Goal: Task Accomplishment & Management: Manage account settings

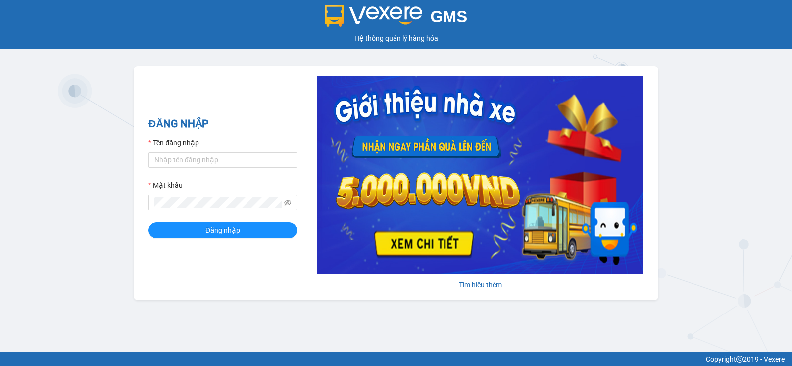
click at [792, 336] on div "GMS Hệ thống quản lý hàng hóa ĐĂNG NHẬP Tên đăng nhập Mật khẩu Đăng nhập Tìm hi…" at bounding box center [396, 176] width 792 height 352
click at [215, 163] on input "Tên đăng nhập" at bounding box center [223, 160] width 149 height 16
type input "vang.duyquy"
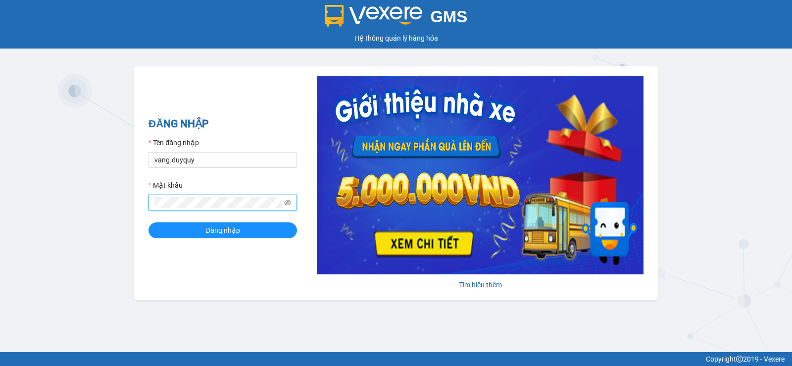
click at [149, 222] on button "Đăng nhập" at bounding box center [223, 230] width 149 height 16
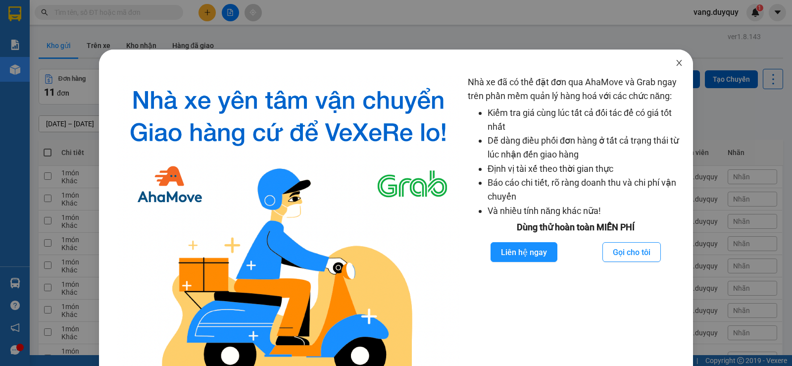
click at [678, 61] on span "Close" at bounding box center [679, 64] width 28 height 28
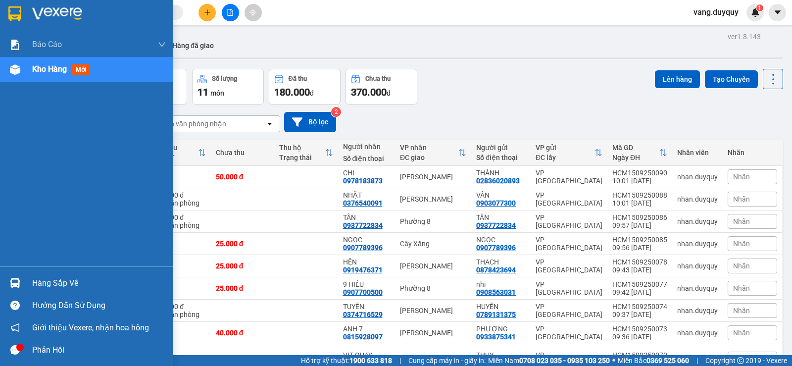
click at [42, 16] on img at bounding box center [57, 13] width 50 height 15
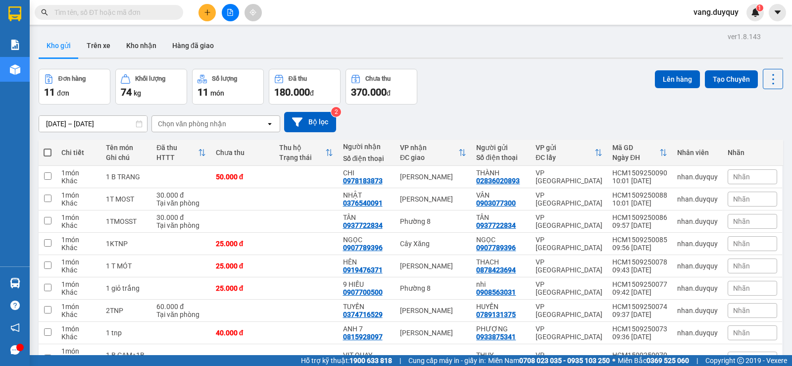
scroll to position [90, 0]
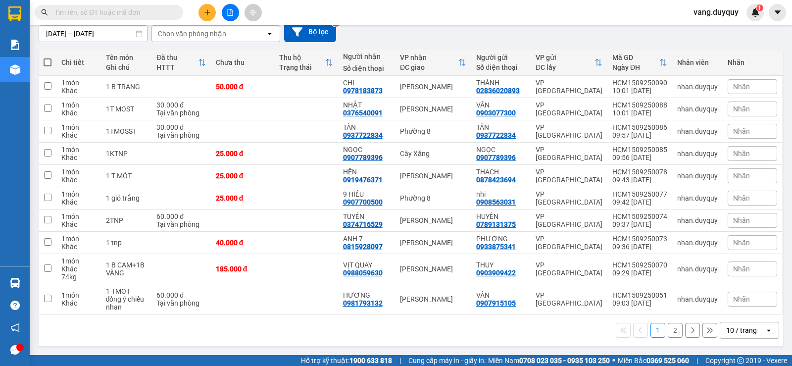
click at [750, 334] on div "10 / trang" at bounding box center [742, 330] width 45 height 16
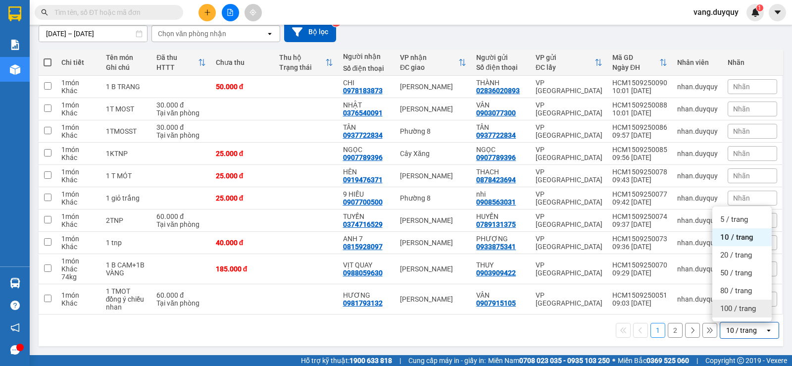
click at [748, 308] on span "100 / trang" at bounding box center [738, 308] width 36 height 10
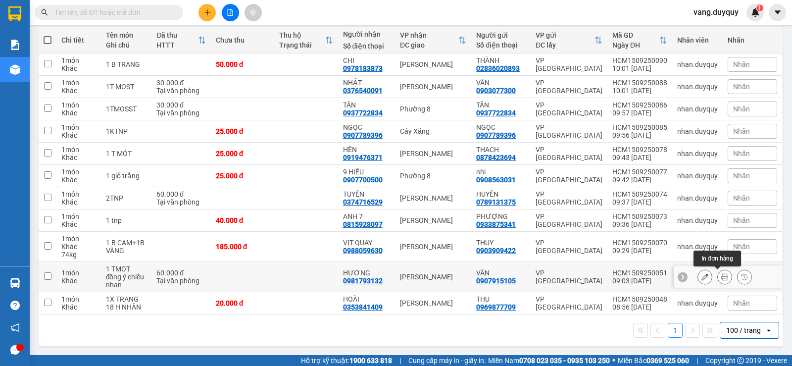
scroll to position [13, 0]
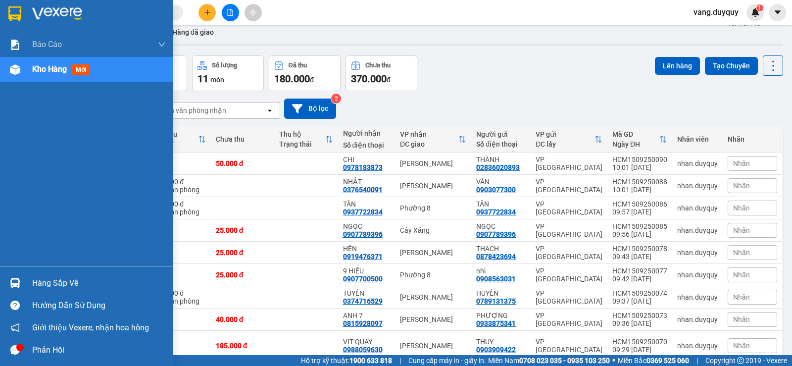
click at [27, 16] on div at bounding box center [86, 16] width 173 height 32
click at [71, 280] on div "Khác" at bounding box center [78, 279] width 35 height 8
checkbox input "true"
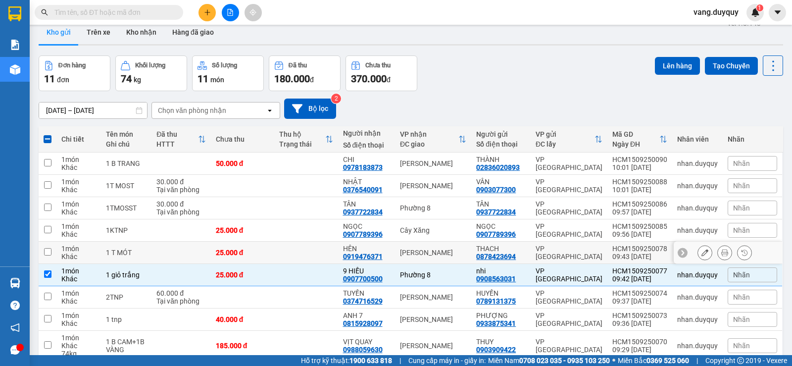
click at [169, 261] on td at bounding box center [180, 253] width 59 height 22
checkbox input "true"
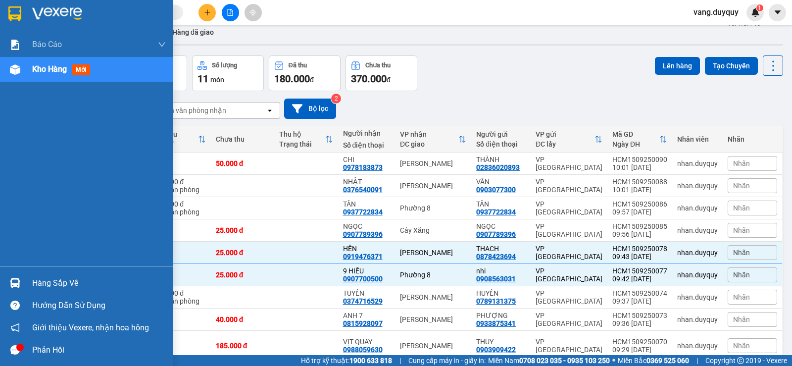
click at [45, 15] on img at bounding box center [57, 13] width 50 height 15
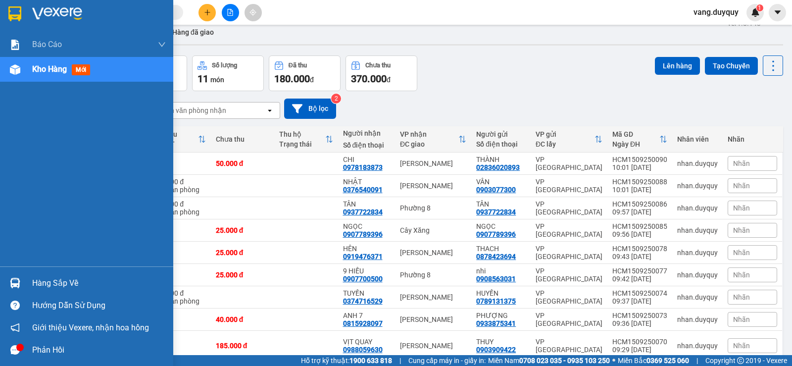
click at [49, 273] on div "Hàng sắp về" at bounding box center [86, 283] width 173 height 22
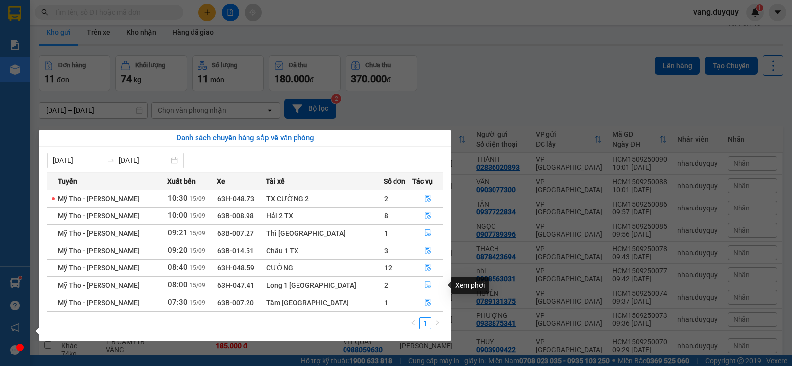
click at [428, 287] on button "button" at bounding box center [428, 285] width 30 height 16
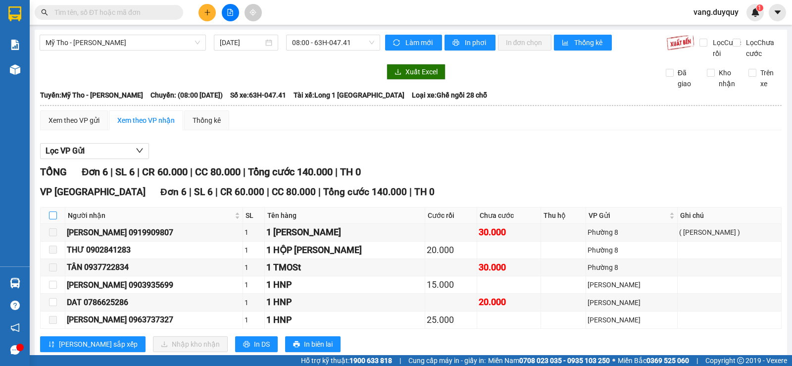
click at [52, 219] on input "checkbox" at bounding box center [53, 215] width 8 height 8
checkbox input "true"
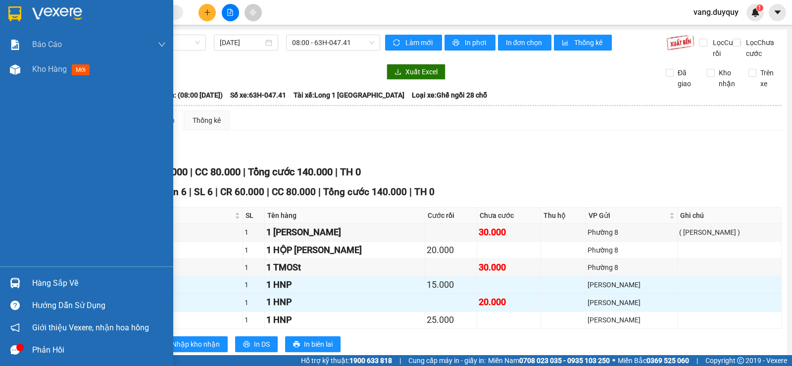
click at [37, 282] on div "Hàng sắp về" at bounding box center [99, 283] width 134 height 15
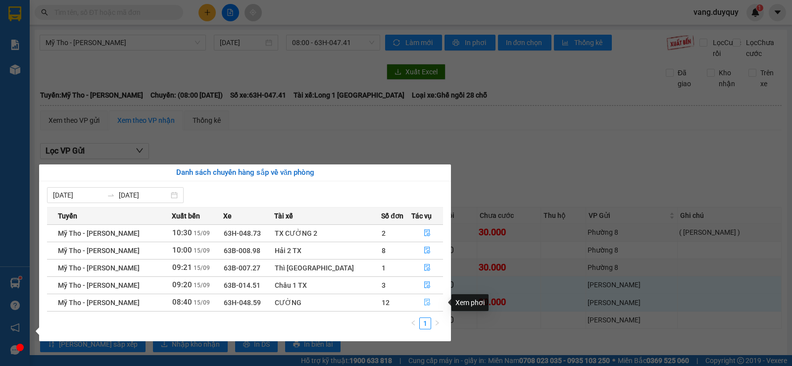
click at [424, 304] on icon "file-done" at bounding box center [427, 302] width 7 height 7
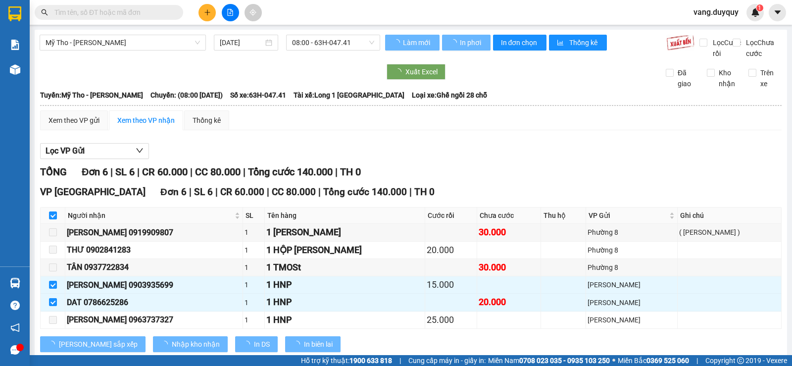
checkbox input "false"
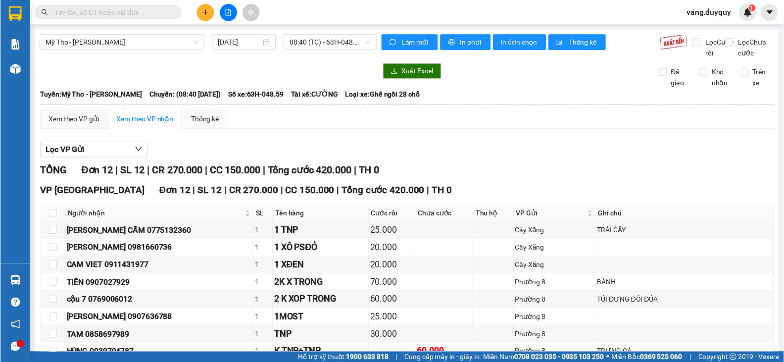
scroll to position [99, 0]
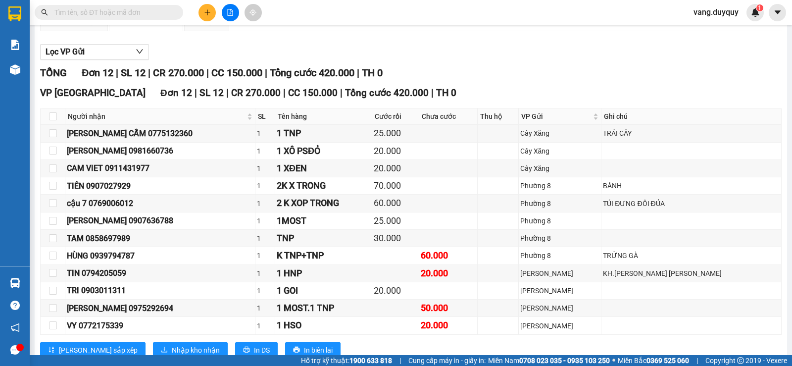
click at [18, 2] on div at bounding box center [15, 16] width 30 height 32
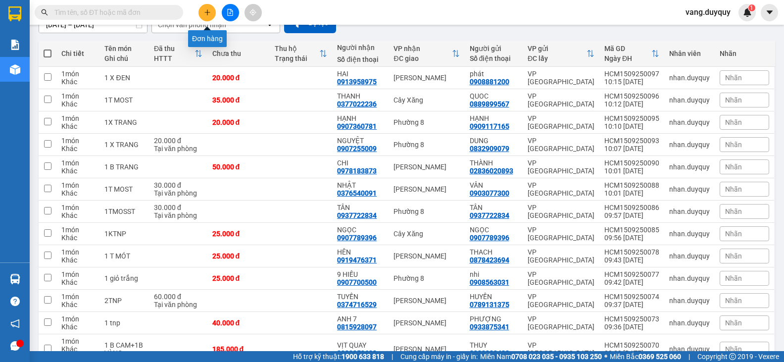
click at [209, 14] on icon "plus" at bounding box center [207, 12] width 7 height 7
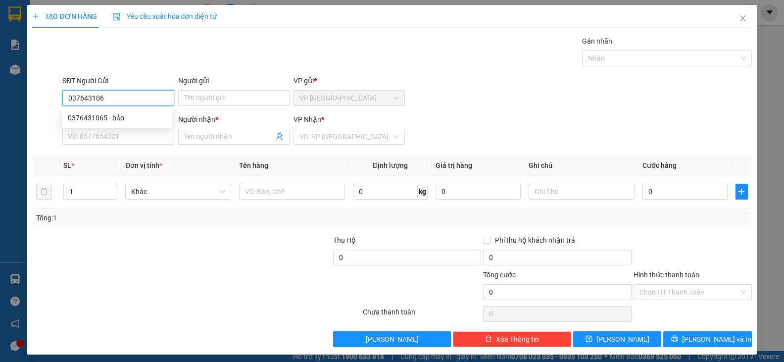
type input "0376431065"
click at [145, 119] on div "0376431065 - bảo" at bounding box center [117, 117] width 99 height 11
type input "bảo"
type input "0394498799"
type input "dung"
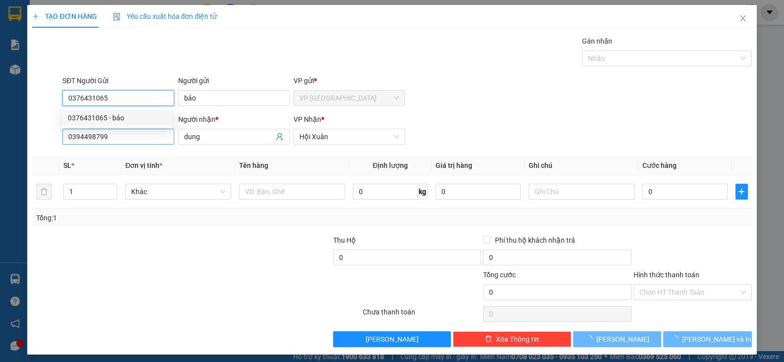
type input "35.000"
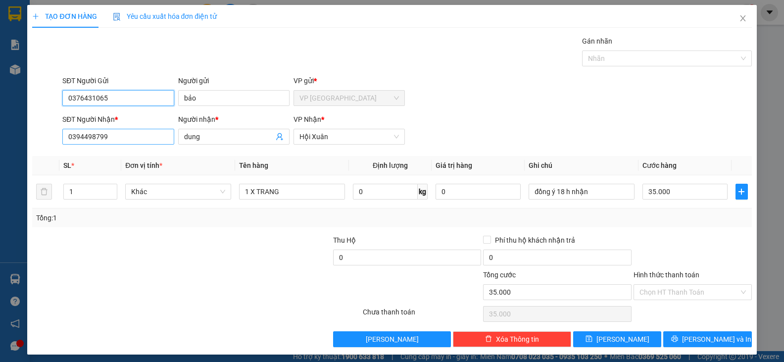
type input "0376431065"
click at [136, 137] on input "0394498799" at bounding box center [117, 137] width 111 height 16
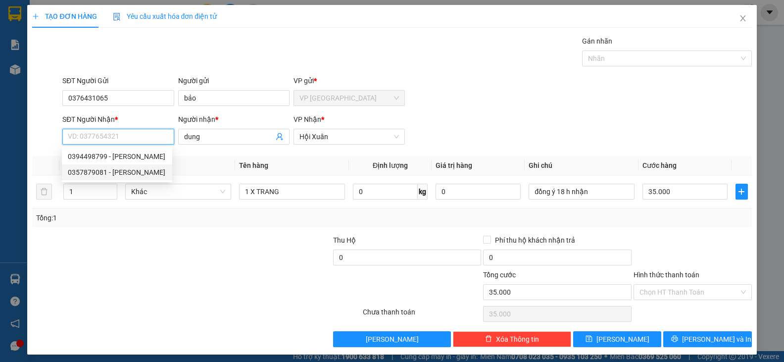
click at [128, 170] on div "0357879081 - hoàng" at bounding box center [117, 172] width 99 height 11
type input "0357879081"
type input "hoàng"
type input "20.000"
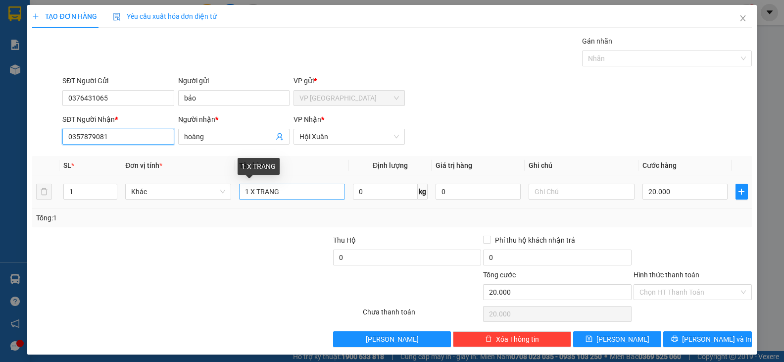
type input "0357879081"
click at [285, 194] on input "1 X TRANG" at bounding box center [292, 192] width 106 height 16
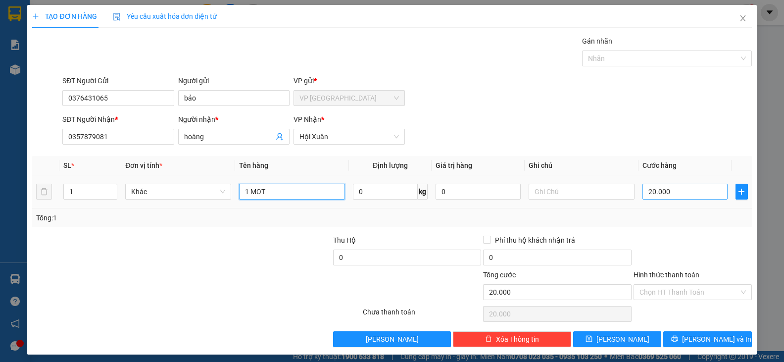
type input "1 MOT"
click at [662, 187] on input "20.000" at bounding box center [685, 192] width 85 height 16
type input "3"
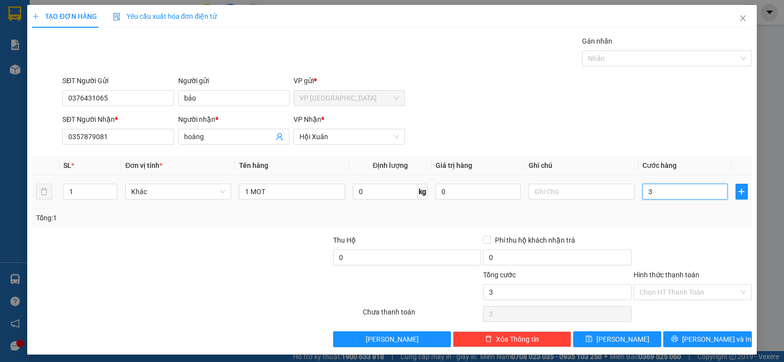
type input "30"
type input "30.000"
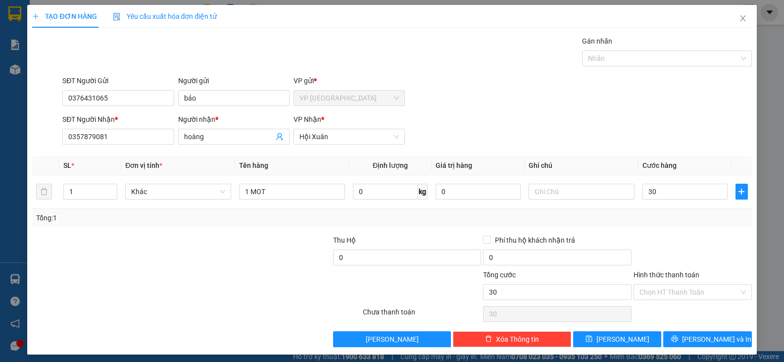
type input "30.000"
click at [694, 283] on div "Hình thức thanh toán" at bounding box center [693, 276] width 118 height 15
click at [663, 292] on input "Hình thức thanh toán" at bounding box center [690, 292] width 100 height 15
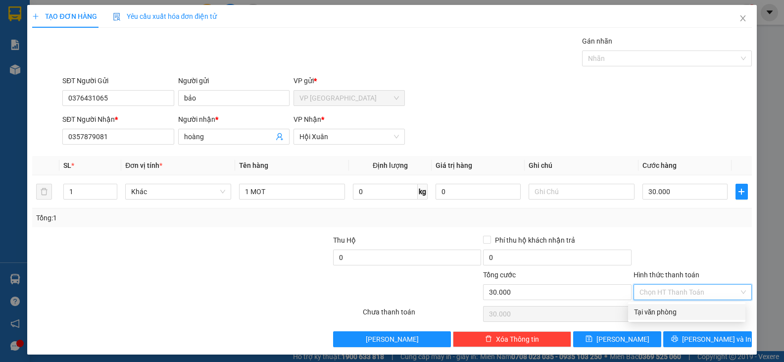
click at [661, 311] on div "Tại văn phòng" at bounding box center [686, 311] width 105 height 11
type input "0"
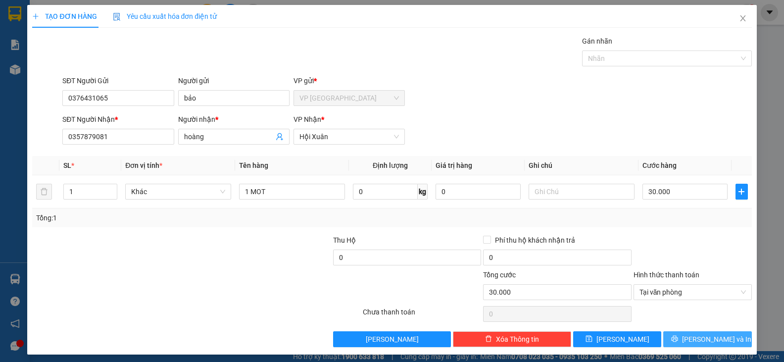
click at [678, 340] on button "[PERSON_NAME] và In" at bounding box center [707, 339] width 88 height 16
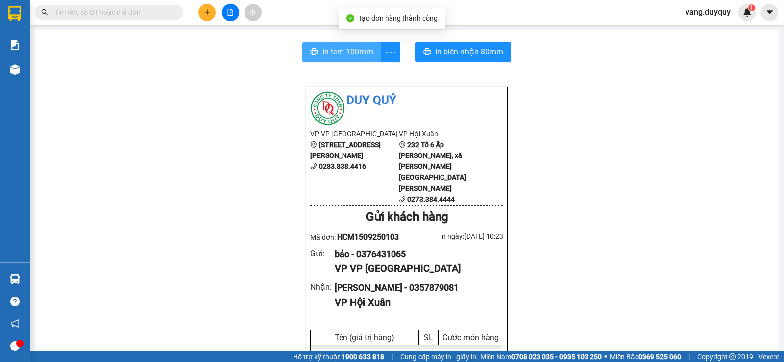
click at [338, 50] on span "In tem 100mm" at bounding box center [347, 52] width 51 height 12
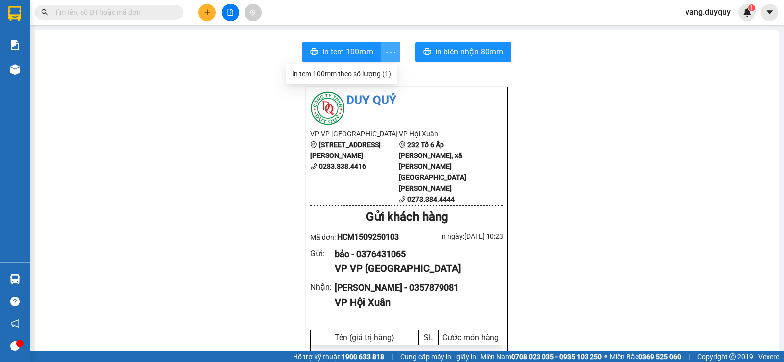
click at [381, 55] on span "more" at bounding box center [390, 52] width 19 height 12
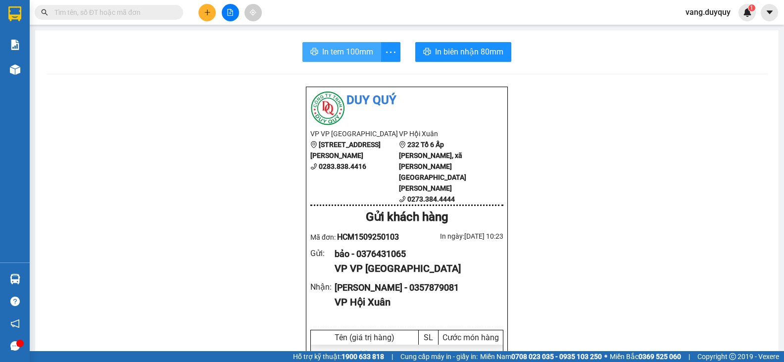
click at [363, 55] on span "In tem 100mm" at bounding box center [347, 52] width 51 height 12
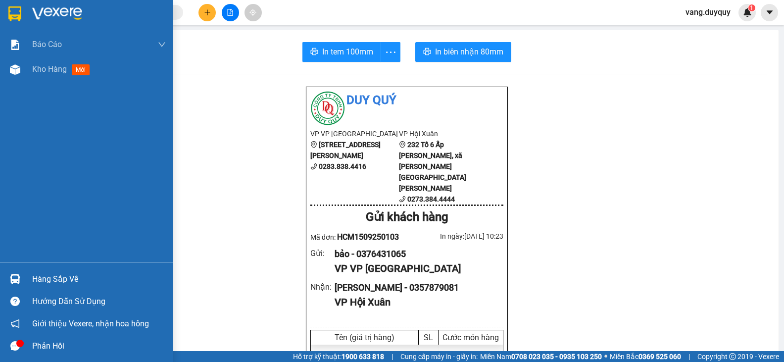
click at [14, 25] on div at bounding box center [86, 16] width 173 height 32
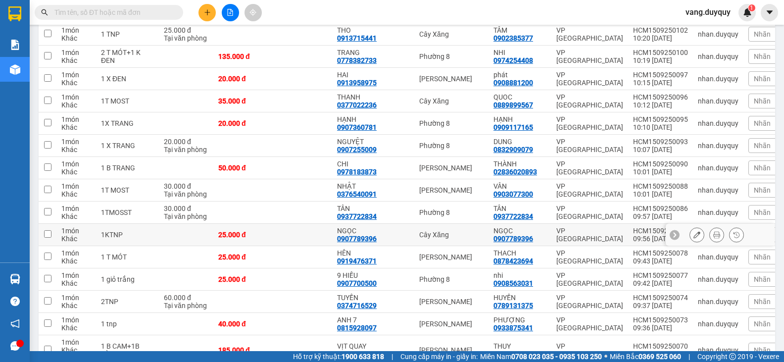
scroll to position [347, 0]
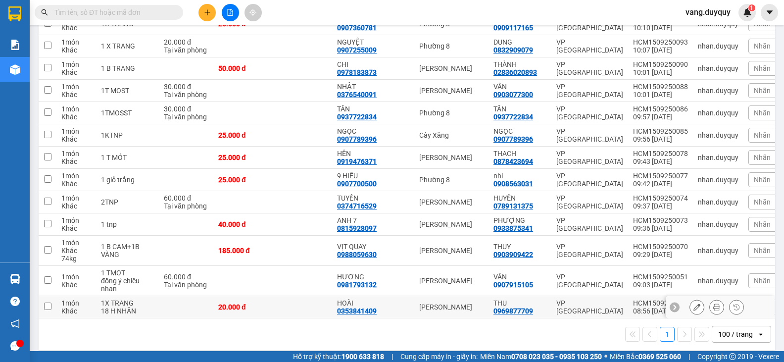
click at [419, 303] on div "[PERSON_NAME]" at bounding box center [451, 307] width 64 height 8
checkbox input "true"
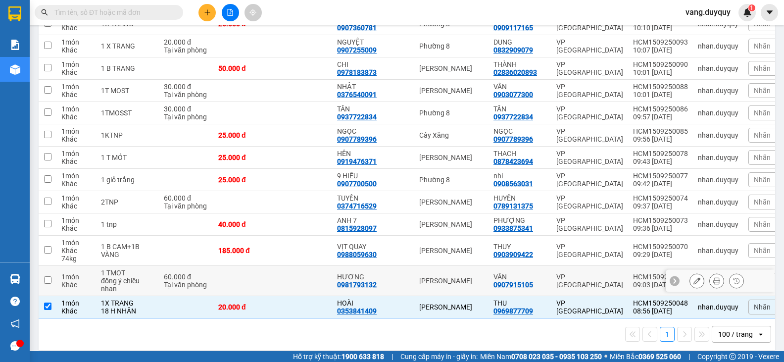
click at [416, 278] on td "[PERSON_NAME]" at bounding box center [451, 281] width 74 height 30
checkbox input "true"
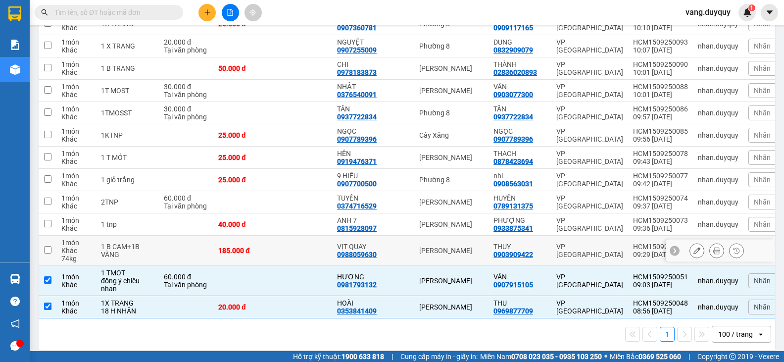
drag, startPoint x: 426, startPoint y: 247, endPoint x: 436, endPoint y: 211, distance: 36.9
click at [426, 247] on td "[PERSON_NAME]" at bounding box center [451, 251] width 74 height 30
checkbox input "true"
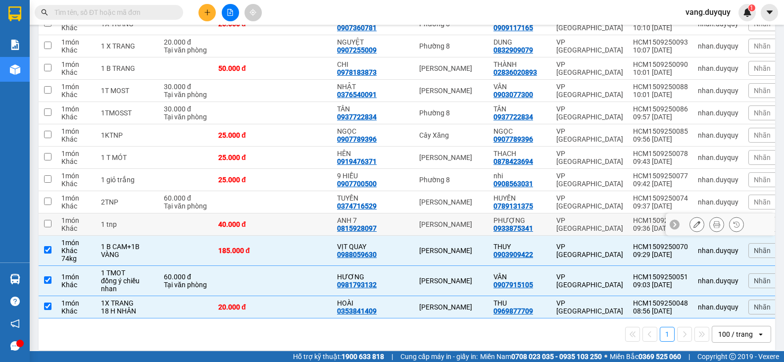
click at [436, 213] on td "[PERSON_NAME]" at bounding box center [451, 224] width 74 height 22
checkbox input "true"
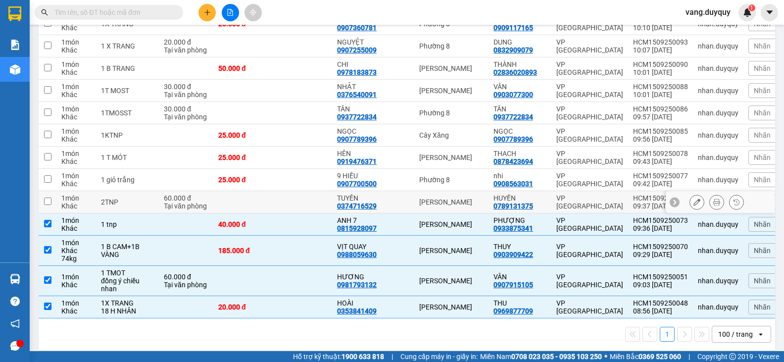
click at [434, 198] on div "[PERSON_NAME]" at bounding box center [451, 202] width 64 height 8
checkbox input "true"
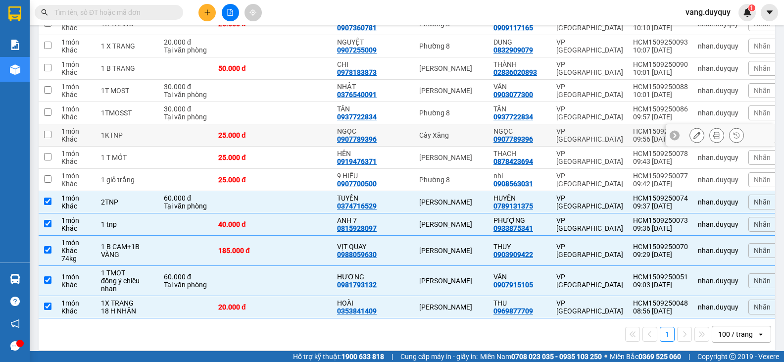
scroll to position [298, 0]
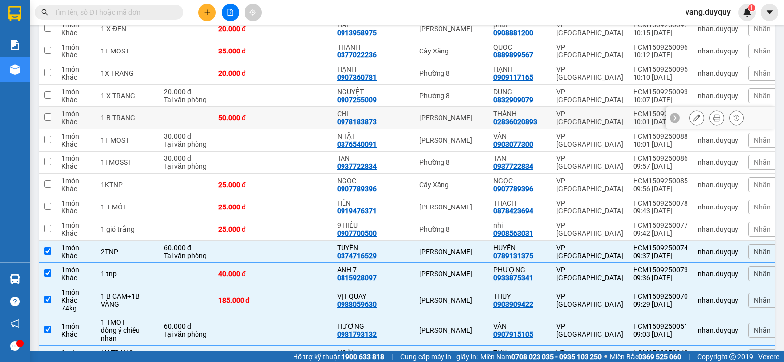
click at [428, 114] on div "[PERSON_NAME]" at bounding box center [451, 118] width 64 height 8
checkbox input "true"
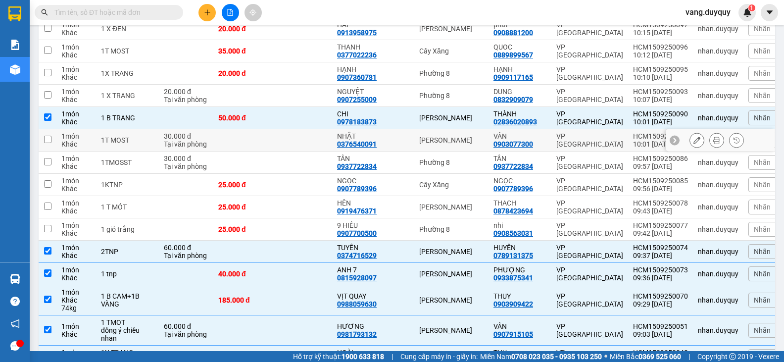
scroll to position [199, 0]
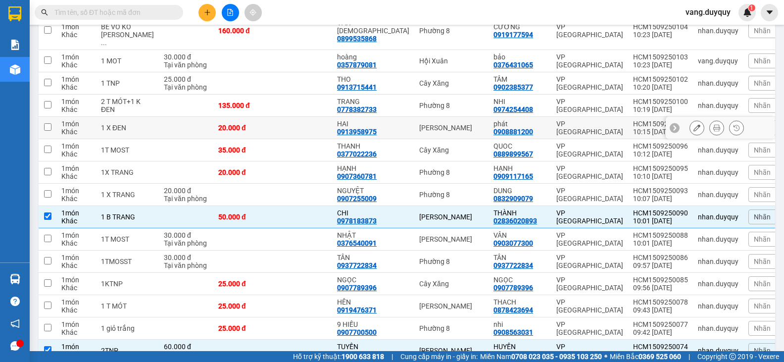
click at [442, 124] on div "[PERSON_NAME]" at bounding box center [451, 128] width 64 height 8
checkbox input "true"
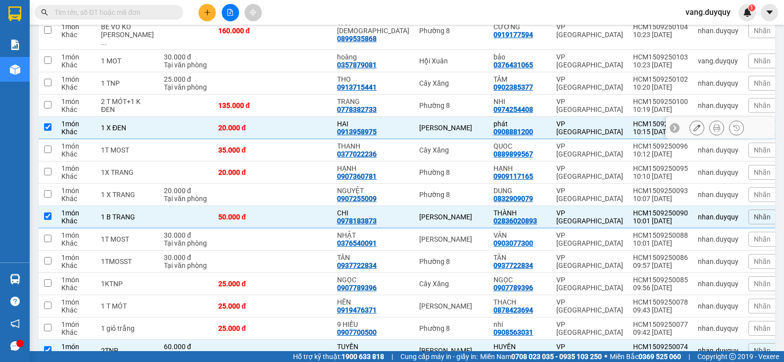
scroll to position [0, 0]
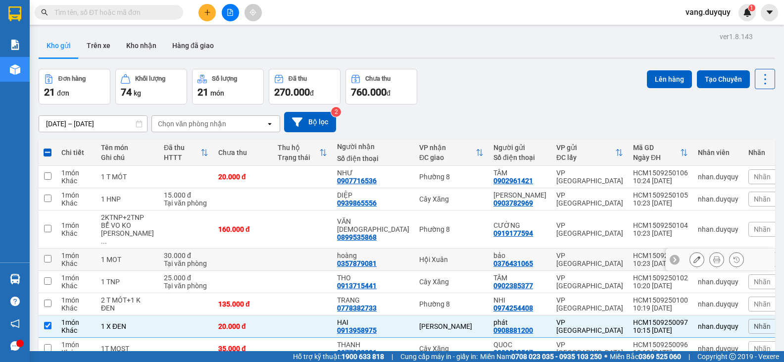
click at [414, 249] on td "Hội Xuân" at bounding box center [451, 260] width 74 height 22
checkbox input "true"
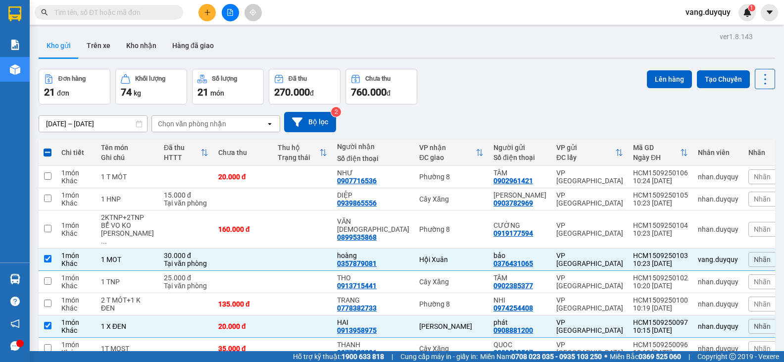
click at [661, 89] on div "Lên hàng Tạo Chuyến" at bounding box center [711, 87] width 128 height 36
click at [652, 89] on div "Lên hàng Tạo Chuyến" at bounding box center [711, 87] width 128 height 36
click at [659, 78] on button "Lên hàng" at bounding box center [669, 79] width 45 height 18
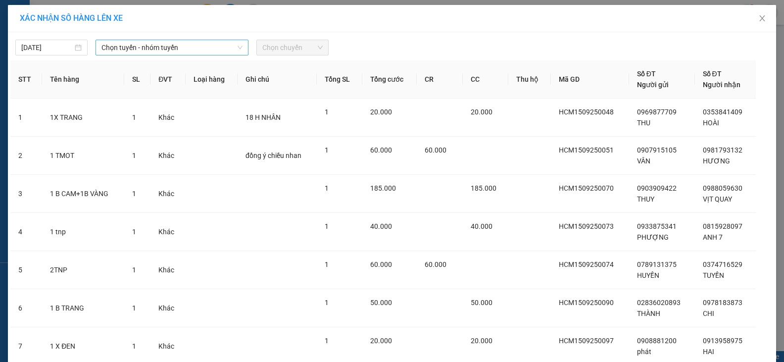
click at [101, 45] on span "Chọn tuyến - nhóm tuyến" at bounding box center [171, 47] width 141 height 15
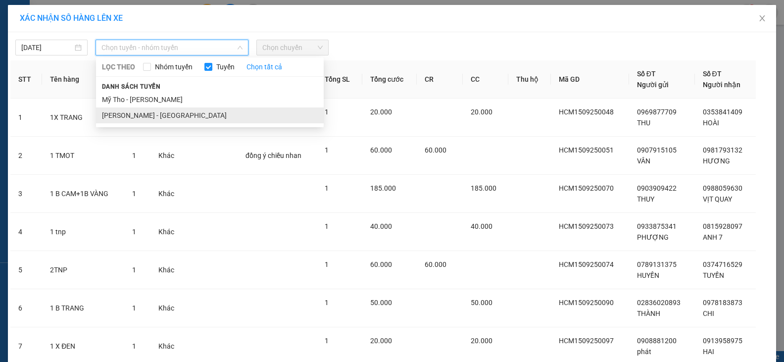
click at [148, 115] on li "Hồ Chí Minh - Mỹ Tho" at bounding box center [210, 115] width 228 height 16
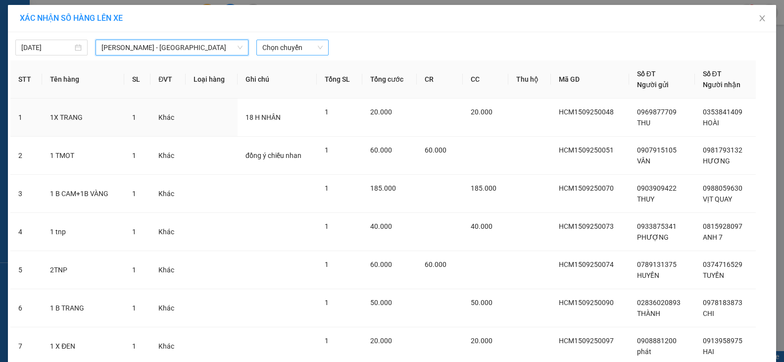
click at [287, 51] on span "Chọn chuyến" at bounding box center [292, 47] width 60 height 15
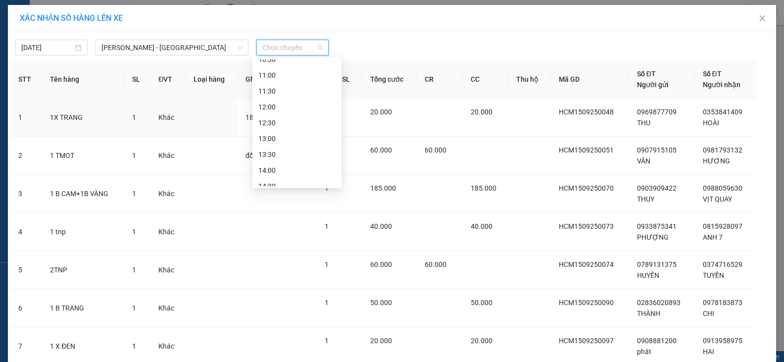
scroll to position [99, 0]
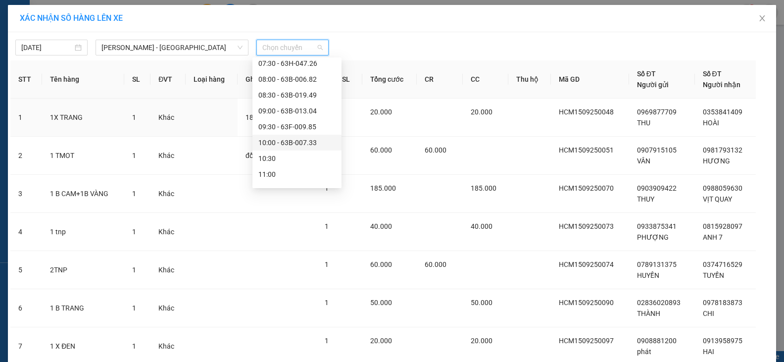
click at [314, 149] on div "10:00 - 63B-007.33" at bounding box center [296, 143] width 89 height 16
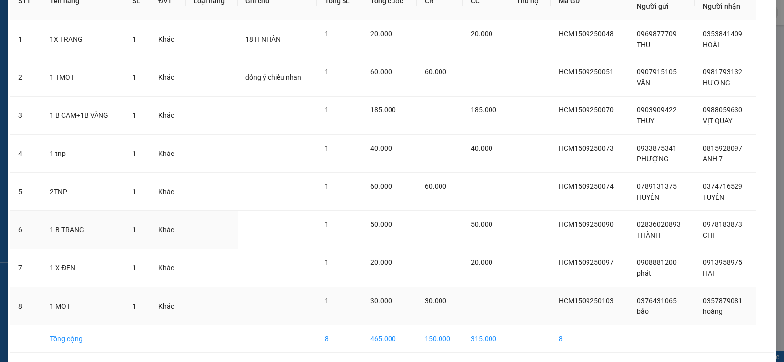
scroll to position [120, 0]
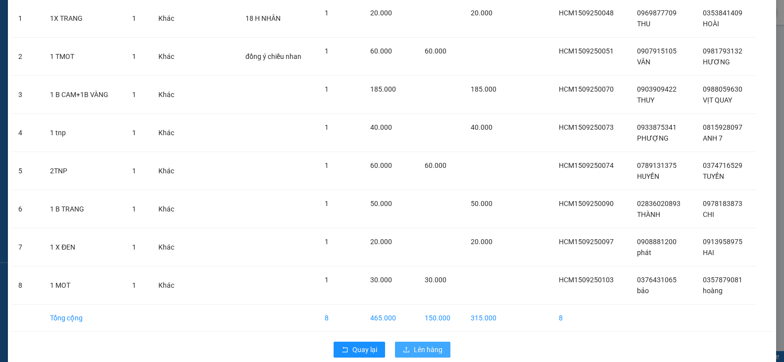
click at [410, 342] on button "Lên hàng" at bounding box center [422, 350] width 55 height 16
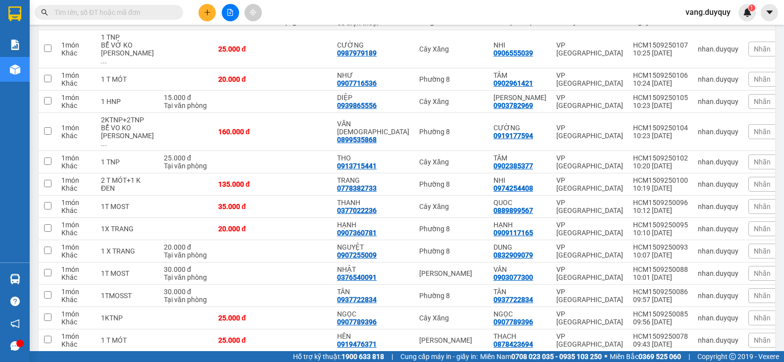
scroll to position [183, 0]
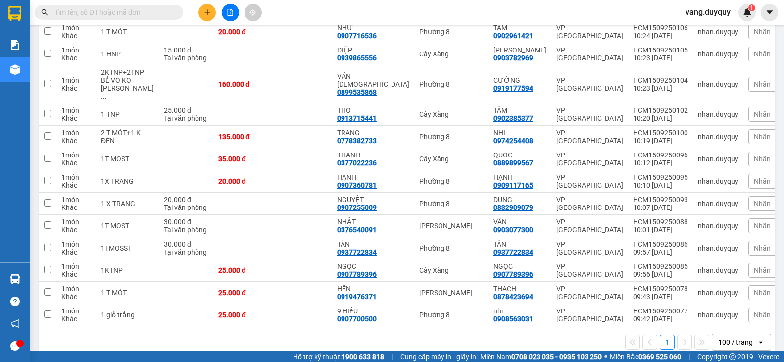
click at [114, 10] on input "text" at bounding box center [112, 12] width 117 height 11
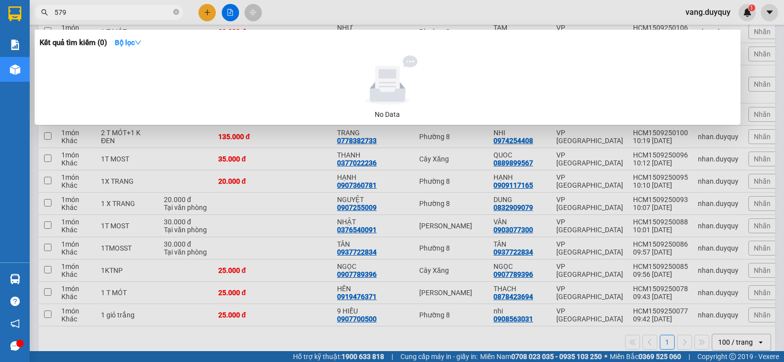
type input "5799"
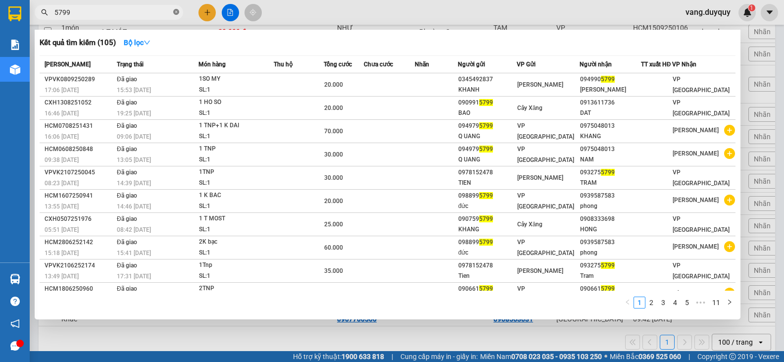
click at [178, 11] on icon "close-circle" at bounding box center [176, 12] width 6 height 6
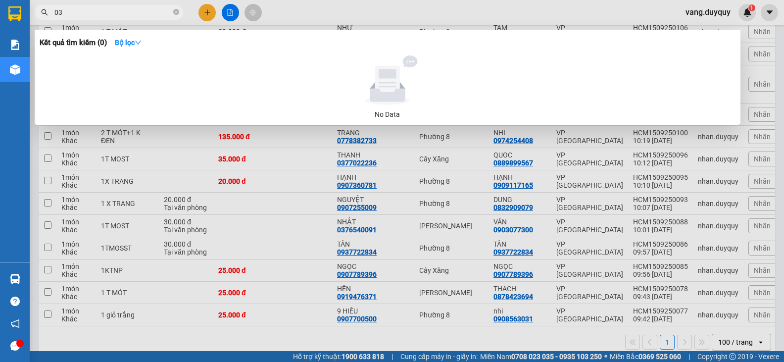
type input "0"
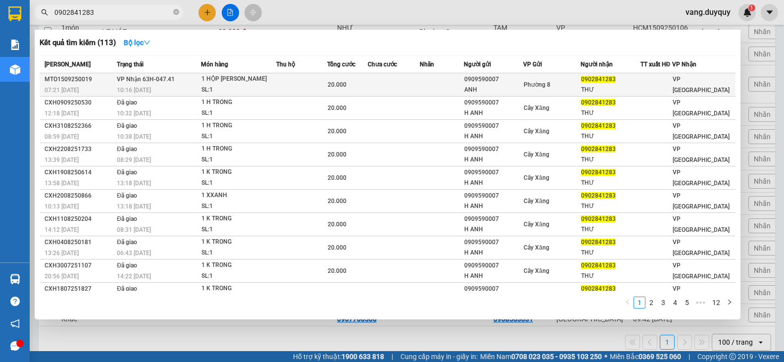
type input "0902841283"
click at [336, 88] on span "20.000" at bounding box center [337, 84] width 19 height 7
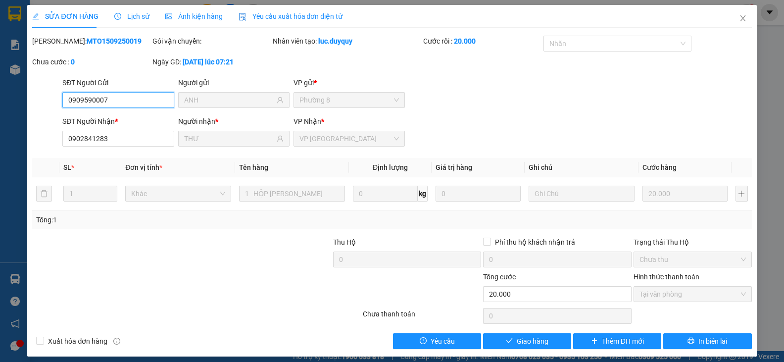
type input "0909590007"
type input "ANH"
type input "0902841283"
type input "THƯ"
type input "20.000"
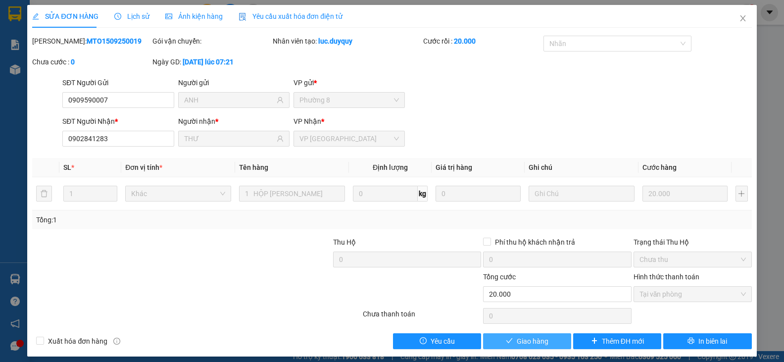
click at [508, 336] on button "Giao hàng" at bounding box center [527, 341] width 88 height 16
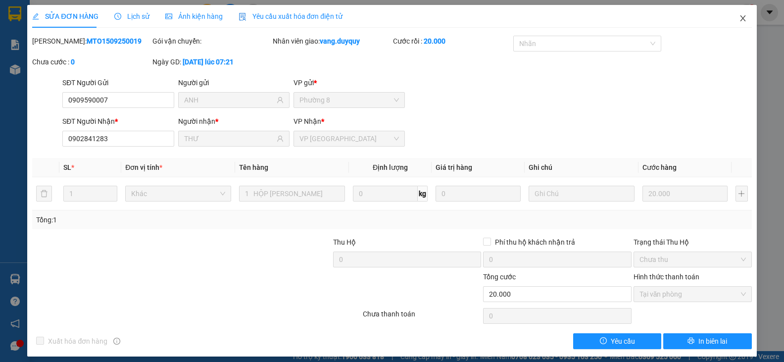
click at [739, 16] on icon "close" at bounding box center [743, 18] width 8 height 8
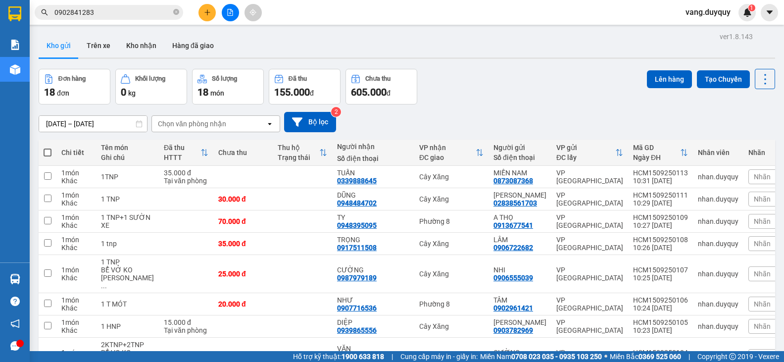
click at [171, 10] on input "0902841283" at bounding box center [112, 12] width 117 height 11
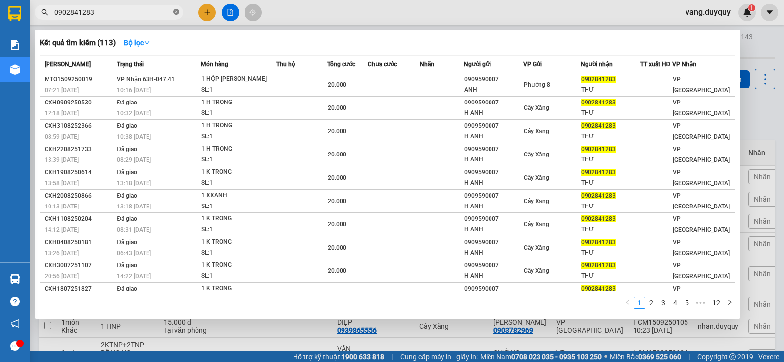
click at [178, 12] on icon "close-circle" at bounding box center [176, 12] width 6 height 6
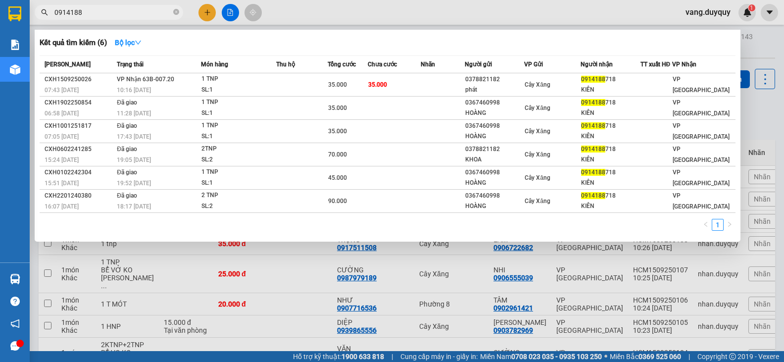
type input "0914188"
click at [240, 310] on div at bounding box center [392, 181] width 784 height 362
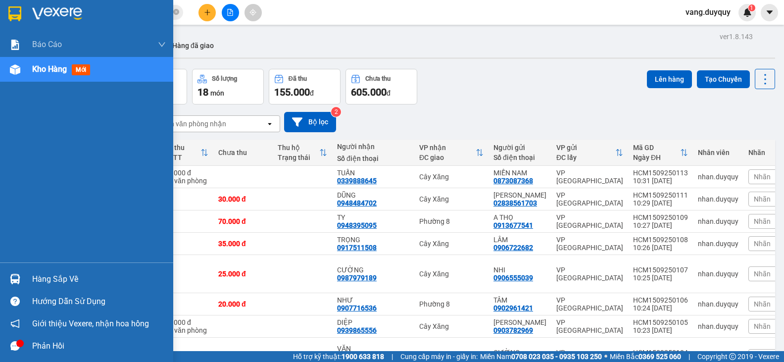
click at [16, 12] on img at bounding box center [14, 13] width 13 height 15
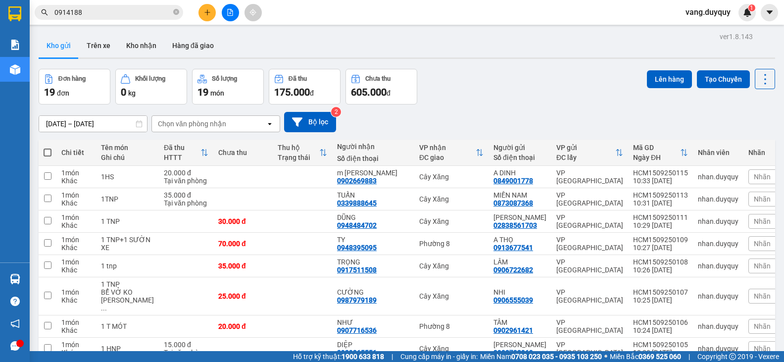
click at [148, 11] on input "0914188" at bounding box center [112, 12] width 117 height 11
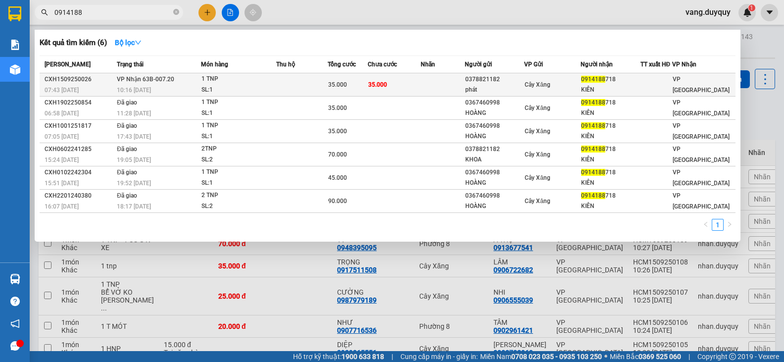
click at [531, 81] on span "Cây Xăng" at bounding box center [538, 84] width 26 height 7
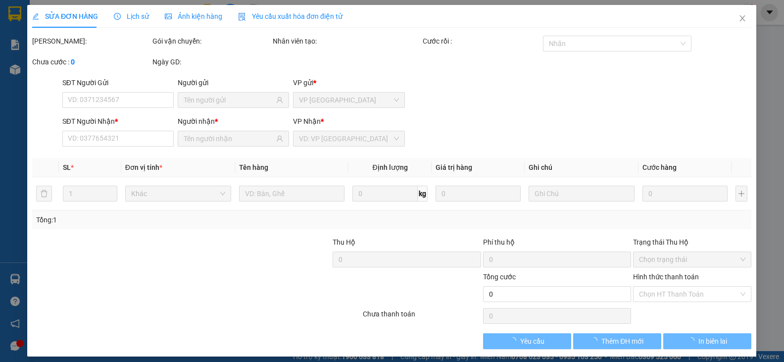
type input "0378821182"
type input "phát"
type input "0914188718"
type input "KIÊN"
type input "35.000"
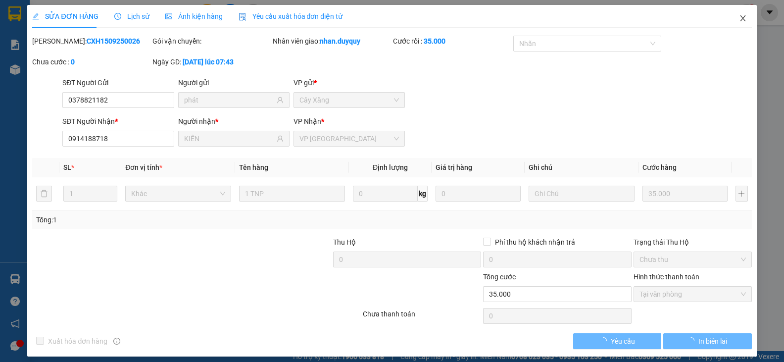
click at [743, 16] on span "Close" at bounding box center [743, 19] width 28 height 28
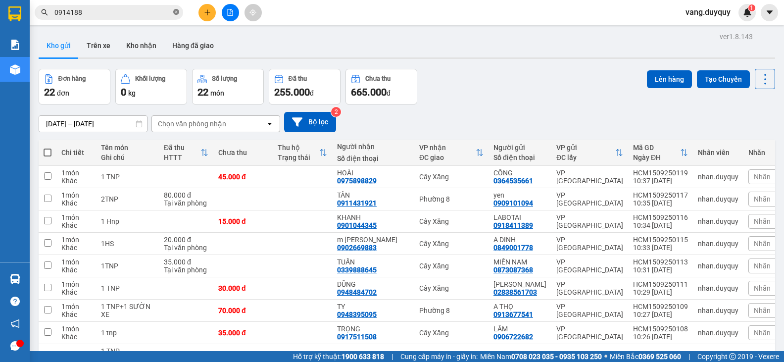
click at [177, 14] on icon "close-circle" at bounding box center [176, 12] width 6 height 6
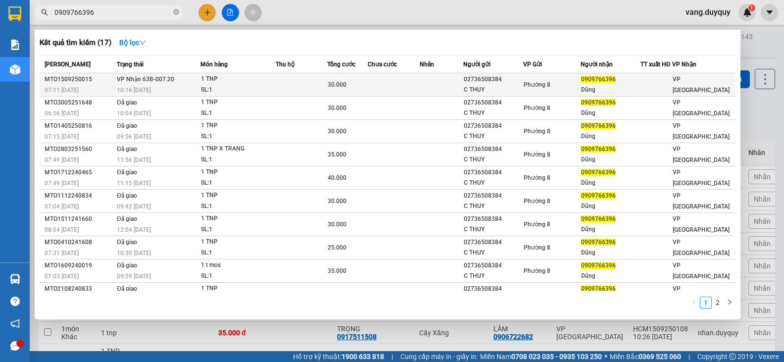
type input "0909766396"
click at [595, 83] on span "0909766396" at bounding box center [598, 79] width 35 height 7
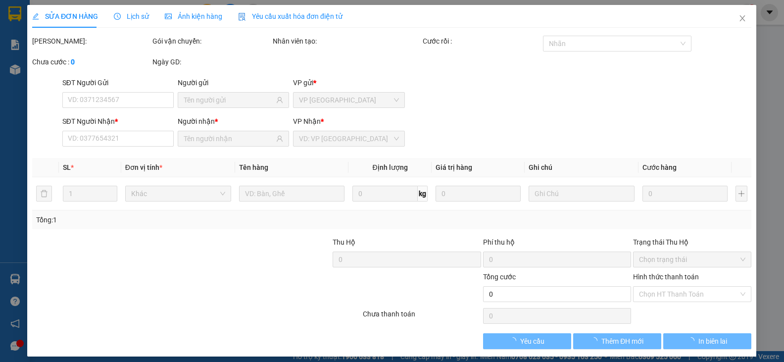
type input "02736508384"
type input "C THUY"
type input "0909766396"
type input "Dũng"
type input "30.000"
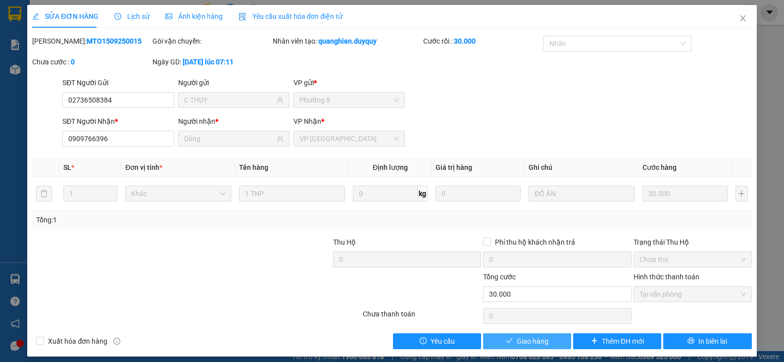
click at [510, 336] on button "Giao hàng" at bounding box center [527, 341] width 88 height 16
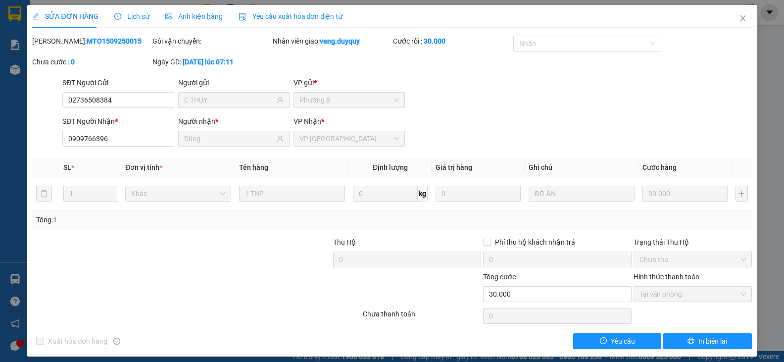
scroll to position [6, 0]
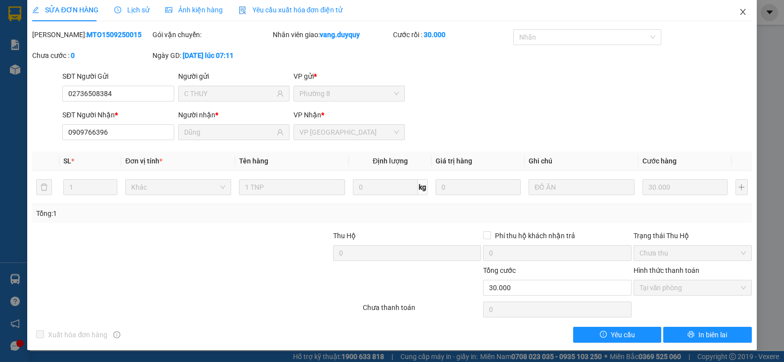
click at [739, 16] on icon "close" at bounding box center [743, 12] width 8 height 8
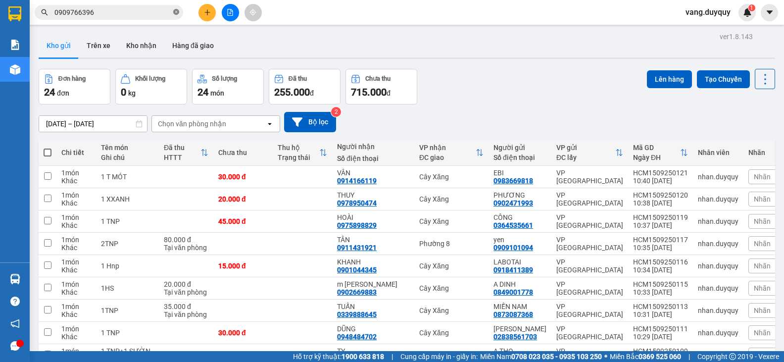
click at [176, 12] on icon "close-circle" at bounding box center [176, 12] width 6 height 6
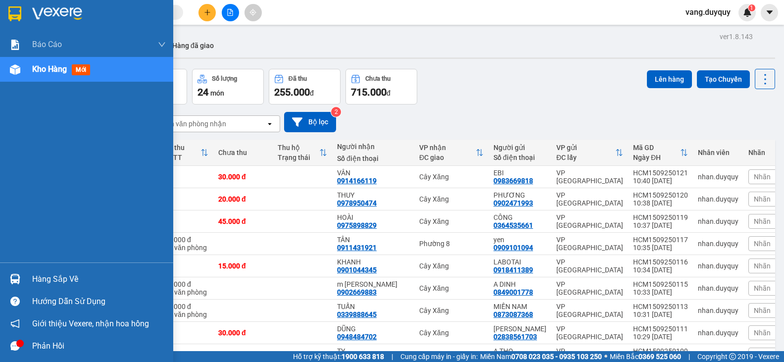
click at [25, 14] on div at bounding box center [86, 16] width 173 height 32
click at [25, 283] on div "Hàng sắp về" at bounding box center [86, 279] width 173 height 22
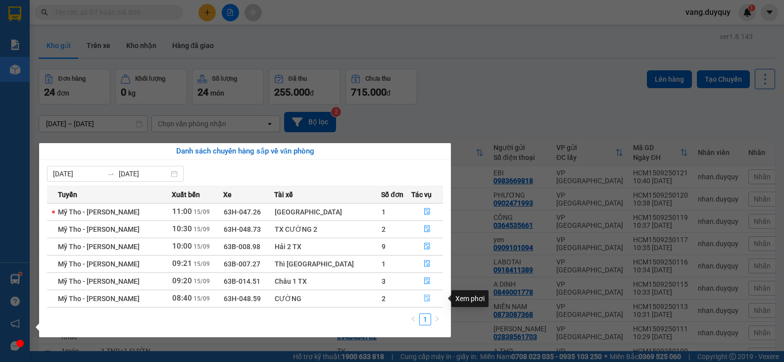
click at [429, 293] on button "button" at bounding box center [427, 299] width 31 height 16
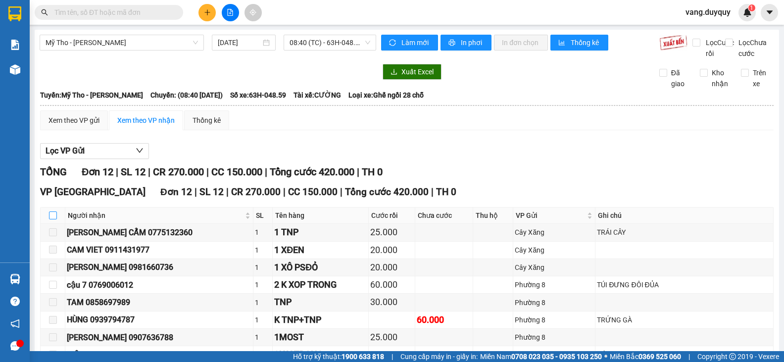
click at [55, 219] on input "checkbox" at bounding box center [53, 215] width 8 height 8
checkbox input "true"
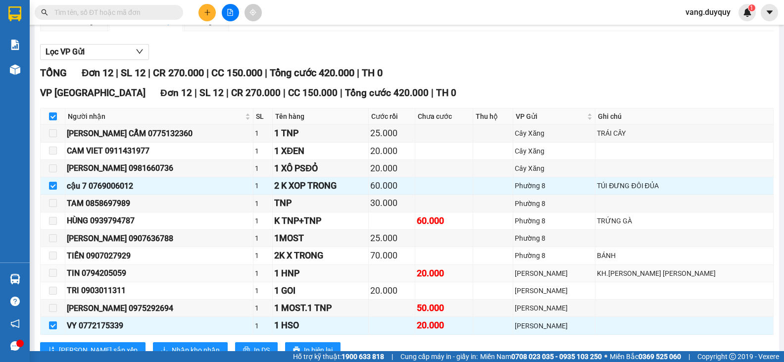
scroll to position [145, 0]
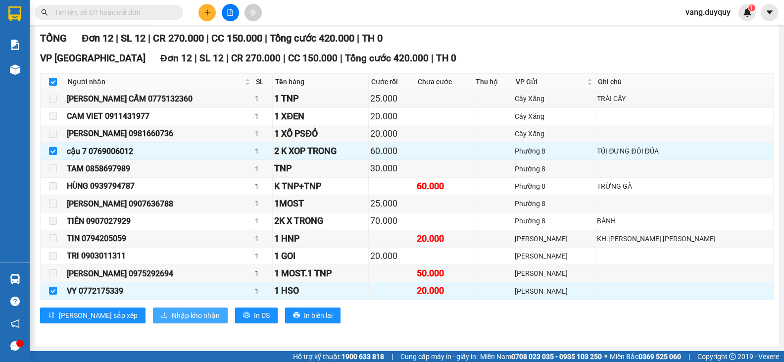
click at [172, 314] on span "Nhập kho nhận" at bounding box center [196, 315] width 48 height 11
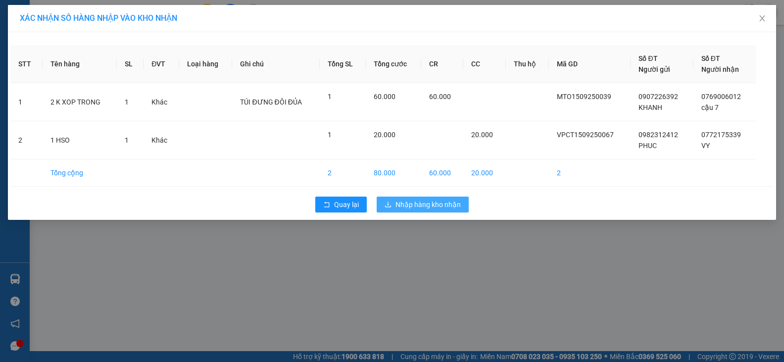
click at [456, 200] on span "Nhập hàng kho nhận" at bounding box center [428, 204] width 65 height 11
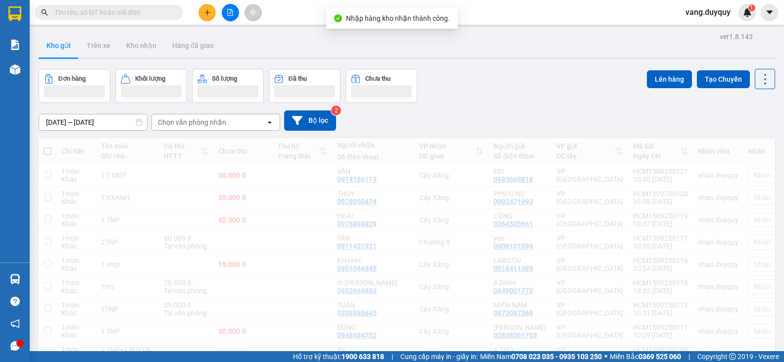
click at [100, 14] on input "text" at bounding box center [112, 12] width 117 height 11
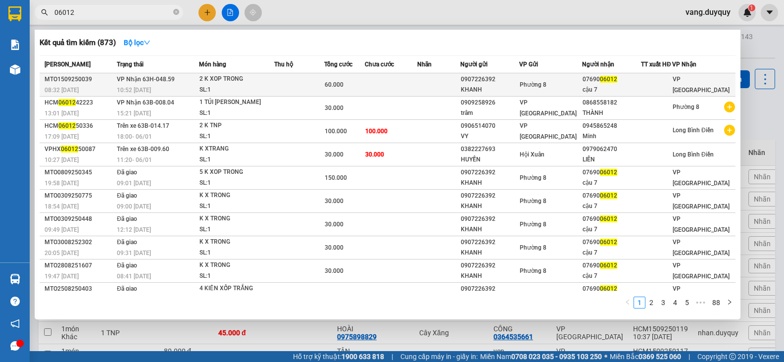
type input "06012"
click at [417, 95] on td at bounding box center [391, 84] width 52 height 23
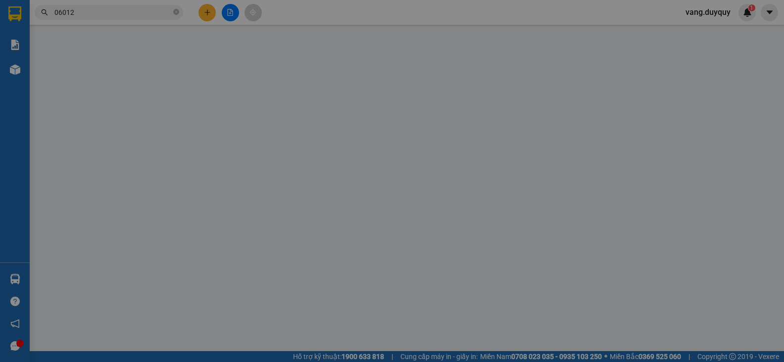
type input "0907226392"
type input "KHANH"
type input "0769006012"
type input "cậu 7"
type input "60.000"
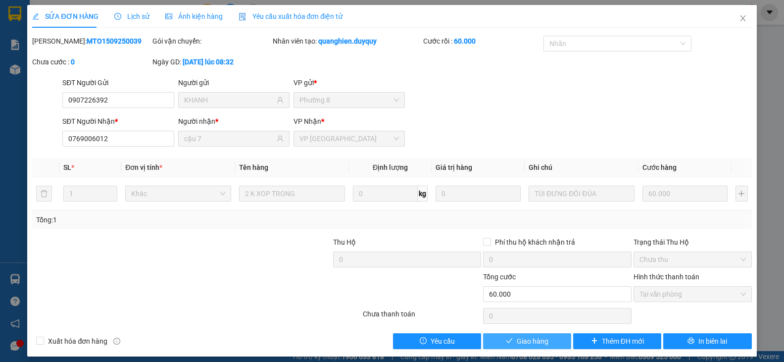
click at [517, 338] on span "Giao hàng" at bounding box center [533, 341] width 32 height 11
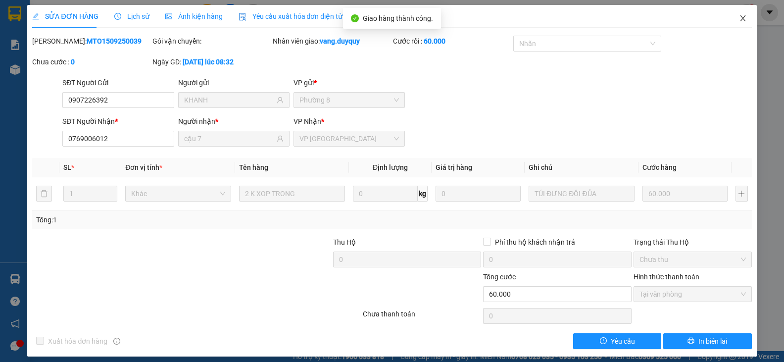
click at [741, 16] on span "Close" at bounding box center [743, 19] width 28 height 28
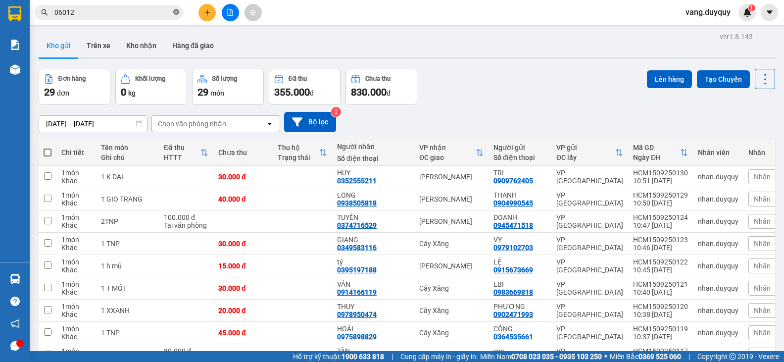
click at [176, 13] on icon "close-circle" at bounding box center [176, 12] width 6 height 6
click at [142, 16] on input "text" at bounding box center [112, 12] width 117 height 11
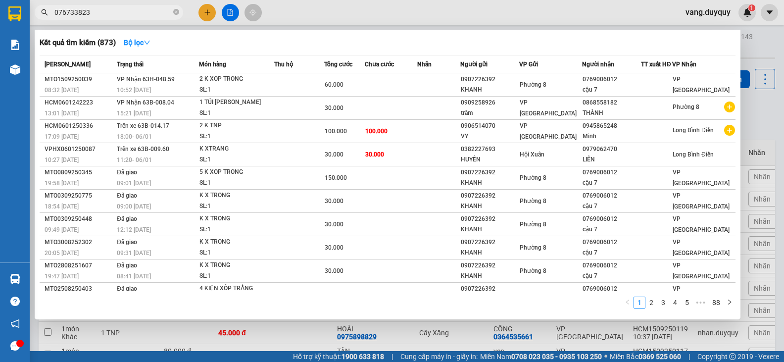
type input "0767338235"
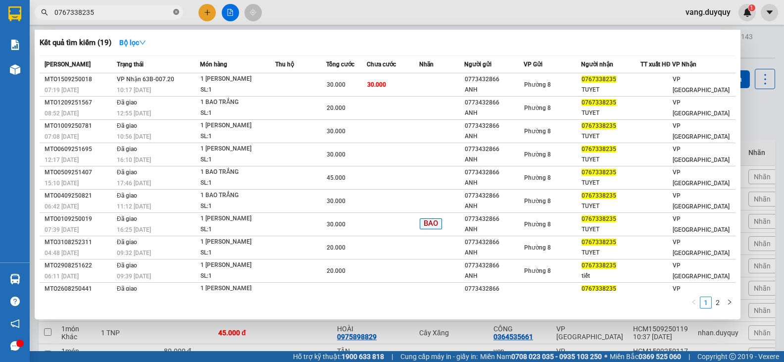
click at [175, 12] on icon "close-circle" at bounding box center [176, 12] width 6 height 6
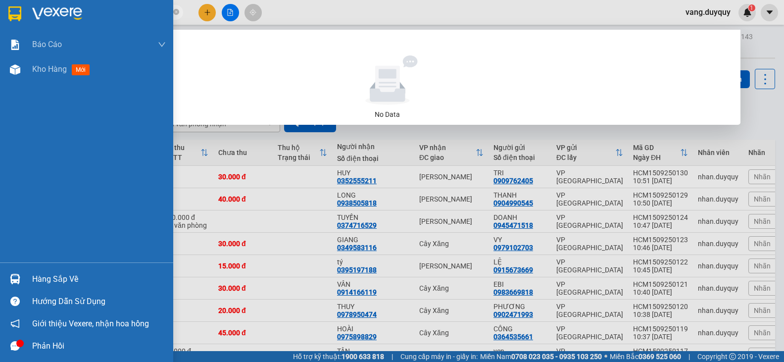
drag, startPoint x: 69, startPoint y: 15, endPoint x: 28, endPoint y: 25, distance: 42.6
click at [28, 25] on section "Kết quả tìm kiếm ( 0 ) Bộ lọc No Data 096840770 vang.duyquy 1 Báo cáo 1. Báo cá…" at bounding box center [392, 181] width 784 height 362
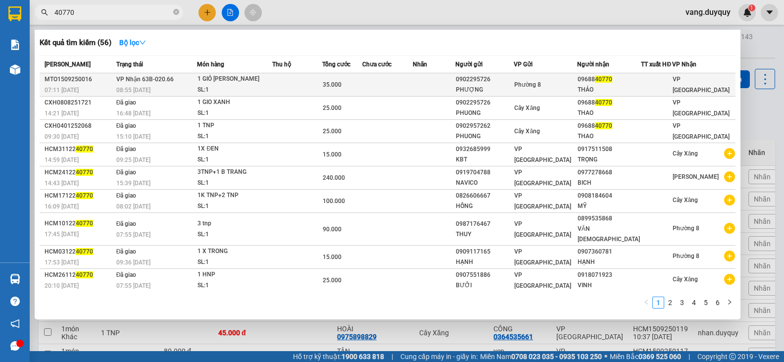
type input "40770"
click at [573, 97] on td "Phường 8" at bounding box center [545, 84] width 63 height 23
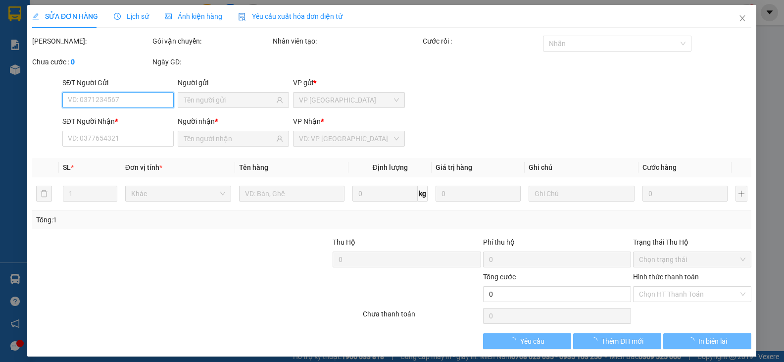
type input "0902295726"
type input "PHƯỢNG"
type input "0968840770"
type input "THẢO"
type input "35.000"
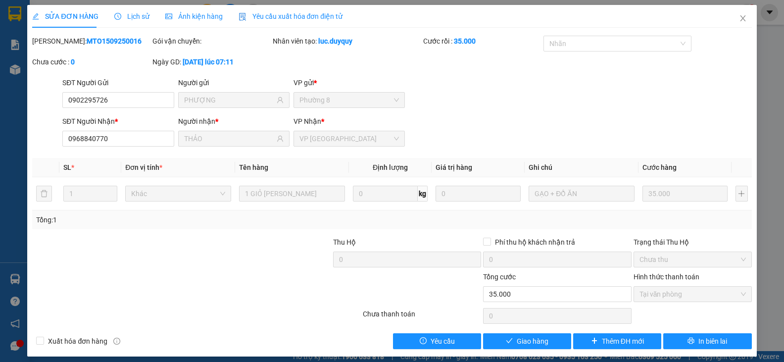
click at [538, 349] on div "SỬA ĐƠN HÀNG Lịch sử Ảnh kiện hàng Yêu cầu xuất hóa đơn điện tử Total Paid Fee …" at bounding box center [391, 180] width 729 height 351
click at [523, 342] on span "Giao hàng" at bounding box center [533, 341] width 32 height 11
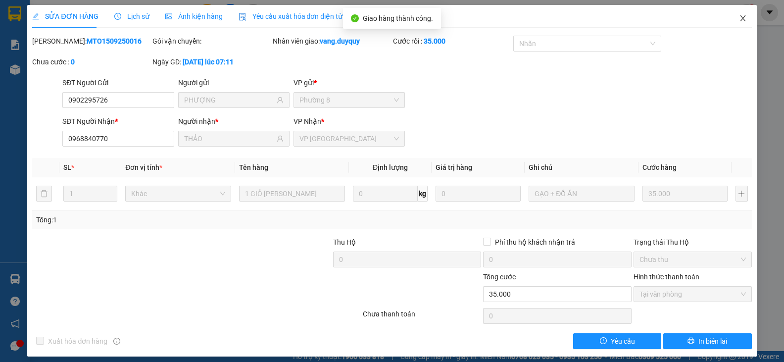
click at [739, 20] on icon "close" at bounding box center [743, 18] width 8 height 8
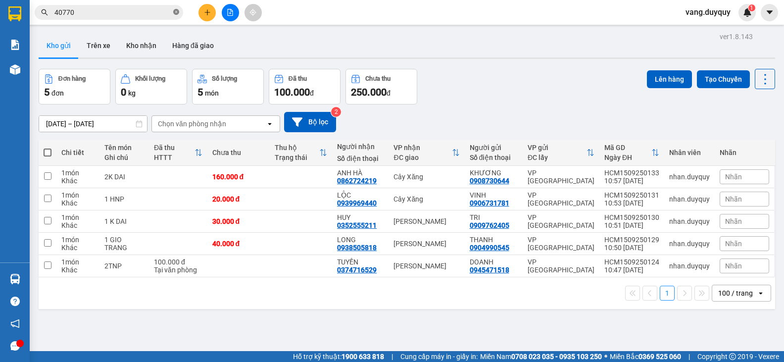
click at [175, 15] on icon "close-circle" at bounding box center [176, 12] width 6 height 6
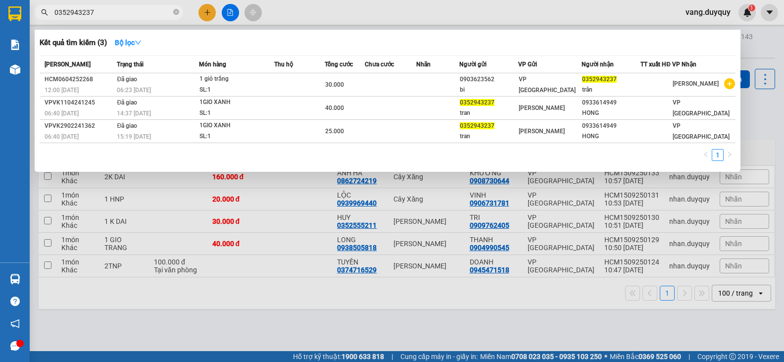
click at [137, 15] on input "0352943237" at bounding box center [112, 12] width 117 height 11
type input "0352943237"
click at [205, 13] on div at bounding box center [392, 181] width 784 height 362
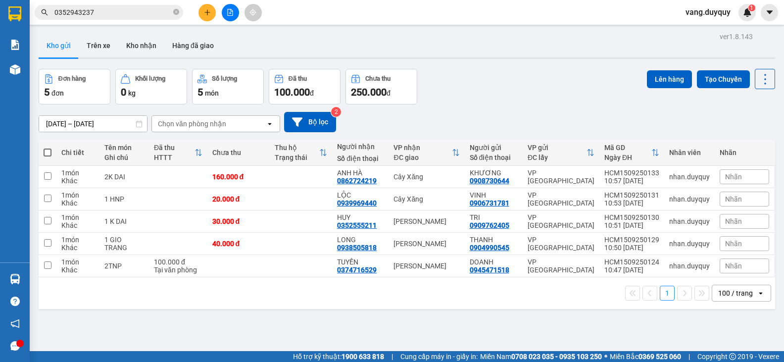
click at [208, 17] on button at bounding box center [207, 12] width 17 height 17
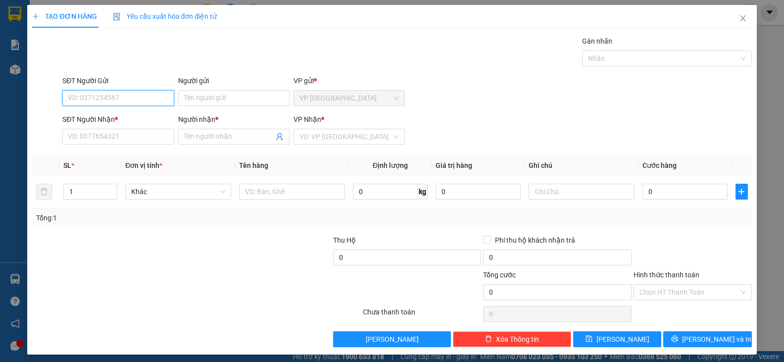
paste input "0352943237"
click at [123, 97] on input "0352943237" at bounding box center [117, 98] width 111 height 16
type input "0352943237"
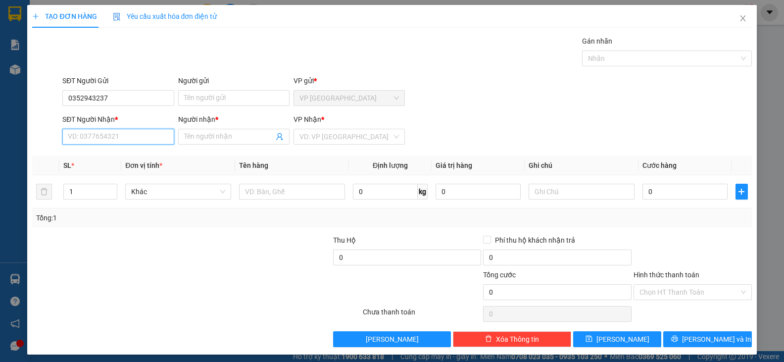
click at [146, 131] on input "SĐT Người Nhận *" at bounding box center [117, 137] width 111 height 16
paste input "0352943237"
type input "0352943237"
click at [120, 160] on div "0352943237 - trân" at bounding box center [117, 156] width 99 height 11
type input "trân"
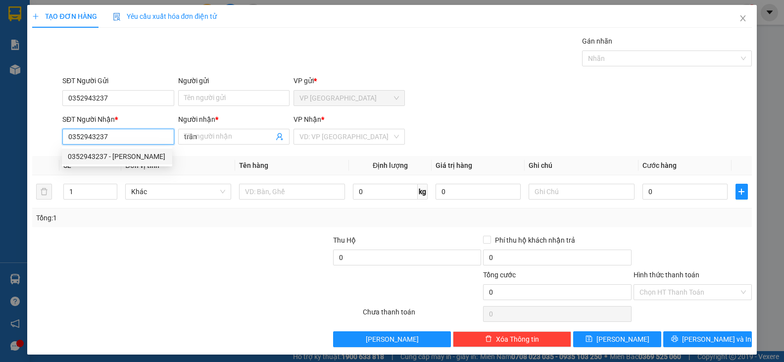
type input "30.000"
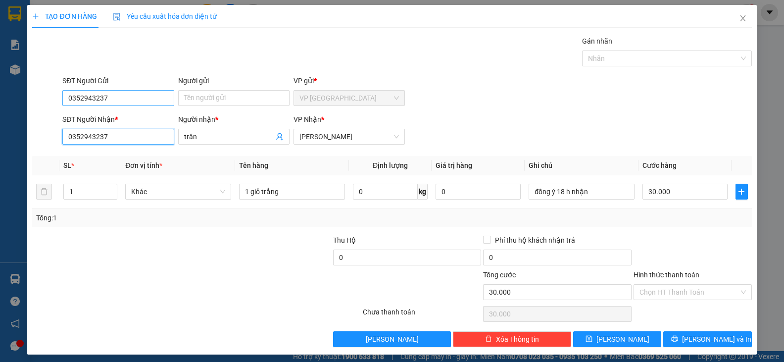
type input "0352943237"
click at [125, 94] on input "0352943237" at bounding box center [117, 98] width 111 height 16
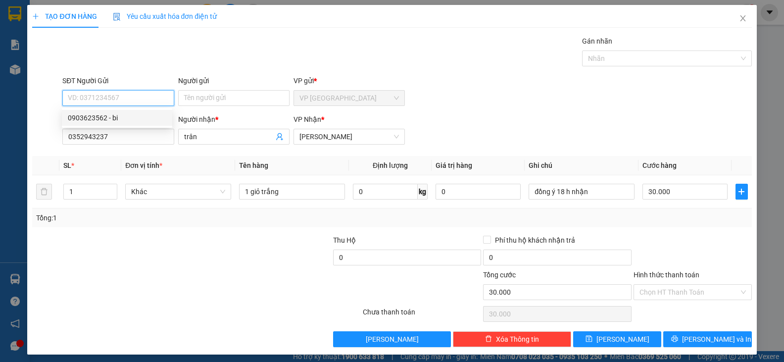
click at [136, 116] on div "0903623562 - bi" at bounding box center [117, 117] width 99 height 11
type input "0903623562"
type input "bi"
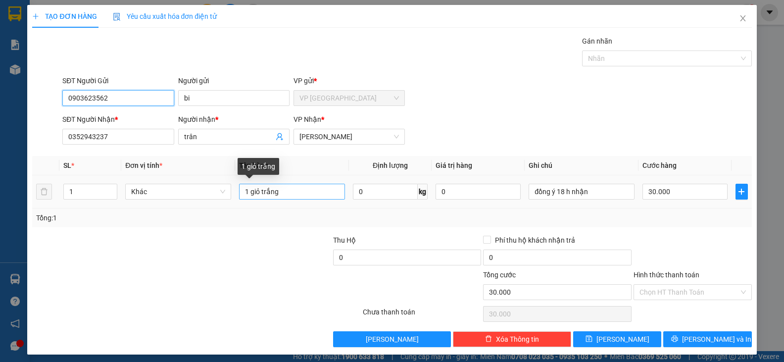
type input "0903623562"
click at [282, 191] on input "1 giỏ trắng" at bounding box center [292, 192] width 106 height 16
click at [281, 191] on input "1 giỏ trắng" at bounding box center [292, 192] width 106 height 16
type input "1 X ĐỎ"
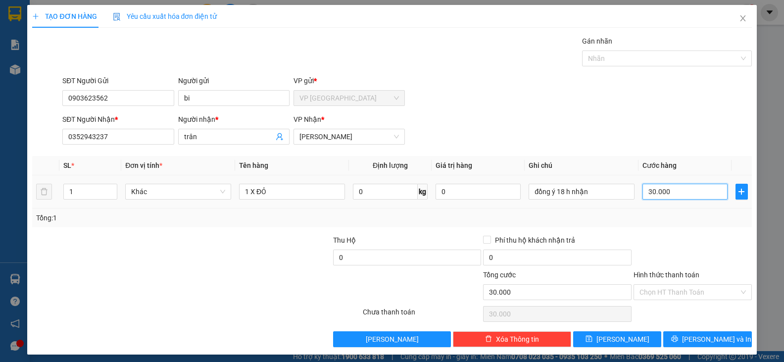
click at [680, 193] on input "30.000" at bounding box center [685, 192] width 85 height 16
type input "2"
type input "25"
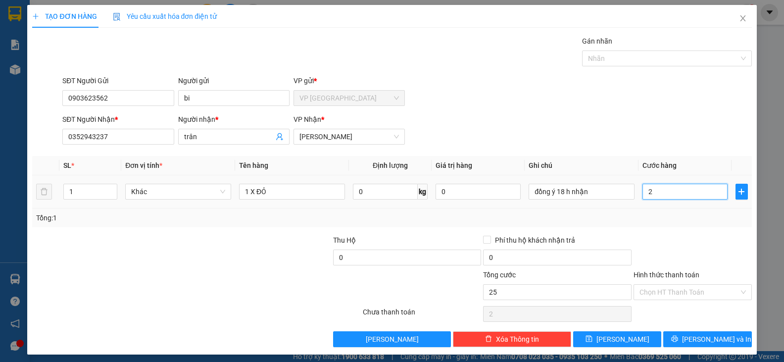
type input "25"
click at [676, 255] on div at bounding box center [693, 252] width 120 height 35
type input "25.000"
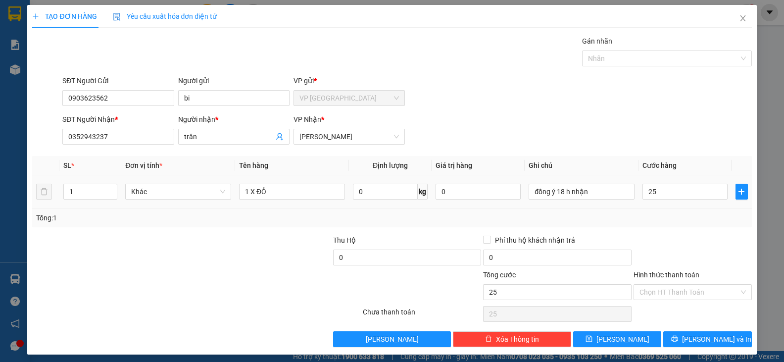
type input "25.000"
click at [681, 286] on input "Hình thức thanh toán" at bounding box center [690, 292] width 100 height 15
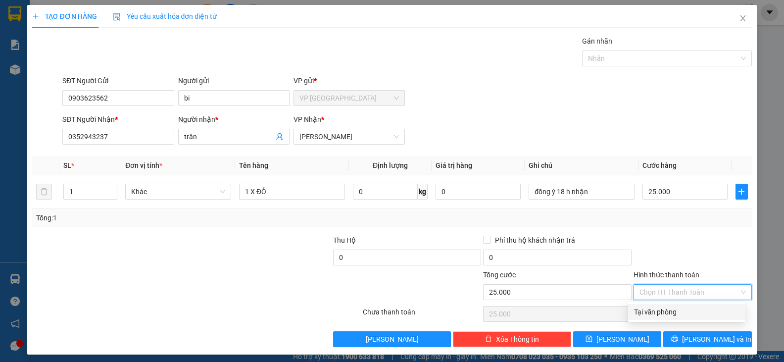
click at [655, 316] on div "Tại văn phòng" at bounding box center [686, 311] width 105 height 11
type input "0"
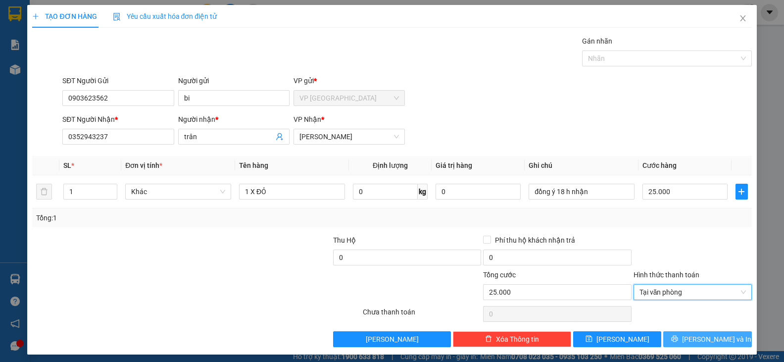
click at [692, 341] on button "[PERSON_NAME] và In" at bounding box center [707, 339] width 88 height 16
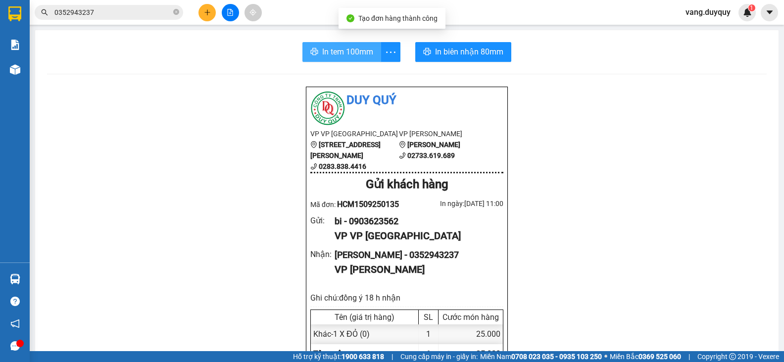
click at [302, 56] on button "In tem 100mm" at bounding box center [341, 52] width 79 height 20
click at [174, 13] on icon "close-circle" at bounding box center [176, 12] width 6 height 6
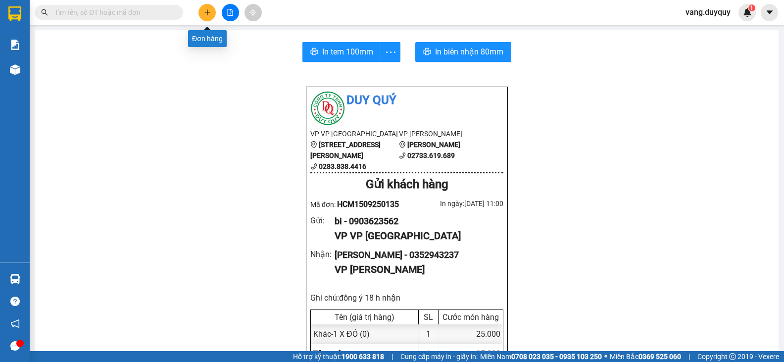
click at [209, 11] on icon "plus" at bounding box center [207, 12] width 7 height 7
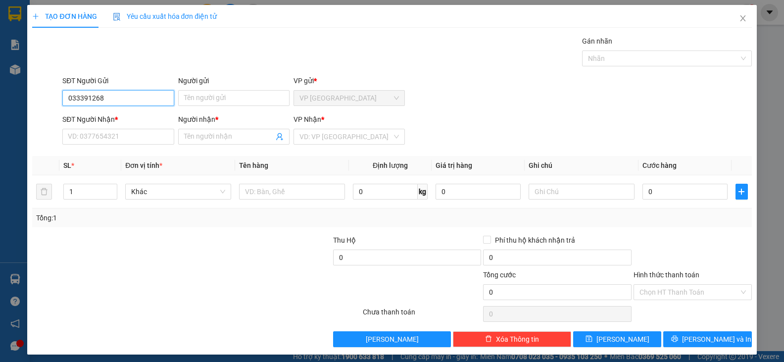
type input "0333912688"
click at [133, 118] on div "0333912688 - GIANG" at bounding box center [117, 117] width 99 height 11
type input "GIANG"
type input "0794507545"
type input "ĐỊNH"
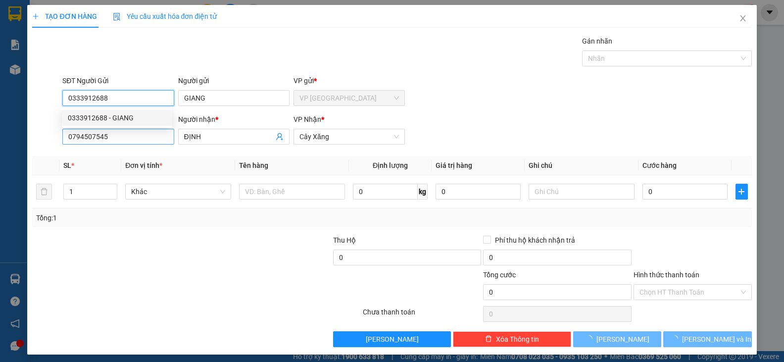
type input "20.000"
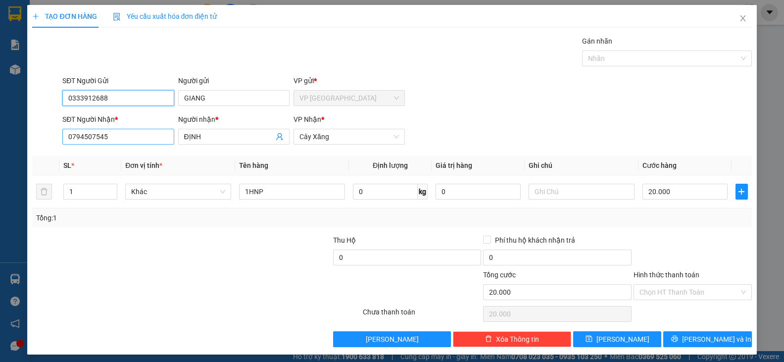
type input "0333912688"
click at [125, 132] on input "0794507545" at bounding box center [117, 137] width 111 height 16
type input "0794507545"
click at [152, 159] on div "0794507545 - ĐỊNH" at bounding box center [117, 156] width 99 height 11
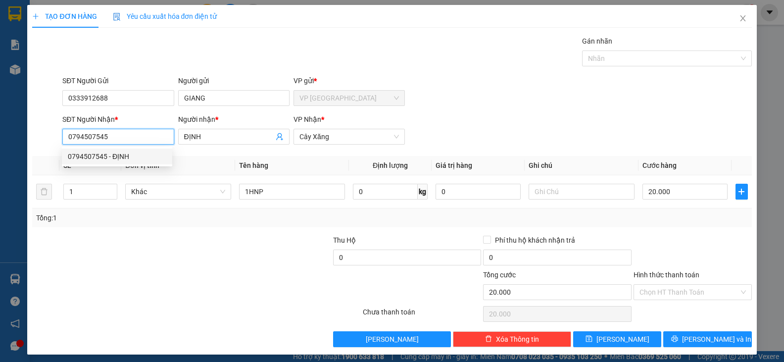
type input "15.000"
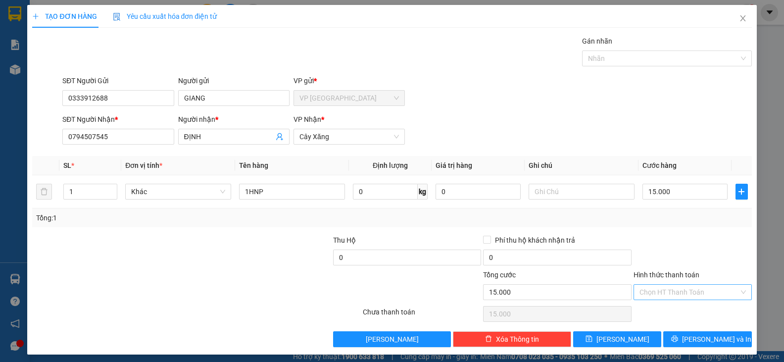
click at [680, 288] on input "Hình thức thanh toán" at bounding box center [690, 292] width 100 height 15
click at [660, 314] on div "Tại văn phòng" at bounding box center [686, 311] width 105 height 11
type input "0"
click at [674, 338] on button "[PERSON_NAME] và In" at bounding box center [707, 339] width 88 height 16
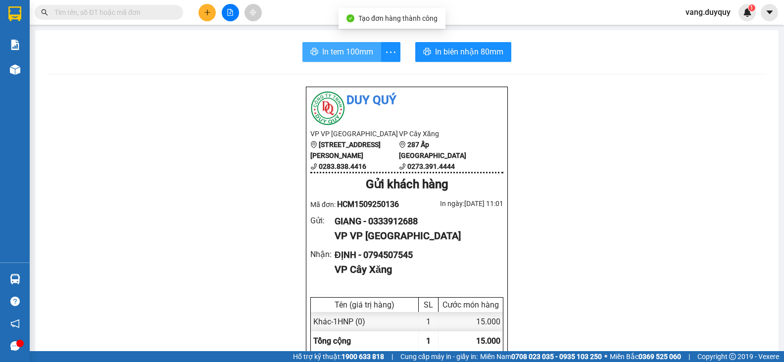
click at [348, 51] on span "In tem 100mm" at bounding box center [347, 52] width 51 height 12
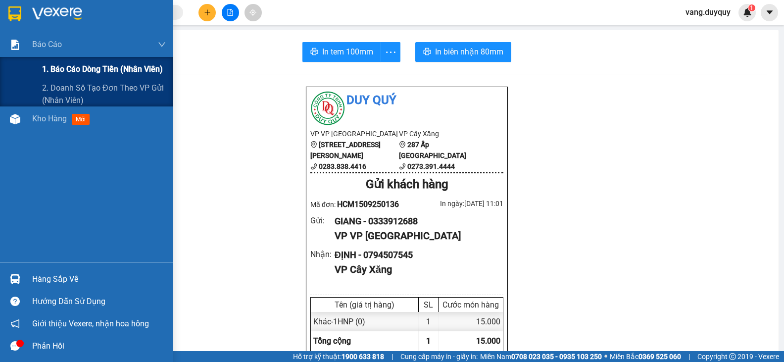
click at [121, 70] on span "1. Báo cáo dòng tiền (nhân viên)" at bounding box center [102, 69] width 121 height 12
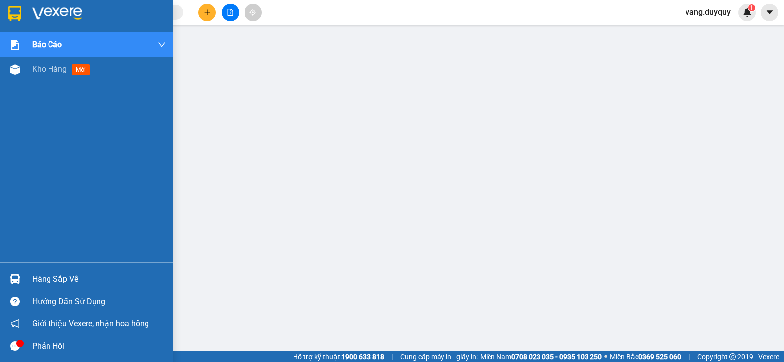
click at [15, 13] on img at bounding box center [14, 13] width 13 height 15
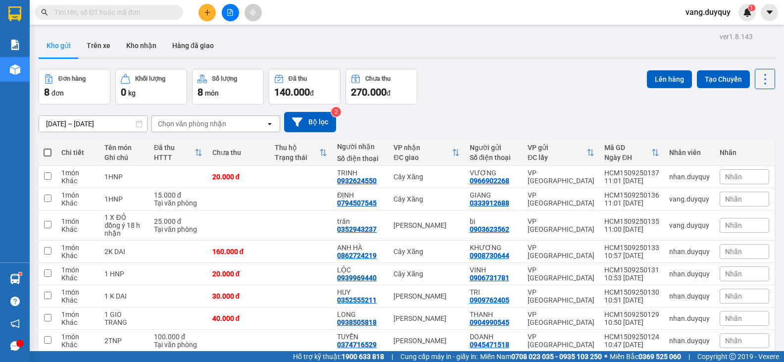
click at [198, 8] on div at bounding box center [230, 12] width 74 height 17
click at [206, 11] on icon "plus" at bounding box center [207, 12] width 7 height 7
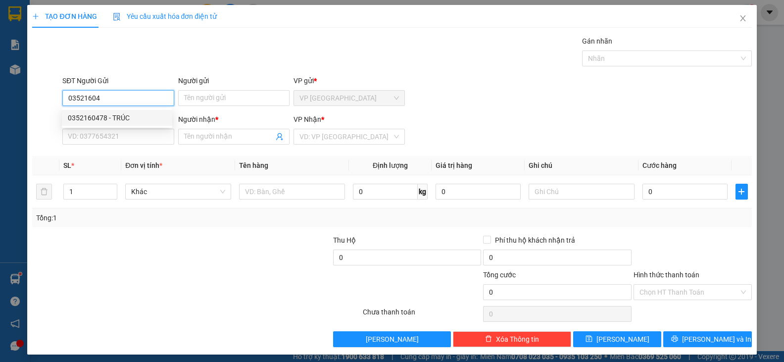
click at [158, 120] on div "0352160478 - TRÚC" at bounding box center [117, 117] width 99 height 11
type input "0352160478"
type input "TRÚC"
type input "0909659548"
type input "TRÚC"
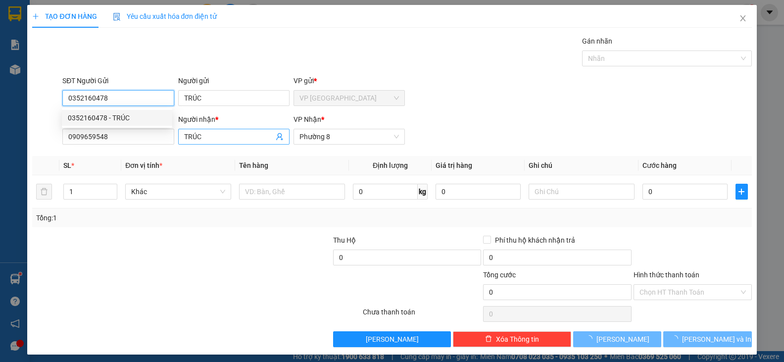
type input "35.000"
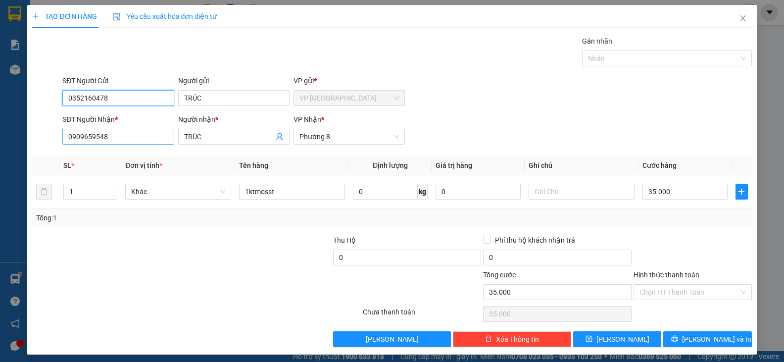
type input "0352160478"
click at [162, 136] on input "0909659548" at bounding box center [117, 137] width 111 height 16
click at [138, 153] on div "0909659548 - TRÚC" at bounding box center [117, 156] width 99 height 11
type input "0909659548"
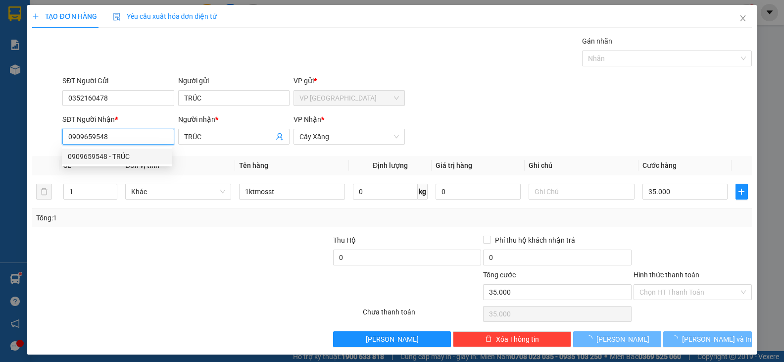
type input "30.000"
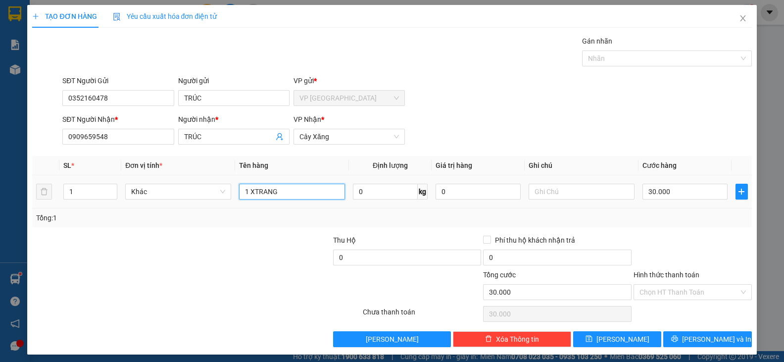
click at [302, 189] on input "1 XTRANG" at bounding box center [292, 192] width 106 height 16
type input "1 TMOT"
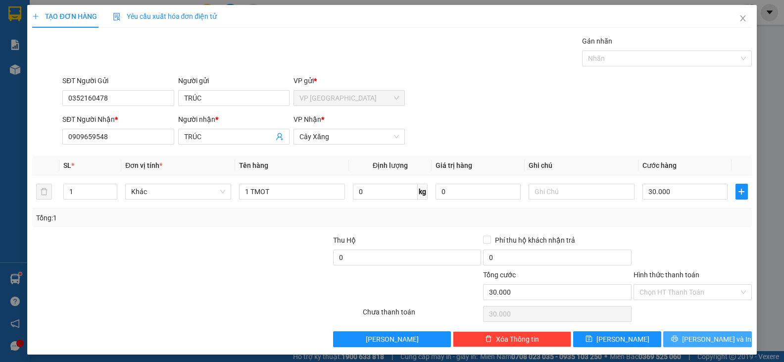
click at [675, 337] on button "[PERSON_NAME] và In" at bounding box center [707, 339] width 88 height 16
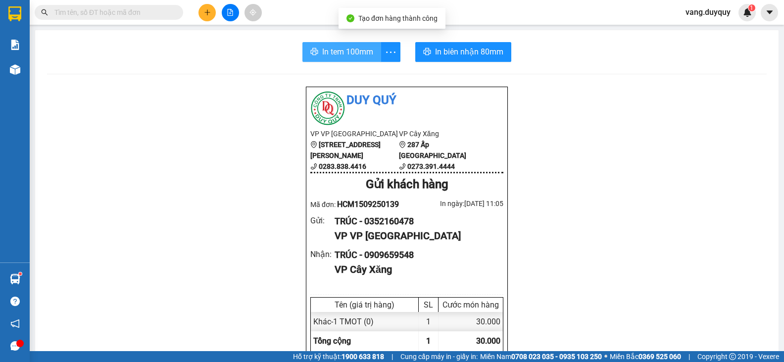
click at [340, 47] on span "In tem 100mm" at bounding box center [347, 52] width 51 height 12
click at [206, 10] on icon "plus" at bounding box center [207, 12] width 7 height 7
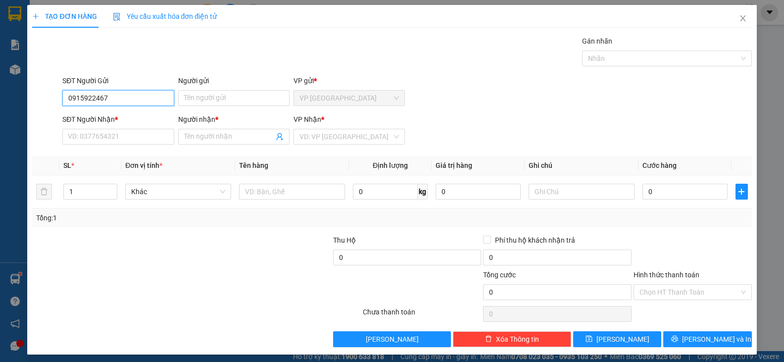
click at [83, 100] on input "0915922467" at bounding box center [117, 98] width 111 height 16
type input "0912922467"
click at [119, 113] on div "0912922467 - LỘC" at bounding box center [117, 117] width 99 height 11
type input "LỘC"
type input "0369993739"
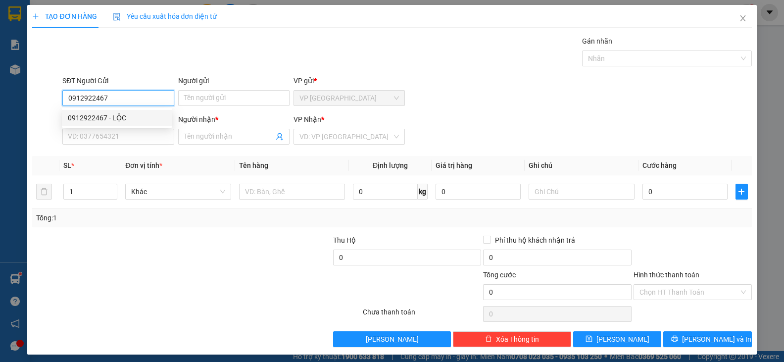
type input "NAM"
type input "75.000"
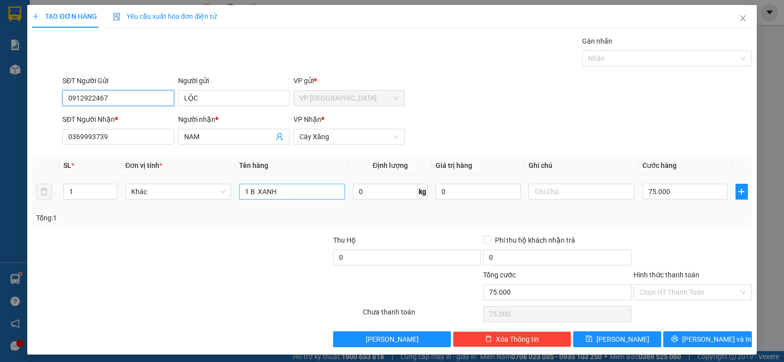
type input "0912922467"
click at [294, 194] on input "1 B XANH" at bounding box center [292, 192] width 106 height 16
click at [292, 194] on input "1 B XANH" at bounding box center [292, 192] width 106 height 16
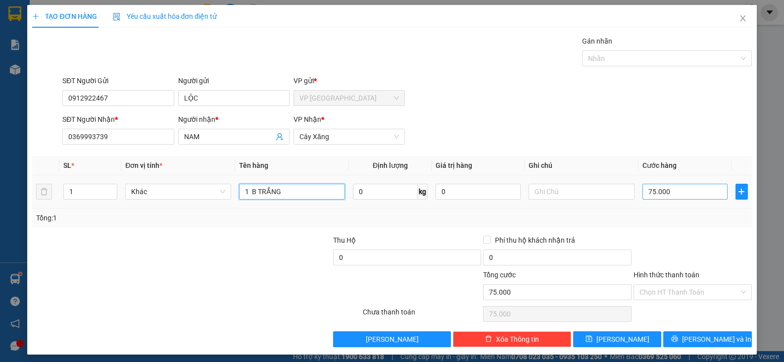
type input "1 B TRẮNG"
click at [689, 196] on input "75.000" at bounding box center [685, 192] width 85 height 16
type input "9"
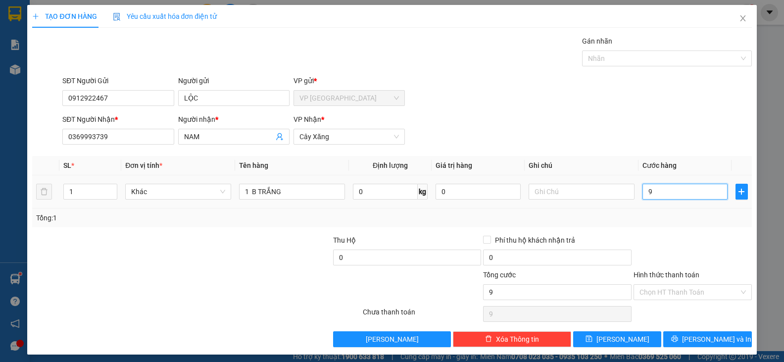
type input "95"
click at [678, 336] on button "[PERSON_NAME] và In" at bounding box center [707, 339] width 88 height 16
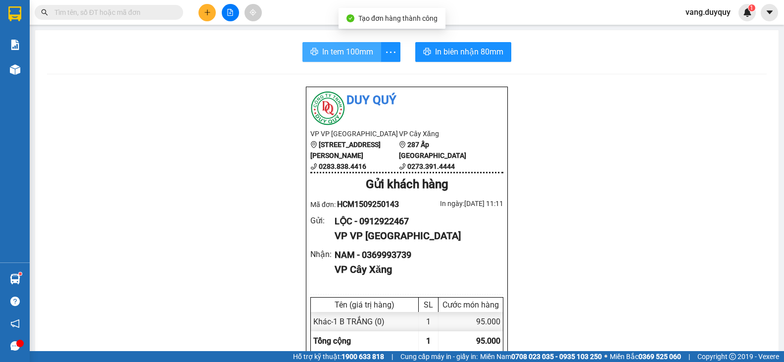
click at [322, 49] on span "In tem 100mm" at bounding box center [347, 52] width 51 height 12
click at [201, 14] on button at bounding box center [207, 12] width 17 height 17
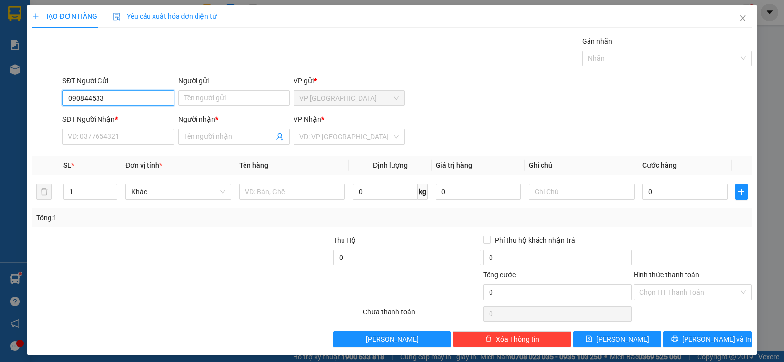
type input "0908445337"
click at [166, 117] on div "0908445337 - HUE" at bounding box center [117, 118] width 110 height 16
type input "HUE"
type input "0973535037"
type input "THANH VI"
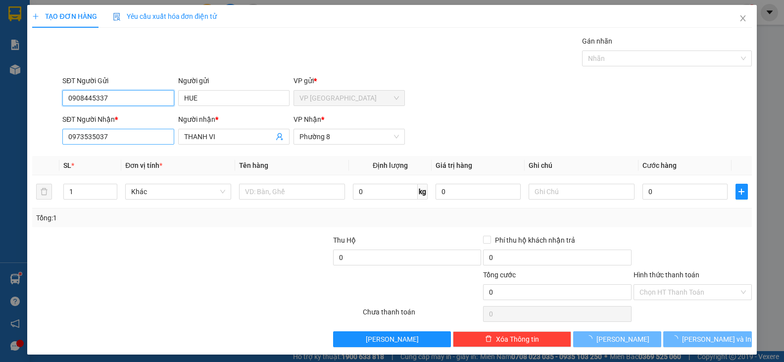
type input "20.000"
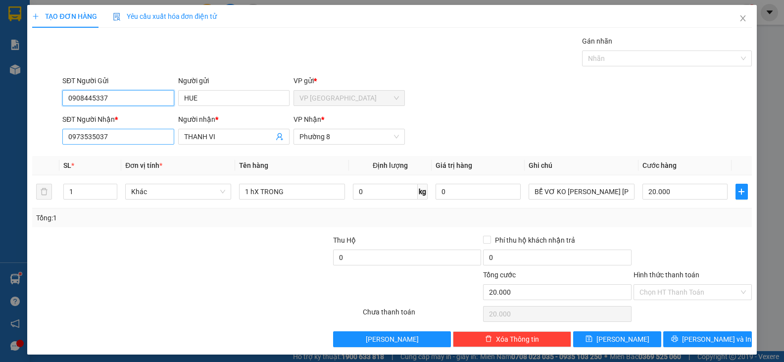
type input "0908445337"
click at [154, 143] on input "0973535037" at bounding box center [117, 137] width 111 height 16
type input "0973535037"
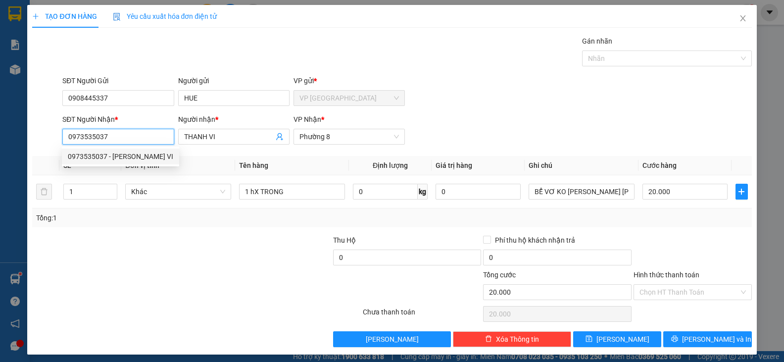
click at [145, 154] on div "0973535037 - THANH VI" at bounding box center [120, 156] width 105 height 11
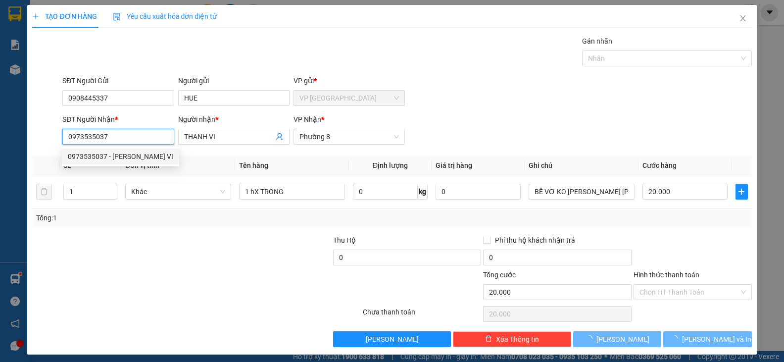
type input "25.000"
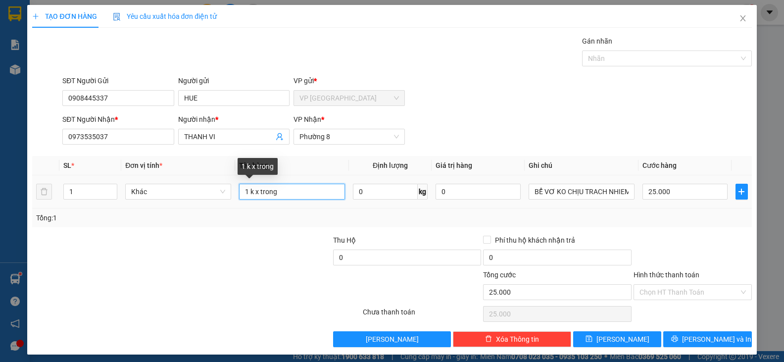
click at [285, 192] on input "1 k x trong" at bounding box center [292, 192] width 106 height 16
type input "1 HNP"
click at [690, 355] on div "TẠO ĐƠN HÀNG Yêu cầu xuất hóa đơn điện tử Transit Pickup Surcharge Ids Transit …" at bounding box center [392, 181] width 784 height 362
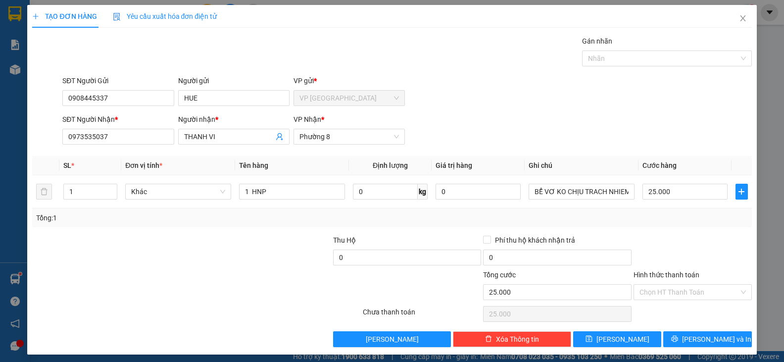
click at [707, 328] on div "Transit Pickup Surcharge Ids Transit Deliver Surcharge Ids Transit Deliver Surc…" at bounding box center [391, 191] width 719 height 311
click at [716, 340] on span "[PERSON_NAME] và In" at bounding box center [716, 339] width 69 height 11
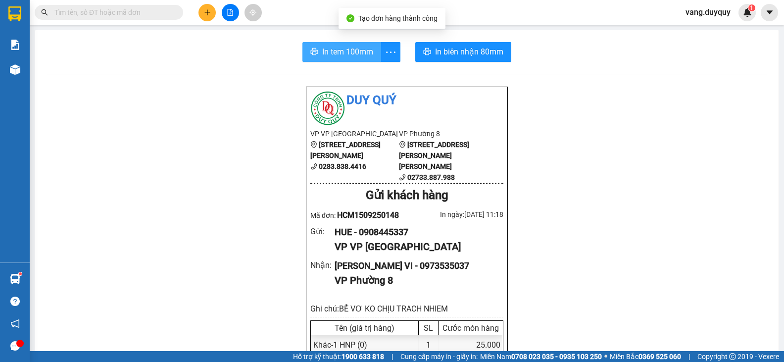
click at [339, 48] on span "In tem 100mm" at bounding box center [347, 52] width 51 height 12
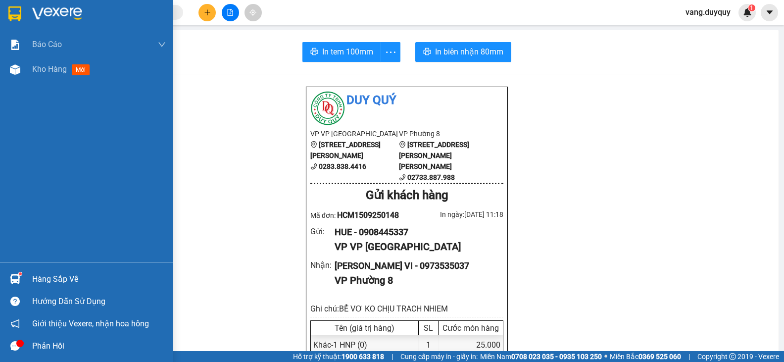
click at [15, 291] on div "Hướng dẫn sử dụng" at bounding box center [86, 301] width 173 height 22
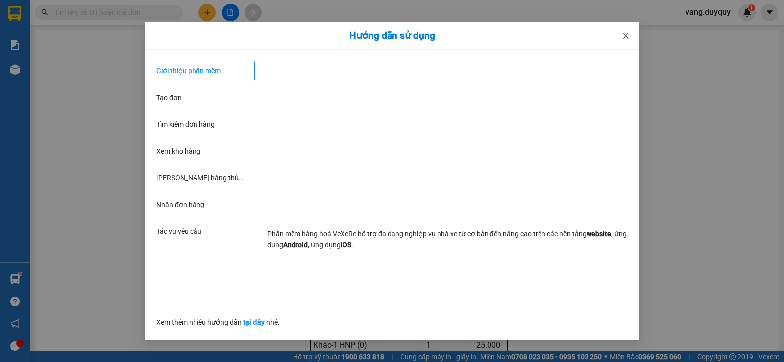
click at [621, 40] on span "Close" at bounding box center [626, 36] width 28 height 28
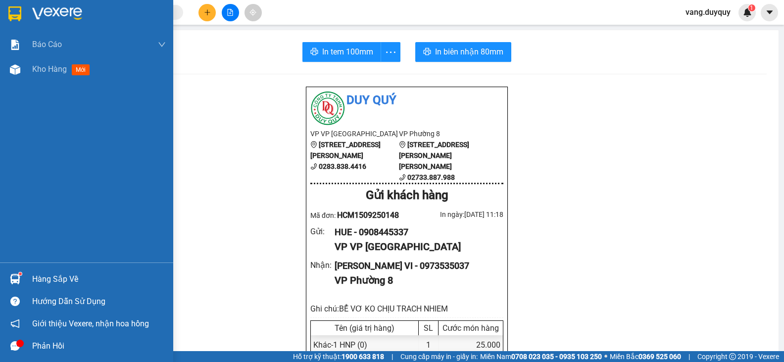
click at [26, 280] on div "Hàng sắp về" at bounding box center [86, 279] width 173 height 22
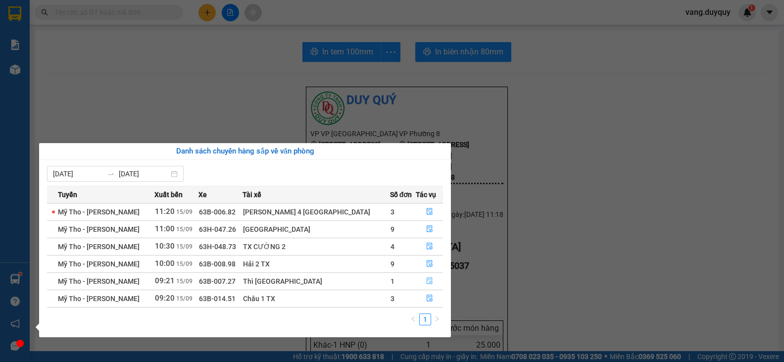
click at [416, 275] on button "button" at bounding box center [429, 281] width 26 height 16
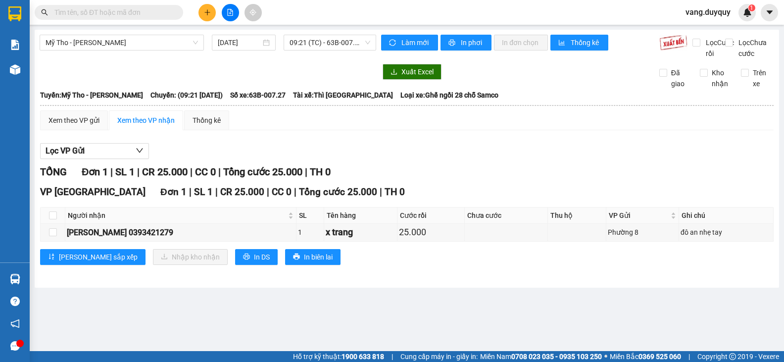
click at [57, 224] on th at bounding box center [53, 215] width 25 height 16
click at [53, 219] on input "checkbox" at bounding box center [53, 215] width 8 height 8
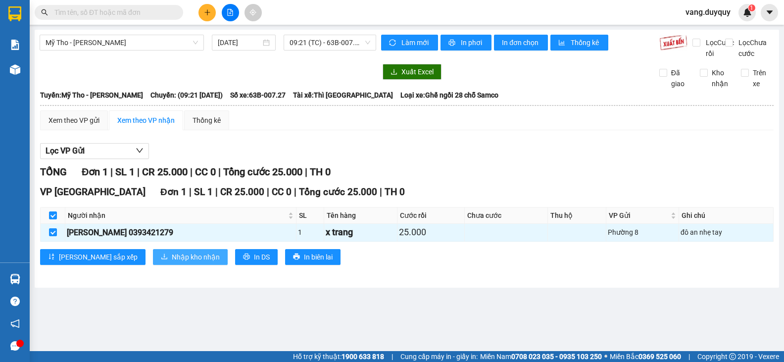
click at [179, 265] on button "Nhập kho nhận" at bounding box center [190, 257] width 75 height 16
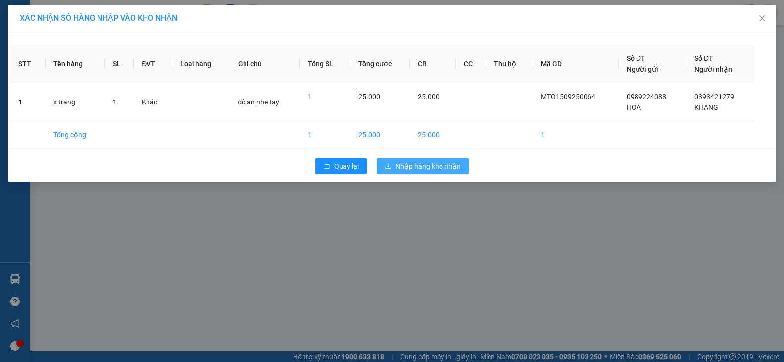
click at [448, 173] on button "Nhập hàng kho nhận" at bounding box center [423, 166] width 92 height 16
click at [445, 165] on span "Nhập hàng kho nhận" at bounding box center [428, 166] width 65 height 11
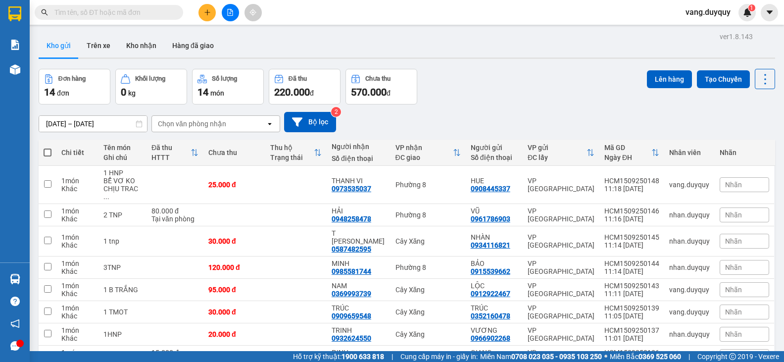
click at [98, 11] on input "text" at bounding box center [112, 12] width 117 height 11
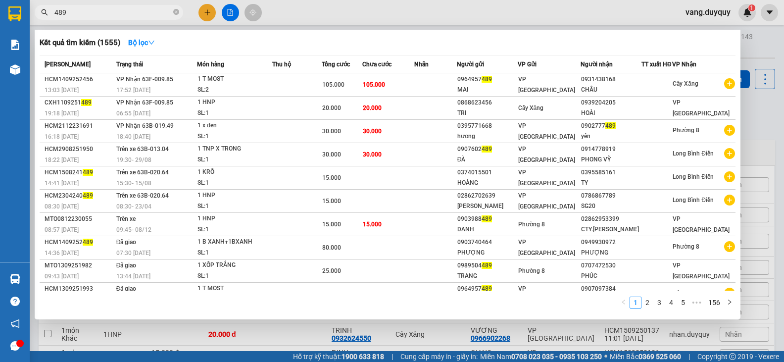
type input "489"
click at [200, 10] on div at bounding box center [392, 181] width 784 height 362
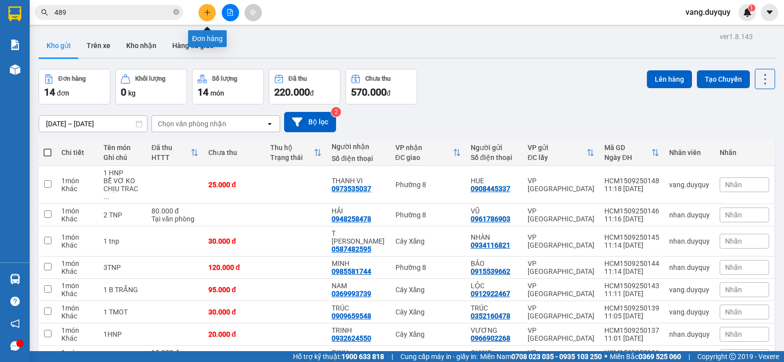
click at [201, 10] on button at bounding box center [207, 12] width 17 height 17
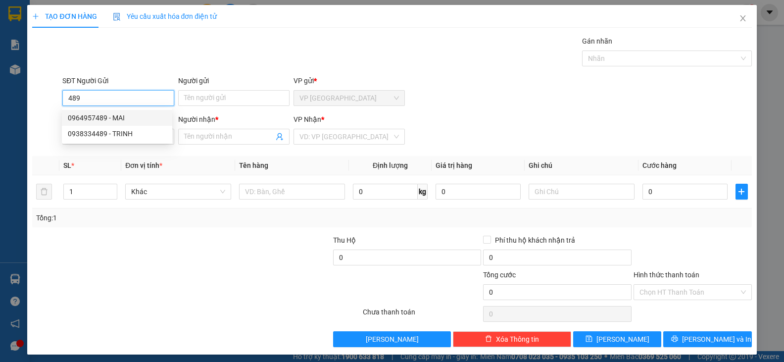
click at [119, 124] on div "0964957489 - MAI" at bounding box center [117, 118] width 110 height 16
type input "0964957489"
type input "MAI"
type input "0931438168"
type input "CHÂU"
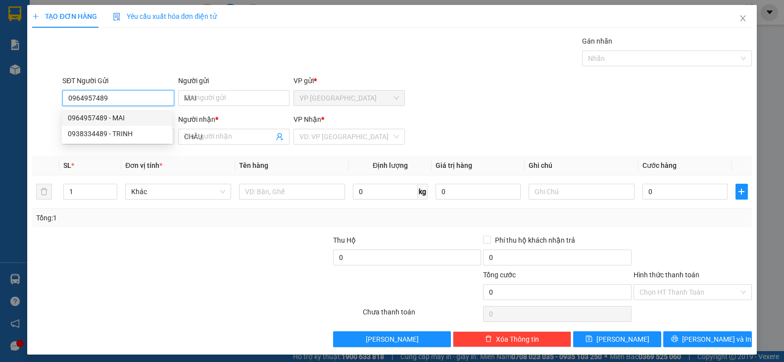
type input "105.000"
type input "0964957489"
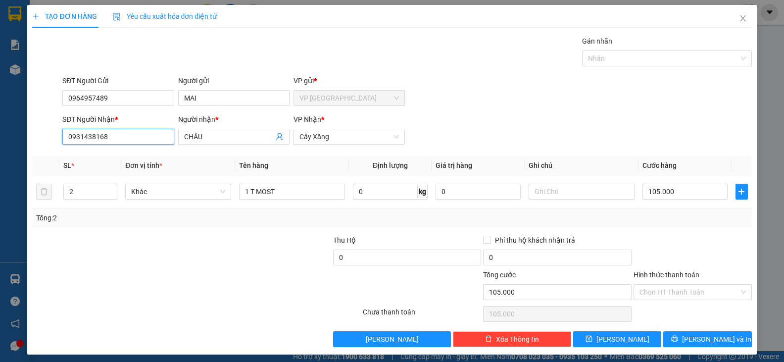
click at [132, 140] on input "0931438168" at bounding box center [117, 137] width 111 height 16
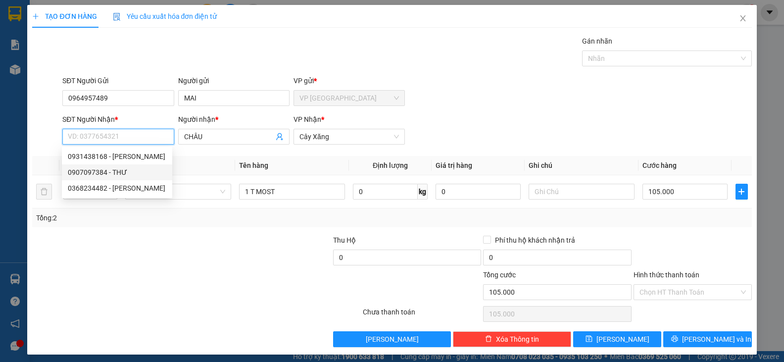
click at [118, 169] on div "0907097384 - THƯ" at bounding box center [117, 172] width 99 height 11
type input "0907097384"
type input "THƯ"
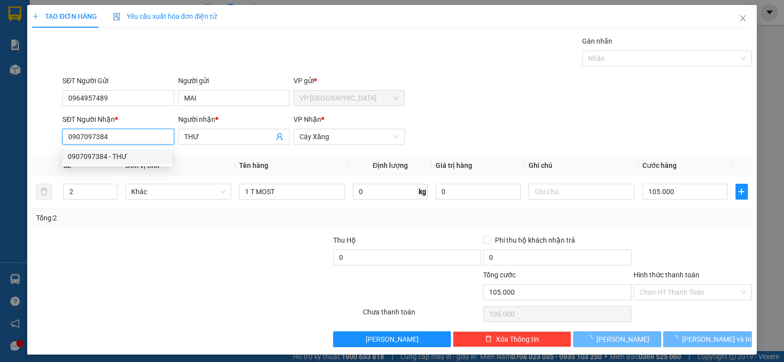
type input "55.000"
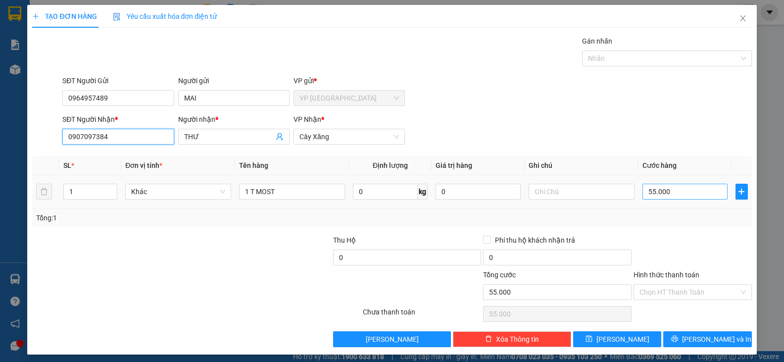
type input "0907097384"
click at [662, 192] on input "55.000" at bounding box center [685, 192] width 85 height 16
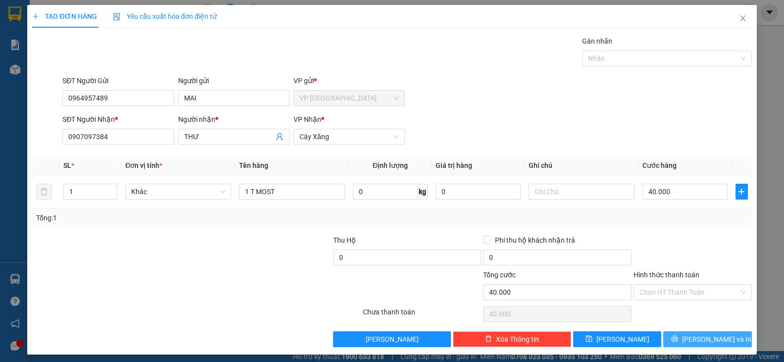
click at [672, 338] on button "[PERSON_NAME] và In" at bounding box center [707, 339] width 88 height 16
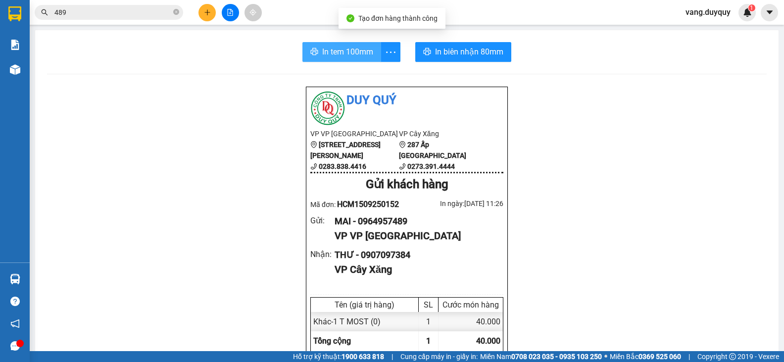
click at [362, 56] on span "In tem 100mm" at bounding box center [347, 52] width 51 height 12
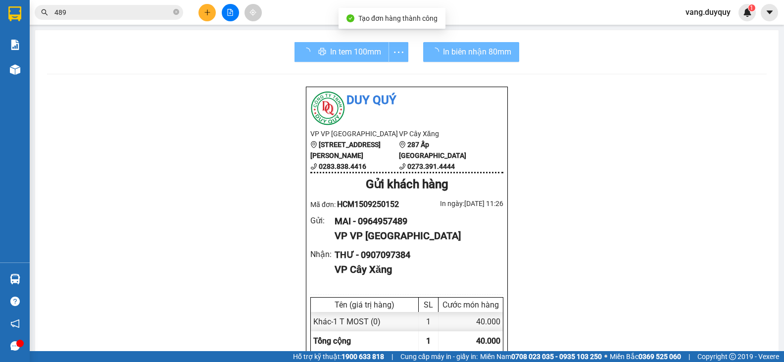
click at [101, 14] on input "489" at bounding box center [112, 12] width 117 height 11
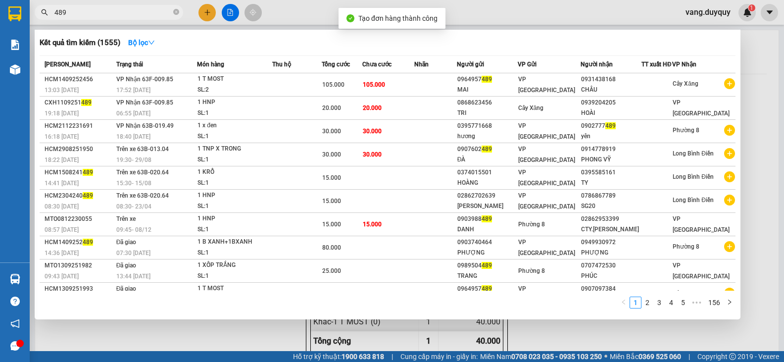
click at [101, 14] on input "489" at bounding box center [112, 12] width 117 height 11
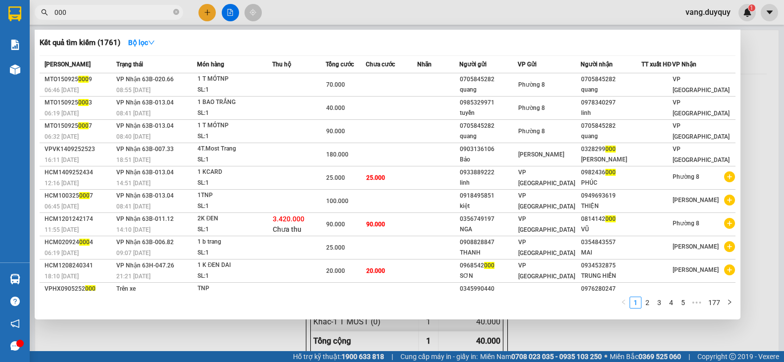
click at [107, 9] on input "000" at bounding box center [112, 12] width 117 height 11
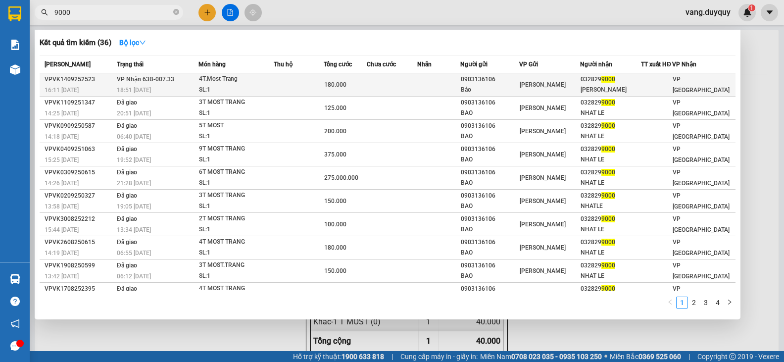
type input "9000"
click at [318, 88] on td at bounding box center [299, 84] width 50 height 23
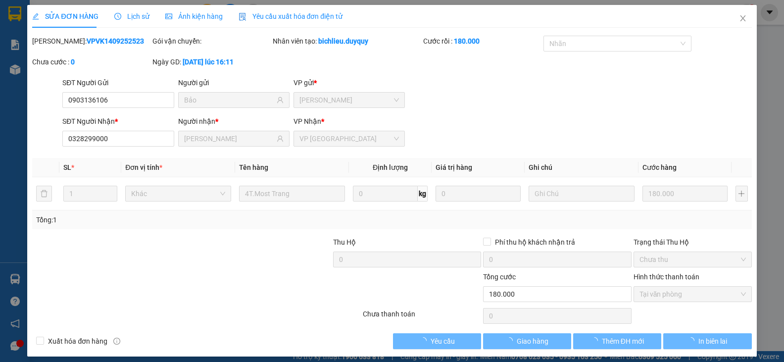
type input "0903136106"
type input "Bảo"
type input "0328299000"
type input "Nhật Lệ"
type input "180.000"
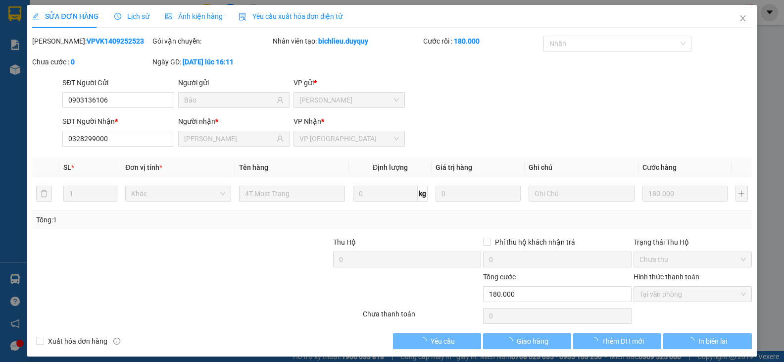
type input "0"
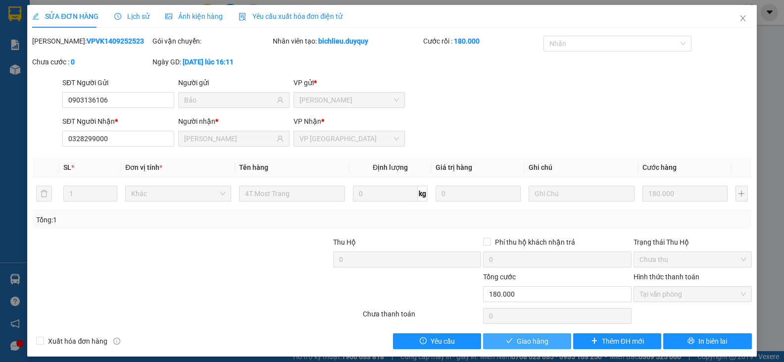
click at [535, 341] on span "Giao hàng" at bounding box center [533, 341] width 32 height 11
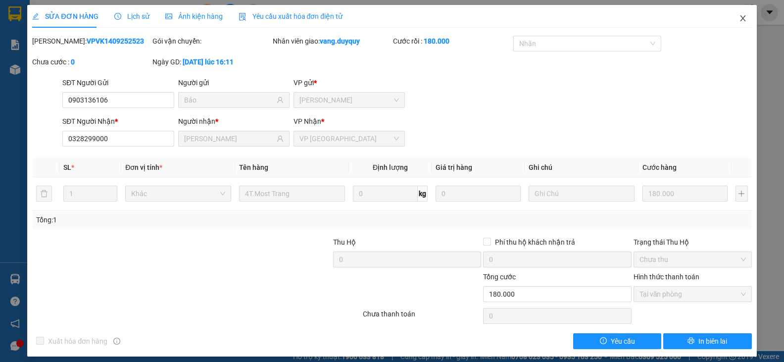
click at [740, 23] on span "Close" at bounding box center [743, 19] width 28 height 28
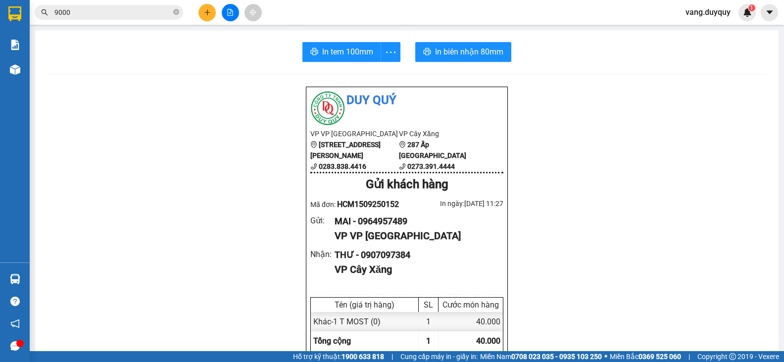
drag, startPoint x: 395, startPoint y: 165, endPoint x: 161, endPoint y: 7, distance: 281.6
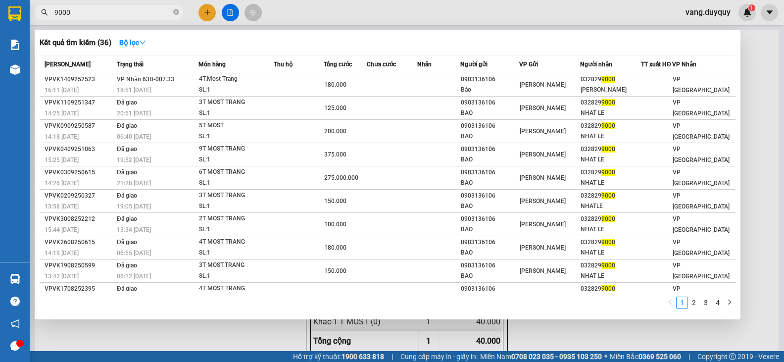
click at [174, 14] on icon "close-circle" at bounding box center [176, 12] width 6 height 6
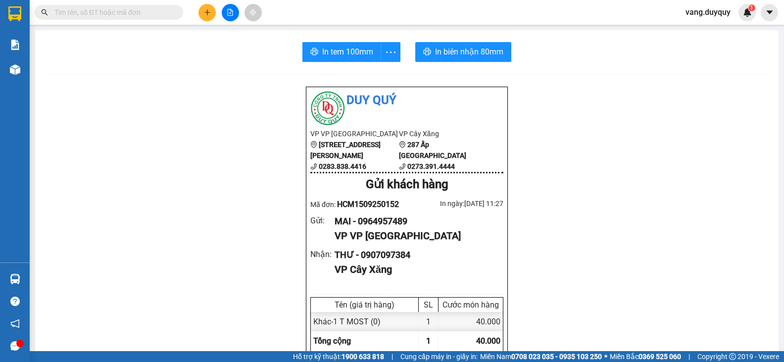
drag, startPoint x: 171, startPoint y: 14, endPoint x: 175, endPoint y: 19, distance: 6.7
drag, startPoint x: 93, startPoint y: 21, endPoint x: 71, endPoint y: 19, distance: 21.9
click at [83, 29] on main "In tem 100mm In biên nhận 80mm Duy Quý VP VP Sài Gòn 116 Hùng Vương, Q5 0283.83…" at bounding box center [392, 175] width 784 height 351
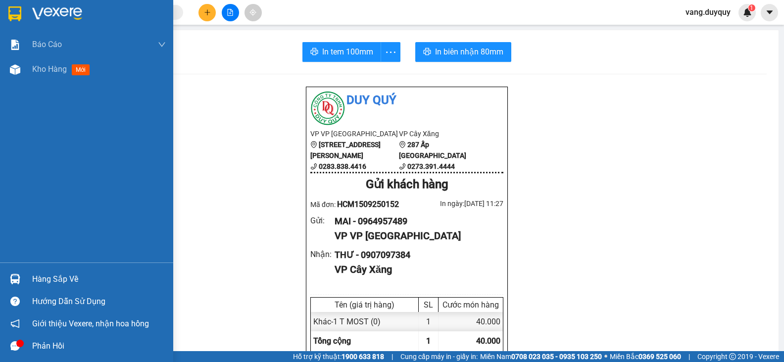
click at [13, 7] on img at bounding box center [14, 13] width 13 height 15
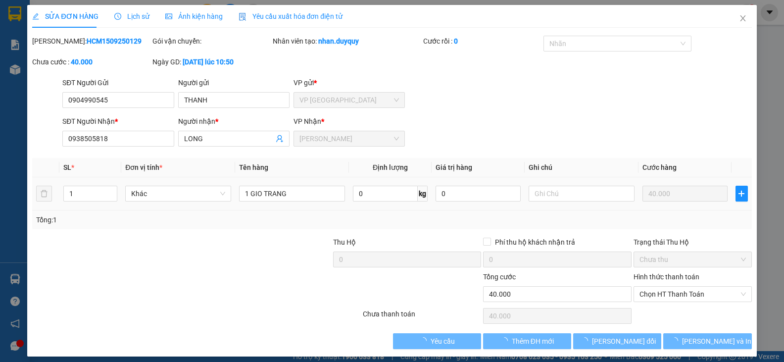
type input "0904990545"
type input "0938505818"
type input "40.000"
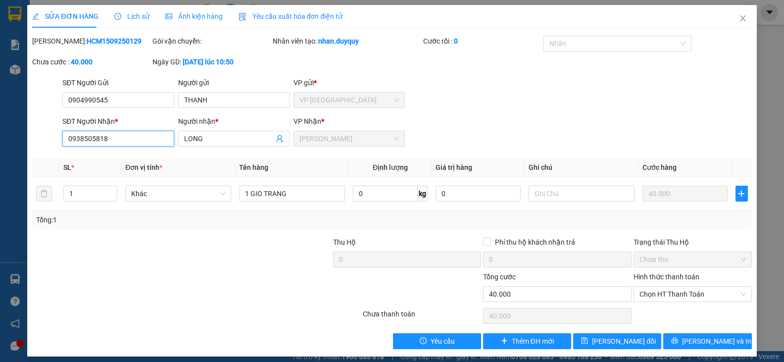
click at [87, 144] on input "0938505818" at bounding box center [117, 139] width 111 height 16
type input "0938305818"
click at [698, 337] on span "[PERSON_NAME] và In" at bounding box center [716, 341] width 69 height 11
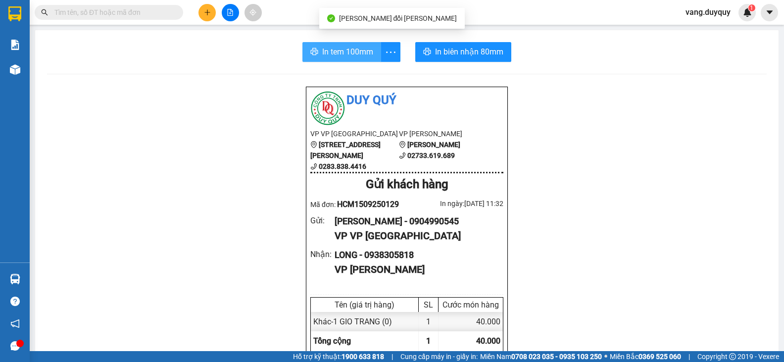
click at [353, 55] on span "In tem 100mm" at bounding box center [347, 52] width 51 height 12
click at [127, 13] on input "text" at bounding box center [112, 12] width 117 height 11
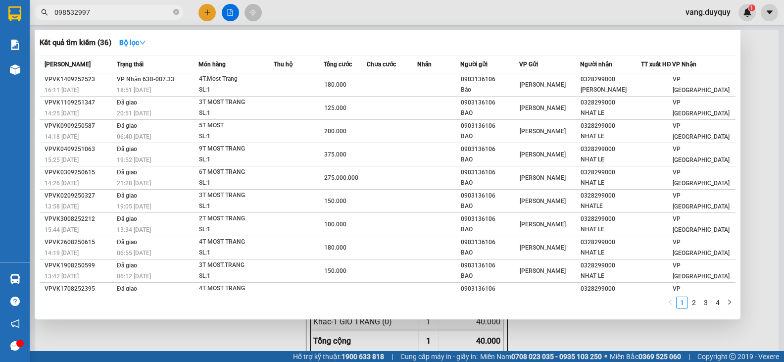
type input "0985329971"
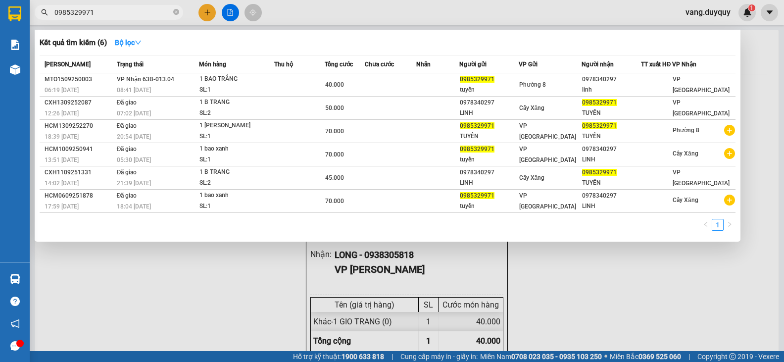
type input "0985329971"
click at [315, 317] on div at bounding box center [392, 181] width 784 height 362
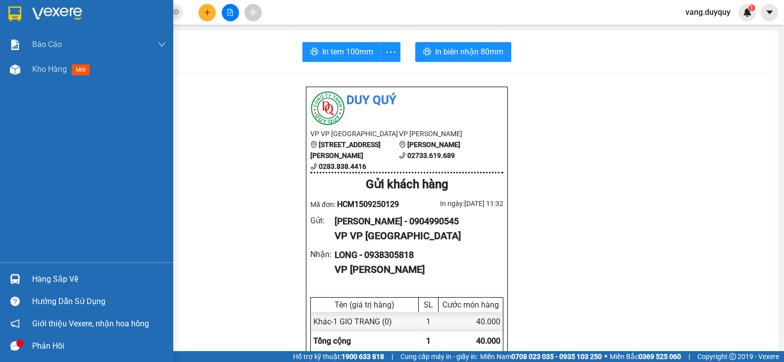
click at [21, 11] on img at bounding box center [14, 13] width 13 height 15
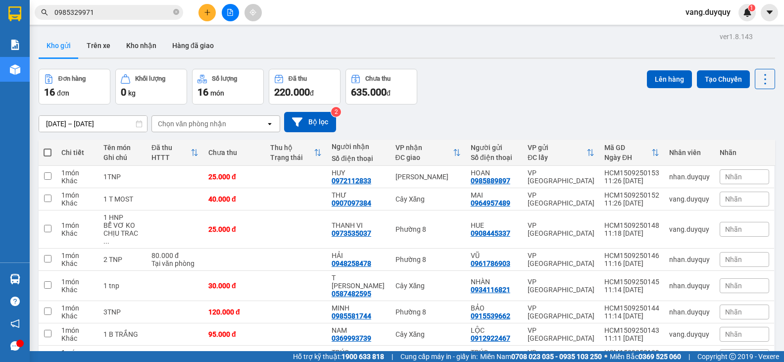
click at [137, 8] on input "0985329971" at bounding box center [112, 12] width 117 height 11
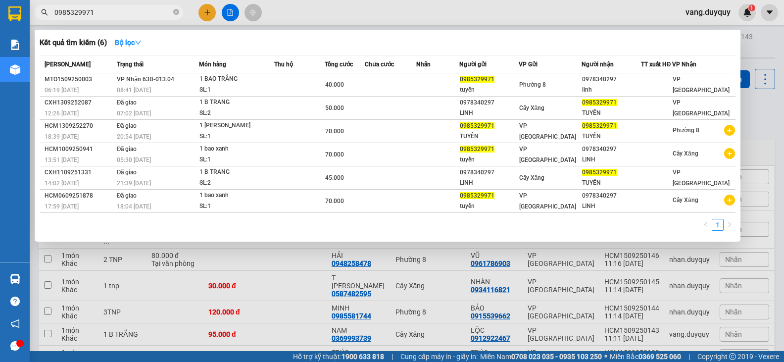
click at [220, 307] on div at bounding box center [392, 181] width 784 height 362
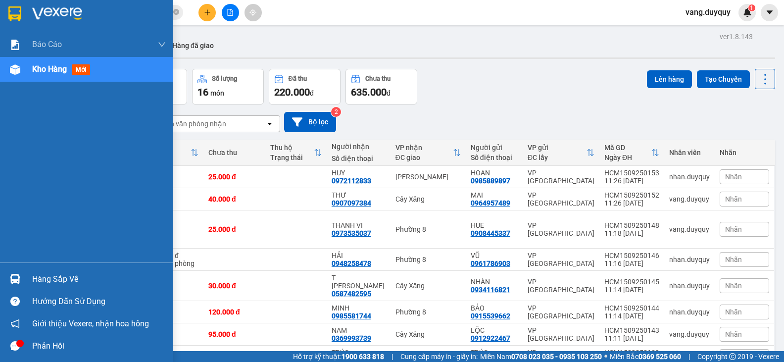
click at [48, 14] on img at bounding box center [57, 13] width 50 height 15
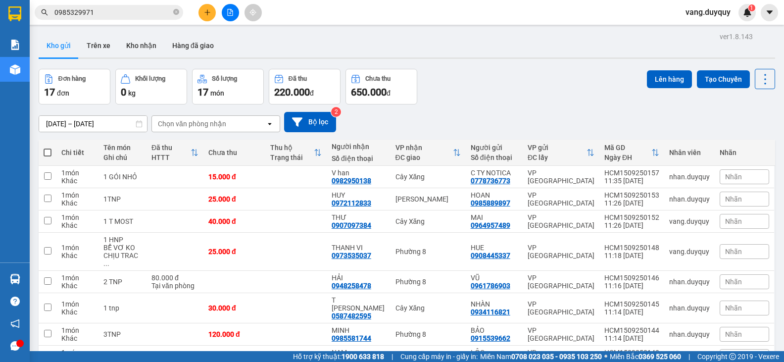
click at [121, 14] on input "0985329971" at bounding box center [112, 12] width 117 height 11
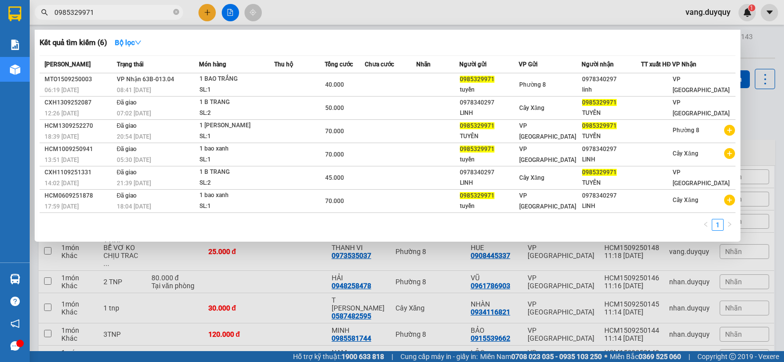
click at [218, 314] on div at bounding box center [392, 181] width 784 height 362
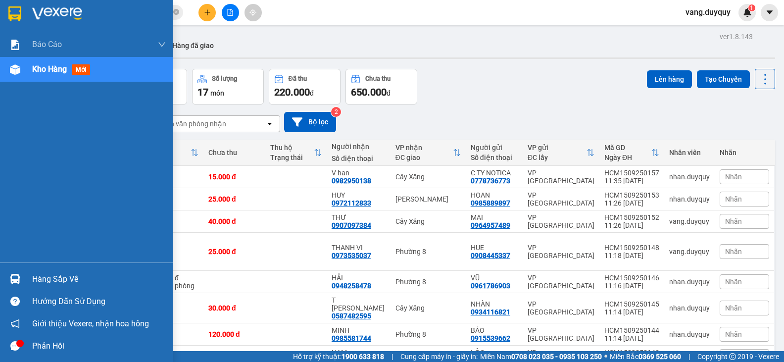
click at [22, 11] on div at bounding box center [14, 13] width 17 height 17
click at [28, 11] on div at bounding box center [86, 16] width 173 height 32
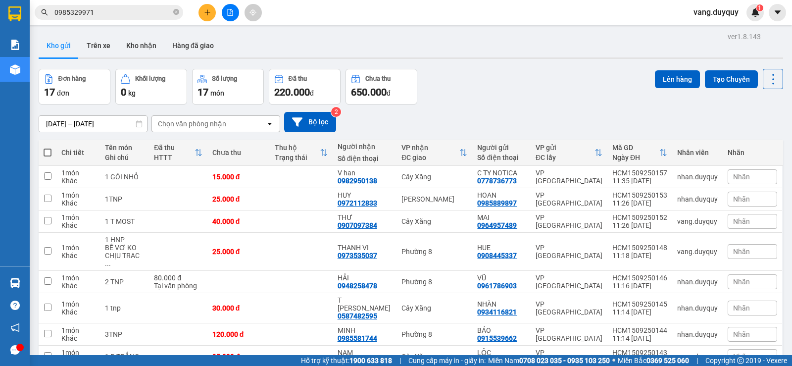
click at [110, 11] on input "0985329971" at bounding box center [112, 12] width 117 height 11
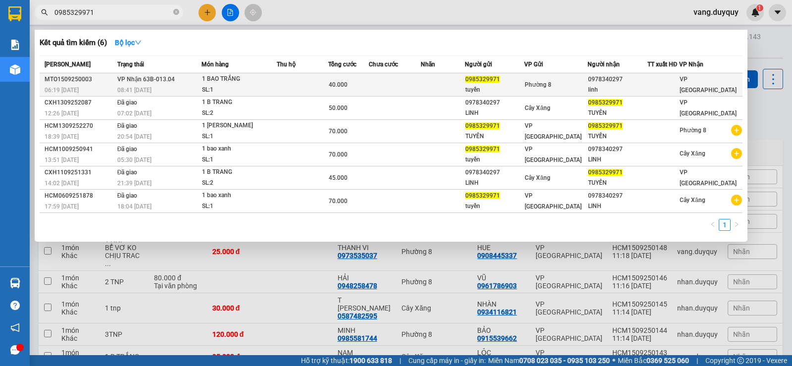
click at [316, 75] on td at bounding box center [302, 84] width 51 height 23
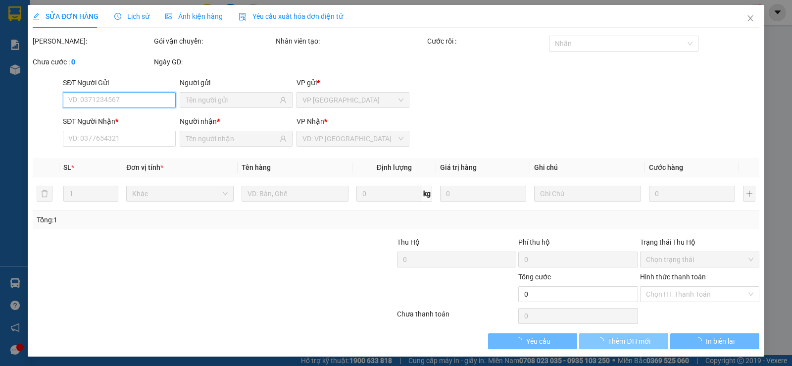
type input "0985329971"
type input "tuyền"
type input "0978340297"
type input "linh"
type input "40.000"
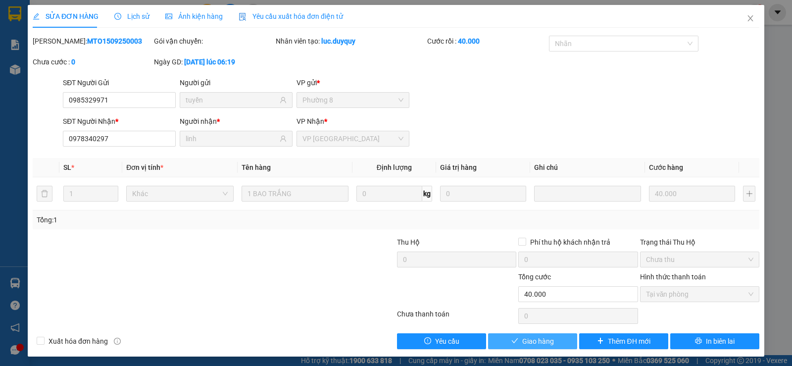
click at [554, 344] on button "Giao hàng" at bounding box center [532, 341] width 89 height 16
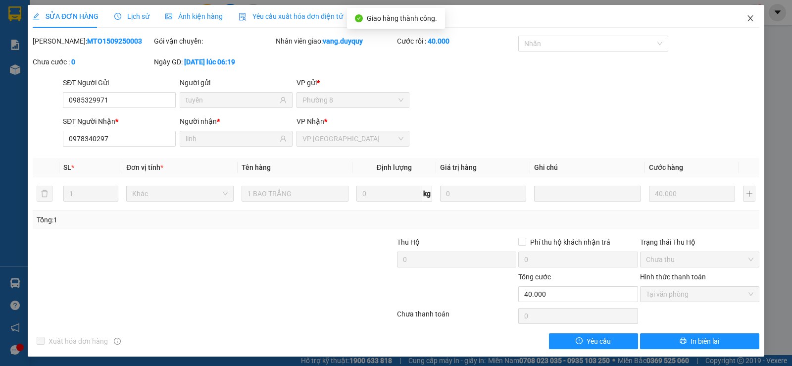
click at [747, 21] on icon "close" at bounding box center [751, 18] width 8 height 8
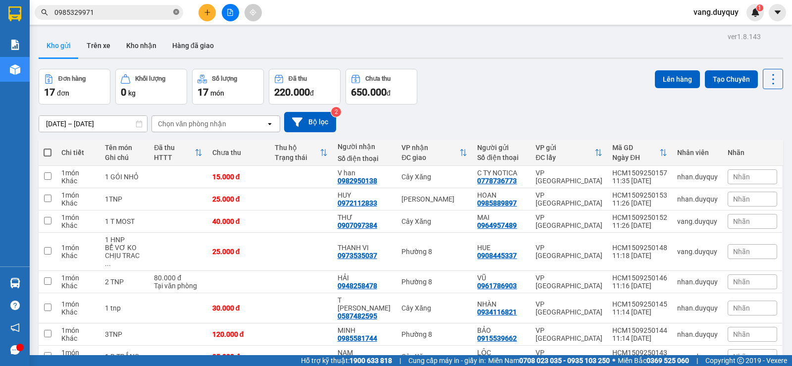
click at [176, 13] on icon "close-circle" at bounding box center [176, 12] width 6 height 6
click at [137, 208] on tbody "1 món Khác 1 GÓI NHỎ 15.000 đ V han 0982950138 Cây Xăng C TY NOTICA 0778736773 …" at bounding box center [411, 371] width 745 height 410
click at [585, 108] on div "13/09/2025 – 15/09/2025 Press the down arrow key to interact with the calendar …" at bounding box center [411, 121] width 745 height 35
click at [94, 9] on input "text" at bounding box center [112, 12] width 117 height 11
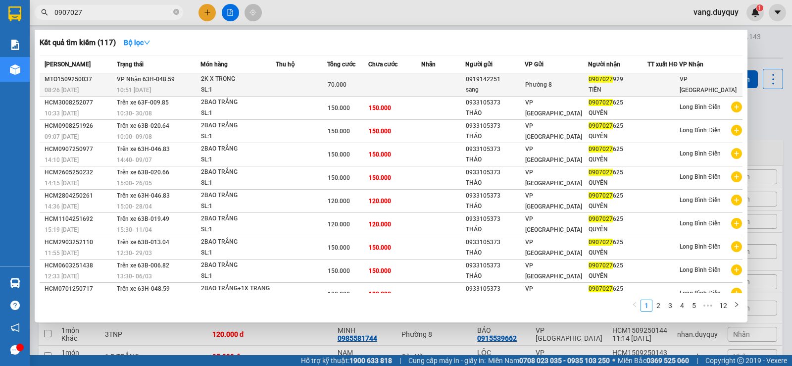
type input "0907027"
click at [420, 94] on td at bounding box center [394, 84] width 53 height 23
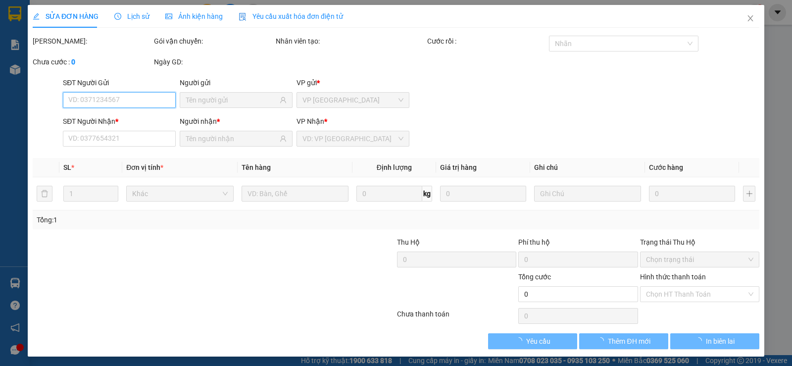
type input "0919142251"
type input "sang"
type input "0907027929"
type input "TIẾN"
type input "70.000"
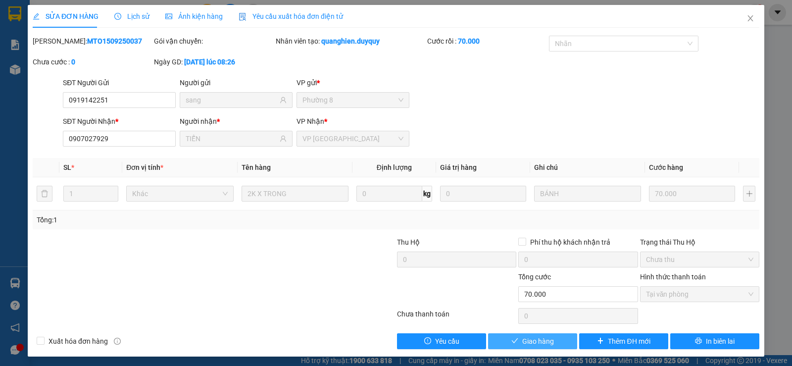
click at [553, 346] on button "Giao hàng" at bounding box center [532, 341] width 89 height 16
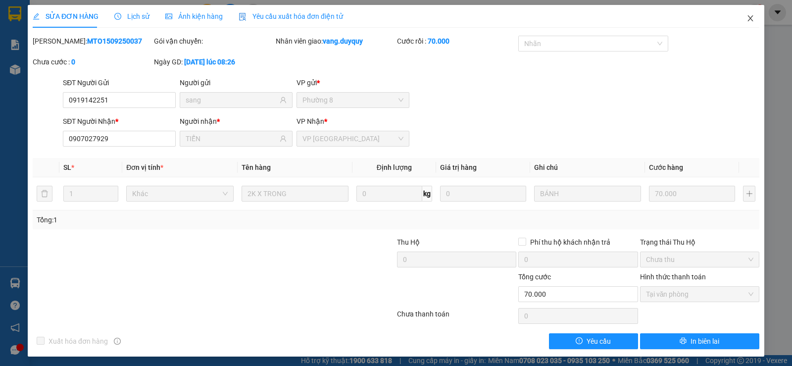
click at [747, 20] on icon "close" at bounding box center [751, 18] width 8 height 8
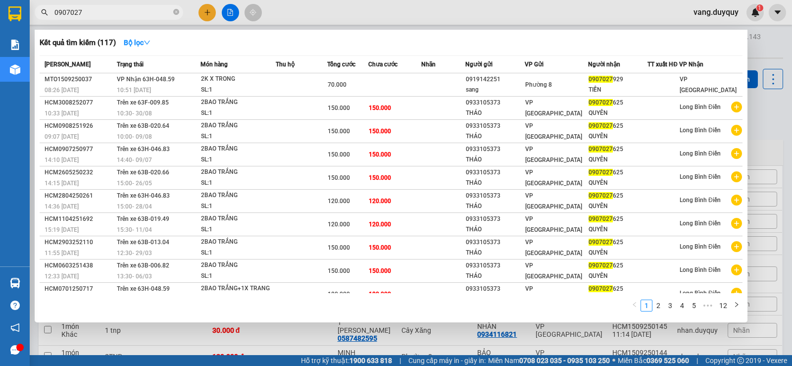
click at [88, 14] on input "0907027" at bounding box center [112, 12] width 117 height 11
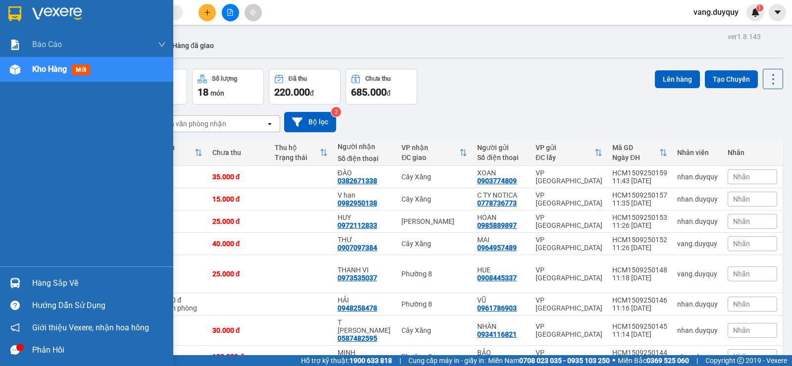
click at [21, 6] on img at bounding box center [14, 13] width 13 height 15
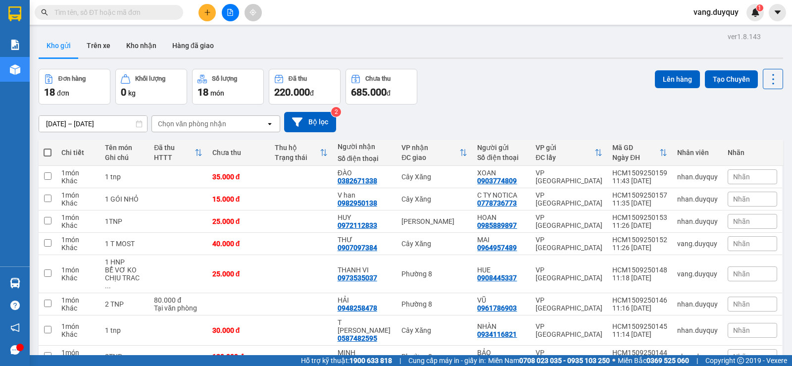
click at [199, 126] on div "Chọn văn phòng nhận" at bounding box center [192, 124] width 68 height 10
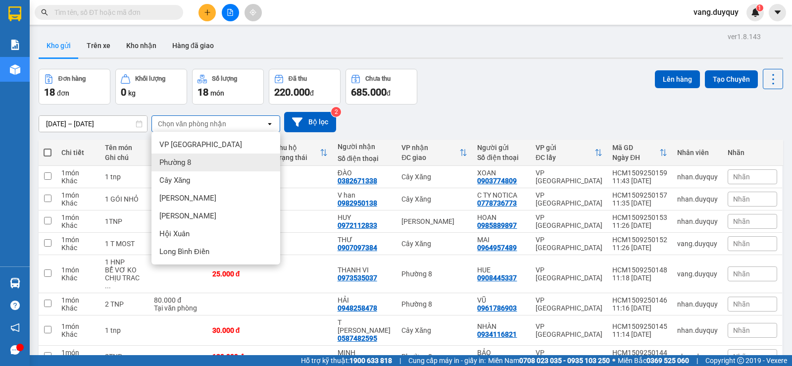
click at [193, 162] on div "Phường 8" at bounding box center [215, 162] width 129 height 18
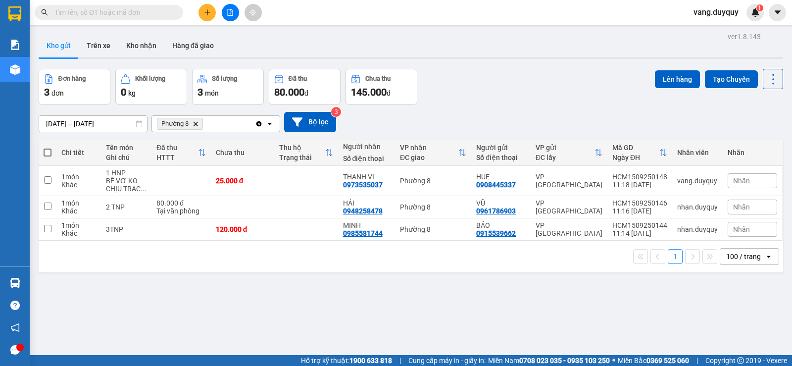
click at [45, 150] on span at bounding box center [48, 153] width 8 height 8
click at [48, 148] on input "checkbox" at bounding box center [48, 148] width 0 height 0
checkbox input "true"
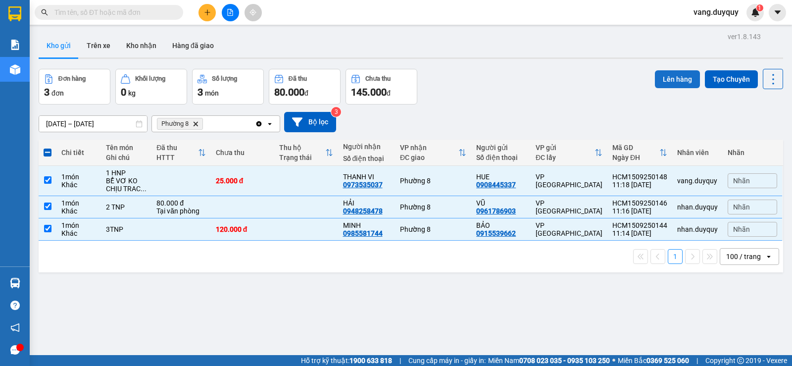
click at [681, 79] on button "Lên hàng" at bounding box center [677, 79] width 45 height 18
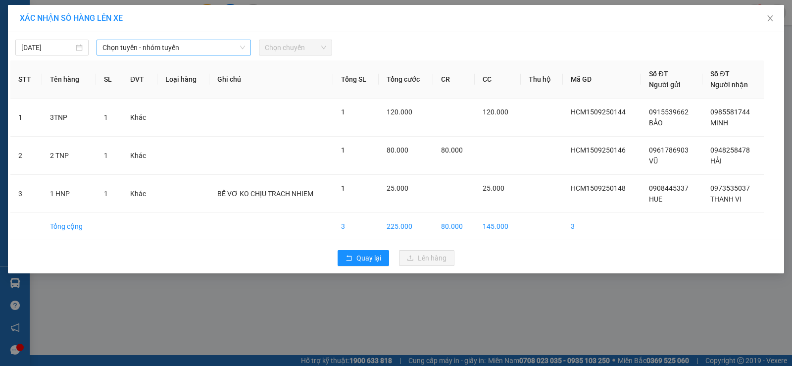
click at [155, 45] on span "Chọn tuyến - nhóm tuyến" at bounding box center [173, 47] width 143 height 15
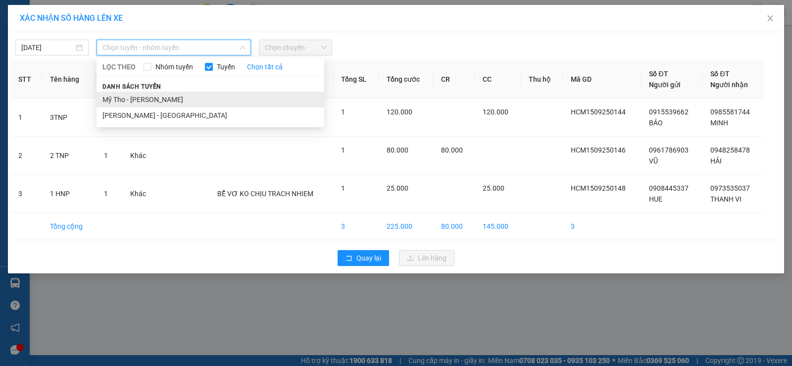
click at [169, 100] on li "Mỹ Tho - [PERSON_NAME]" at bounding box center [211, 100] width 228 height 16
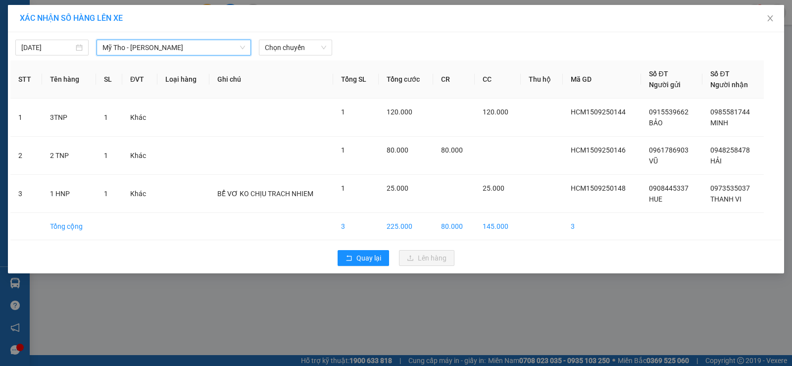
click at [182, 56] on div "15/09/2025 Mỹ Tho - Hồ Chí Minh Mỹ Tho - Hồ Chí Minh LỌC THEO Nhóm tuyến Tuyến …" at bounding box center [396, 152] width 776 height 241
click at [191, 48] on span "Mỹ Tho - [PERSON_NAME]" at bounding box center [173, 47] width 143 height 15
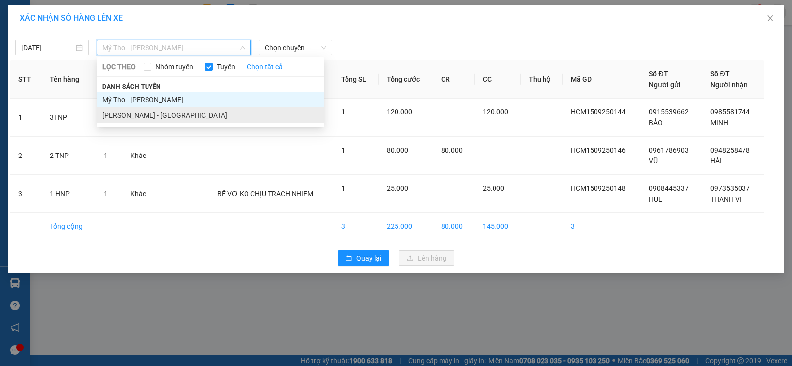
click at [160, 107] on li "Hồ Chí Minh - Mỹ Tho" at bounding box center [211, 115] width 228 height 16
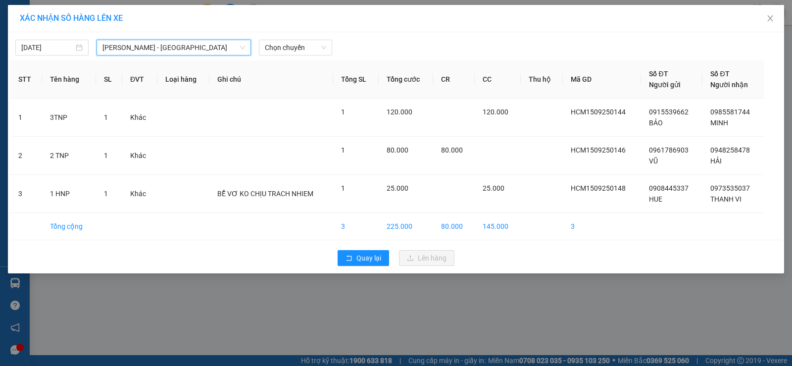
click at [370, 34] on div "15/09/2025 Hồ Chí Minh - Mỹ Tho Hồ Chí Minh - Mỹ Tho LỌC THEO Nhóm tuyến Tuyến …" at bounding box center [396, 152] width 776 height 241
click at [285, 53] on span "Chọn chuyến" at bounding box center [295, 47] width 61 height 15
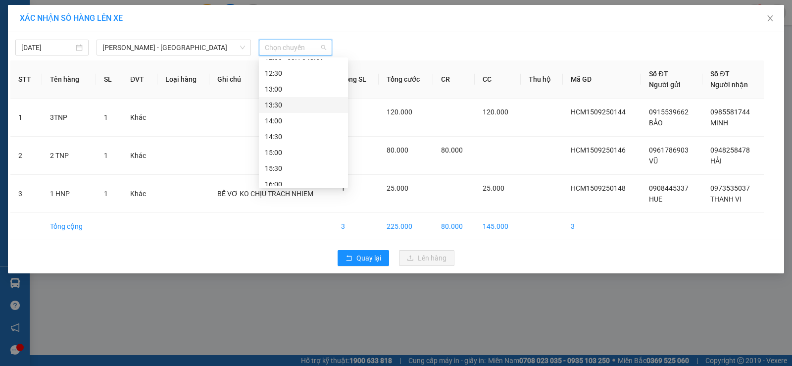
scroll to position [99, 0]
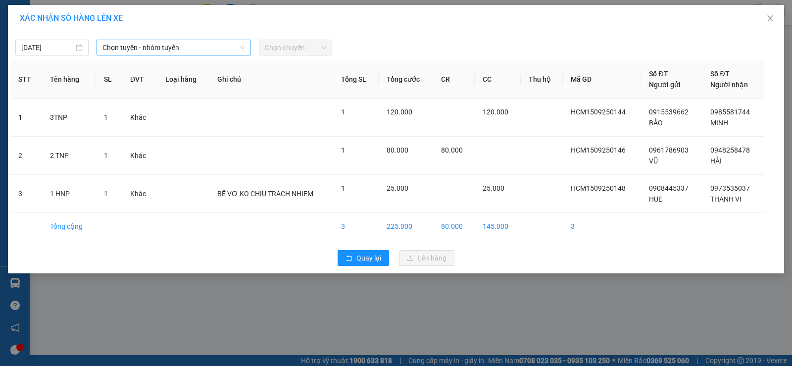
click at [207, 47] on span "Chọn tuyến - nhóm tuyến" at bounding box center [173, 47] width 143 height 15
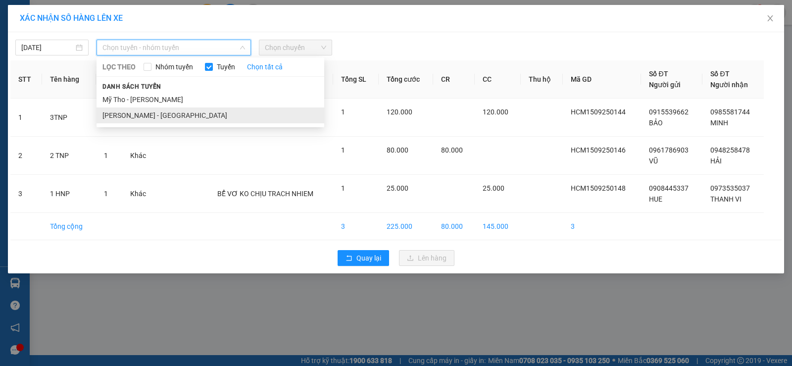
click at [163, 116] on li "[PERSON_NAME] - [GEOGRAPHIC_DATA]" at bounding box center [211, 115] width 228 height 16
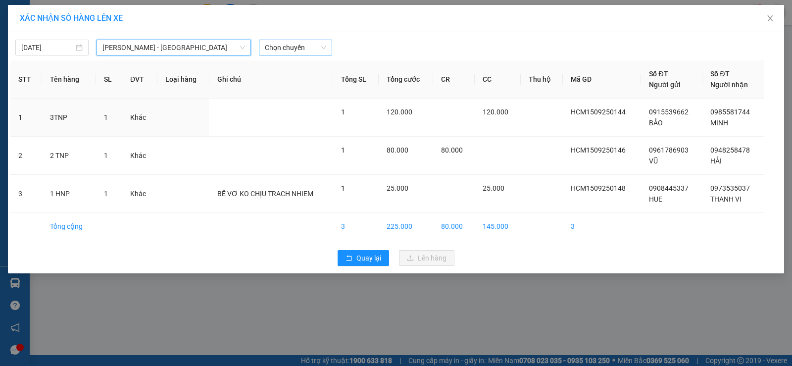
click at [298, 40] on span "Chọn chuyến" at bounding box center [295, 47] width 61 height 15
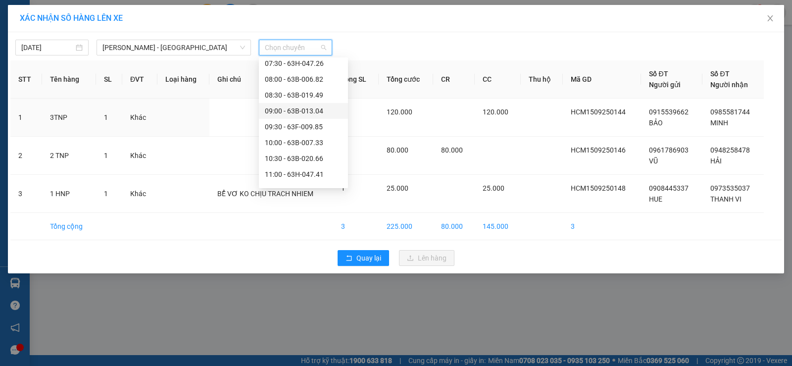
scroll to position [198, 0]
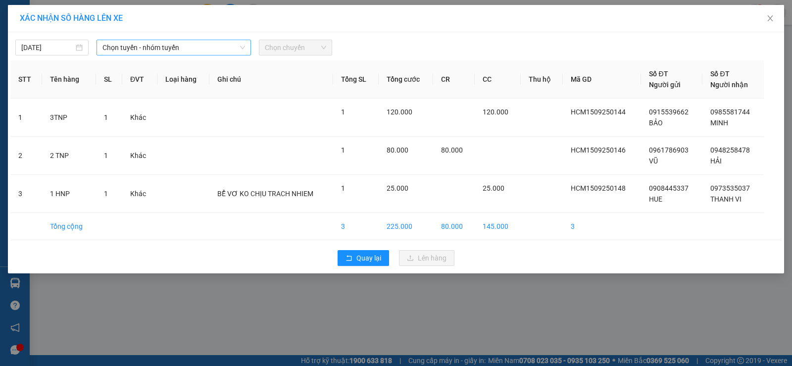
click at [190, 44] on span "Chọn tuyến - nhóm tuyến" at bounding box center [173, 47] width 143 height 15
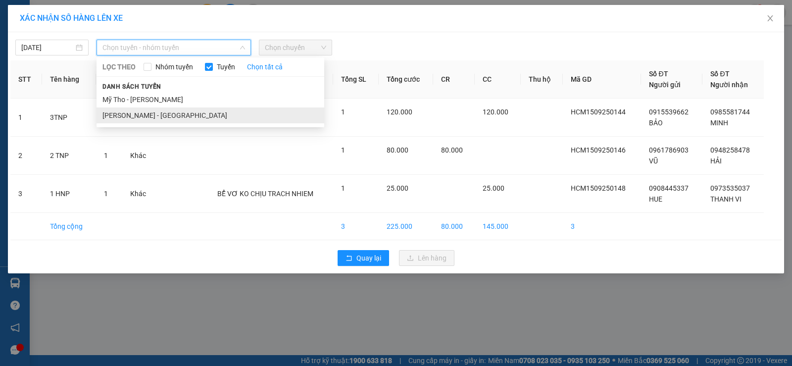
click at [180, 117] on li "[PERSON_NAME] - [GEOGRAPHIC_DATA]" at bounding box center [211, 115] width 228 height 16
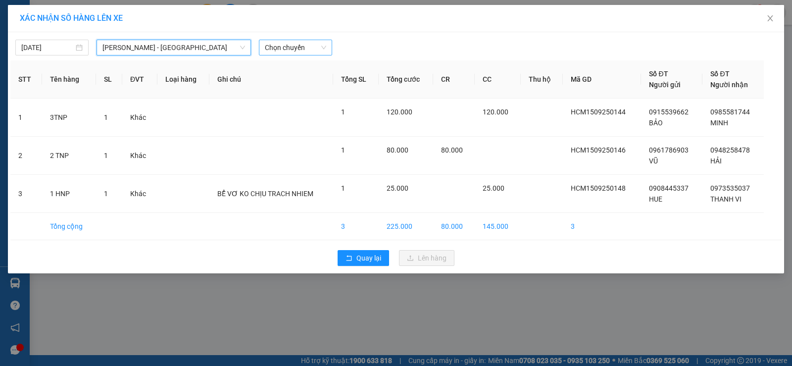
click at [308, 48] on span "Chọn chuyến" at bounding box center [295, 47] width 61 height 15
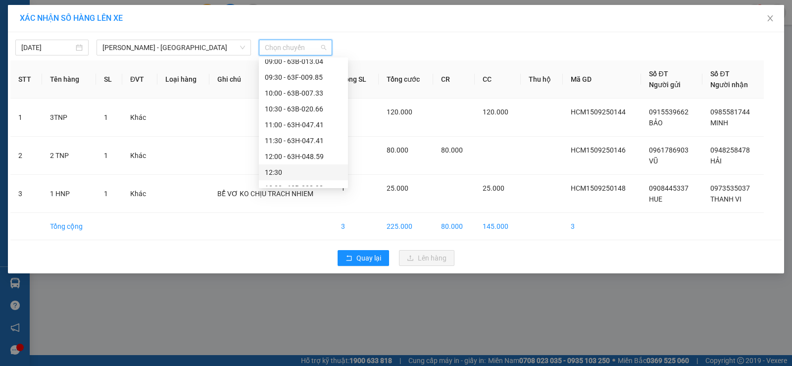
scroll to position [198, 0]
click at [313, 138] on div "13:00 - 63B-008.98" at bounding box center [303, 138] width 77 height 11
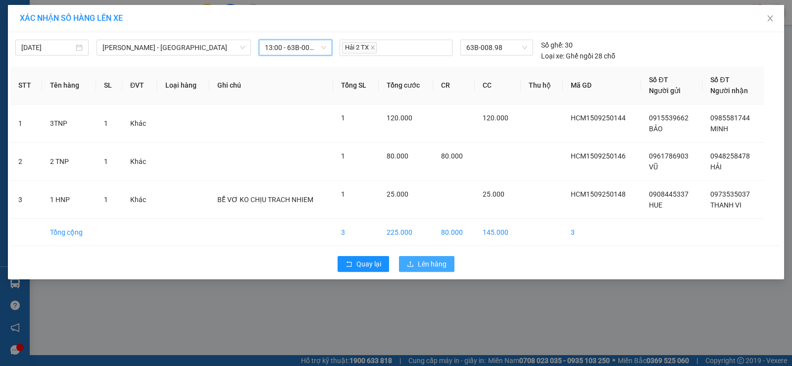
click at [434, 259] on span "Lên hàng" at bounding box center [432, 263] width 29 height 11
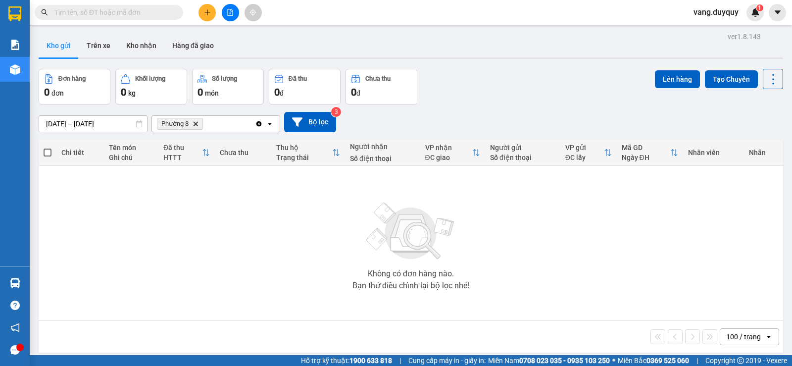
click at [194, 123] on icon "Delete" at bounding box center [196, 124] width 6 height 6
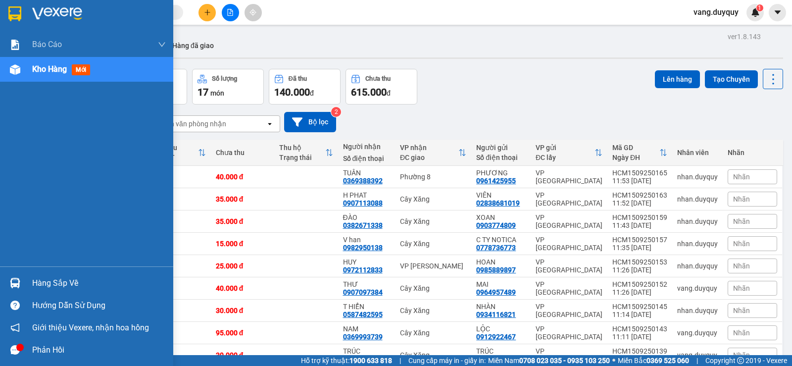
click at [15, 13] on img at bounding box center [14, 13] width 13 height 15
click at [23, 15] on div at bounding box center [14, 13] width 17 height 17
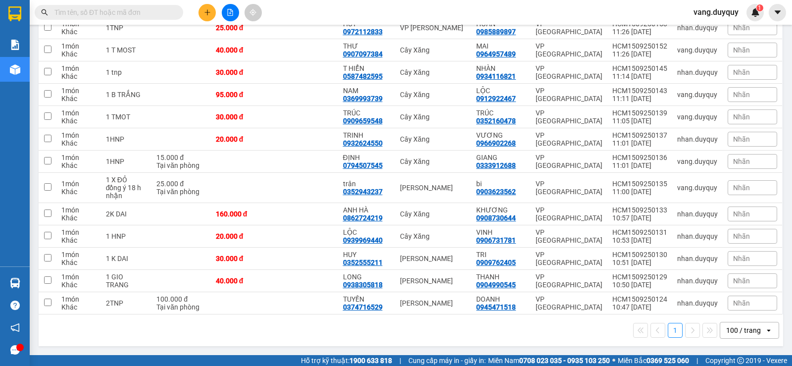
scroll to position [90, 0]
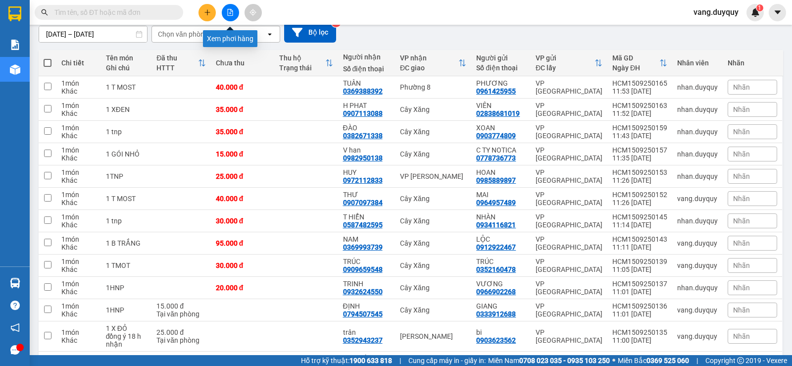
click at [225, 12] on button at bounding box center [230, 12] width 17 height 17
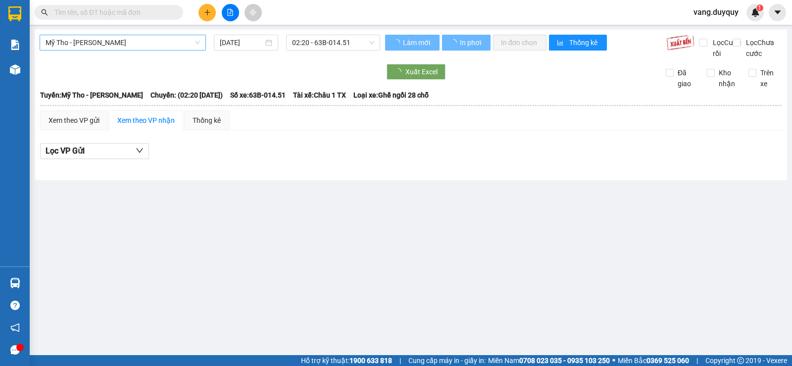
click at [99, 46] on span "Mỹ Tho - [PERSON_NAME]" at bounding box center [123, 42] width 154 height 15
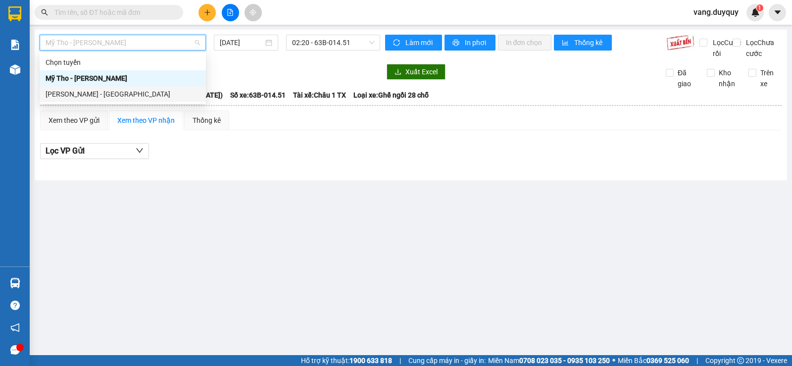
click at [115, 92] on div "[PERSON_NAME] - [GEOGRAPHIC_DATA]" at bounding box center [123, 94] width 154 height 11
type input "[DATE]"
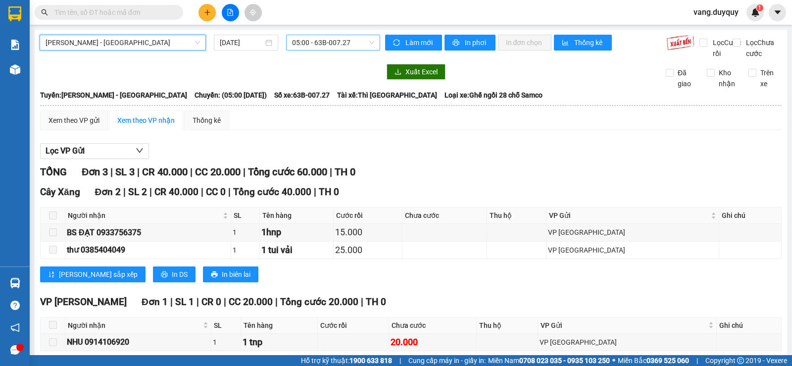
click at [324, 39] on span "05:00 - 63B-007.27" at bounding box center [333, 42] width 82 height 15
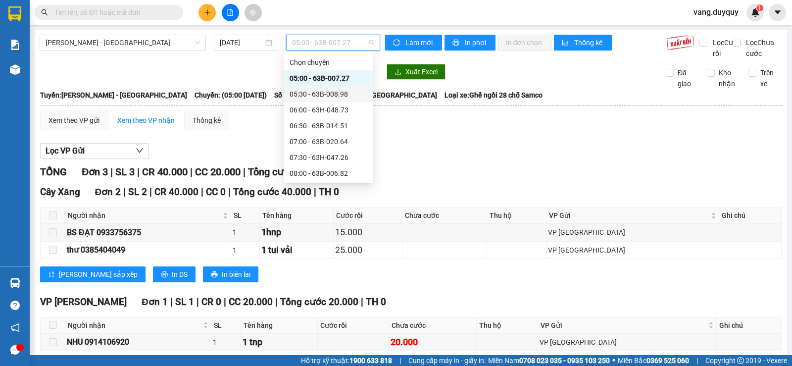
scroll to position [248, 0]
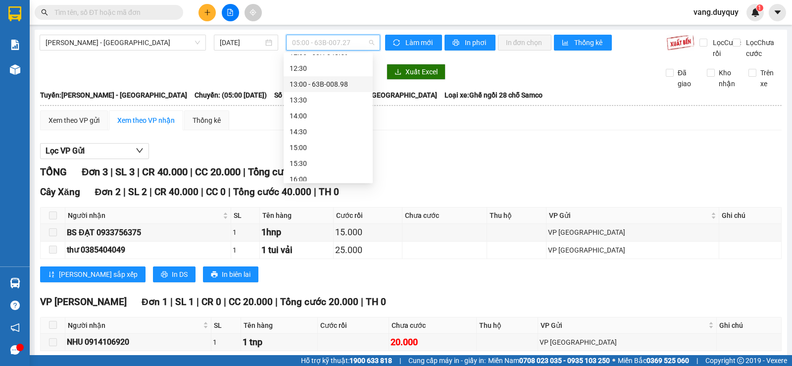
click at [350, 88] on div "13:00 - 63B-008.98" at bounding box center [328, 84] width 77 height 11
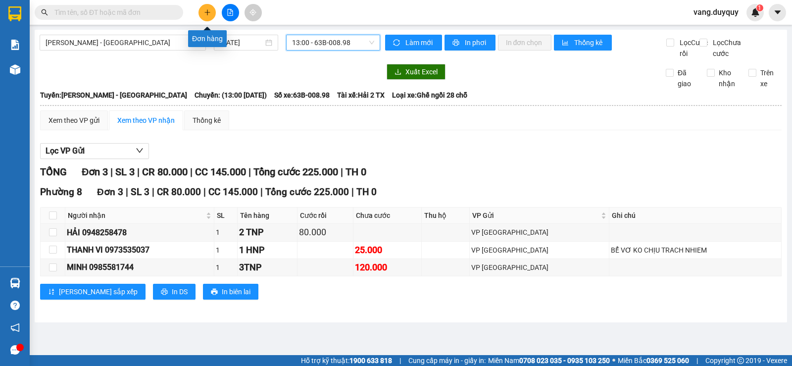
click at [212, 15] on button at bounding box center [207, 12] width 17 height 17
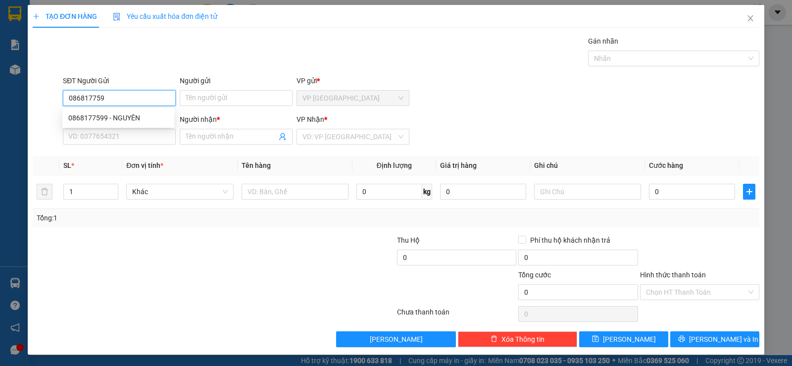
type input "0868177599"
click at [140, 115] on div "0868177599 - NGUYÊN" at bounding box center [118, 117] width 100 height 11
type input "NGUYÊN"
type input "0949996846"
type input "NGUYÊN SI"
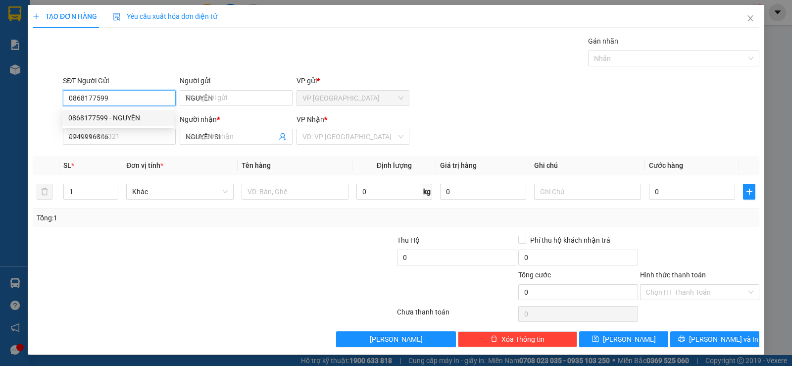
type input "30.000"
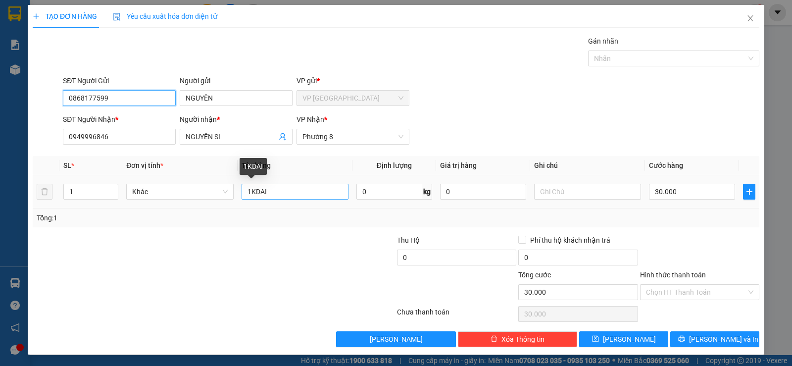
type input "0868177599"
click at [293, 186] on input "1KDAI" at bounding box center [295, 192] width 107 height 16
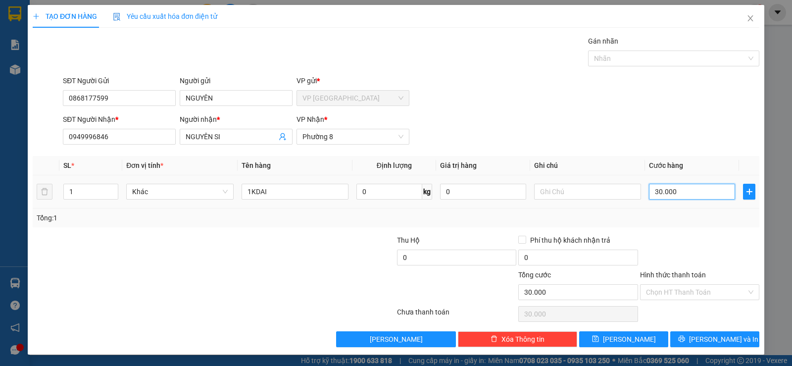
click at [687, 185] on input "30.000" at bounding box center [692, 192] width 86 height 16
type input "2"
type input "25"
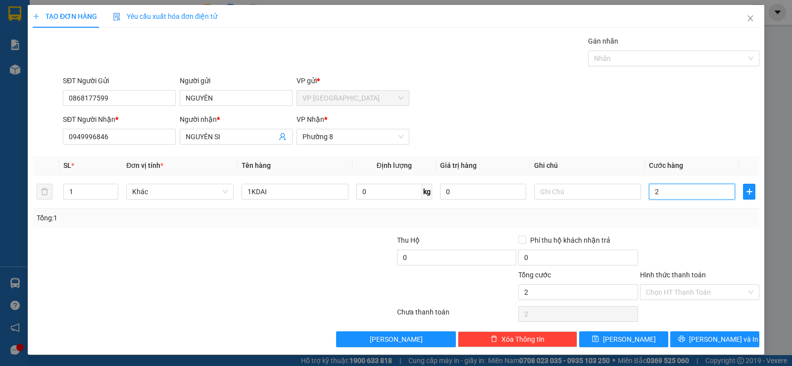
type input "25"
type input "25.000"
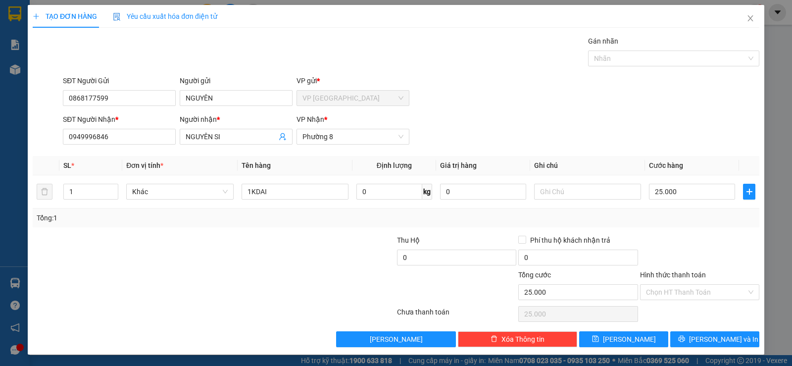
click at [699, 239] on div at bounding box center [699, 252] width 121 height 35
click at [545, 126] on div "SĐT Người Nhận * 0949996846 Người nhận * NGUYÊN SI VP Nhận * Phường 8" at bounding box center [411, 131] width 700 height 35
click at [698, 344] on button "[PERSON_NAME] và In" at bounding box center [714, 339] width 89 height 16
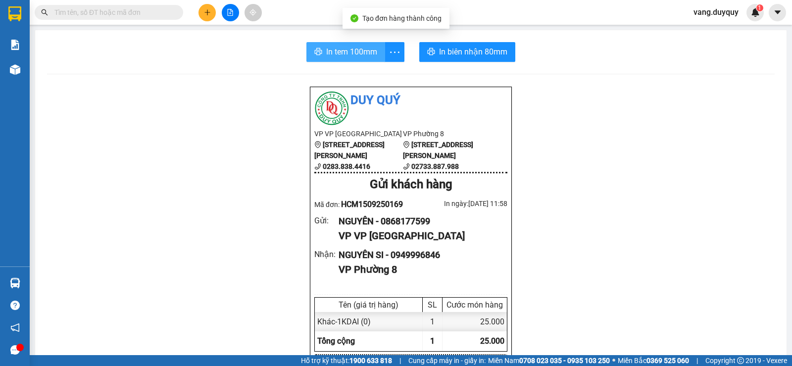
click at [368, 58] on span "In tem 100mm" at bounding box center [351, 52] width 51 height 12
click at [120, 13] on input "text" at bounding box center [112, 12] width 117 height 11
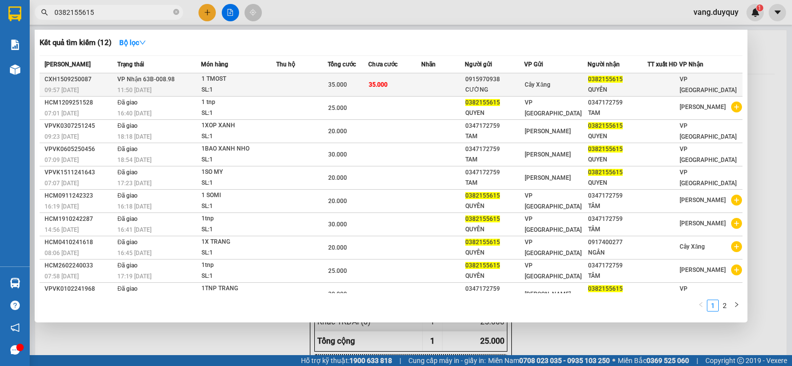
type input "0382155615"
click at [395, 85] on td "35.000" at bounding box center [394, 84] width 53 height 23
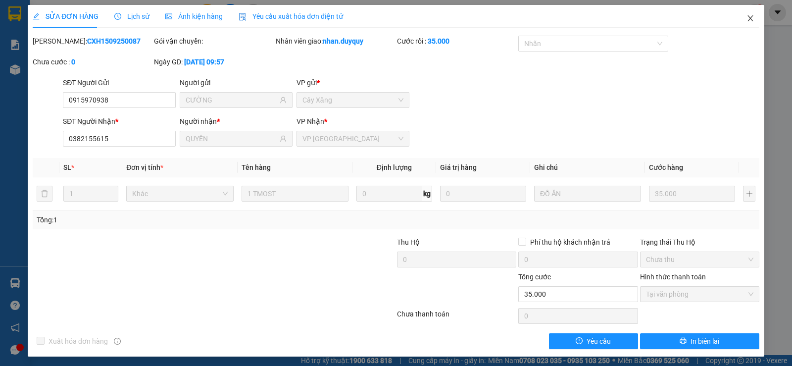
click at [743, 24] on span "Close" at bounding box center [751, 19] width 28 height 28
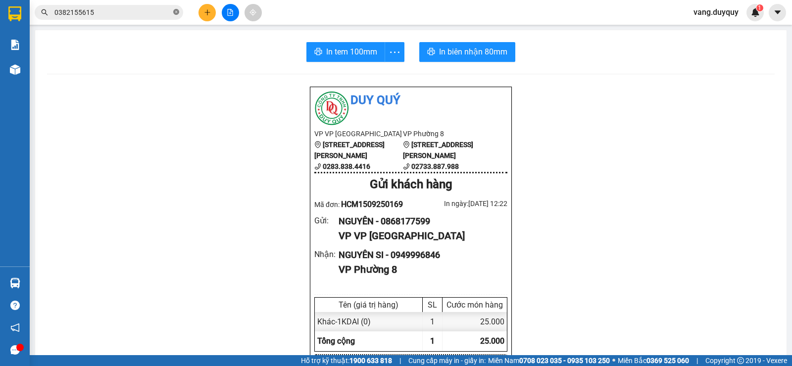
click at [174, 13] on icon "close-circle" at bounding box center [176, 12] width 6 height 6
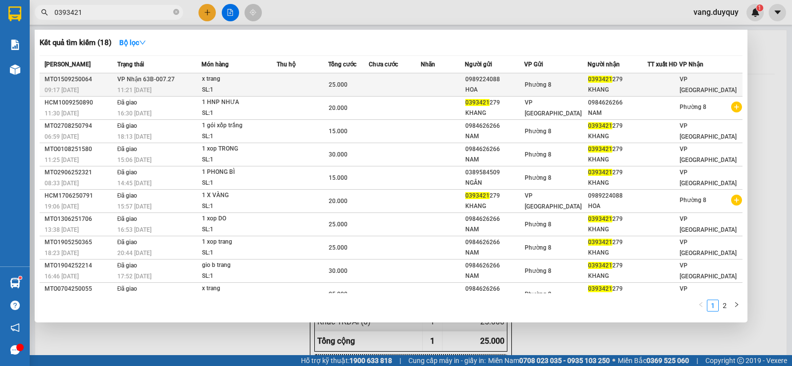
type input "0393421"
click at [409, 87] on td at bounding box center [395, 84] width 52 height 23
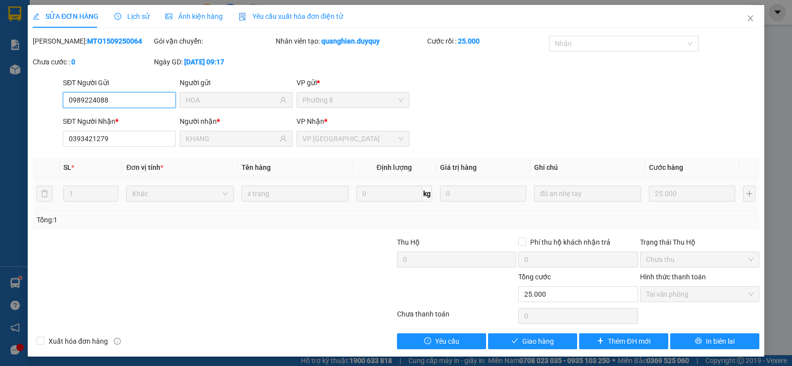
type input "0989224088"
type input "HOA"
type input "0393421279"
type input "KHANG"
type input "25.000"
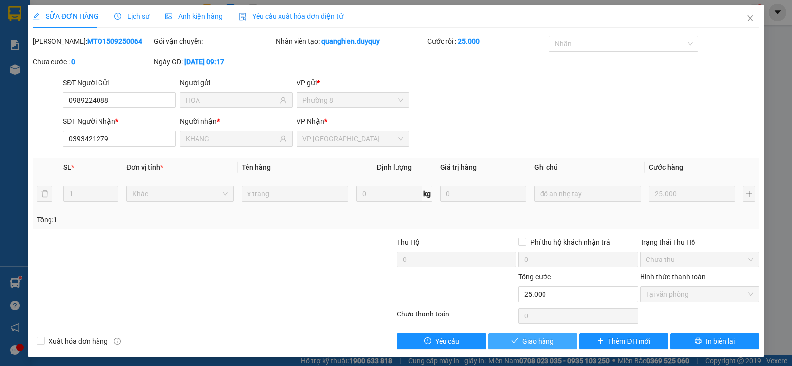
click at [541, 340] on span "Giao hàng" at bounding box center [538, 341] width 32 height 11
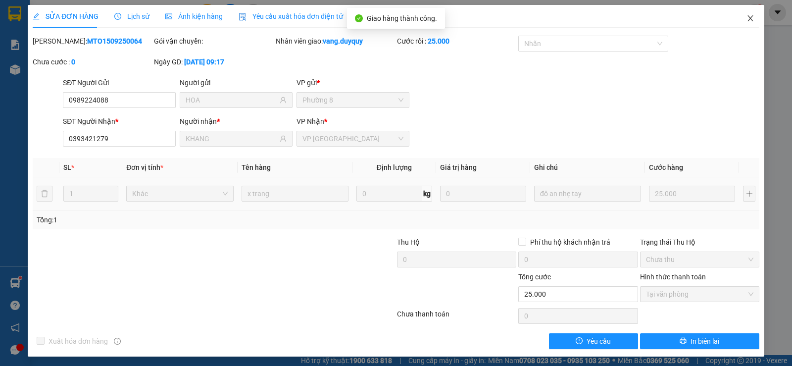
click at [737, 21] on span "Close" at bounding box center [751, 19] width 28 height 28
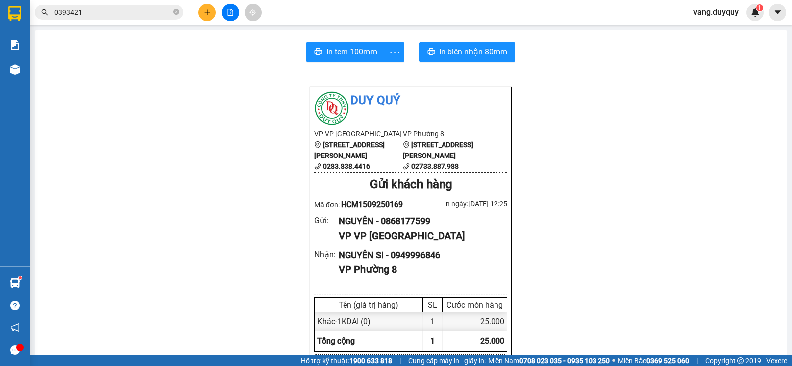
click at [162, 13] on input "0393421" at bounding box center [112, 12] width 117 height 11
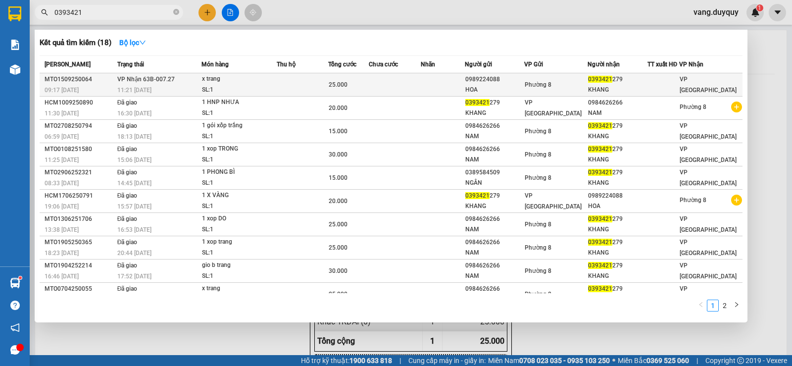
click at [452, 76] on td at bounding box center [443, 84] width 44 height 23
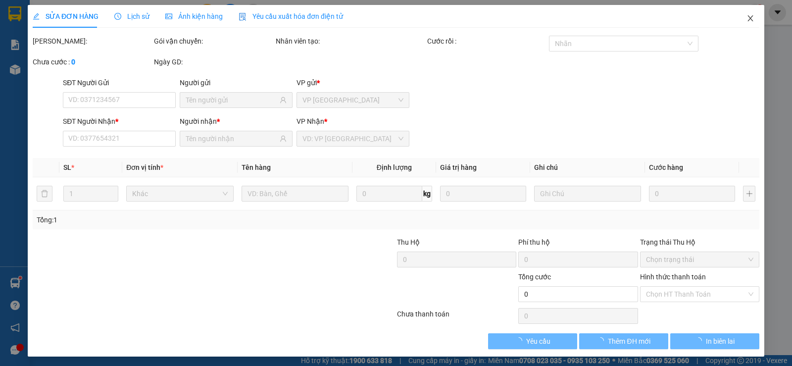
type input "0989224088"
type input "HOA"
type input "0393421279"
type input "KHANG"
type input "25.000"
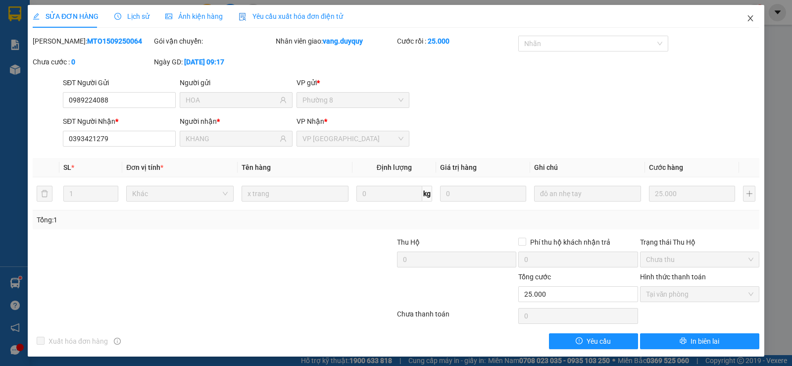
click at [738, 20] on span "Close" at bounding box center [751, 19] width 28 height 28
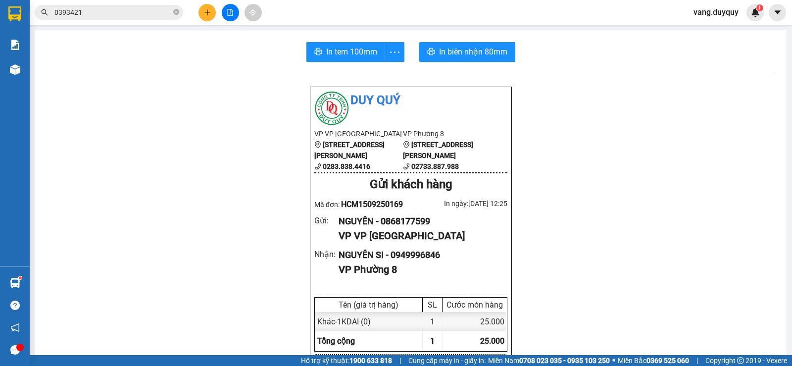
click at [205, 10] on icon "plus" at bounding box center [207, 12] width 7 height 7
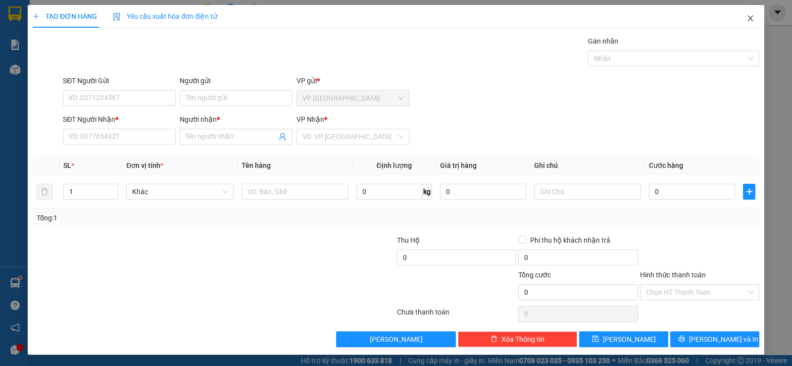
click at [737, 22] on span "Close" at bounding box center [751, 19] width 28 height 28
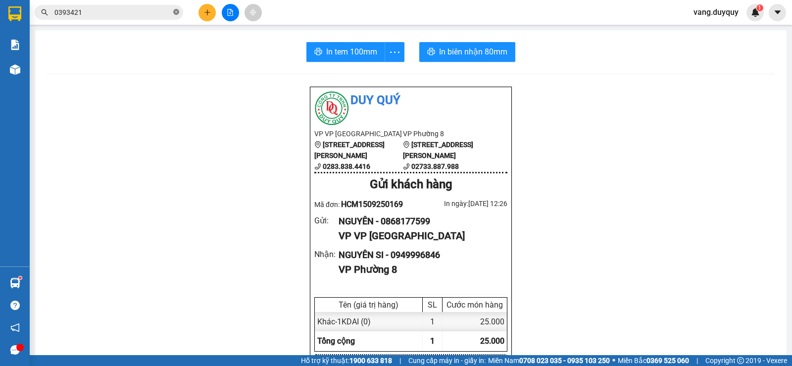
click at [173, 14] on icon "close-circle" at bounding box center [176, 12] width 6 height 6
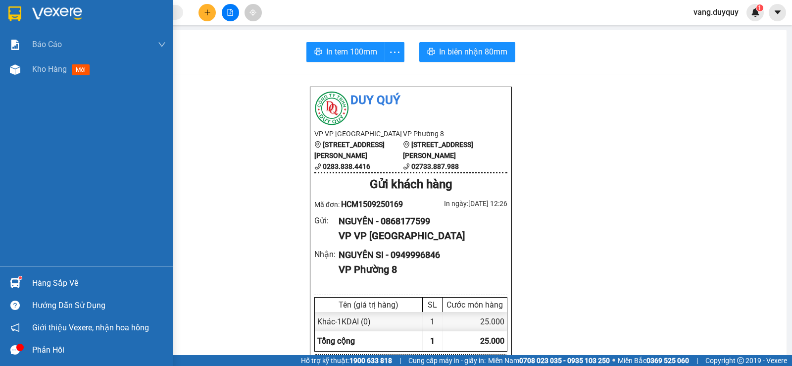
click at [31, 17] on div at bounding box center [86, 16] width 173 height 32
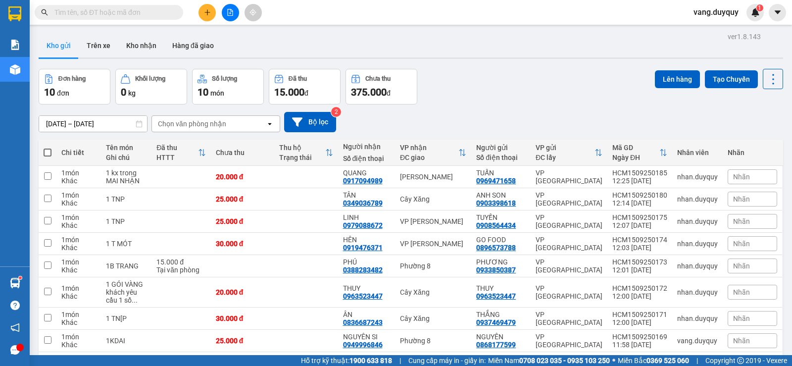
click at [91, 14] on input "text" at bounding box center [112, 12] width 117 height 11
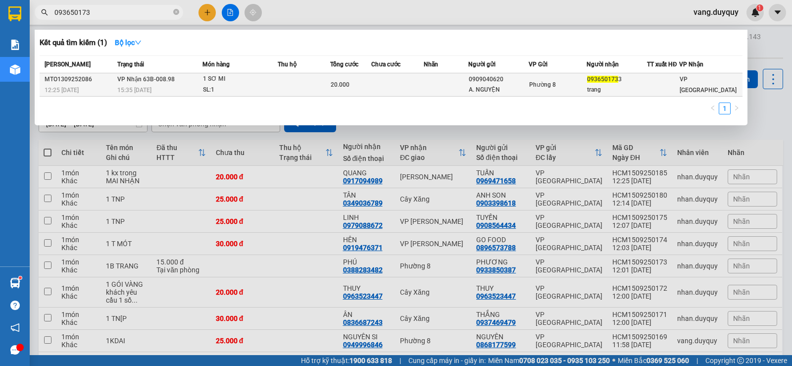
type input "093650173"
click at [610, 84] on div "093650173 3" at bounding box center [616, 79] width 59 height 10
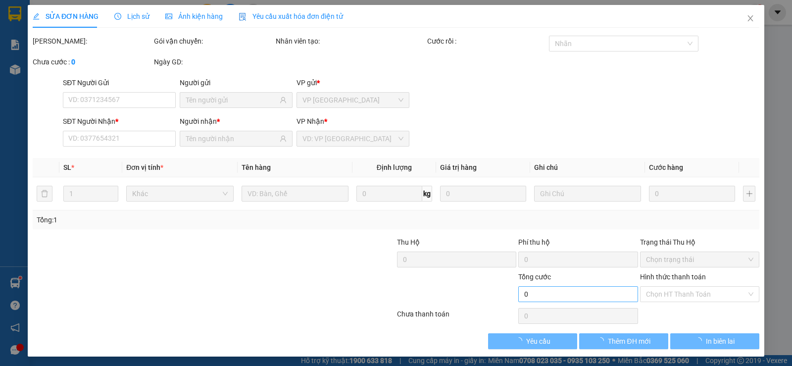
type input "0909040620"
type input "A. NGUYỆN"
type input "0936501733"
type input "trang"
type input "20.000"
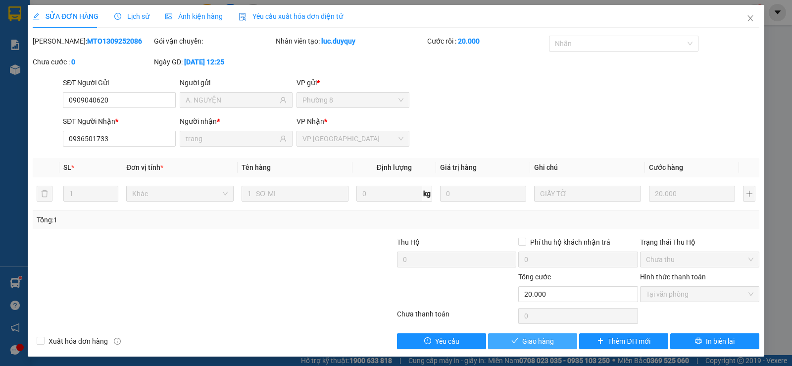
click at [541, 346] on span "Giao hàng" at bounding box center [538, 341] width 32 height 11
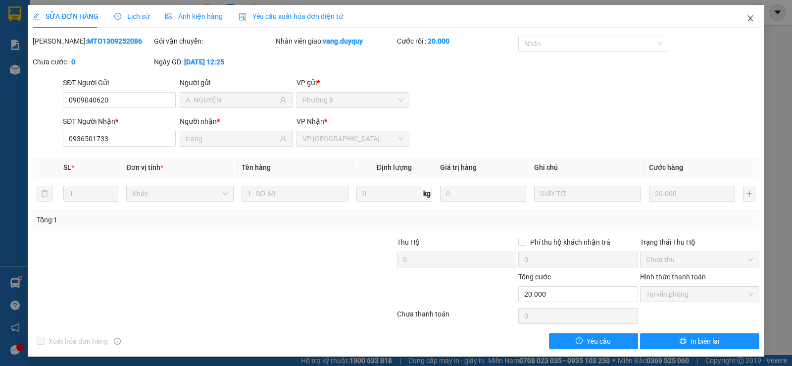
click at [747, 18] on icon "close" at bounding box center [751, 18] width 8 height 8
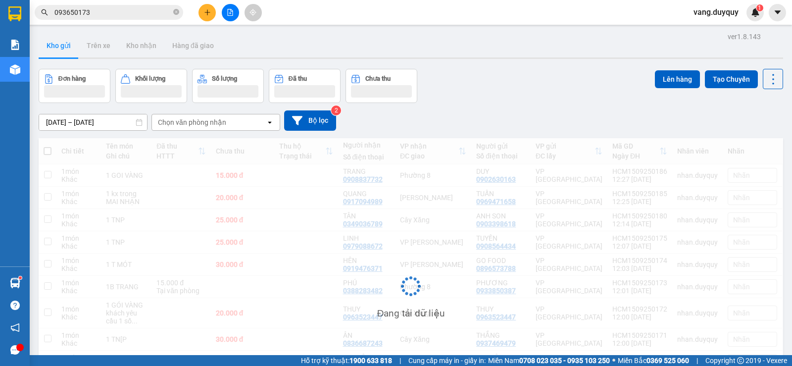
click at [212, 12] on button at bounding box center [207, 12] width 17 height 17
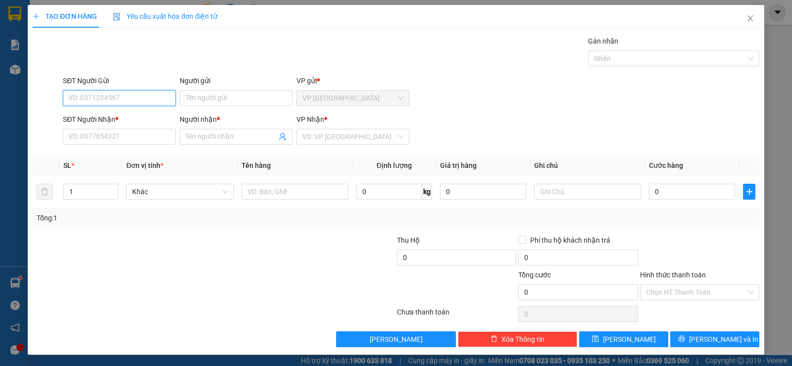
type input "3"
type input "0399662179"
click at [136, 118] on div "0399662179 - THU" at bounding box center [118, 117] width 100 height 11
type input "THU"
type input "0399662179"
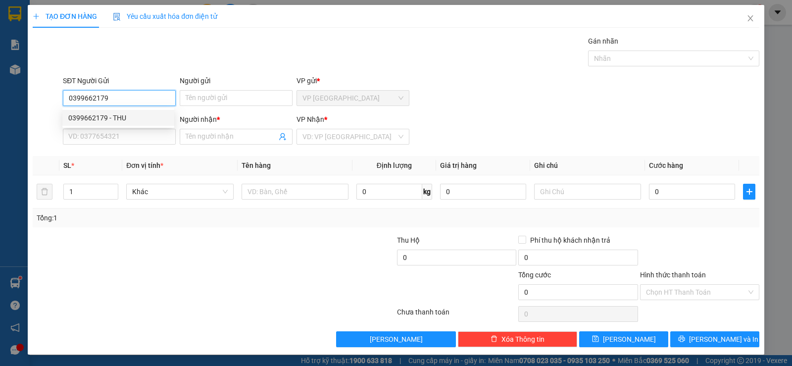
type input "THU"
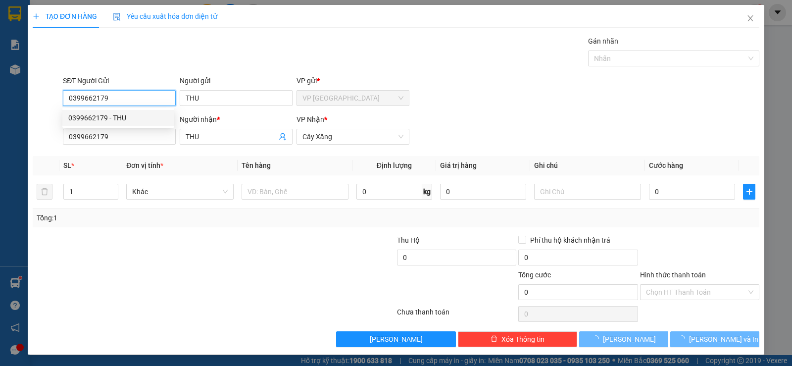
type input "30.000"
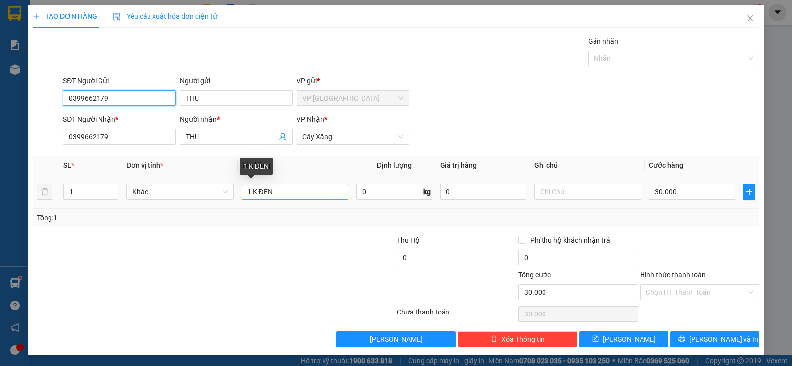
type input "0399662179"
drag, startPoint x: 253, startPoint y: 198, endPoint x: 214, endPoint y: 204, distance: 39.6
click at [214, 204] on tr "1 Khác 1 K ĐEN 0 kg 0 30.000" at bounding box center [396, 191] width 727 height 33
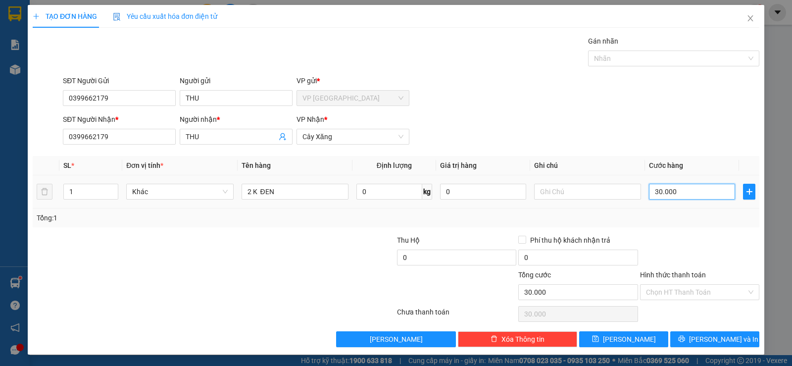
click at [664, 193] on input "30.000" at bounding box center [692, 192] width 86 height 16
drag, startPoint x: 276, startPoint y: 193, endPoint x: 142, endPoint y: 188, distance: 134.7
click at [142, 188] on tr "1 Khác 2 K ĐEN 0 kg 0 30.000" at bounding box center [396, 191] width 727 height 33
type input "1K ĐEN"
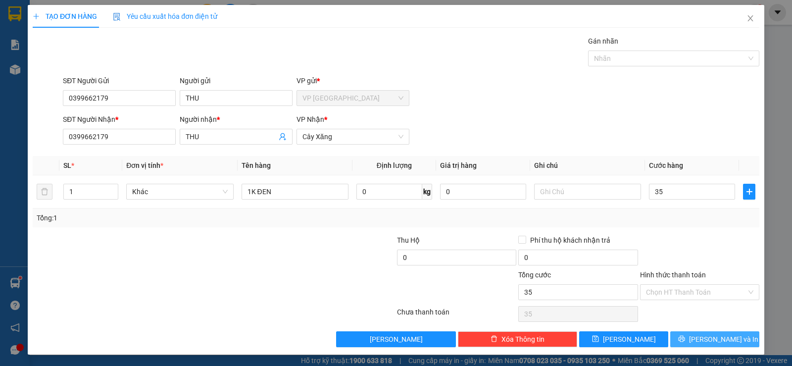
click at [724, 336] on span "[PERSON_NAME] và In" at bounding box center [723, 339] width 69 height 11
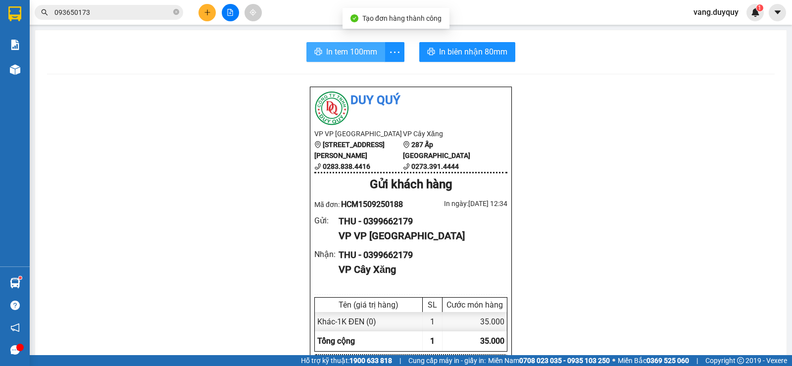
click at [351, 59] on button "In tem 100mm" at bounding box center [345, 52] width 79 height 20
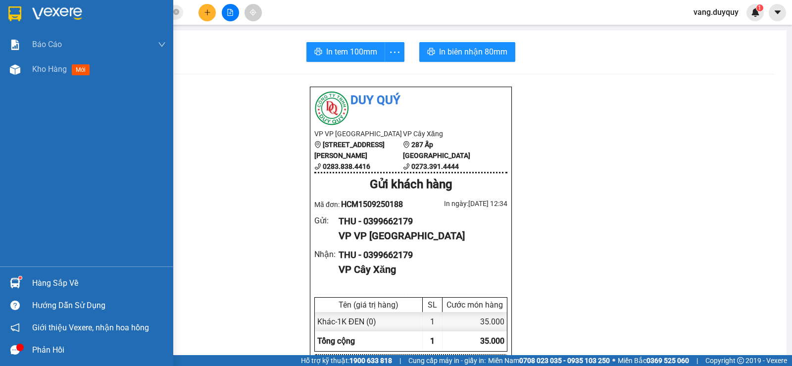
click at [30, 14] on div at bounding box center [86, 16] width 173 height 32
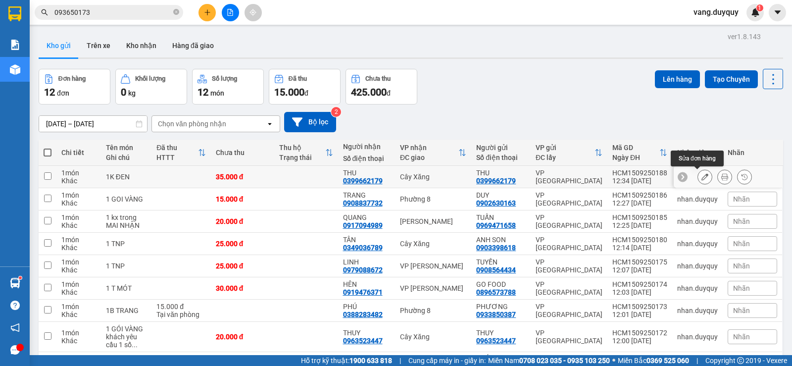
click at [698, 174] on button at bounding box center [705, 176] width 14 height 17
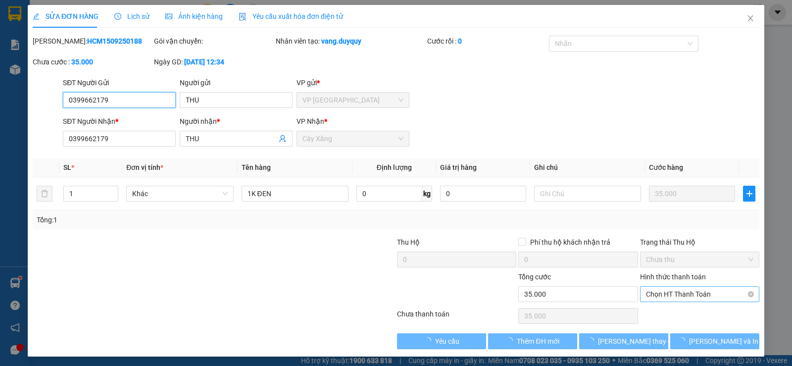
click at [676, 299] on span "Chọn HT Thanh Toán" at bounding box center [699, 294] width 107 height 15
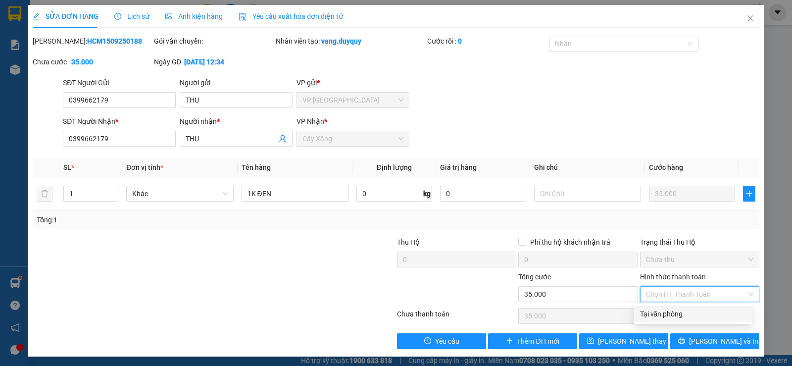
click at [673, 317] on div "Tại văn phòng" at bounding box center [693, 313] width 106 height 11
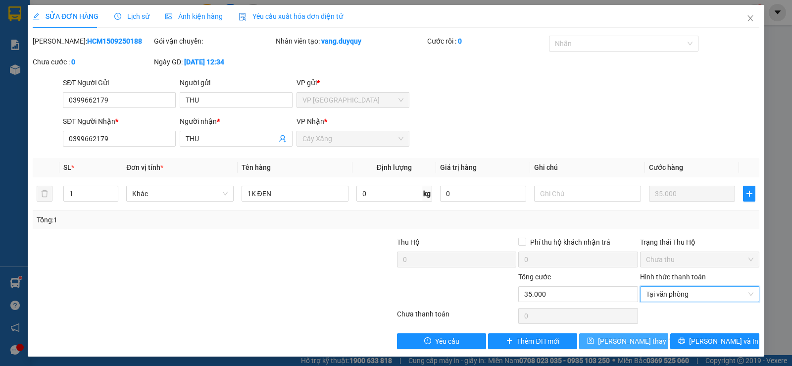
click at [643, 346] on button "Lưu thay đổi" at bounding box center [623, 341] width 89 height 16
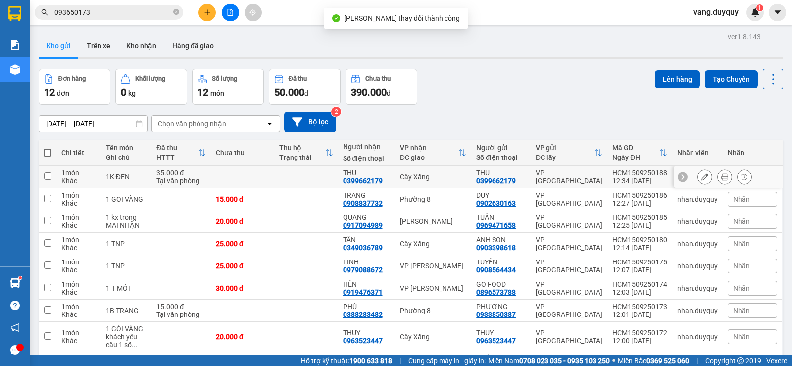
click at [721, 175] on icon at bounding box center [724, 176] width 7 height 7
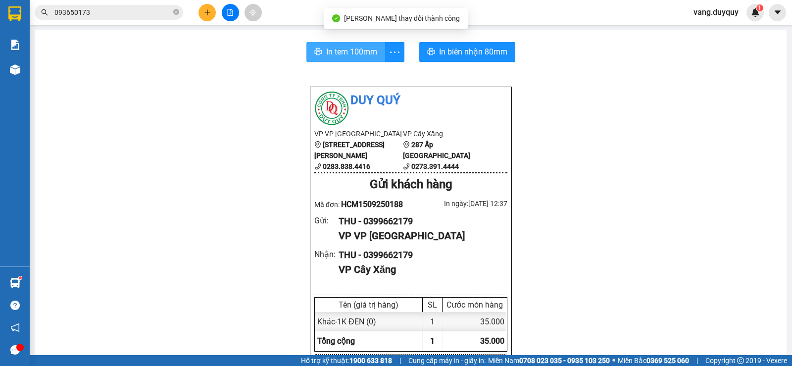
click at [351, 52] on span "In tem 100mm" at bounding box center [351, 52] width 51 height 12
click at [129, 13] on input "093650173" at bounding box center [112, 12] width 117 height 11
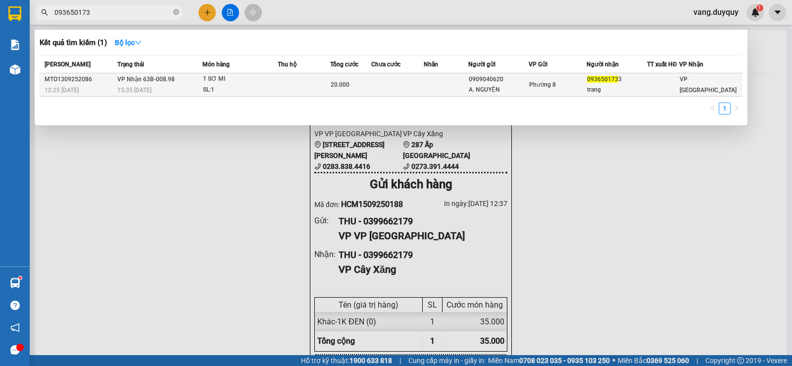
click at [621, 87] on div "trang" at bounding box center [616, 90] width 59 height 10
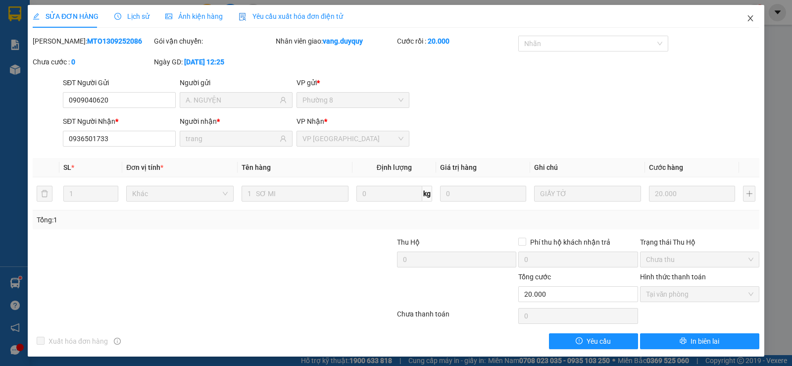
click at [747, 18] on icon "close" at bounding box center [751, 18] width 8 height 8
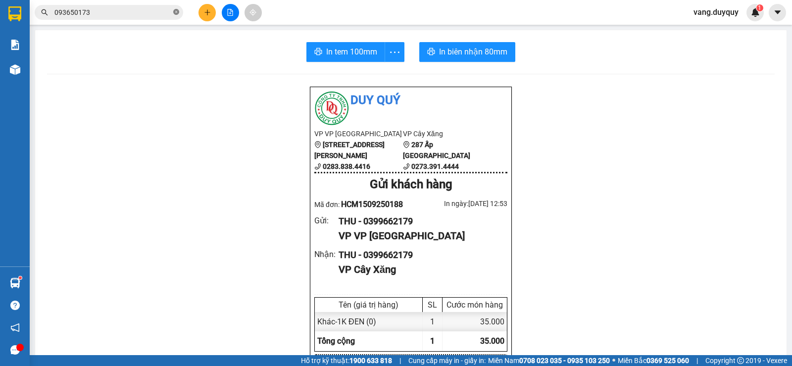
click at [176, 11] on icon "close-circle" at bounding box center [176, 12] width 6 height 6
click at [210, 11] on icon "plus" at bounding box center [207, 12] width 7 height 7
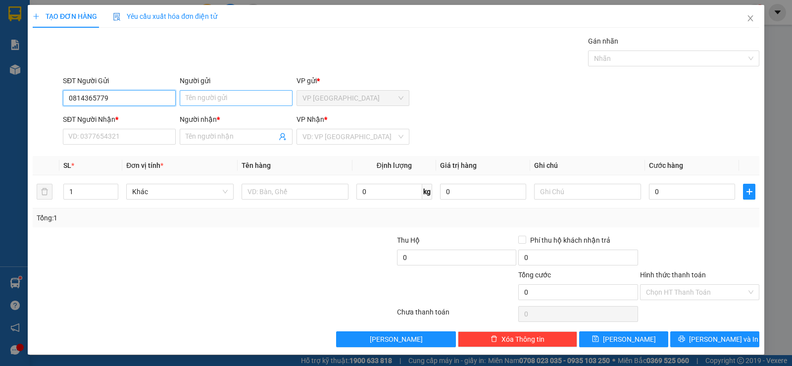
type input "0814365779"
click at [221, 100] on input "Người gửi" at bounding box center [236, 98] width 113 height 16
type input "SƠN"
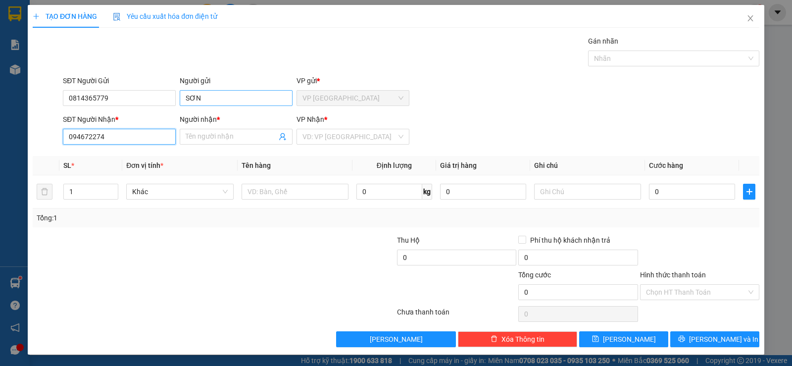
type input "0946722748"
click at [128, 152] on div "0946722748 - ĐẠT" at bounding box center [118, 156] width 100 height 11
type input "ĐẠT"
type input "30.000"
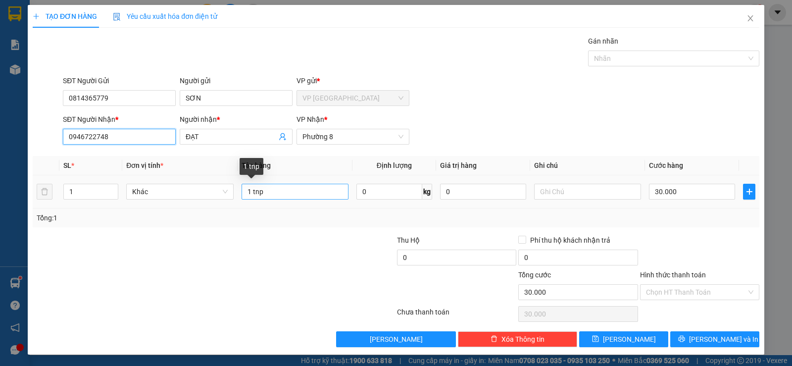
type input "0946722748"
click at [311, 194] on input "1 tnp" at bounding box center [295, 192] width 107 height 16
type input "1 X TR"
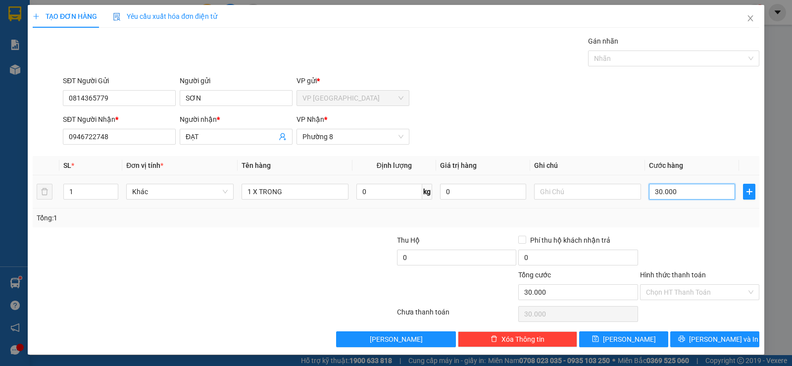
click at [693, 185] on input "30.000" at bounding box center [692, 192] width 86 height 16
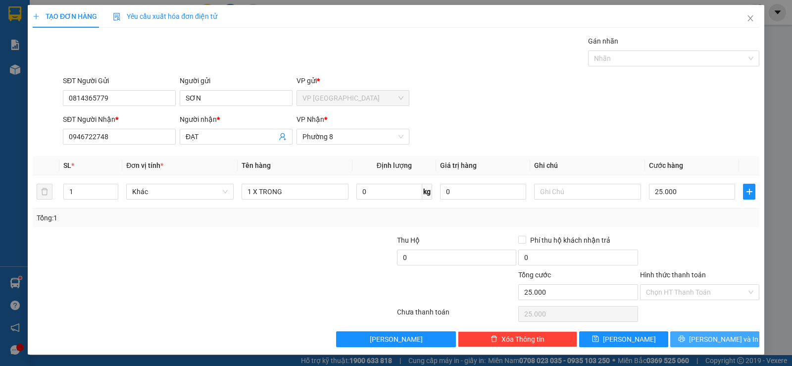
click at [685, 336] on icon "printer" at bounding box center [681, 339] width 6 height 6
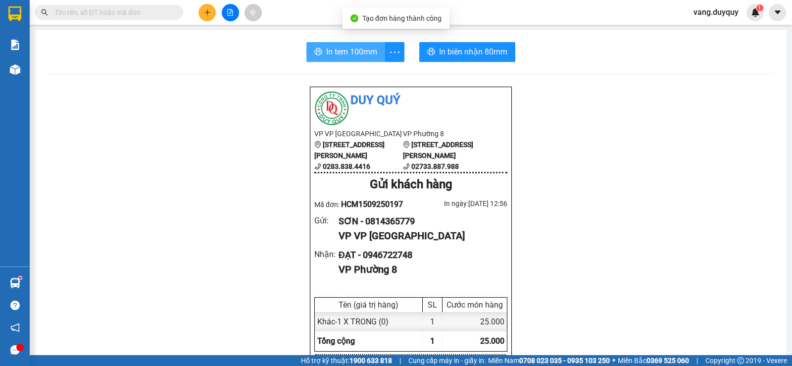
click at [361, 48] on span "In tem 100mm" at bounding box center [351, 52] width 51 height 12
click at [147, 12] on input "text" at bounding box center [112, 12] width 117 height 11
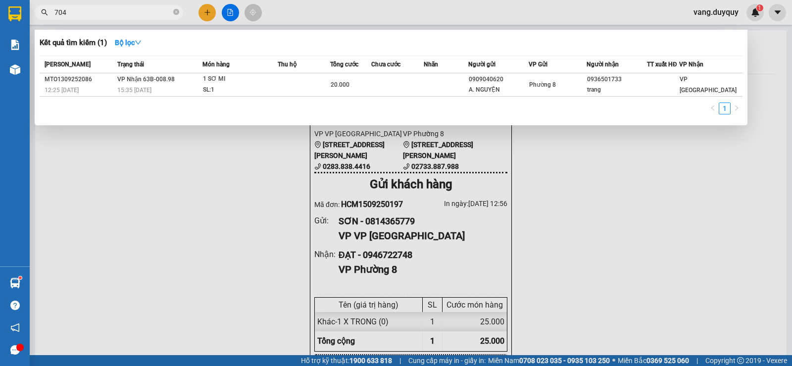
type input "7047"
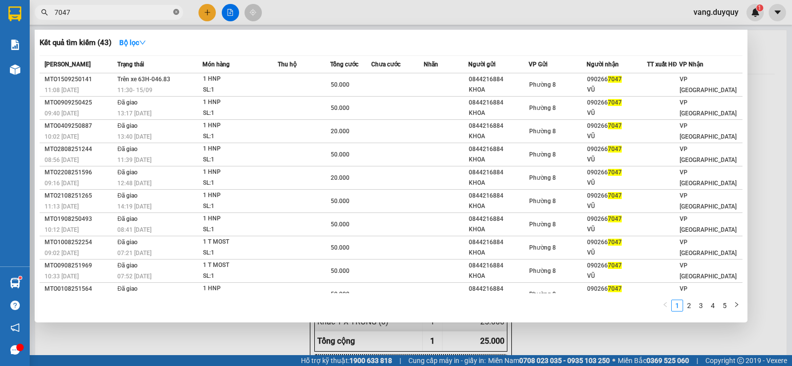
click at [175, 14] on icon "close-circle" at bounding box center [176, 12] width 6 height 6
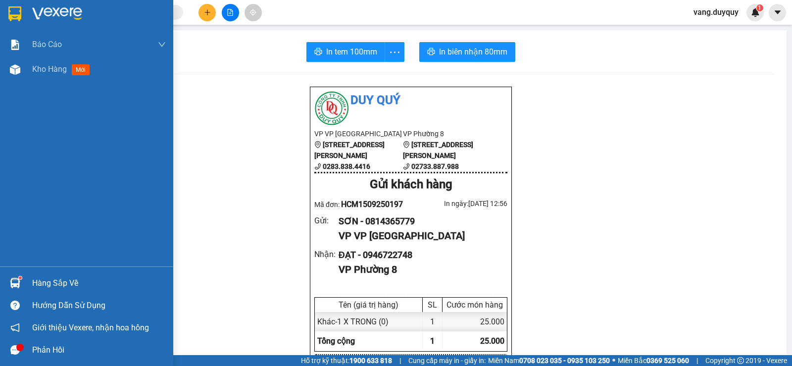
click at [47, 271] on div "Hàng sắp về Hướng dẫn sử dụng Giới thiệu Vexere, nhận hoa hồng Phản hồi" at bounding box center [86, 313] width 173 height 95
click at [101, 289] on div "Hàng sắp về" at bounding box center [99, 283] width 134 height 15
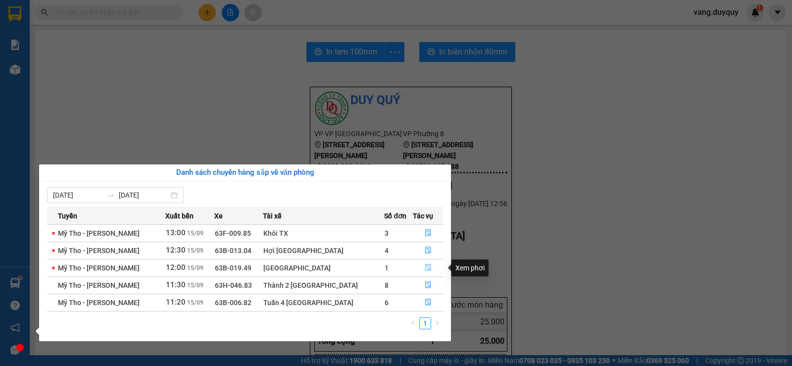
click at [431, 269] on button "button" at bounding box center [427, 268] width 29 height 16
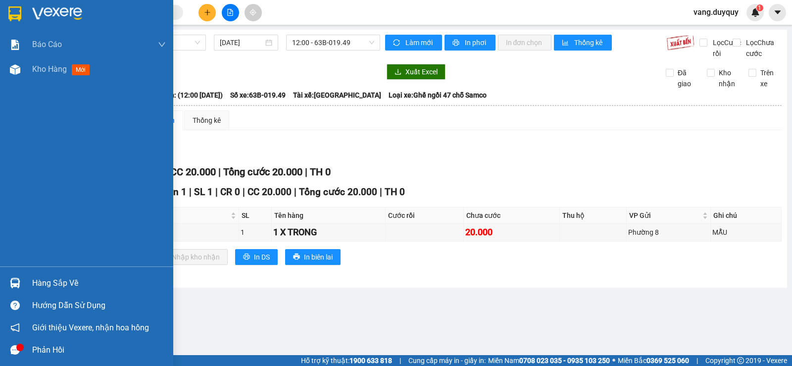
click at [15, 272] on div "Hàng sắp về" at bounding box center [86, 283] width 173 height 22
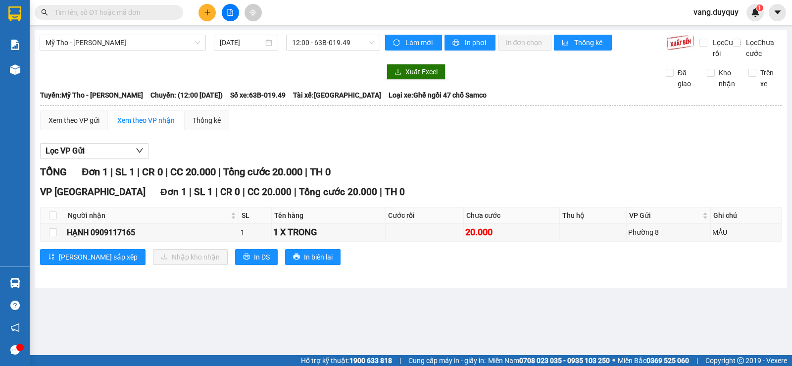
click at [516, 261] on section "Kết quả tìm kiếm ( 43 ) Bộ lọc Mã ĐH Trạng thái Món hàng Thu hộ Tổng cước Chưa …" at bounding box center [396, 183] width 792 height 366
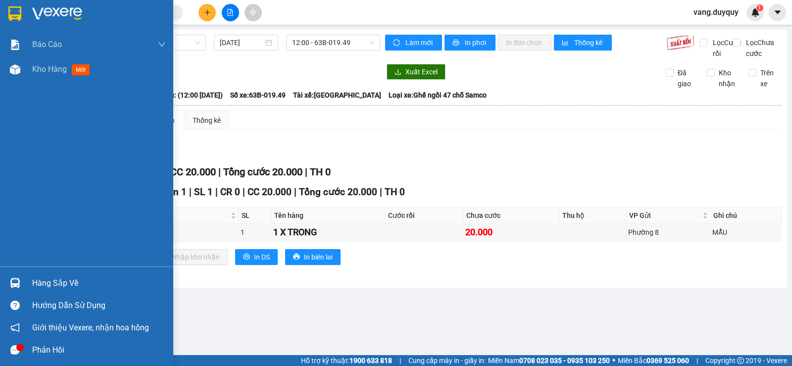
click at [47, 6] on img at bounding box center [57, 13] width 50 height 15
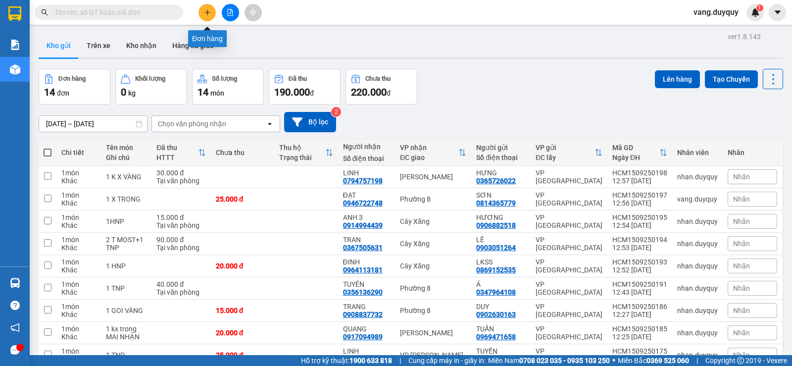
click at [210, 9] on icon "plus" at bounding box center [207, 12] width 7 height 7
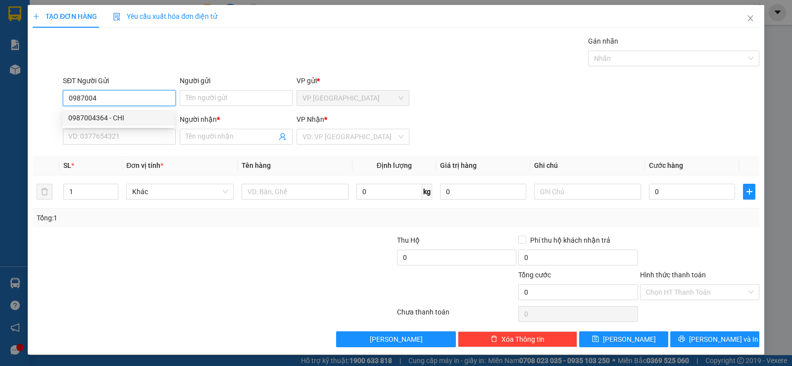
click at [140, 117] on div "0987004364 - CHI" at bounding box center [118, 117] width 100 height 11
type input "0987004364"
type input "CHI"
type input "0913197139"
type input "TOAN"
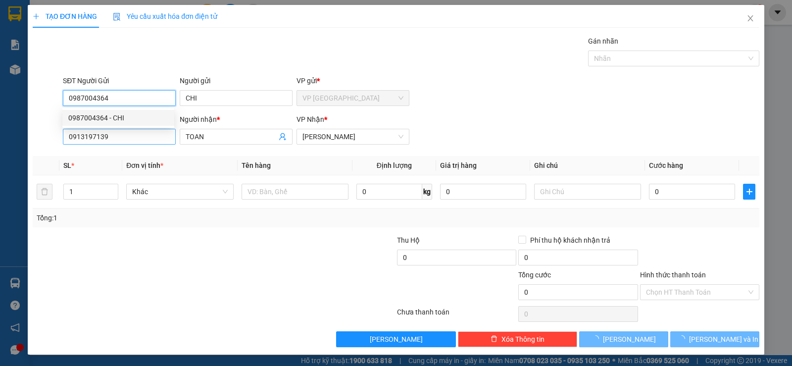
type input "0987004364"
click at [139, 137] on input "0913197139" at bounding box center [119, 137] width 113 height 16
type input "20.000"
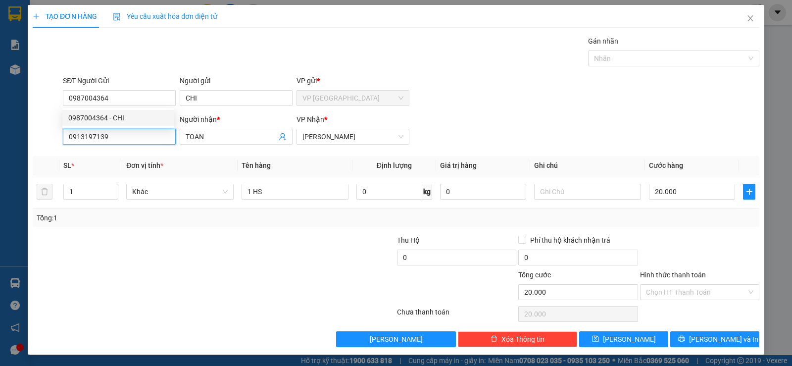
click at [139, 137] on input "0913197139" at bounding box center [119, 137] width 113 height 16
type input "0913197139"
click at [149, 158] on div "0913197139 - TOAN" at bounding box center [118, 156] width 100 height 11
click at [686, 294] on input "Hình thức thanh toán" at bounding box center [696, 292] width 100 height 15
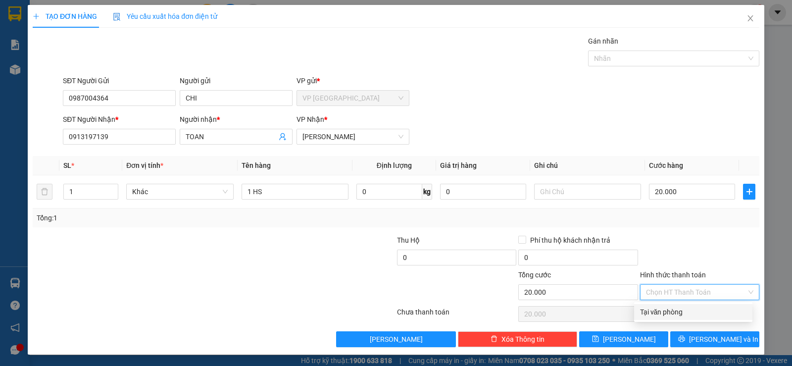
click at [671, 313] on div "Tại văn phòng" at bounding box center [693, 311] width 106 height 11
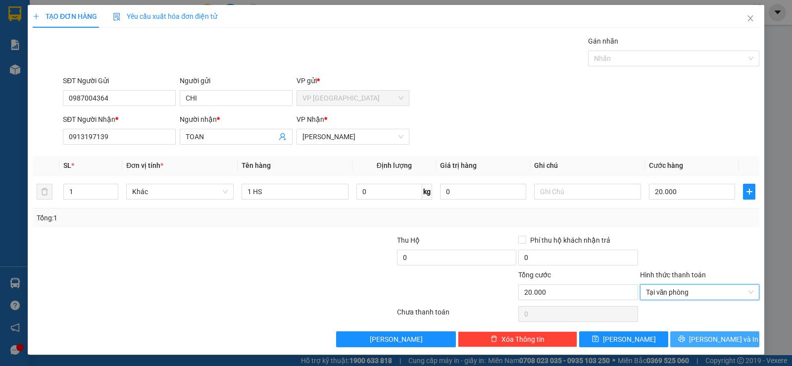
click at [685, 340] on icon "printer" at bounding box center [681, 339] width 6 height 6
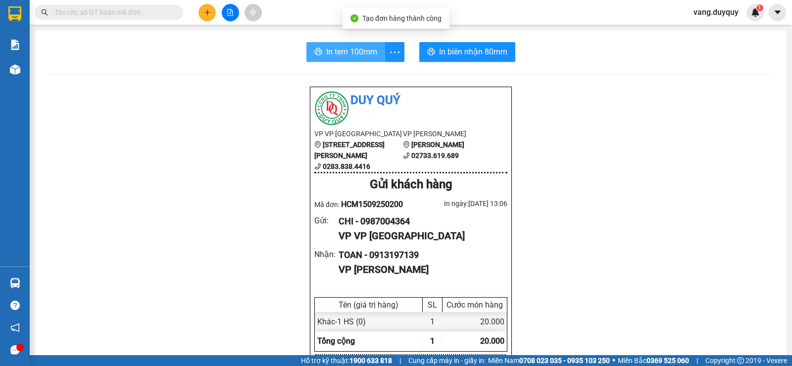
click at [318, 56] on span "printer" at bounding box center [318, 52] width 8 height 9
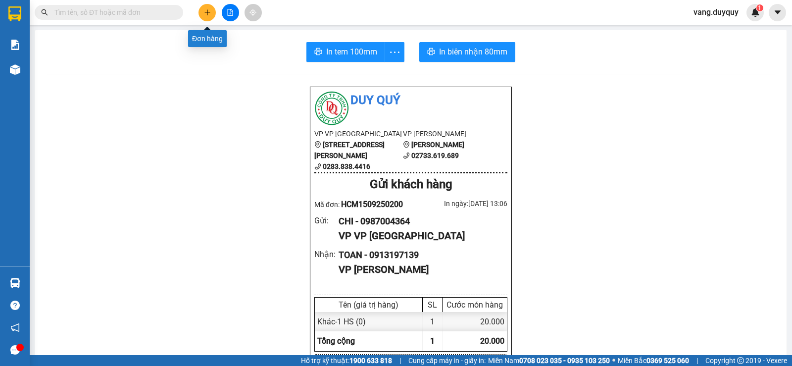
click at [204, 17] on button at bounding box center [207, 12] width 17 height 17
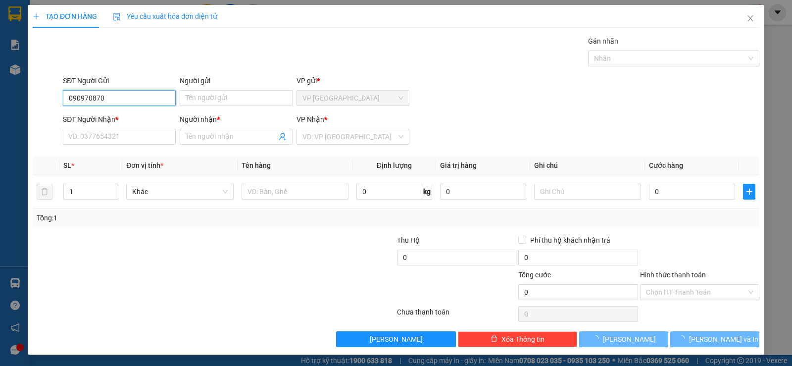
type input "0909708701"
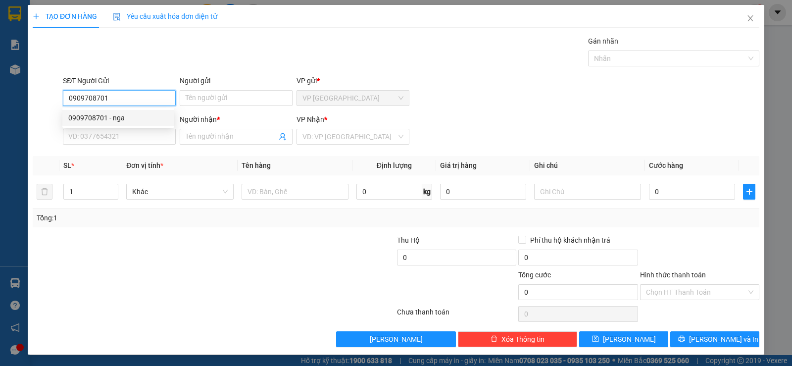
click at [129, 125] on div "0909708701 - nga" at bounding box center [118, 118] width 112 height 16
type input "nga"
type input "0867758274"
type input "THÁI"
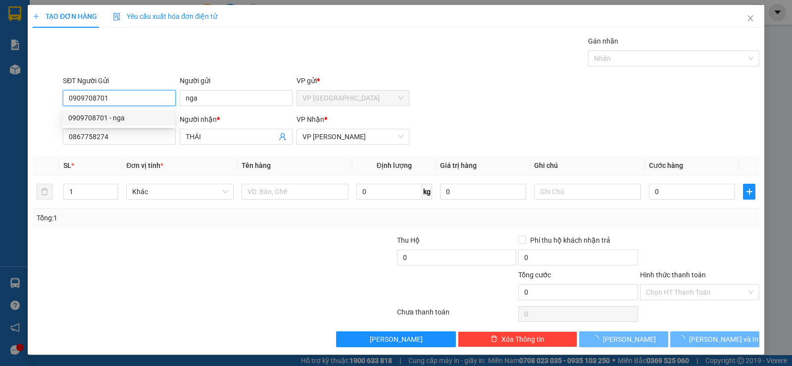
type input "15.000"
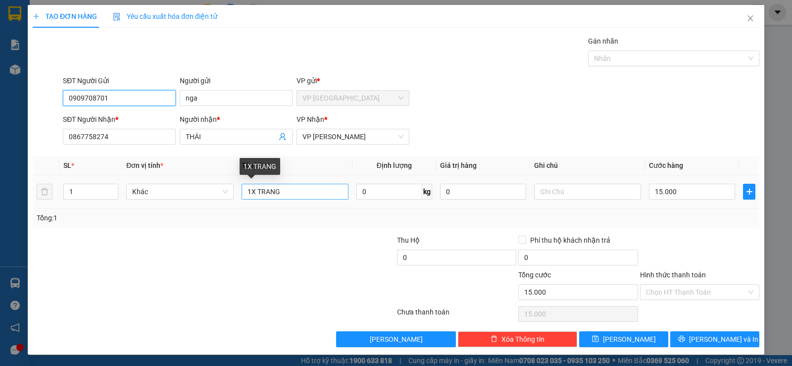
type input "0909708701"
click at [307, 195] on input "1X TRANG" at bounding box center [295, 192] width 107 height 16
type input "1X XANH"
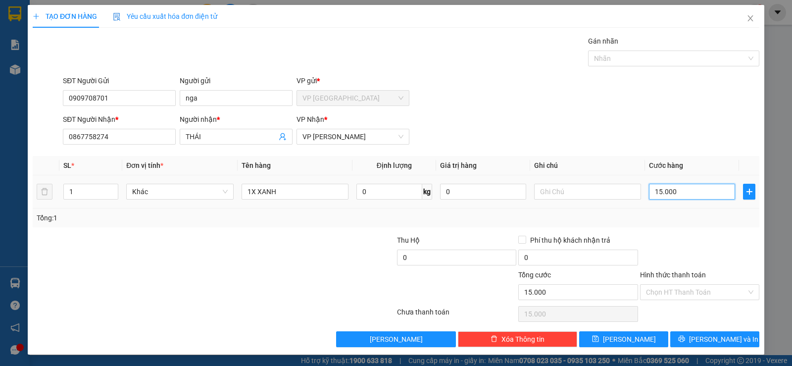
click at [703, 196] on input "15.000" at bounding box center [692, 192] width 86 height 16
type input "3"
type input "30"
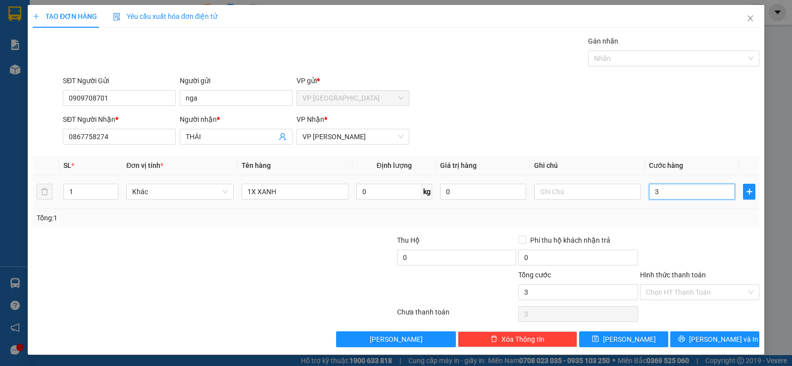
type input "30"
type input "30.000"
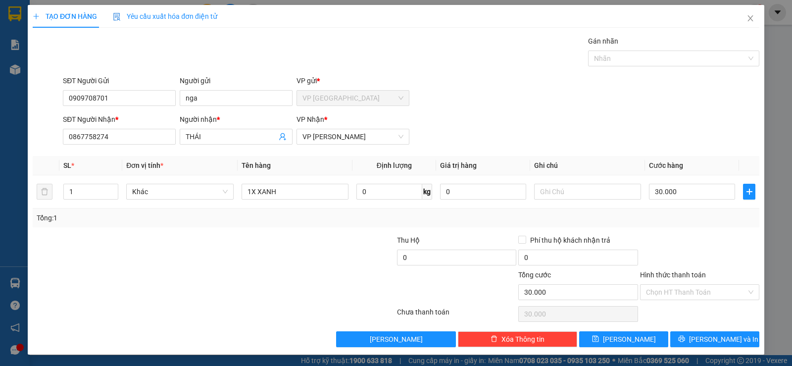
click at [708, 230] on div "Transit Pickup Surcharge Ids Transit Deliver Surcharge Ids Transit Deliver Surc…" at bounding box center [396, 191] width 727 height 311
click at [683, 290] on input "Hình thức thanh toán" at bounding box center [696, 292] width 100 height 15
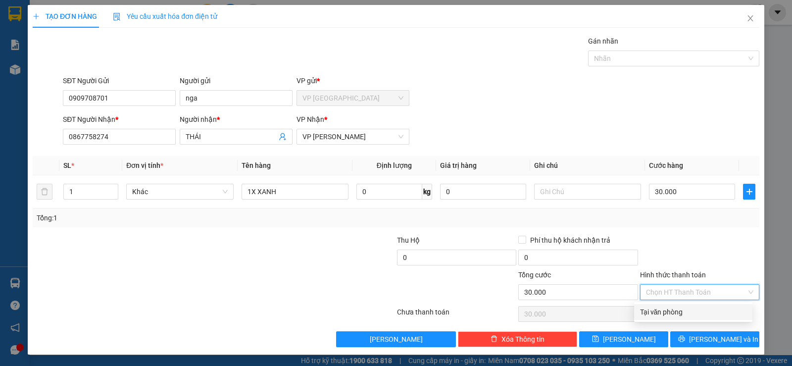
click at [676, 317] on div "Tại văn phòng" at bounding box center [693, 311] width 106 height 11
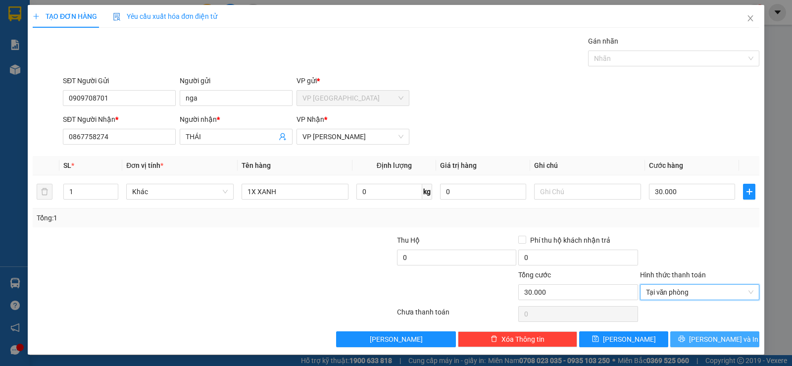
click at [680, 340] on button "[PERSON_NAME] và In" at bounding box center [714, 339] width 89 height 16
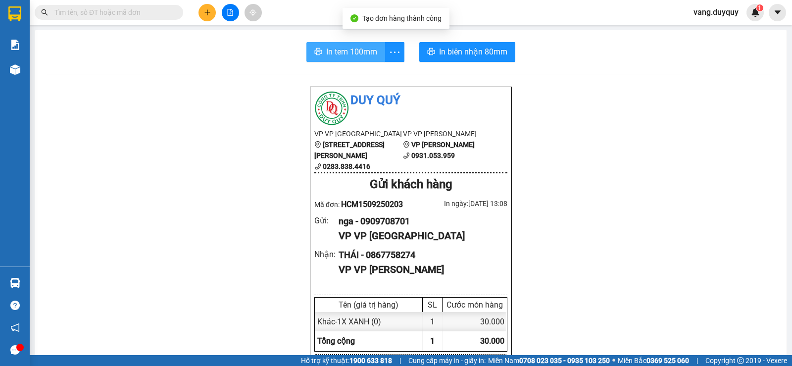
click at [355, 53] on span "In tem 100mm" at bounding box center [351, 52] width 51 height 12
click at [340, 54] on span "In tem 100mm" at bounding box center [351, 52] width 51 height 12
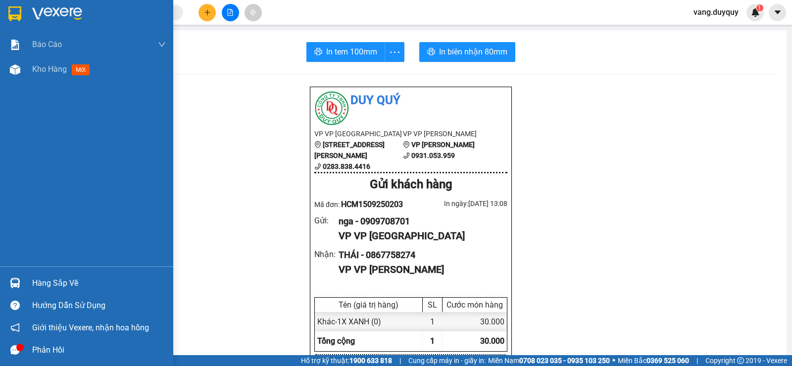
click at [54, 283] on div "Hàng sắp về" at bounding box center [99, 283] width 134 height 15
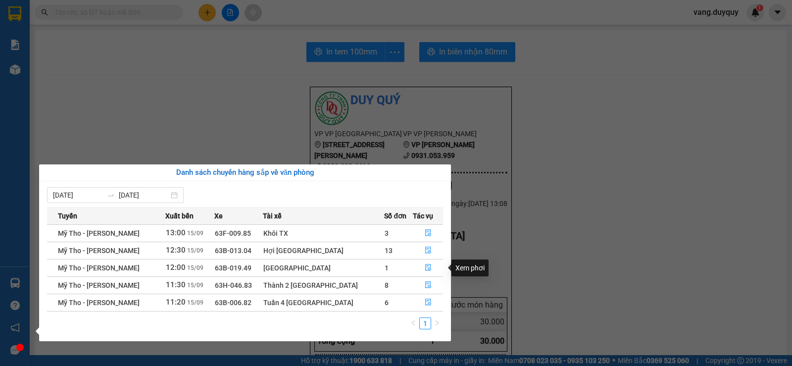
click at [520, 217] on section "Kết quả tìm kiếm ( 43 ) Bộ lọc Mã ĐH Trạng thái Món hàng Thu hộ Tổng cước Chưa …" at bounding box center [396, 183] width 792 height 366
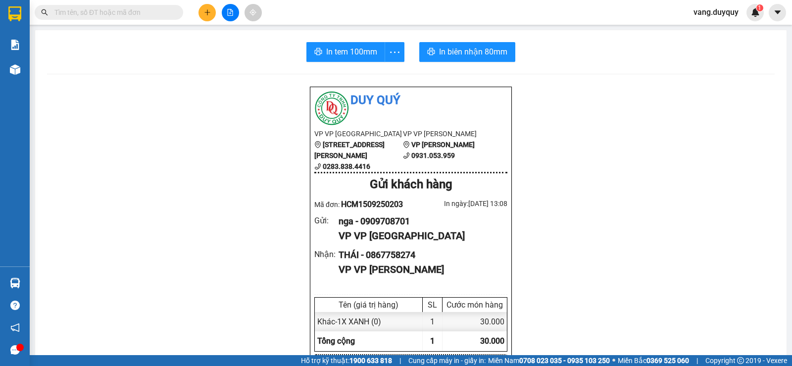
click at [135, 12] on input "text" at bounding box center [112, 12] width 117 height 11
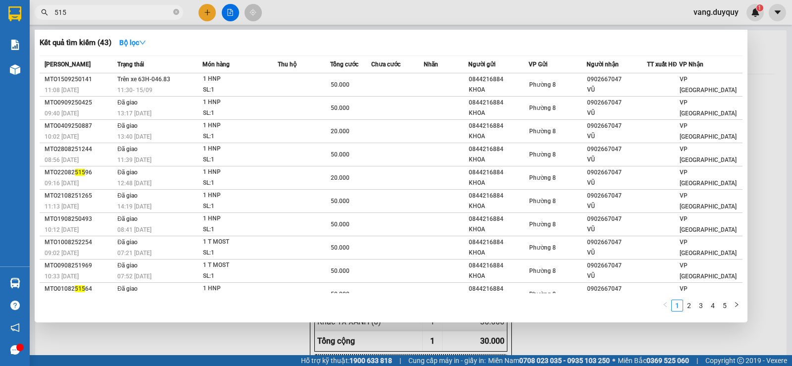
type input "5151"
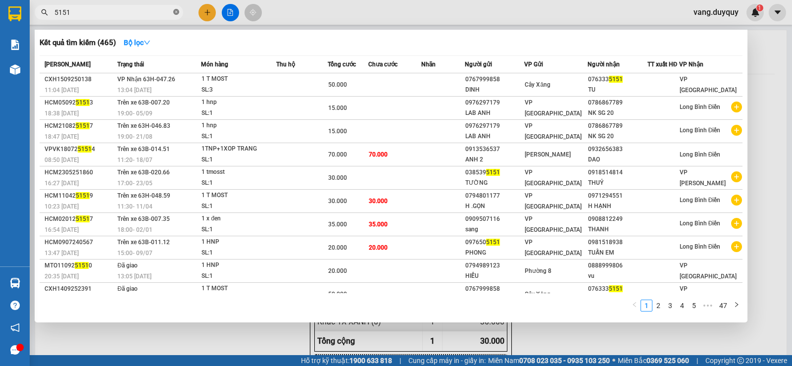
click at [176, 14] on icon "close-circle" at bounding box center [176, 12] width 6 height 6
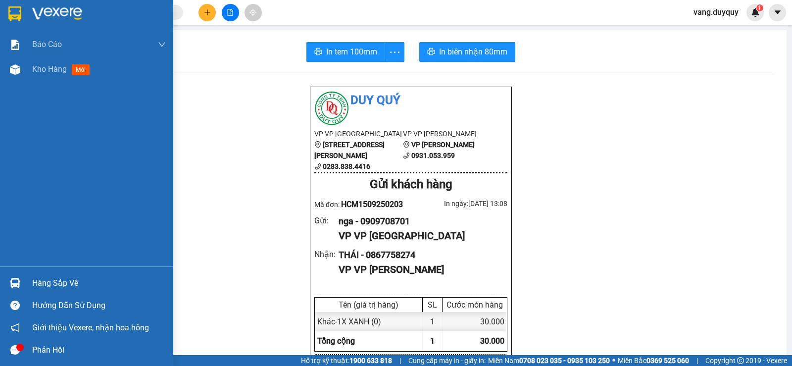
drag, startPoint x: 11, startPoint y: 13, endPoint x: 216, endPoint y: 357, distance: 400.3
click at [11, 13] on img at bounding box center [14, 13] width 13 height 15
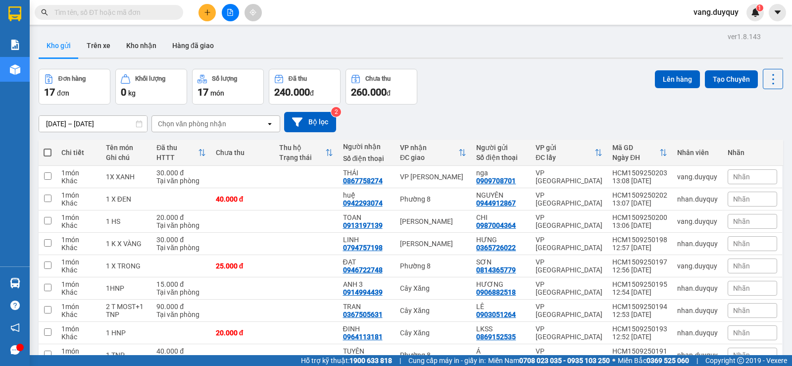
click at [92, 18] on span at bounding box center [109, 12] width 149 height 15
click at [103, 14] on input "text" at bounding box center [112, 12] width 117 height 11
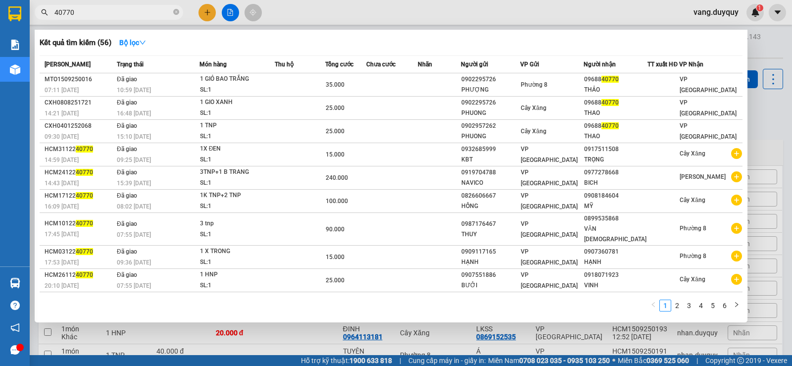
click at [84, 17] on input "40770" at bounding box center [112, 12] width 117 height 11
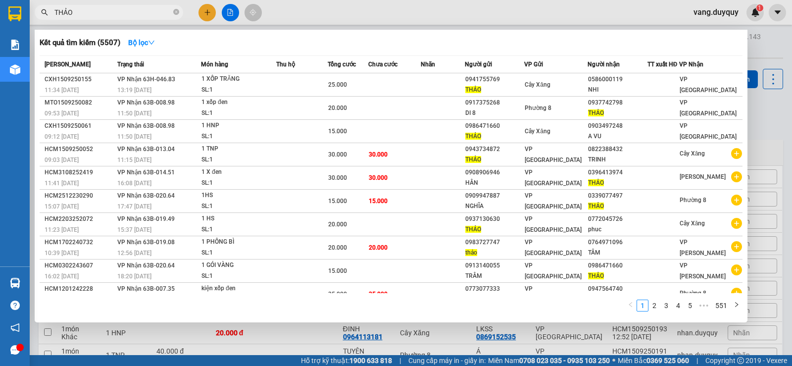
type input "THẢO"
click at [326, 340] on div at bounding box center [396, 183] width 792 height 366
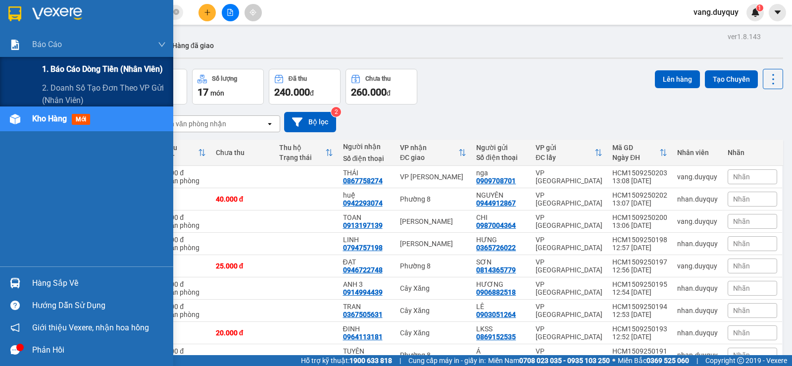
click at [67, 64] on span "1. Báo cáo dòng tiền (nhân viên)" at bounding box center [102, 69] width 121 height 12
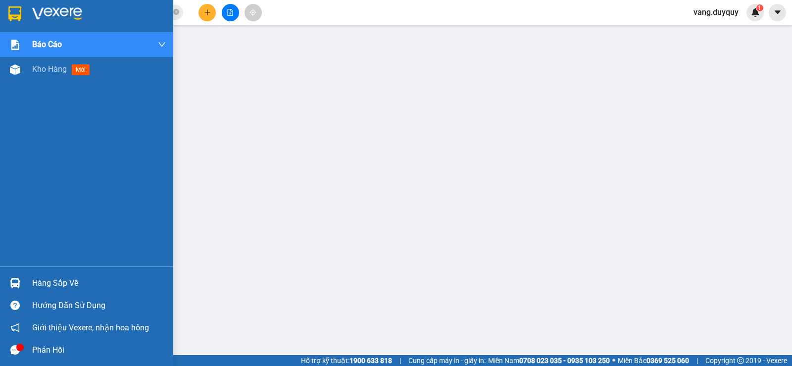
click at [44, 3] on div at bounding box center [86, 16] width 173 height 32
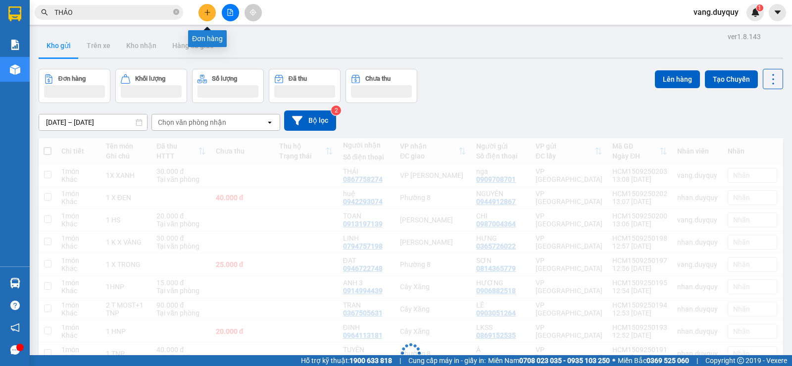
click at [204, 10] on icon "plus" at bounding box center [207, 12] width 7 height 7
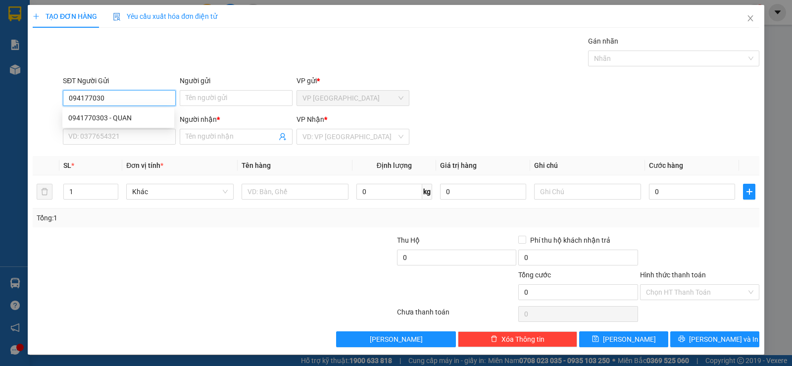
type input "0941770303"
click at [142, 119] on div "0941770303 - QUAN" at bounding box center [118, 117] width 100 height 11
type input "QUAN"
type input "0962226265"
type input "luân"
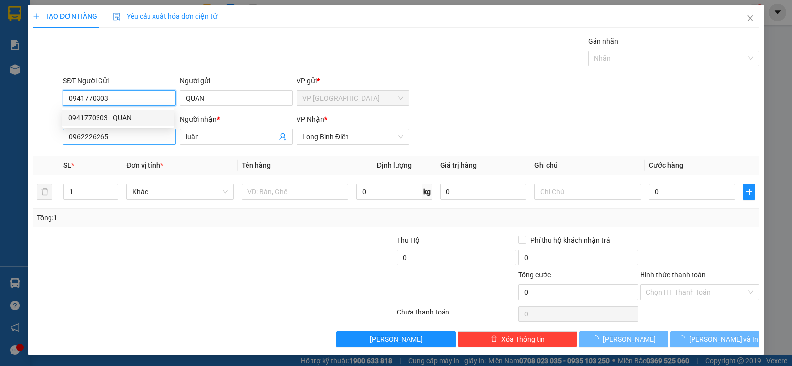
type input "0941770303"
click at [137, 131] on input "0962226265" at bounding box center [119, 137] width 113 height 16
type input "20.000"
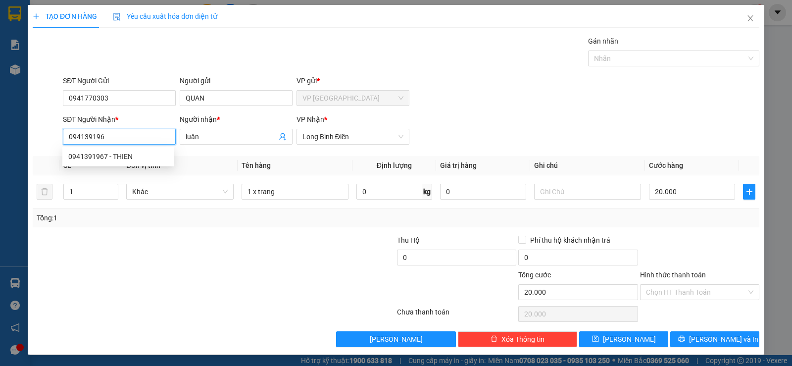
type input "0941391967"
click at [140, 155] on div "0941391967 - THIEN" at bounding box center [118, 156] width 100 height 11
type input "THIEN"
type input "30.000"
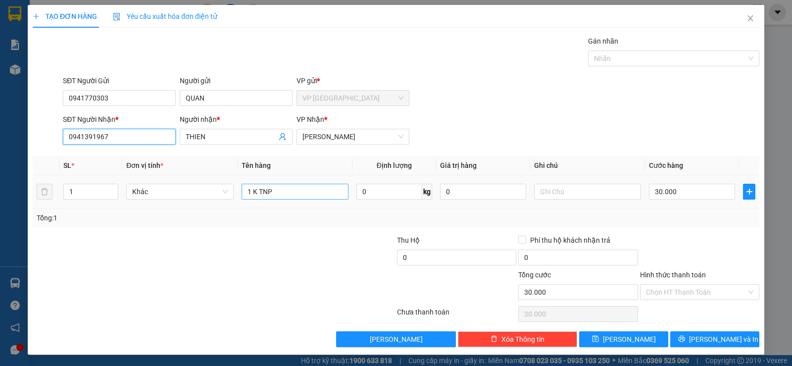
type input "0941391967"
click at [284, 197] on input "1 K TNP" at bounding box center [295, 192] width 107 height 16
type input "1 K DÀI"
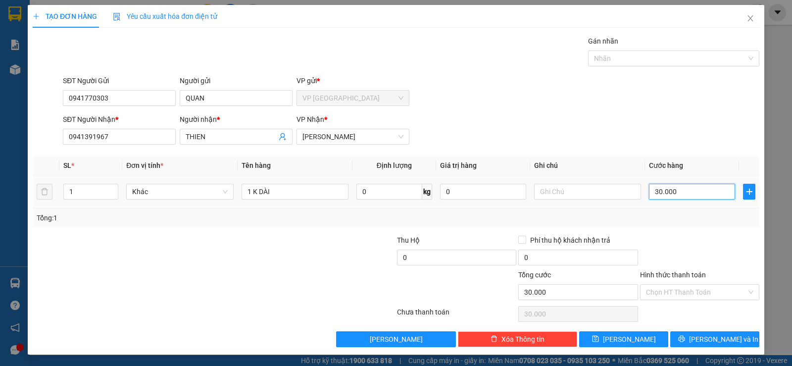
click at [680, 190] on input "30.000" at bounding box center [692, 192] width 86 height 16
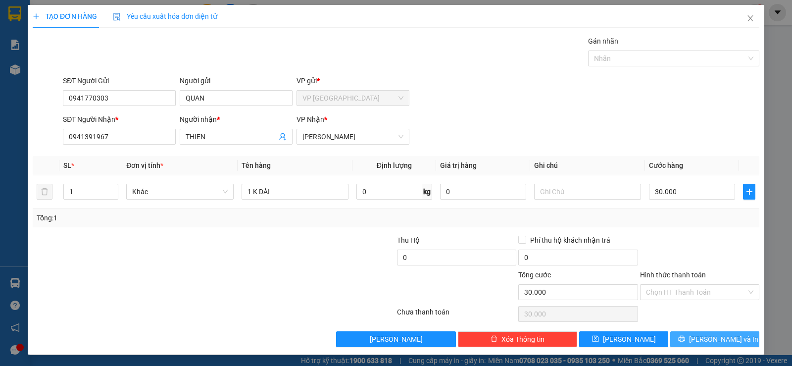
click at [704, 339] on span "[PERSON_NAME] và In" at bounding box center [723, 339] width 69 height 11
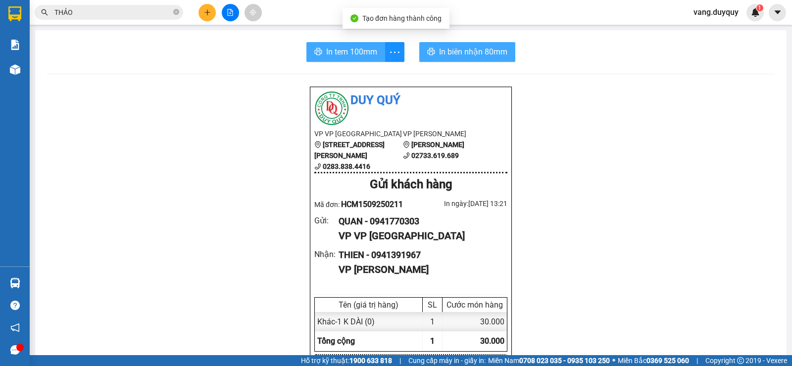
click at [334, 49] on span "In tem 100mm" at bounding box center [351, 52] width 51 height 12
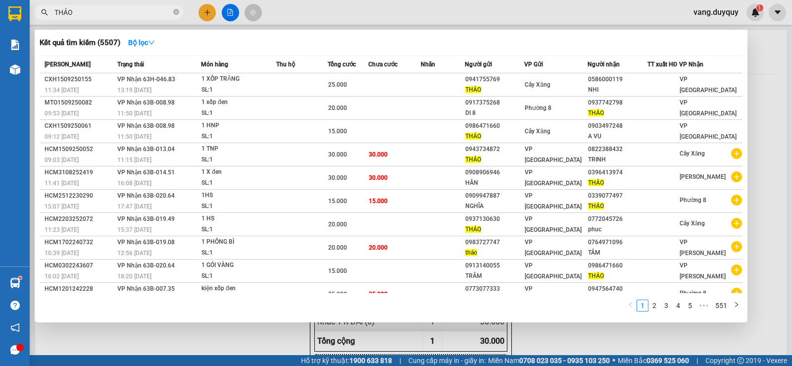
click at [122, 11] on input "THẢO" at bounding box center [112, 12] width 117 height 11
click at [175, 15] on icon "close-circle" at bounding box center [176, 12] width 6 height 6
type input "0770"
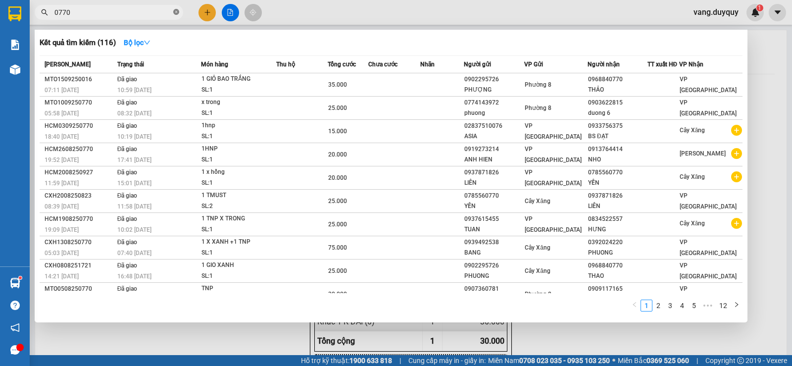
click at [174, 13] on icon "close-circle" at bounding box center [176, 12] width 6 height 6
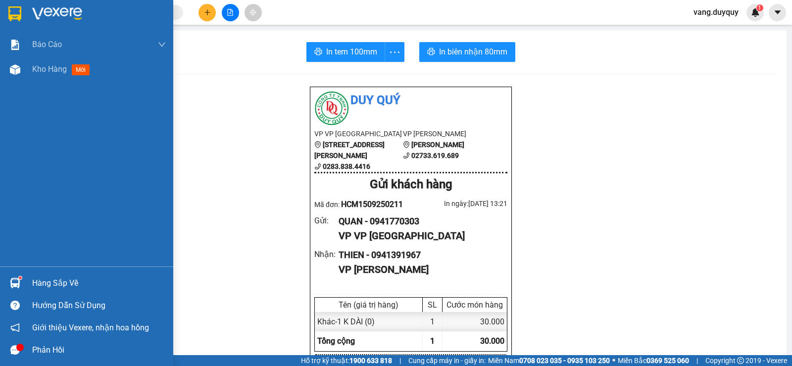
click at [18, 15] on img at bounding box center [14, 13] width 13 height 15
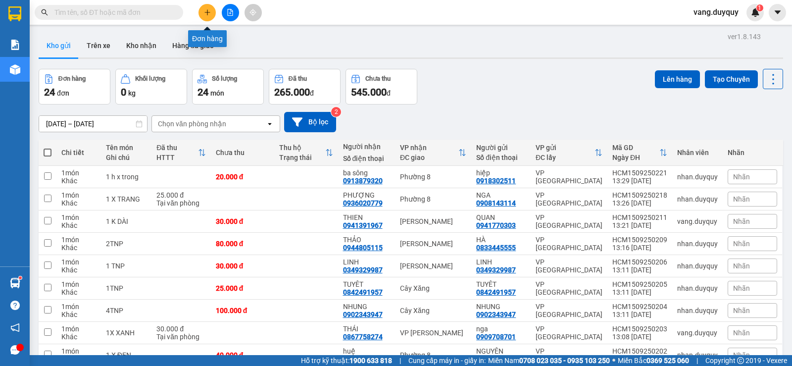
click at [206, 14] on icon "plus" at bounding box center [207, 12] width 7 height 7
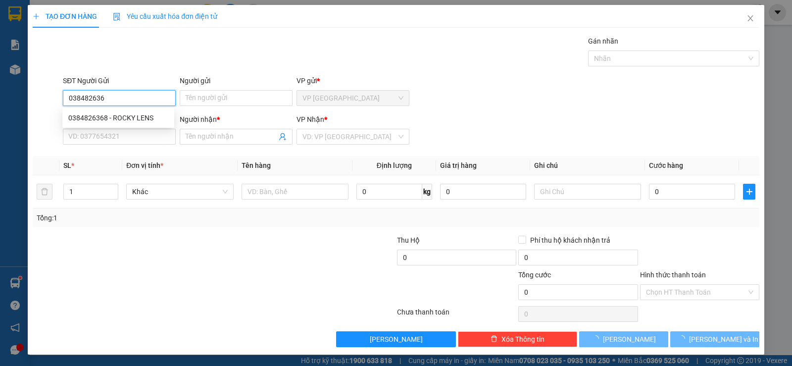
type input "0384826368"
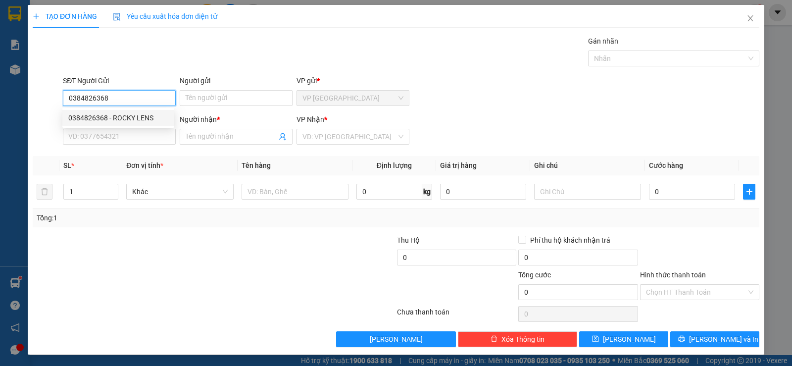
click at [157, 117] on div "0384826368 - ROCKY LENS" at bounding box center [118, 117] width 100 height 11
type input "ROCKY LENS"
type input "0982950138"
type input "V han"
type input "15.000"
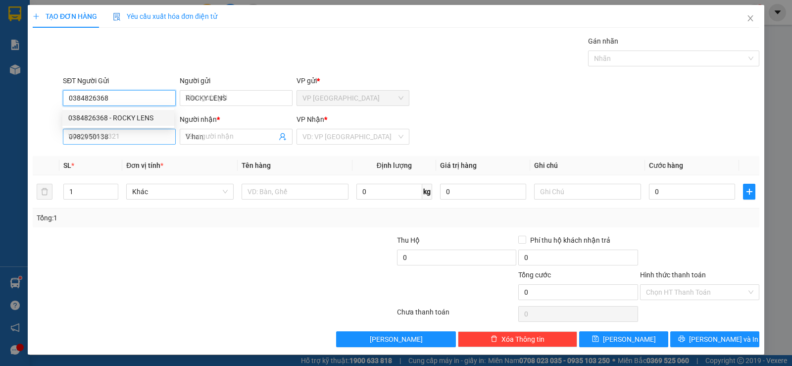
type input "15.000"
type input "0384826368"
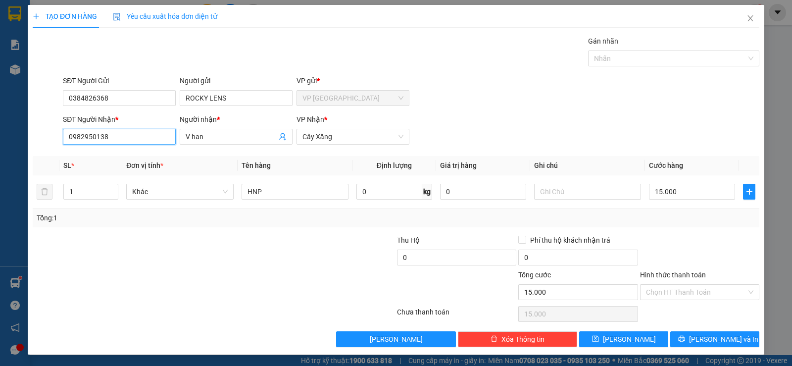
click at [125, 136] on input "0982950138" at bounding box center [119, 137] width 113 height 16
type input "0982950138"
click at [107, 156] on div "0982950138 - V han" at bounding box center [118, 156] width 100 height 11
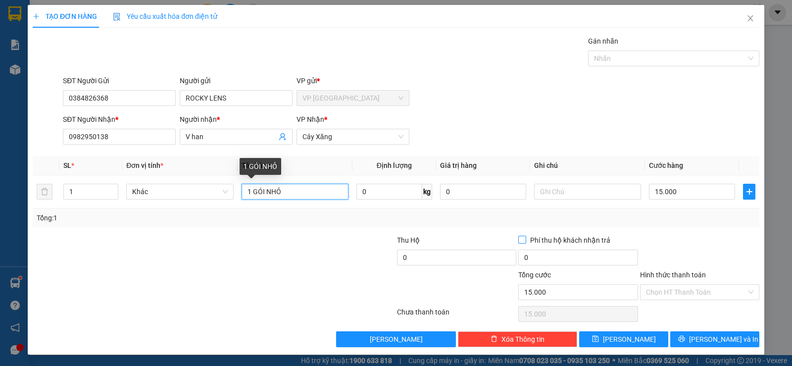
drag, startPoint x: 252, startPoint y: 194, endPoint x: 587, endPoint y: 240, distance: 337.7
click at [587, 240] on div "Transit Pickup Surcharge Ids Transit Deliver Surcharge Ids Transit Deliver Surc…" at bounding box center [396, 191] width 727 height 311
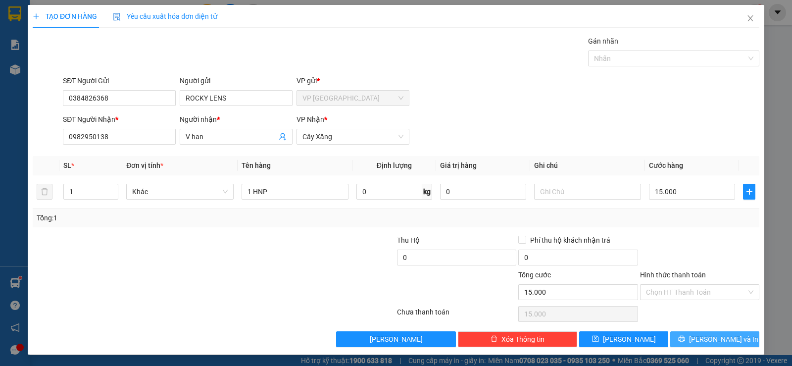
click at [704, 342] on span "[PERSON_NAME] và In" at bounding box center [723, 339] width 69 height 11
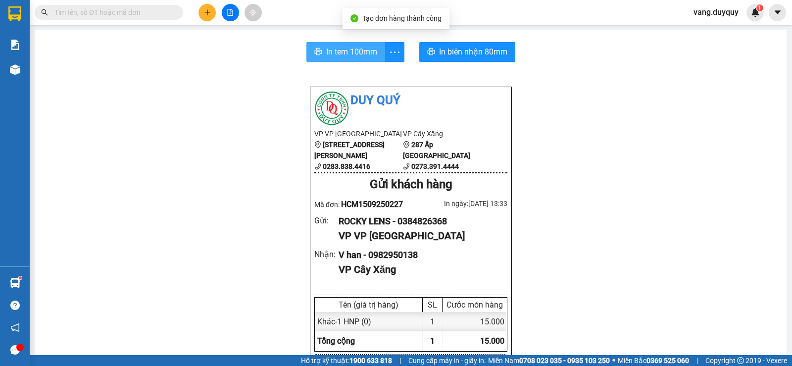
click at [365, 57] on span "In tem 100mm" at bounding box center [351, 52] width 51 height 12
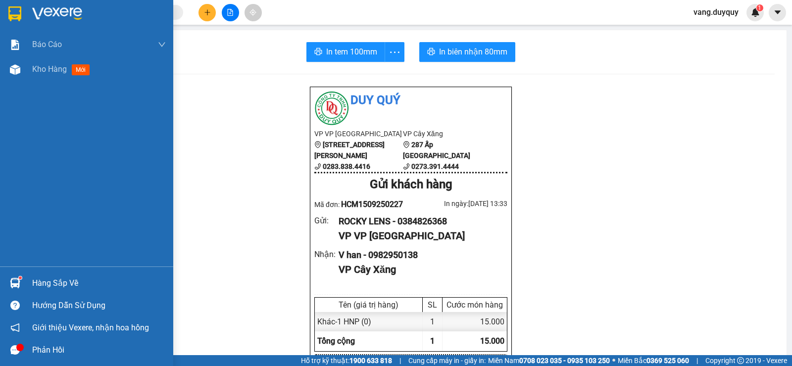
click at [37, 11] on img at bounding box center [57, 13] width 50 height 15
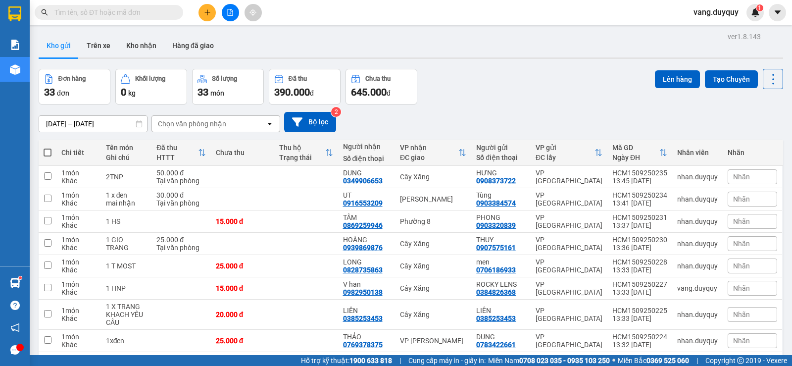
click at [205, 119] on div "Chọn văn phòng nhận" at bounding box center [192, 124] width 68 height 10
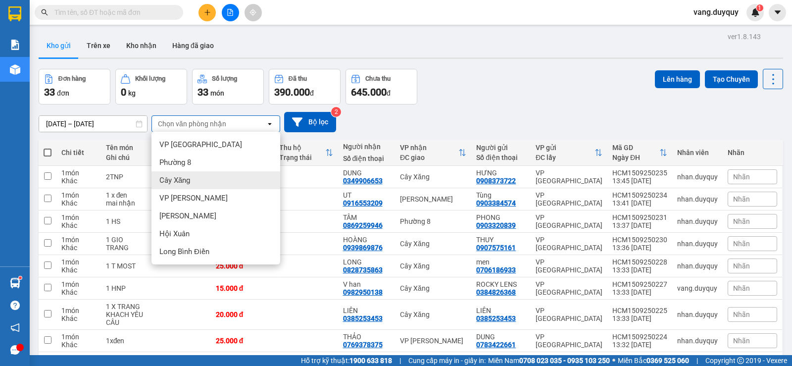
click at [186, 175] on span "Cây Xăng" at bounding box center [174, 180] width 31 height 10
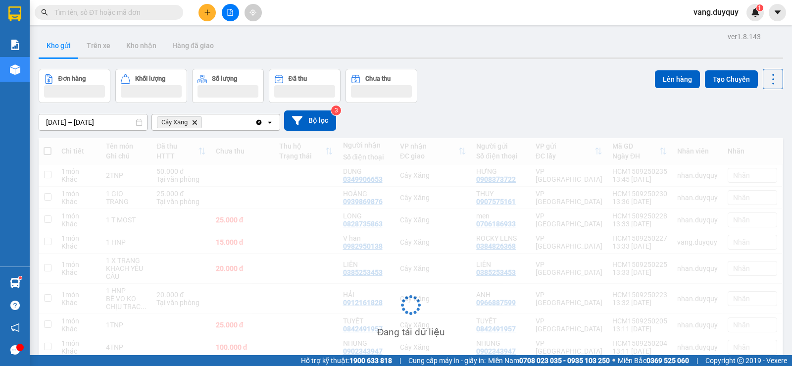
click at [216, 114] on div "Cây Xăng Delete" at bounding box center [203, 122] width 103 height 16
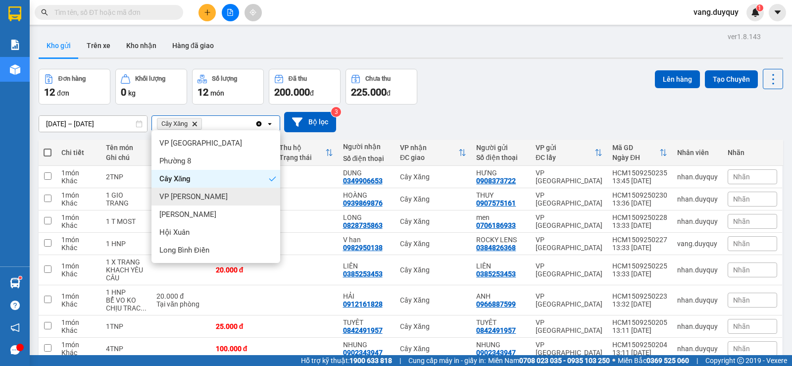
click at [215, 188] on div "[PERSON_NAME]" at bounding box center [215, 197] width 129 height 18
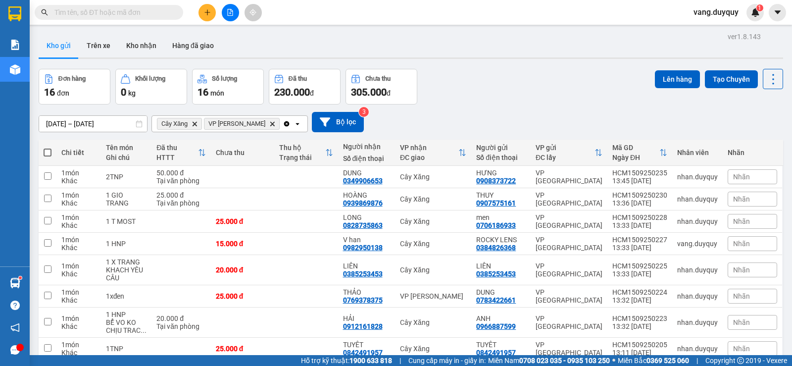
click at [47, 149] on span at bounding box center [48, 153] width 8 height 8
click at [48, 148] on input "checkbox" at bounding box center [48, 148] width 0 height 0
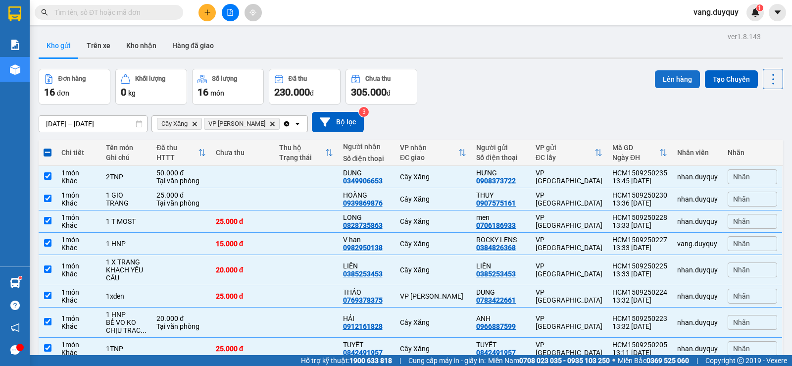
click at [655, 70] on button "Lên hàng" at bounding box center [677, 79] width 45 height 18
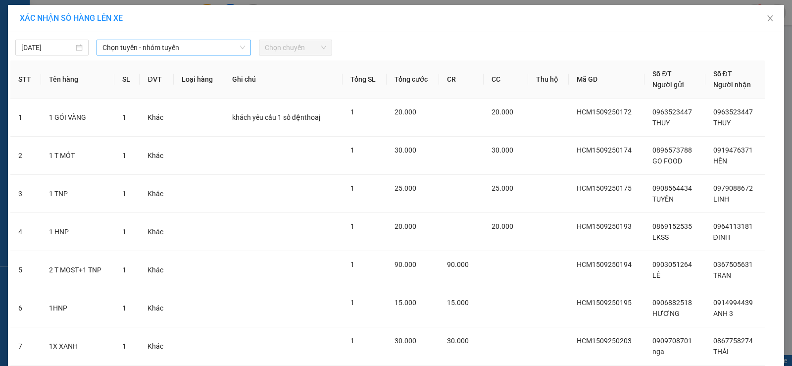
click at [120, 51] on span "Chọn tuyến - nhóm tuyến" at bounding box center [173, 47] width 143 height 15
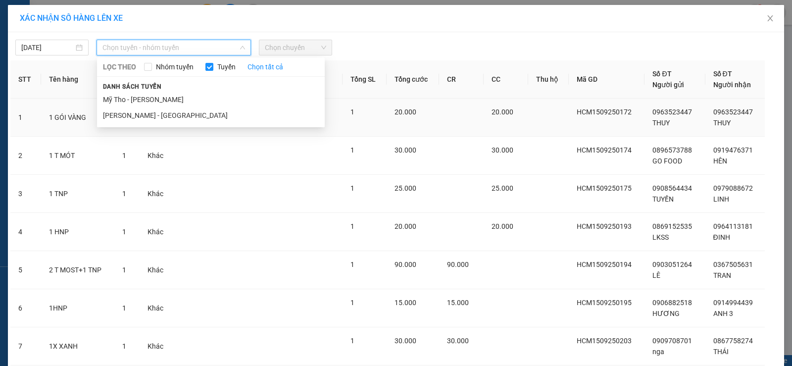
click at [138, 119] on li "Hồ Chí Minh - Mỹ Tho" at bounding box center [211, 115] width 228 height 16
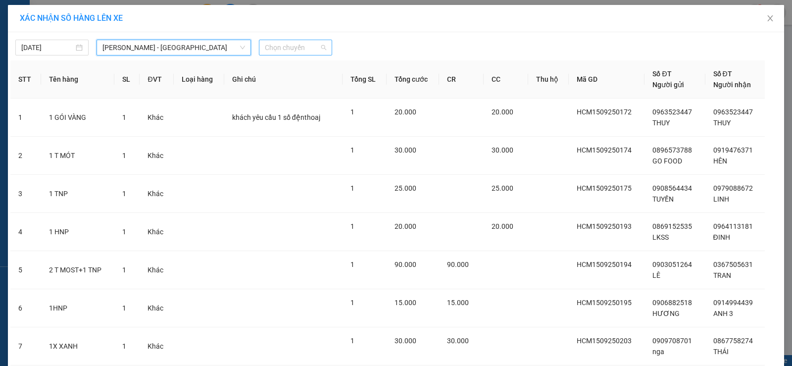
click at [313, 53] on span "Chọn chuyến" at bounding box center [295, 47] width 61 height 15
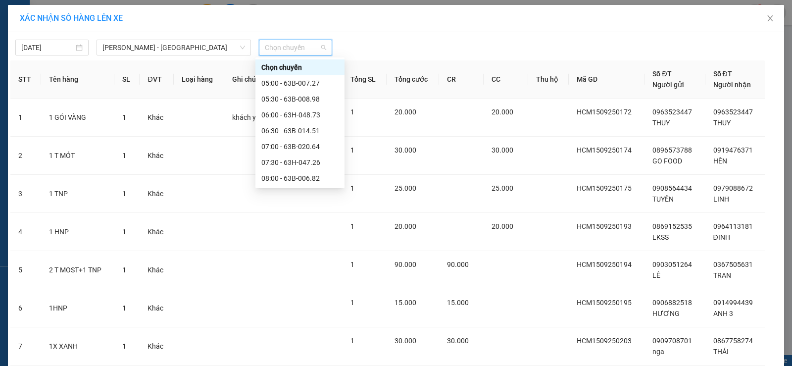
click at [319, 363] on div "13:30 - 63H-047.26" at bounding box center [299, 368] width 77 height 11
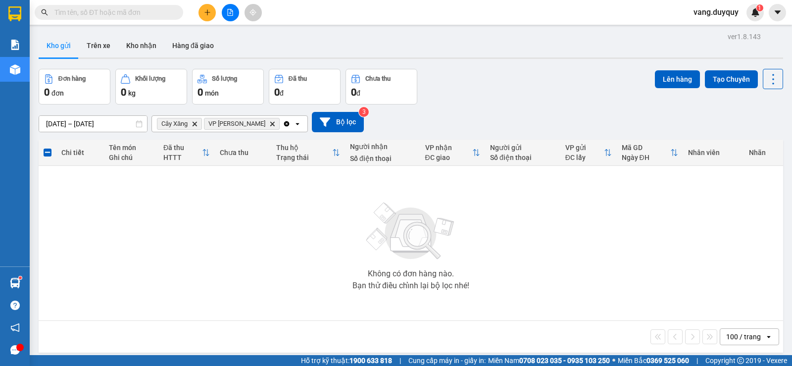
click at [283, 123] on icon "Clear all" at bounding box center [287, 124] width 8 height 8
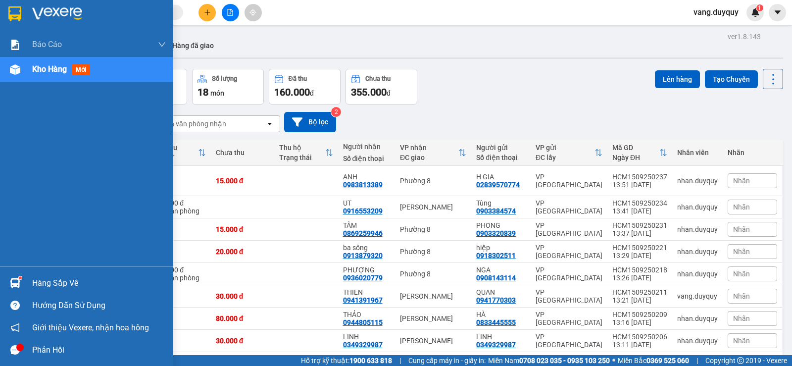
click at [23, 7] on div at bounding box center [14, 13] width 17 height 17
click at [22, 12] on div at bounding box center [14, 13] width 17 height 17
click at [10, 7] on img at bounding box center [14, 13] width 13 height 15
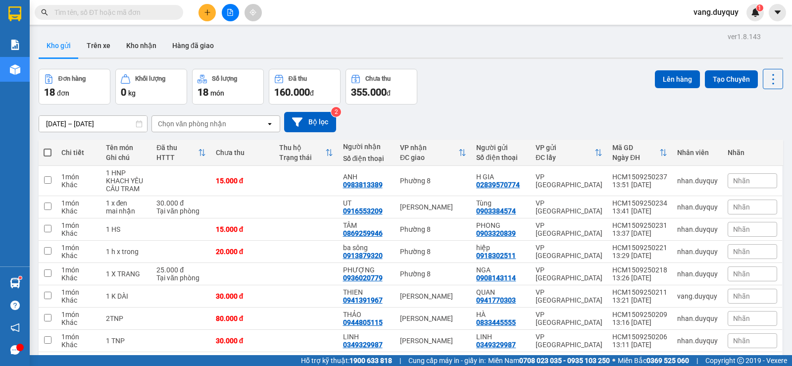
click at [30, 0] on div at bounding box center [15, 16] width 30 height 32
click at [205, 9] on icon "plus" at bounding box center [207, 12] width 7 height 7
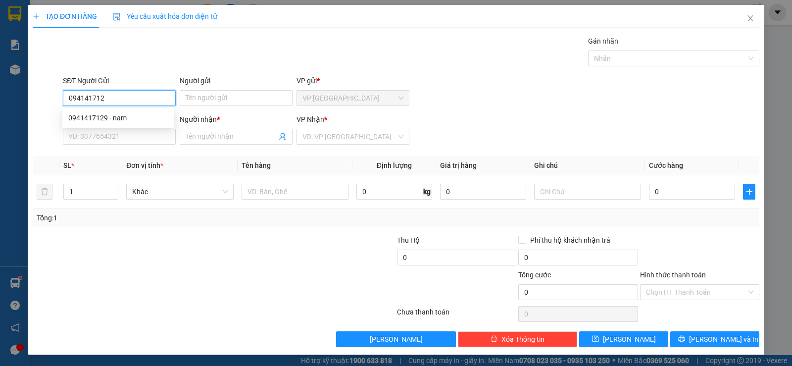
type input "0941417129"
click at [136, 119] on div "0941417129 - nam" at bounding box center [118, 117] width 100 height 11
type input "nam"
type input "0919321764"
type input "PHƯƠNG"
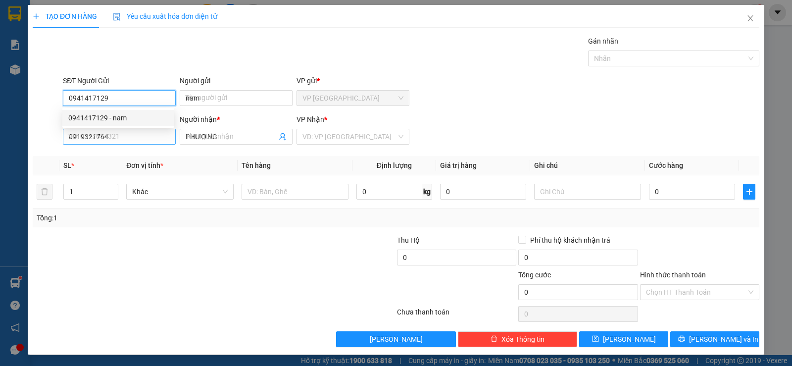
type input "0941417129"
type input "35.000"
click at [128, 136] on input "0919321764" at bounding box center [119, 137] width 113 height 16
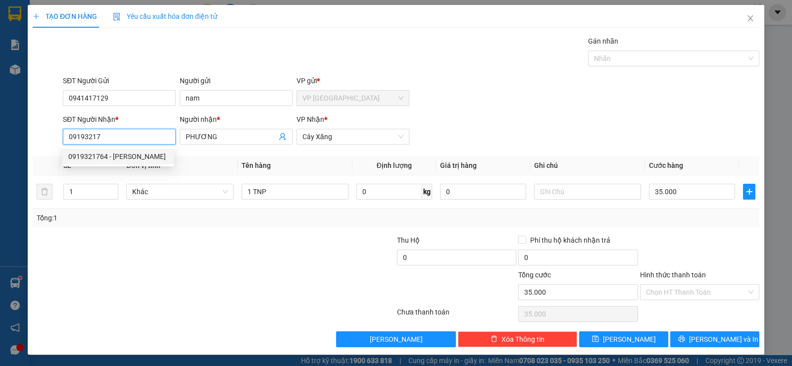
click at [144, 158] on div "0919321764 - PHƯƠNG" at bounding box center [118, 156] width 100 height 11
type input "0919321764"
type input "150.000"
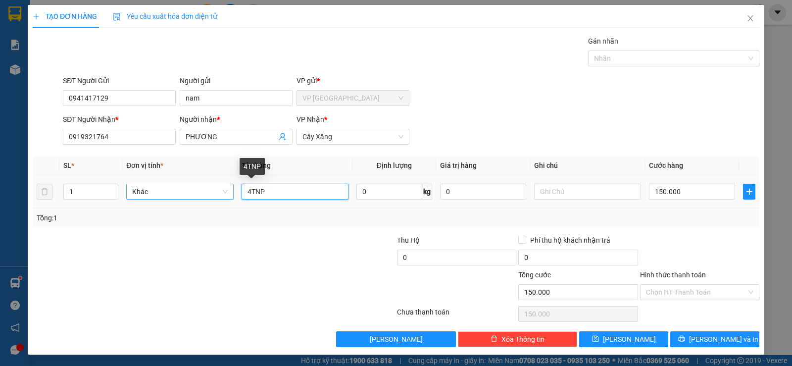
drag, startPoint x: 250, startPoint y: 196, endPoint x: 198, endPoint y: 197, distance: 52.5
click at [198, 197] on tr "1 Khác 4TNP 0 kg 0 150.000" at bounding box center [396, 191] width 727 height 33
type input "2TNP"
click at [709, 196] on input "150.000" at bounding box center [692, 192] width 86 height 16
type input "6"
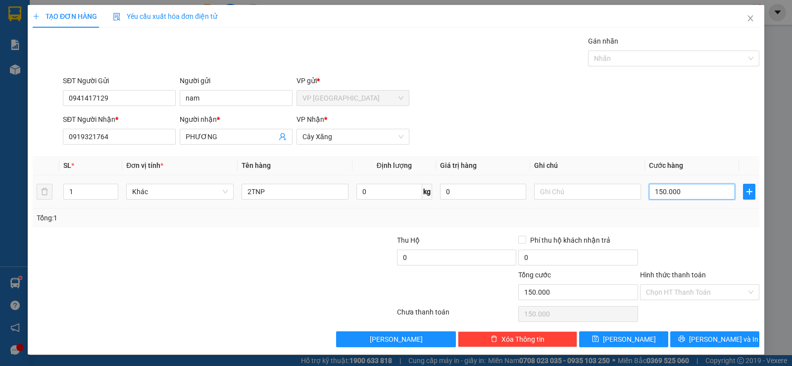
type input "6"
type input "60"
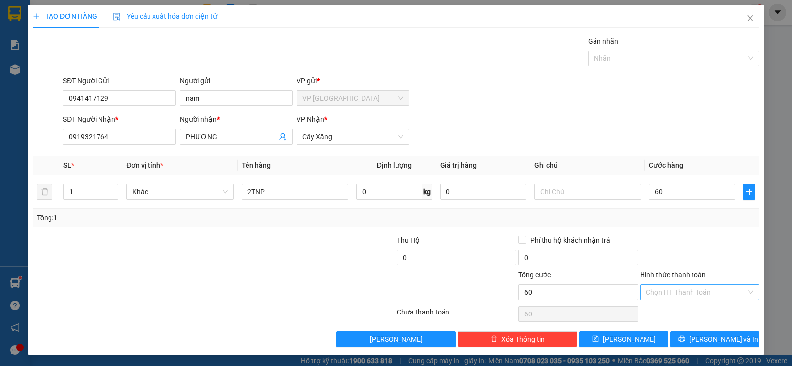
click at [696, 292] on input "Hình thức thanh toán" at bounding box center [696, 292] width 100 height 15
type input "60.000"
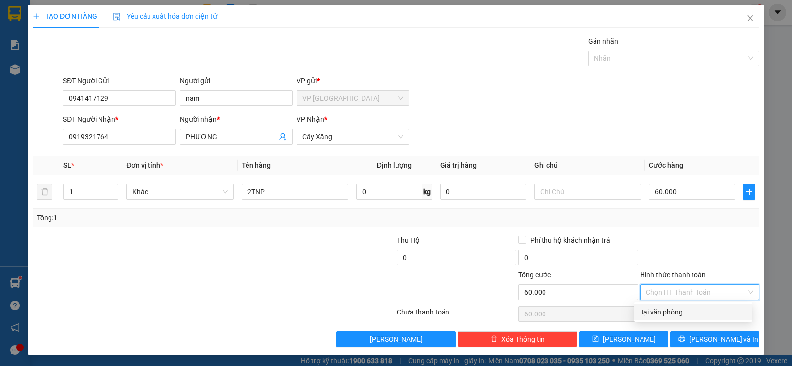
click at [671, 312] on div "Tại văn phòng" at bounding box center [693, 311] width 106 height 11
type input "0"
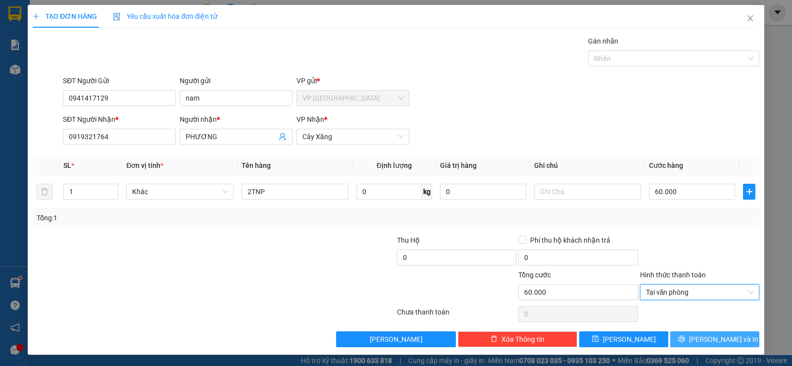
click at [685, 333] on button "[PERSON_NAME] và In" at bounding box center [714, 339] width 89 height 16
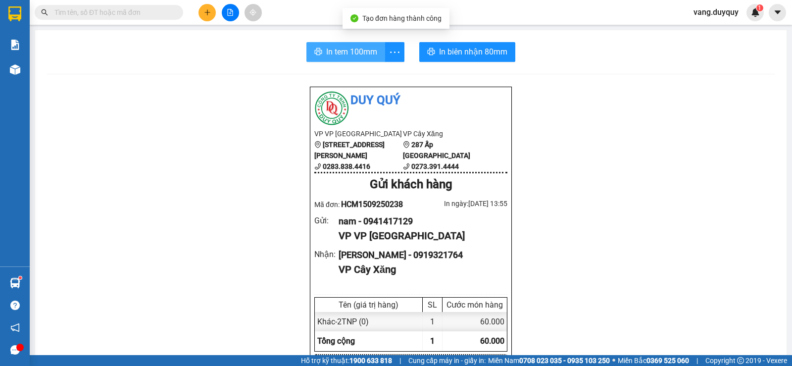
click at [360, 57] on span "In tem 100mm" at bounding box center [351, 52] width 51 height 12
click at [354, 57] on span "In tem 100mm" at bounding box center [351, 52] width 51 height 12
click at [209, 6] on button at bounding box center [207, 12] width 17 height 17
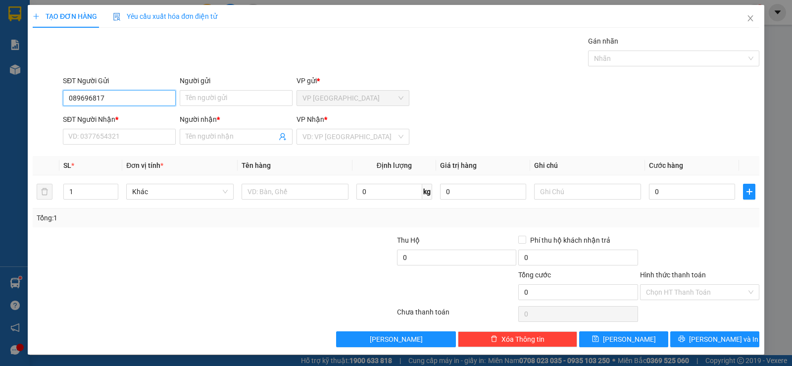
type input "0896968177"
click at [141, 125] on div "0896968177 - thuy" at bounding box center [118, 118] width 112 height 16
type input "thuy"
type input "0765330249"
type input "ngân"
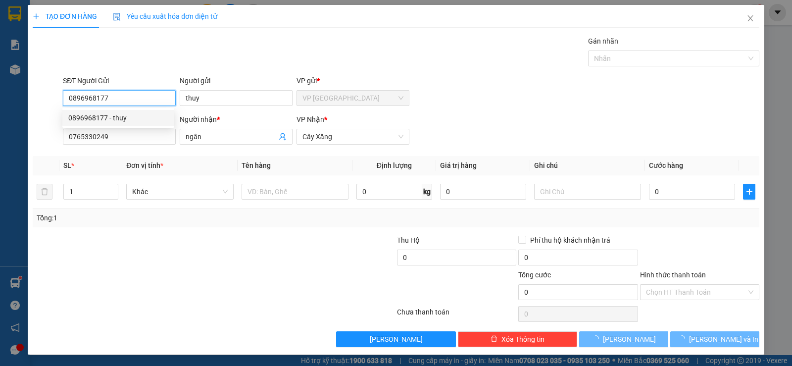
type input "25.000"
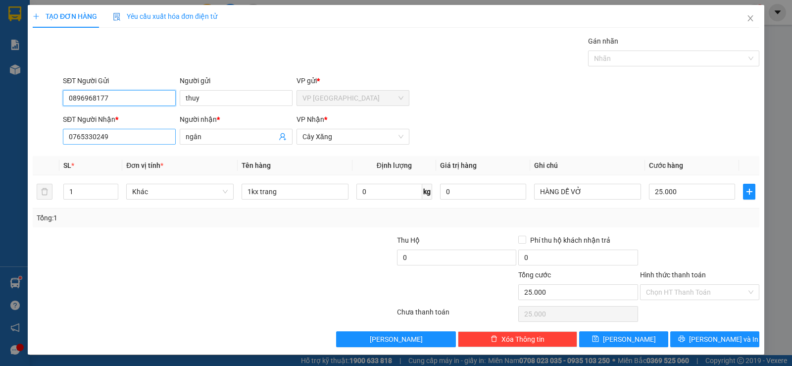
type input "0896968177"
click at [125, 135] on input "0765330249" at bounding box center [119, 137] width 113 height 16
type input "0373266719"
click at [219, 128] on div "Người nhận *" at bounding box center [236, 121] width 113 height 15
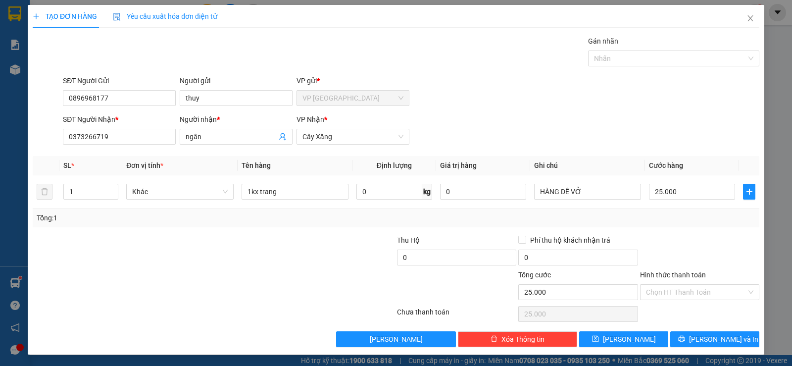
click at [219, 128] on div "Người nhận *" at bounding box center [236, 121] width 113 height 15
click at [221, 143] on span "ngân" at bounding box center [236, 137] width 113 height 16
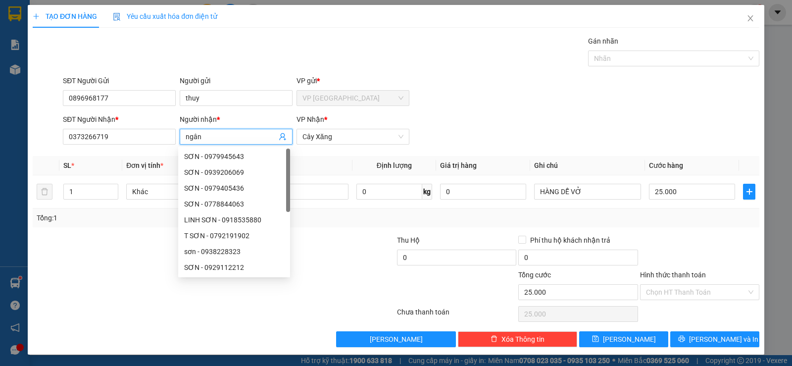
click at [226, 136] on input "ngân" at bounding box center [231, 136] width 91 height 11
type input "TRÚC"
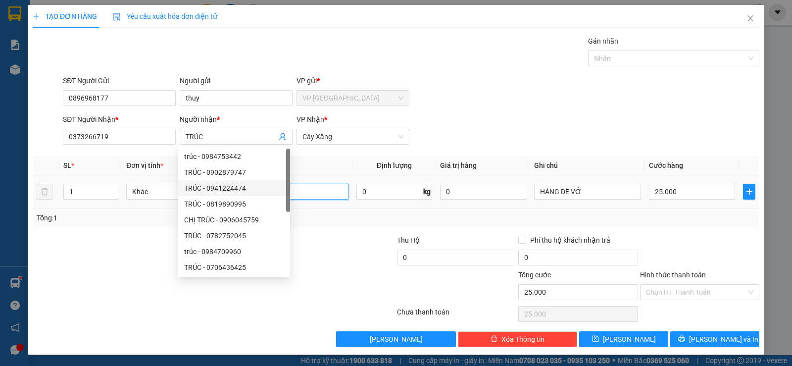
click at [325, 191] on input "1kx trang" at bounding box center [295, 192] width 107 height 16
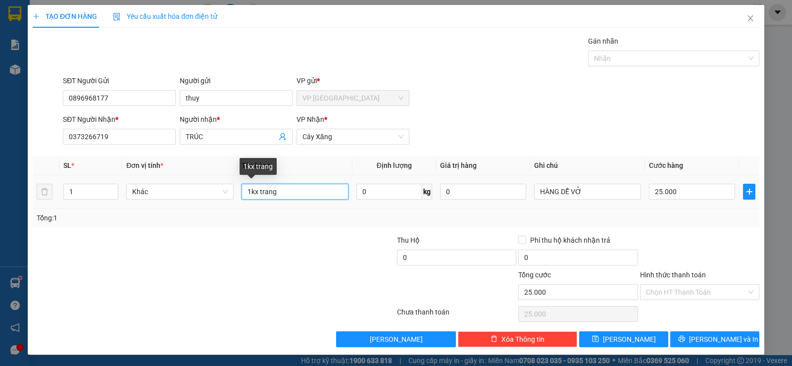
click at [325, 191] on input "1kx trang" at bounding box center [295, 192] width 107 height 16
type input "1 K TMOT"
click at [677, 191] on input "25.000" at bounding box center [692, 192] width 86 height 16
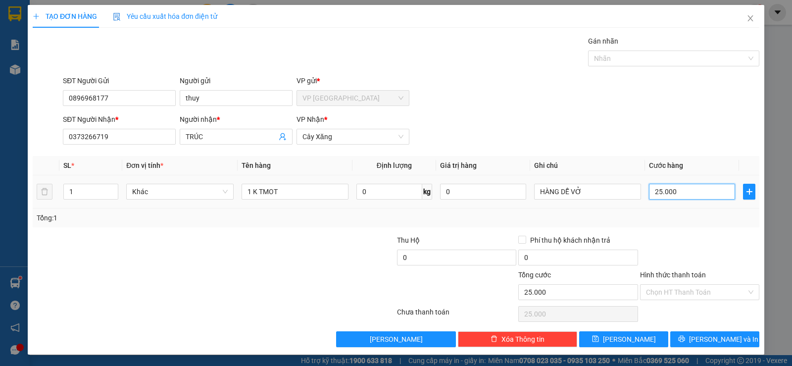
type input "6"
type input "60"
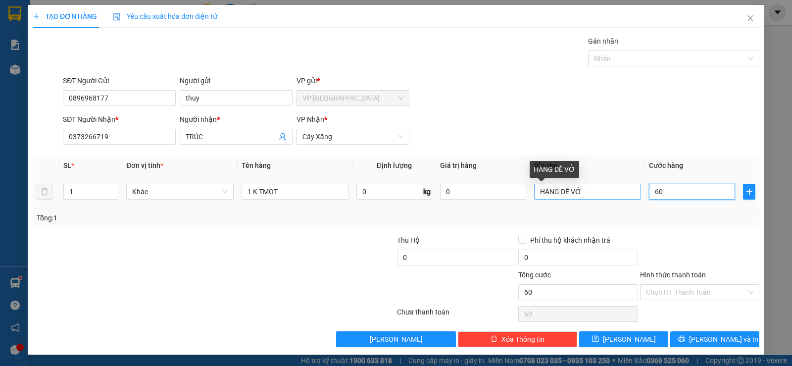
type input "60"
type input "60.000"
click at [584, 188] on input "HÀNG DỄ VỞ" at bounding box center [587, 192] width 107 height 16
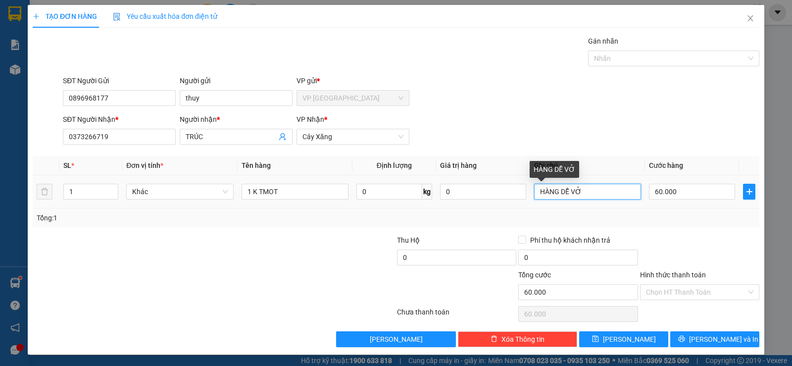
click at [584, 188] on input "HÀNG DỄ VỞ" at bounding box center [587, 192] width 107 height 16
type input "KO CHỊU TRÁCH NHIỆM KHI VẬN CHUYỂN"
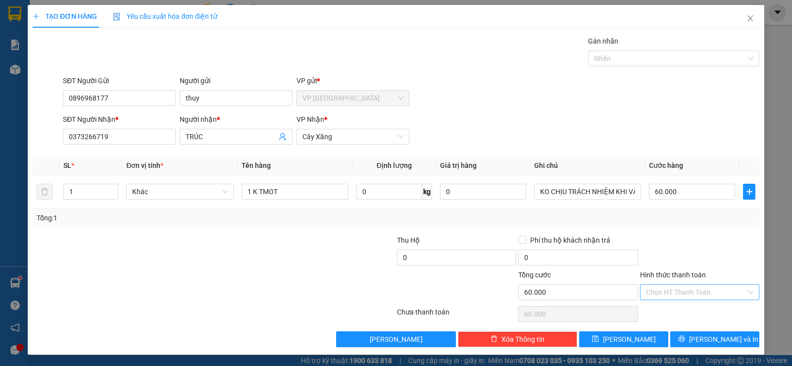
click at [663, 290] on input "Hình thức thanh toán" at bounding box center [696, 292] width 100 height 15
click at [663, 311] on div "Tại văn phòng" at bounding box center [693, 311] width 106 height 11
type input "60.000"
click at [714, 340] on span "[PERSON_NAME] và In" at bounding box center [723, 339] width 69 height 11
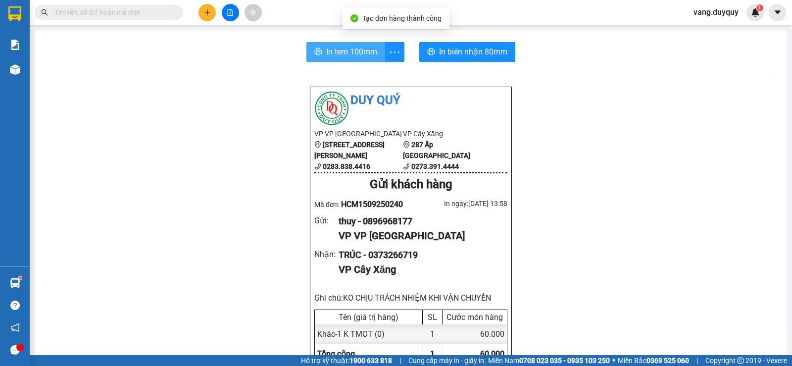
click at [345, 53] on span "In tem 100mm" at bounding box center [351, 52] width 51 height 12
click at [207, 11] on icon "plus" at bounding box center [207, 11] width 0 height 5
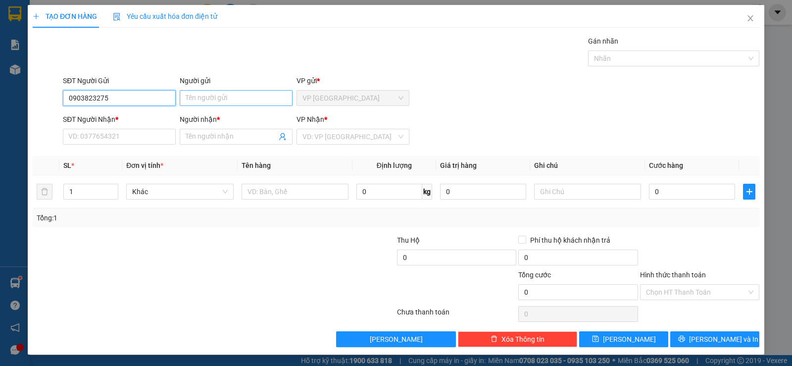
type input "0903823275"
click at [204, 96] on input "Người gửi" at bounding box center [236, 98] width 113 height 16
drag, startPoint x: 208, startPoint y: 100, endPoint x: 262, endPoint y: 94, distance: 53.8
click at [262, 94] on input "DIỄM0933665577" at bounding box center [236, 98] width 113 height 16
type input "DIỄM0933665577"
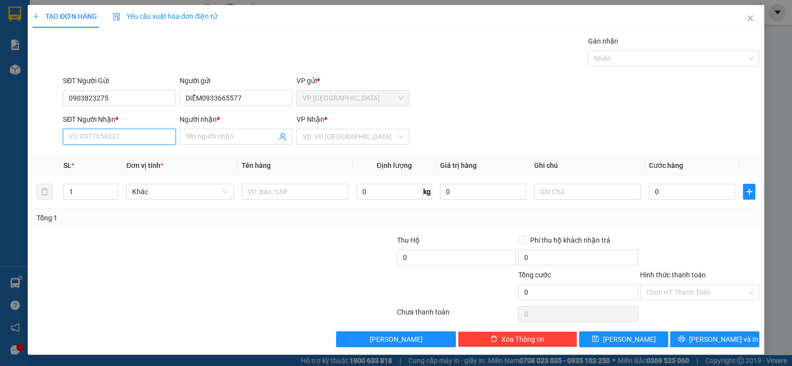
click at [118, 134] on input "SĐT Người Nhận *" at bounding box center [119, 137] width 113 height 16
paste input "0933665577"
type input "0933665577"
click at [116, 154] on div "0933665577 - LINH" at bounding box center [118, 156] width 100 height 11
type input "LINH"
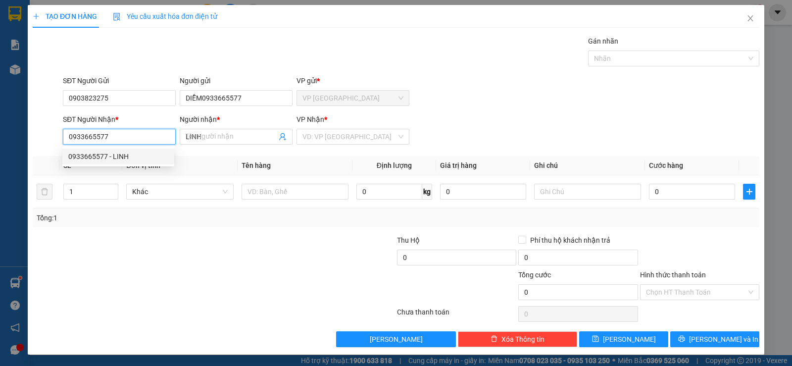
type input "30.000"
type input "0933665577"
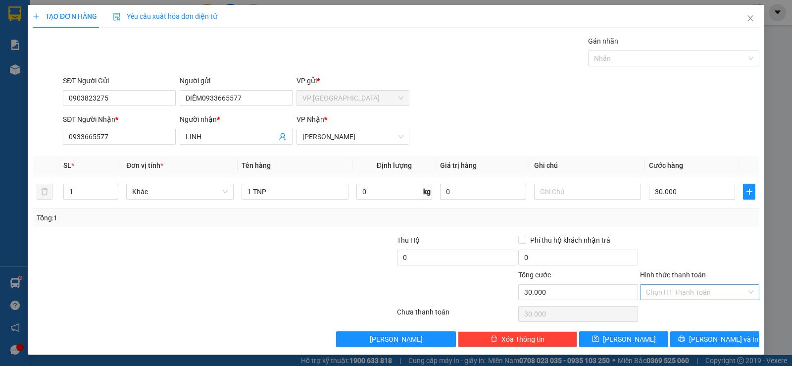
click at [686, 290] on input "Hình thức thanh toán" at bounding box center [696, 292] width 100 height 15
click at [669, 311] on div "Tại văn phòng" at bounding box center [693, 311] width 106 height 11
type input "0"
click at [685, 334] on button "[PERSON_NAME] và In" at bounding box center [714, 339] width 89 height 16
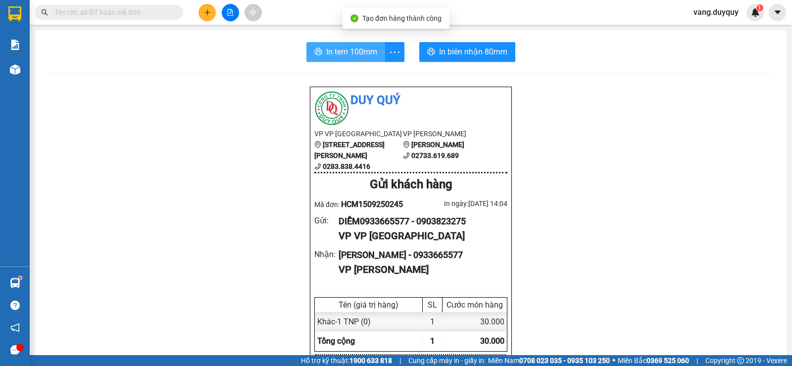
click at [311, 57] on button "In tem 100mm" at bounding box center [345, 52] width 79 height 20
click at [133, 13] on input "text" at bounding box center [112, 12] width 117 height 11
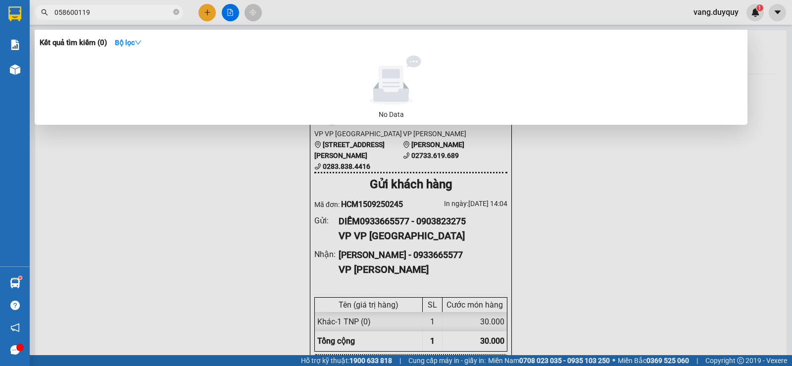
drag, startPoint x: 71, startPoint y: 17, endPoint x: 51, endPoint y: 18, distance: 19.8
click at [51, 18] on span "058600119" at bounding box center [109, 12] width 149 height 15
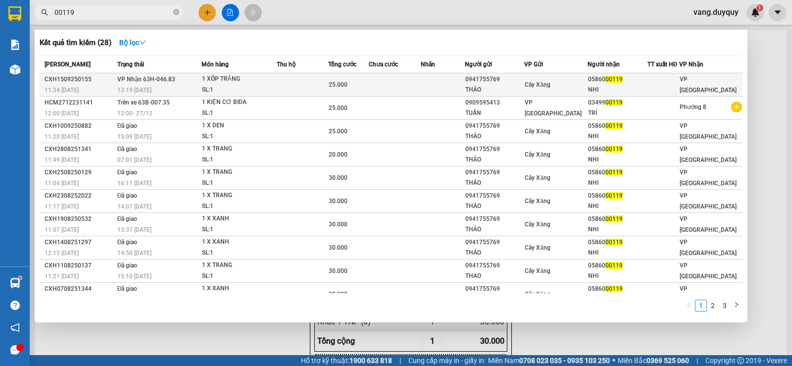
type input "00119"
click at [419, 78] on td at bounding box center [395, 84] width 52 height 23
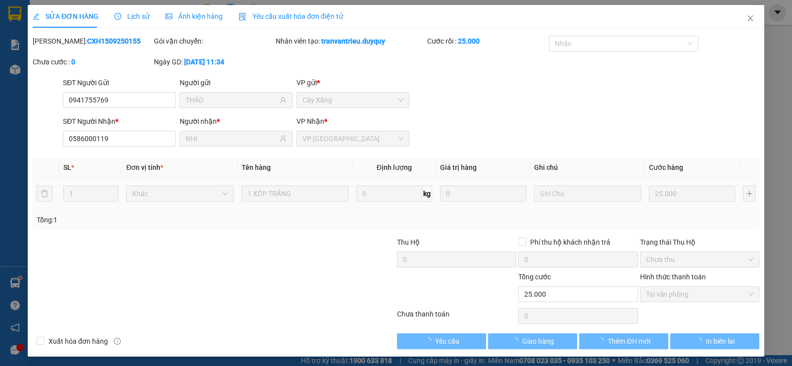
type input "0941755769"
type input "THẢO"
type input "0586000119"
type input "NHI"
type input "25.000"
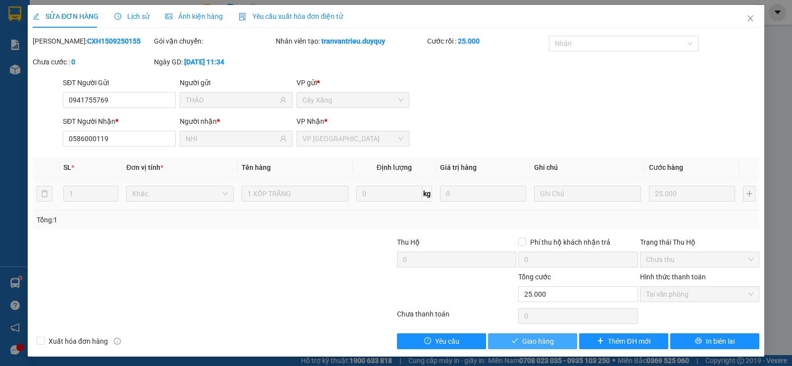
click at [550, 341] on button "Giao hàng" at bounding box center [532, 341] width 89 height 16
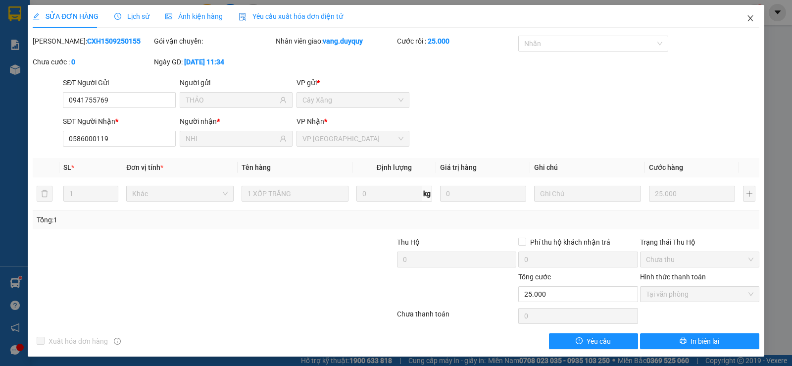
click at [748, 18] on icon "close" at bounding box center [750, 18] width 5 height 6
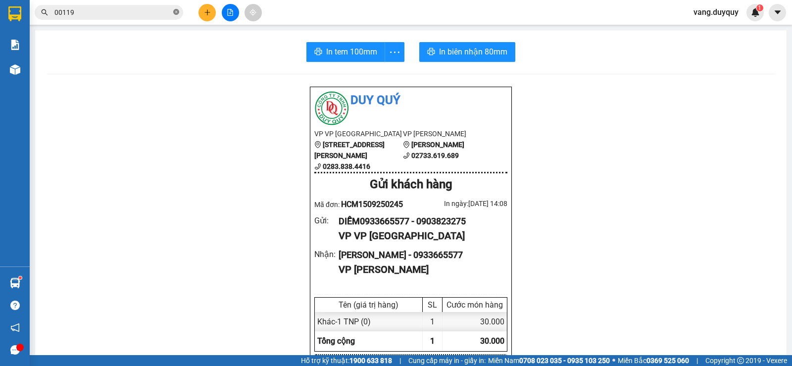
click at [177, 12] on icon "close-circle" at bounding box center [176, 12] width 6 height 6
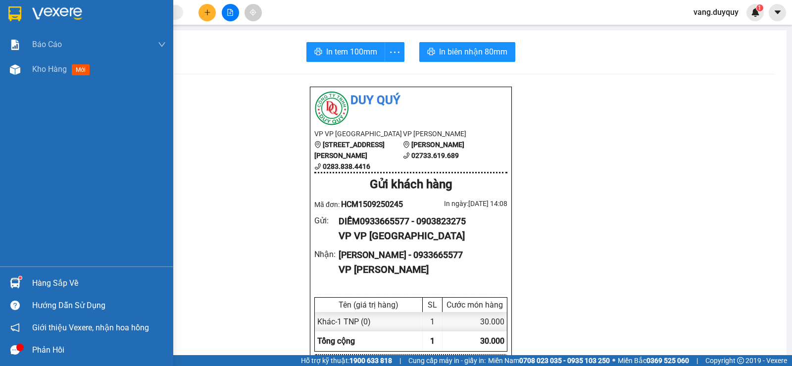
click at [21, 12] on img at bounding box center [14, 13] width 13 height 15
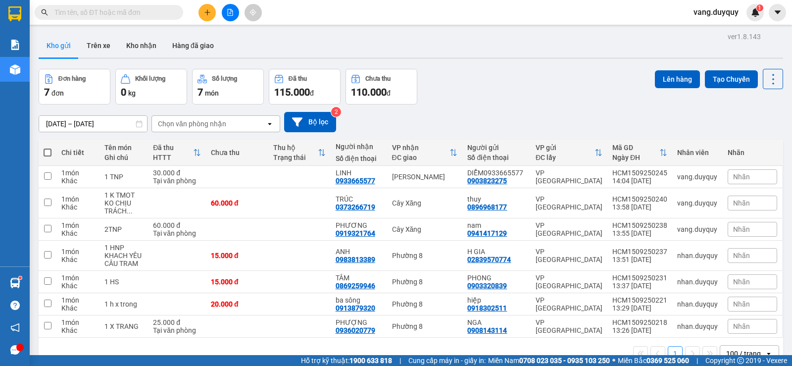
click at [22, 1] on div at bounding box center [15, 16] width 30 height 32
click at [50, 150] on span at bounding box center [48, 153] width 8 height 8
click at [48, 148] on input "checkbox" at bounding box center [48, 148] width 0 height 0
checkbox input "true"
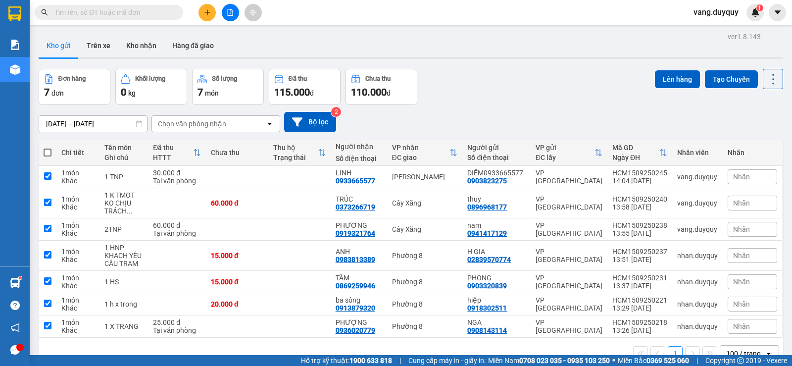
checkbox input "true"
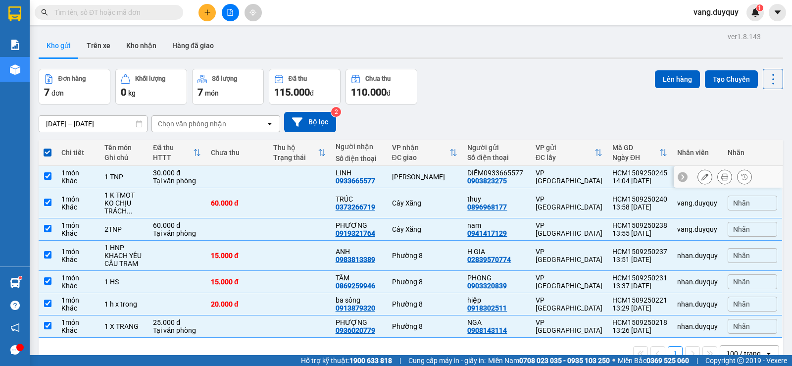
click at [413, 186] on td "[PERSON_NAME]" at bounding box center [425, 177] width 76 height 22
checkbox input "false"
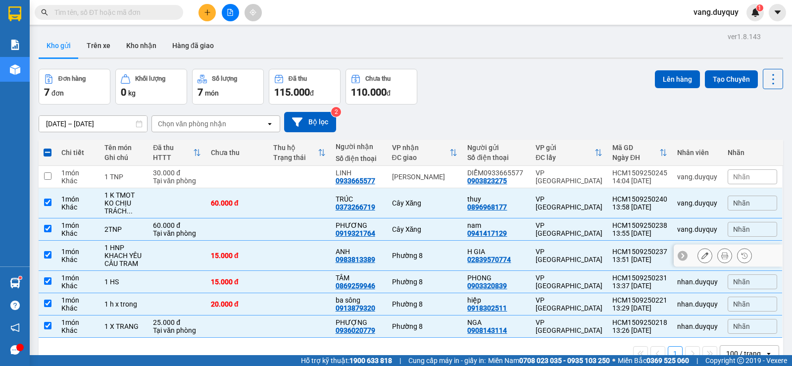
click at [390, 252] on td "Phường 8" at bounding box center [425, 256] width 76 height 30
checkbox input "false"
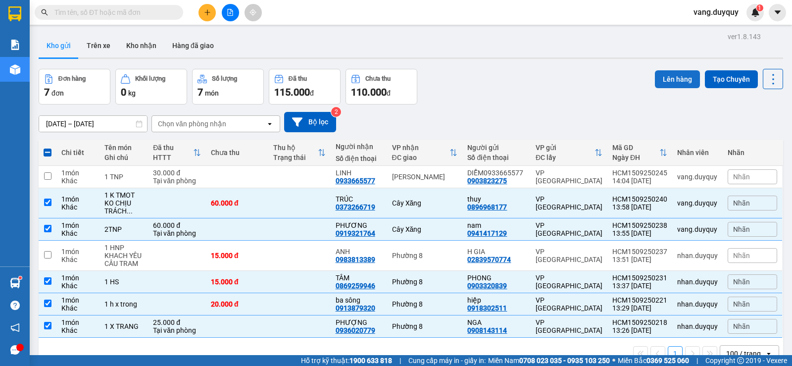
click at [674, 79] on button "Lên hàng" at bounding box center [677, 79] width 45 height 18
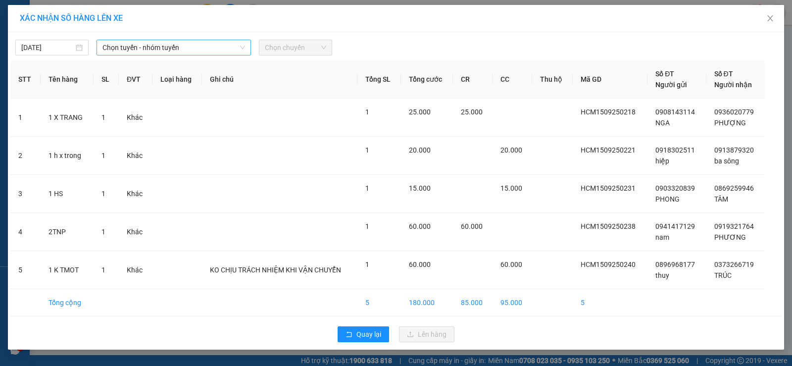
click at [168, 49] on span "Chọn tuyến - nhóm tuyến" at bounding box center [173, 47] width 143 height 15
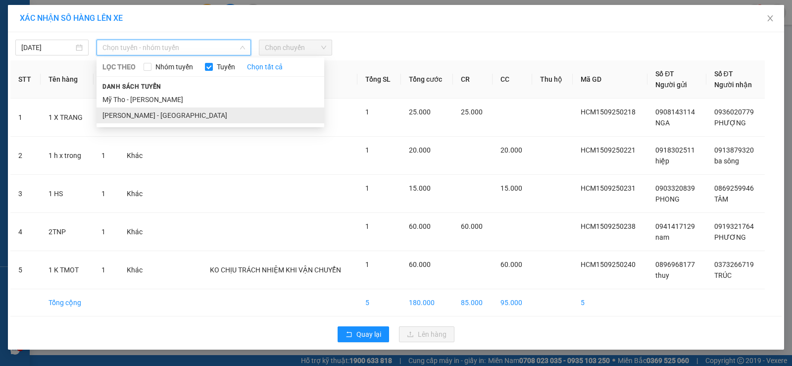
click at [164, 113] on li "Hồ Chí Minh - Mỹ Tho" at bounding box center [211, 115] width 228 height 16
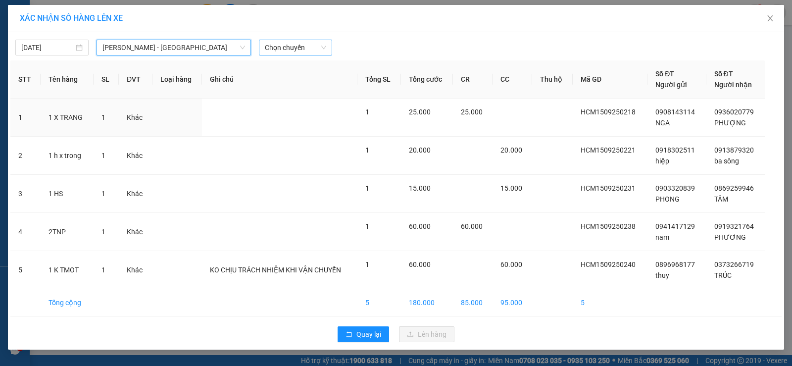
click at [280, 52] on span "Chọn chuyến" at bounding box center [295, 47] width 61 height 15
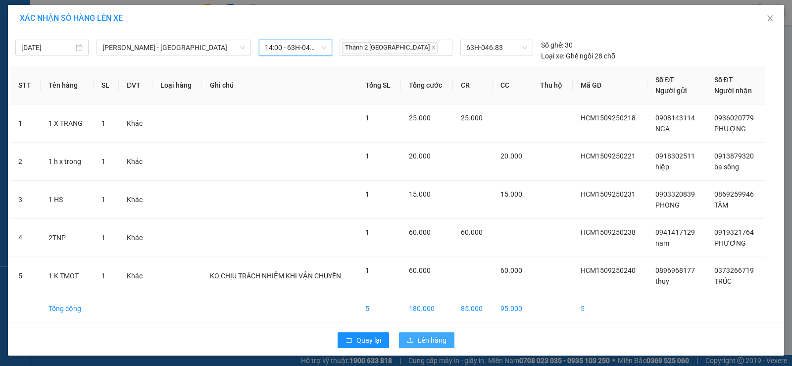
click at [447, 342] on button "Lên hàng" at bounding box center [426, 340] width 55 height 16
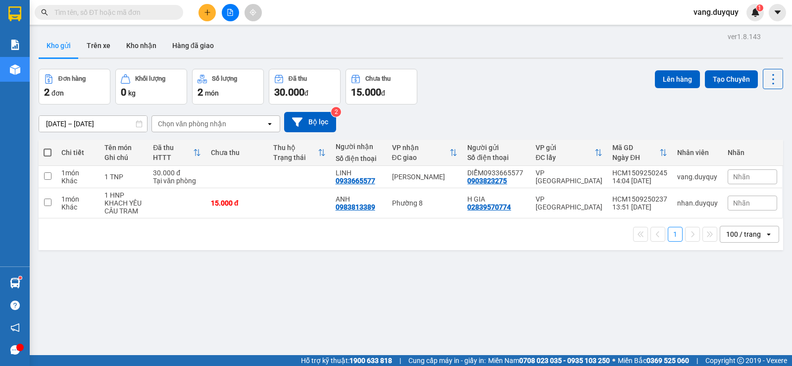
click at [206, 13] on icon "plus" at bounding box center [207, 12] width 7 height 7
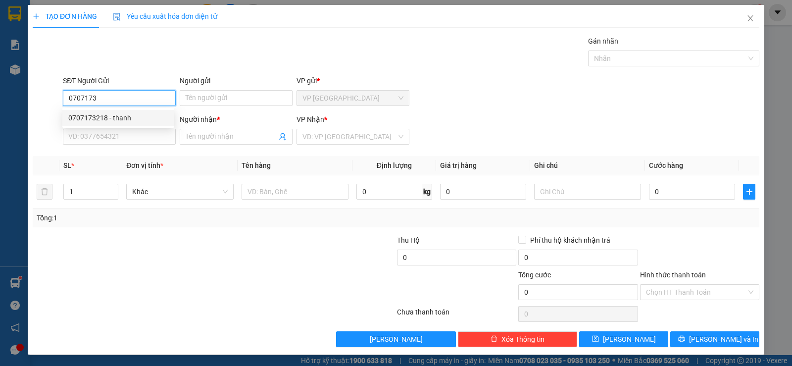
click at [132, 114] on div "0707173218 - thanh" at bounding box center [118, 117] width 100 height 11
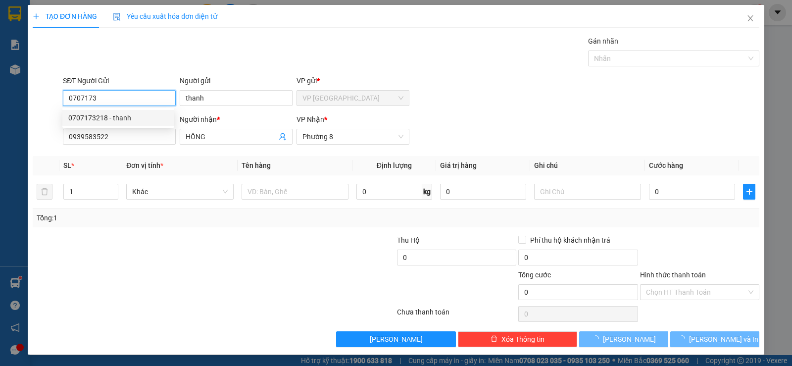
type input "0707173218"
type input "thanh"
type input "0939583522"
type input "HỒNG"
type input "20.000"
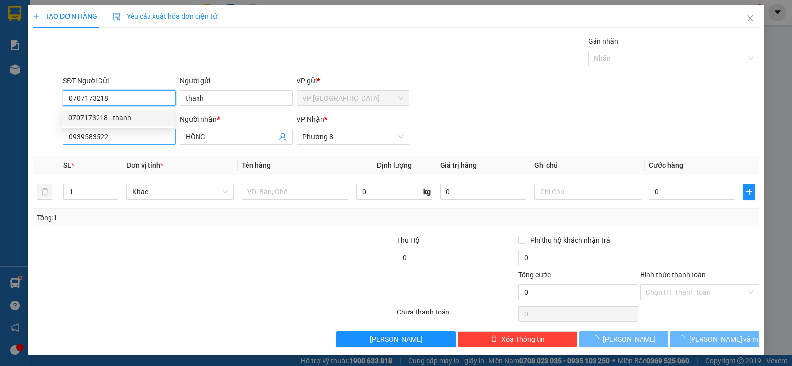
type input "20.000"
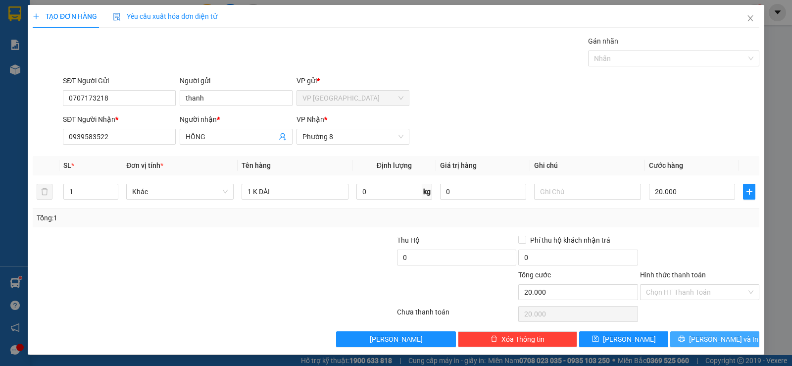
click at [719, 346] on button "[PERSON_NAME] và In" at bounding box center [714, 339] width 89 height 16
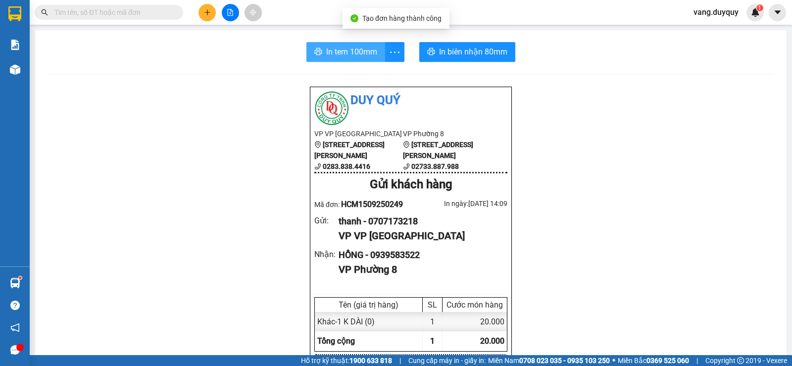
click at [366, 51] on span "In tem 100mm" at bounding box center [351, 52] width 51 height 12
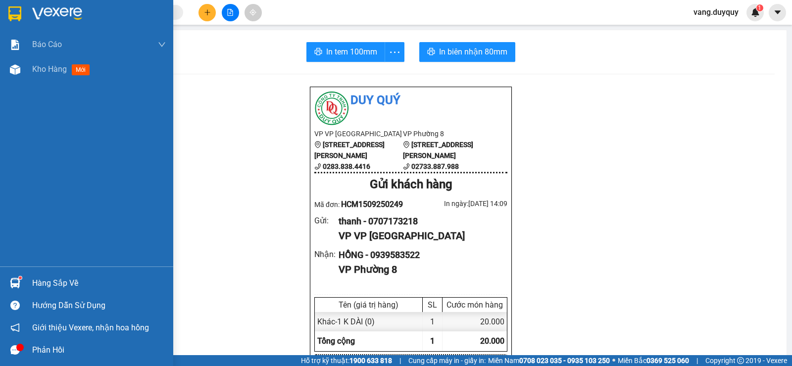
click at [67, 285] on div "Hàng sắp về" at bounding box center [99, 283] width 134 height 15
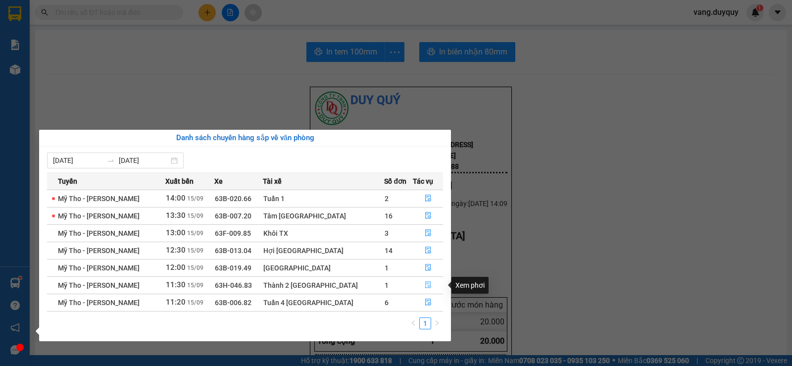
click at [426, 284] on icon "file-done" at bounding box center [428, 285] width 6 height 7
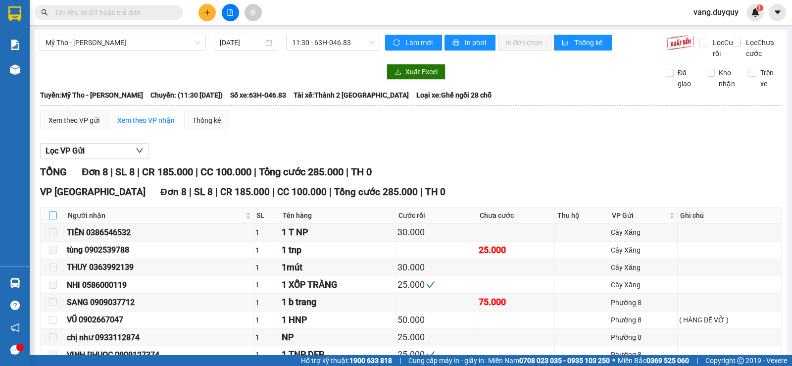
click at [56, 219] on input "checkbox" at bounding box center [53, 215] width 8 height 8
checkbox input "true"
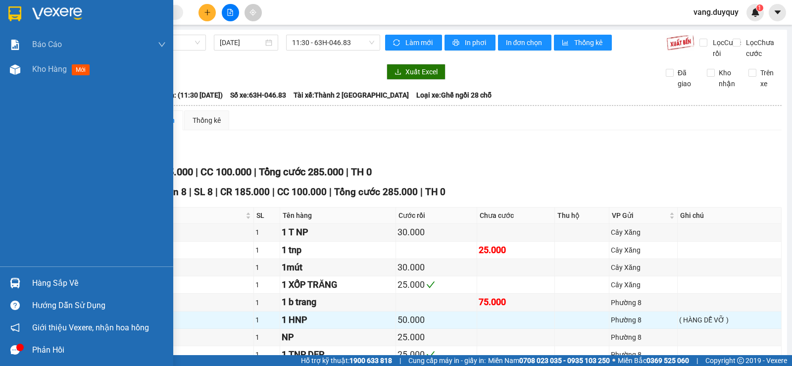
click at [16, 15] on img at bounding box center [14, 13] width 13 height 15
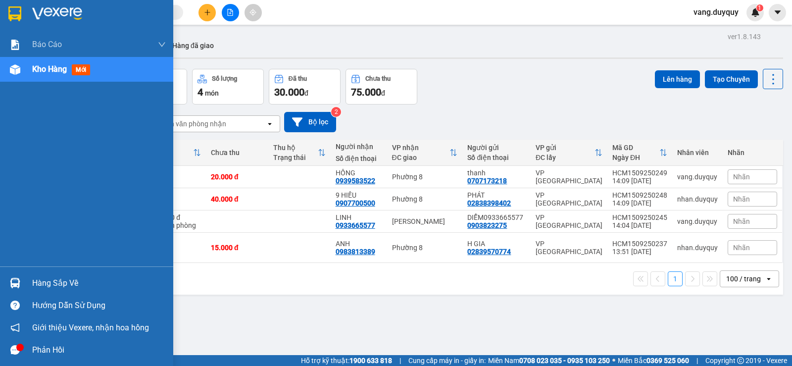
click at [45, 288] on div "Hàng sắp về" at bounding box center [99, 283] width 134 height 15
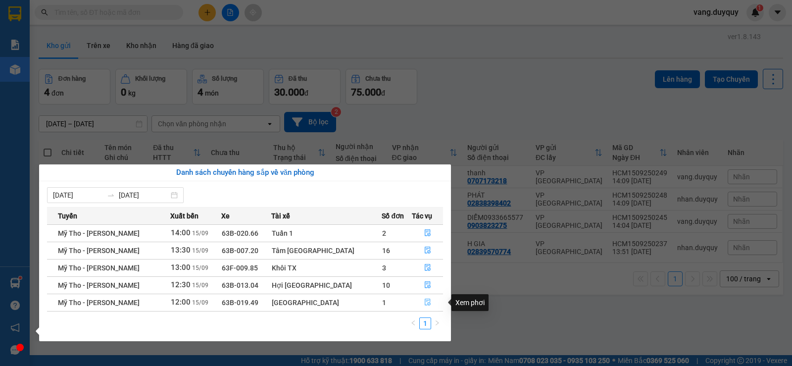
click at [424, 305] on icon "file-done" at bounding box center [427, 302] width 7 height 7
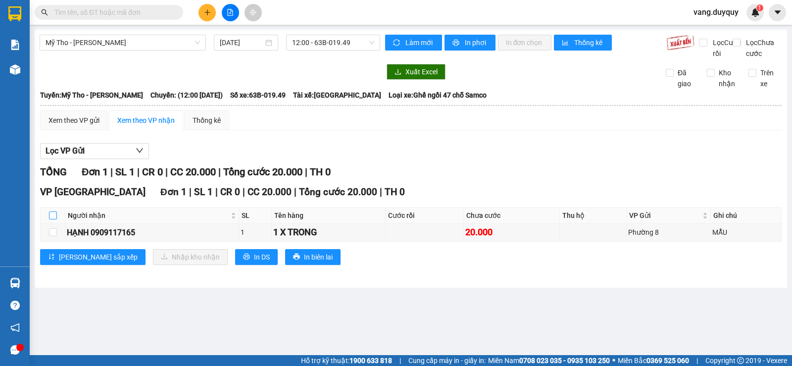
click at [52, 219] on input "checkbox" at bounding box center [53, 215] width 8 height 8
checkbox input "true"
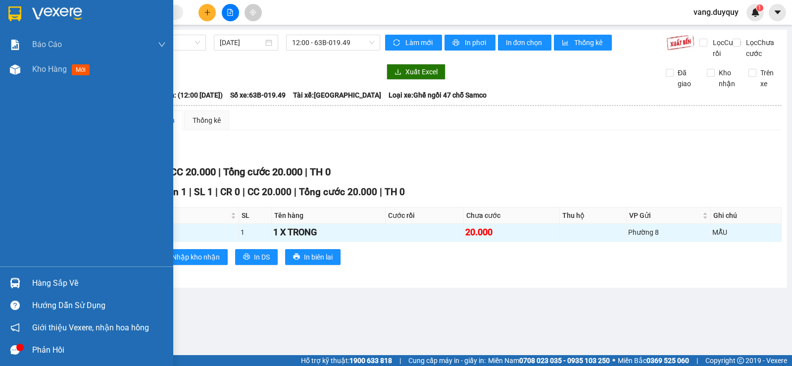
click at [19, 18] on img at bounding box center [14, 13] width 13 height 15
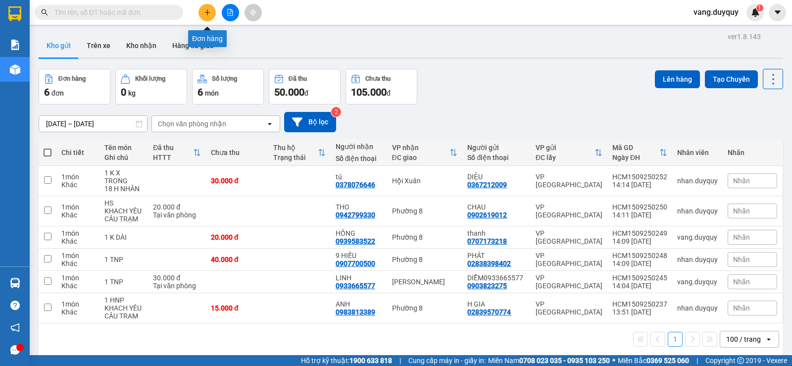
click at [204, 19] on button at bounding box center [207, 12] width 17 height 17
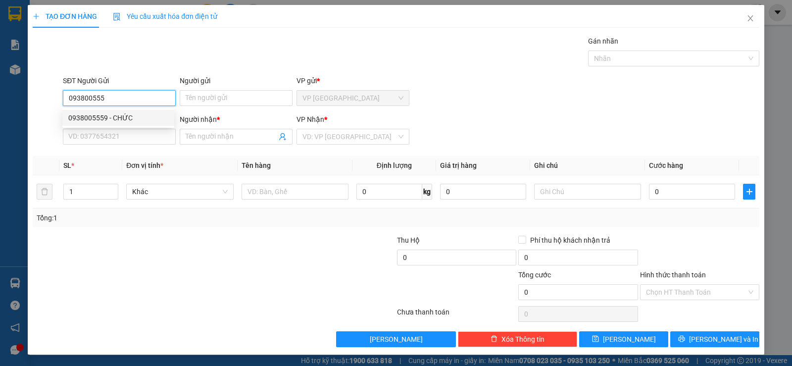
click at [141, 123] on div "0938005559 - CHỨC" at bounding box center [118, 117] width 100 height 11
type input "0938005559"
type input "CHỨC"
type input "0985278275"
type input "TRUNG"
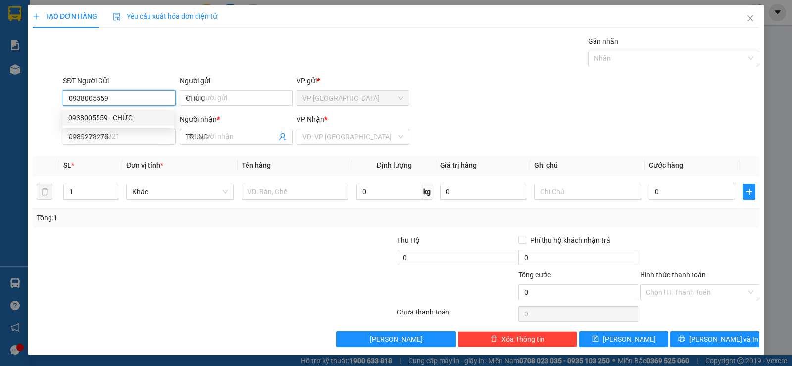
type input "400.000"
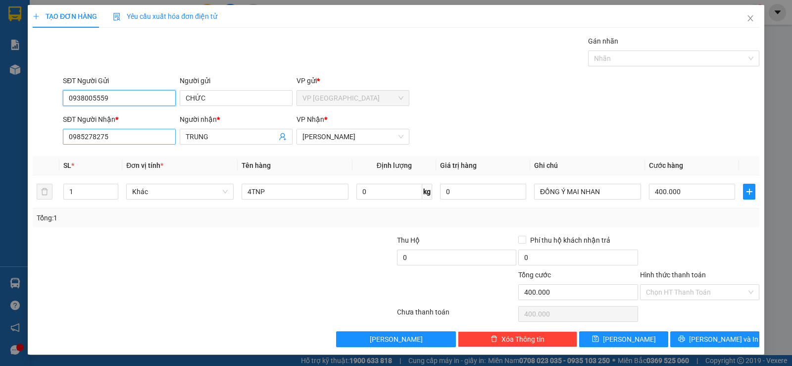
type input "0938005559"
click at [116, 136] on input "0985278275" at bounding box center [119, 137] width 113 height 16
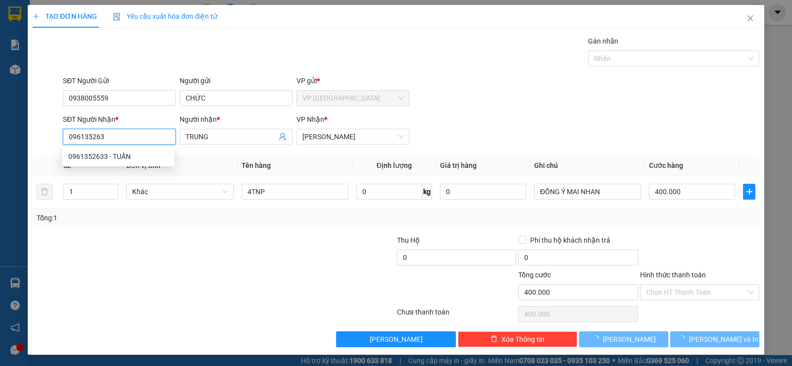
type input "0961352633"
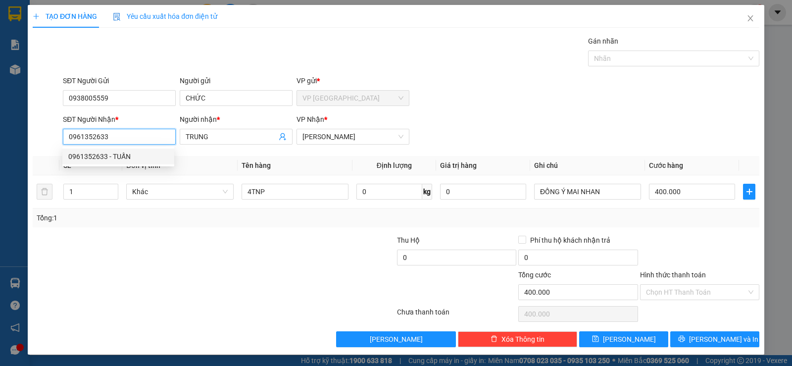
click at [110, 150] on div "0961352633 - TUẤN" at bounding box center [118, 157] width 112 height 16
type input "TUẤN"
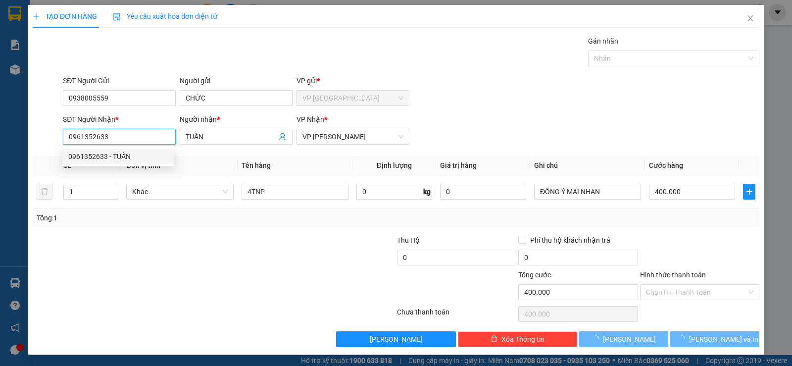
type input "50.000"
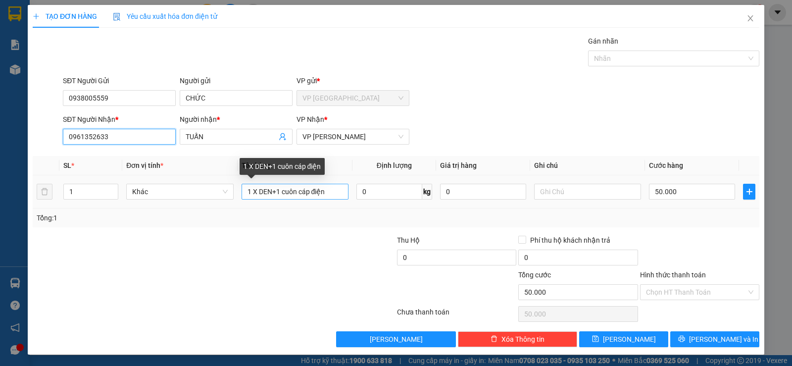
type input "0961352633"
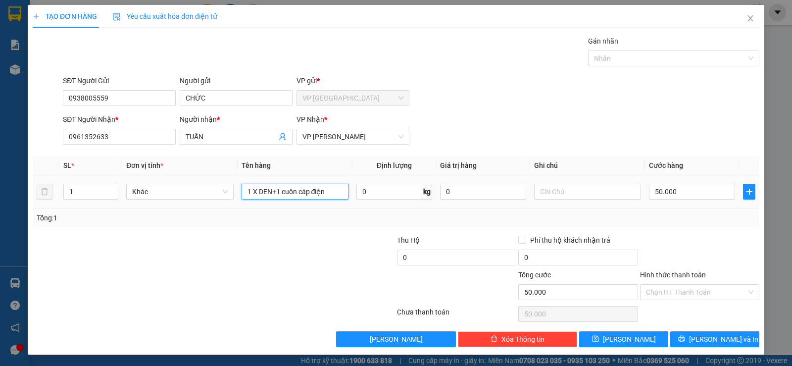
drag, startPoint x: 323, startPoint y: 195, endPoint x: 203, endPoint y: 201, distance: 119.5
click at [203, 201] on tr "1 Khác 1 X DEN+1 cuôn cáp điện 0 kg 0 50.000" at bounding box center [396, 191] width 727 height 33
type input "1 X ĐEN"
click at [666, 187] on input "50.000" at bounding box center [692, 192] width 86 height 16
type input "2"
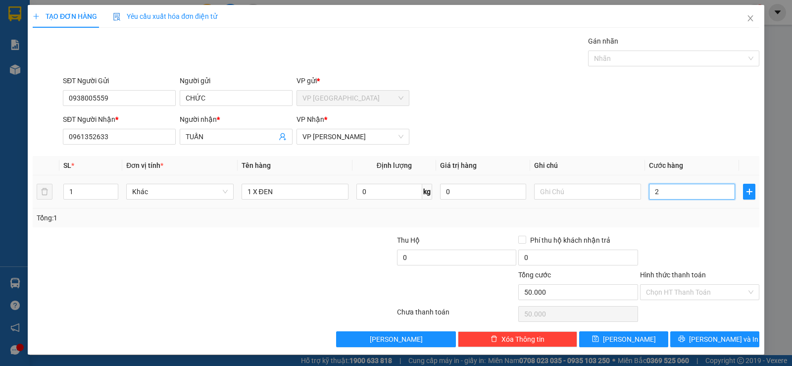
type input "2"
type input "20"
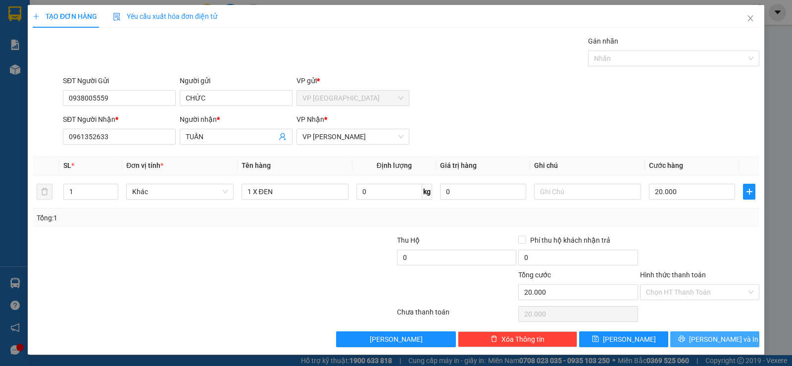
click at [693, 333] on button "[PERSON_NAME] và In" at bounding box center [714, 339] width 89 height 16
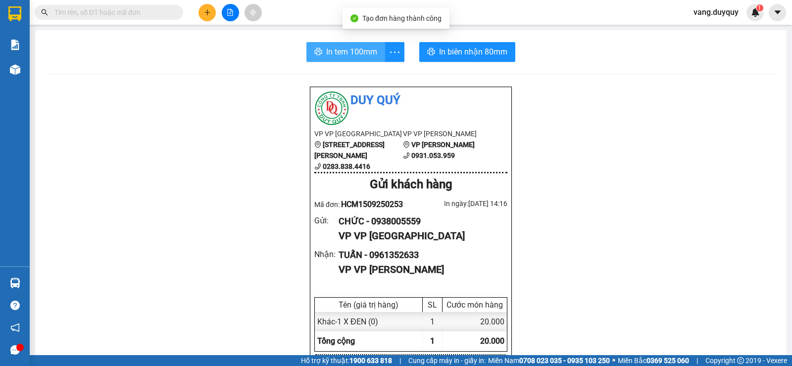
click at [353, 52] on span "In tem 100mm" at bounding box center [351, 52] width 51 height 12
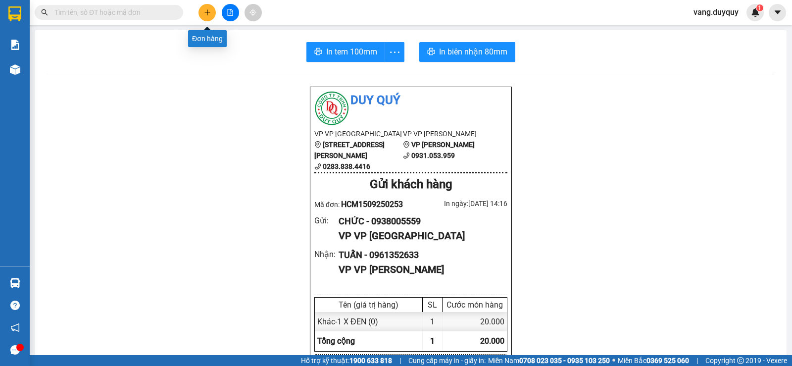
click at [210, 12] on icon "plus" at bounding box center [207, 12] width 7 height 7
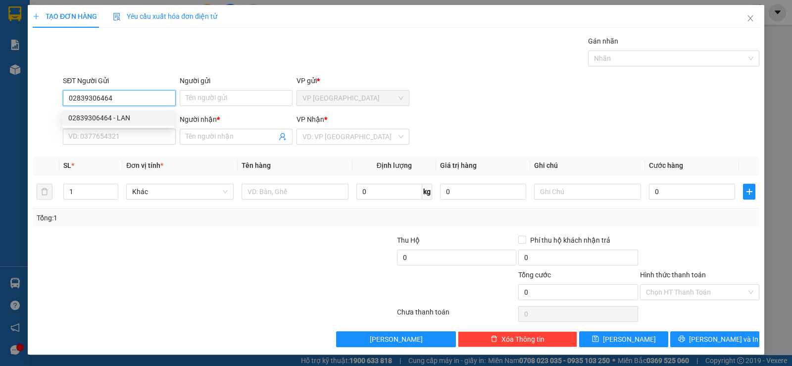
click at [141, 117] on div "02839306464 - LAN" at bounding box center [118, 117] width 100 height 11
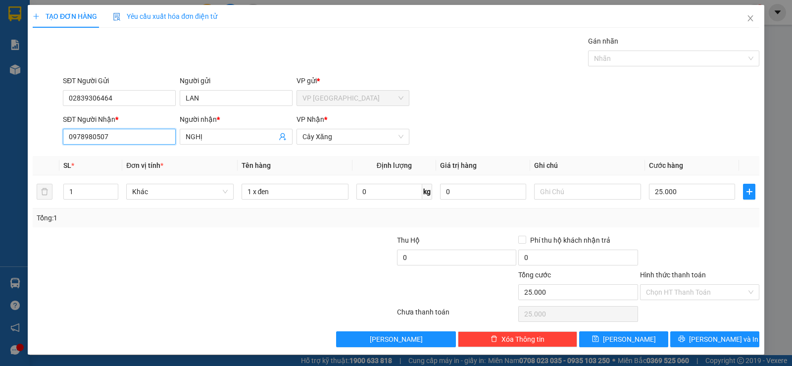
click at [140, 144] on input "0978980507" at bounding box center [119, 137] width 113 height 16
click at [157, 163] on div "0989877509 - THANH" at bounding box center [118, 157] width 112 height 16
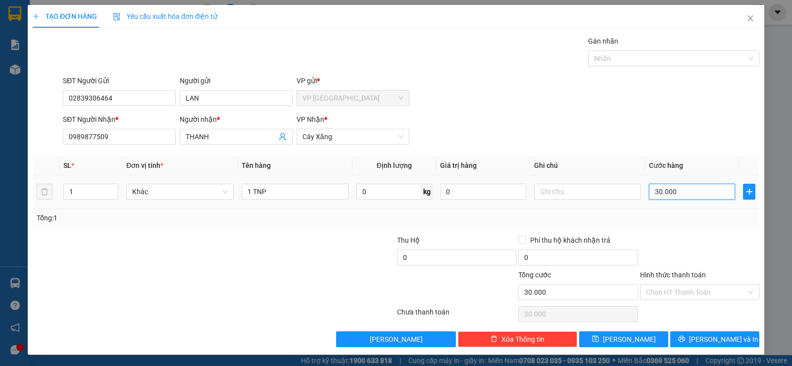
click at [661, 196] on input "30.000" at bounding box center [692, 192] width 86 height 16
click at [657, 232] on div "Transit Pickup Surcharge Ids Transit Deliver Surcharge Ids Transit Deliver Surc…" at bounding box center [396, 191] width 727 height 311
click at [699, 183] on div "35.000" at bounding box center [692, 192] width 86 height 20
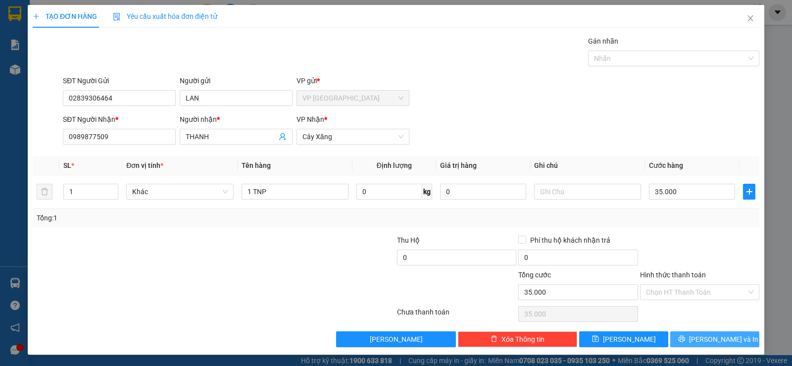
click at [697, 343] on button "[PERSON_NAME] và In" at bounding box center [714, 339] width 89 height 16
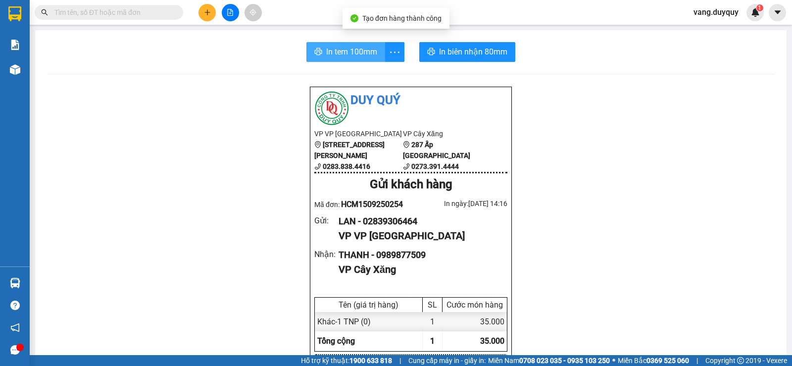
click at [364, 61] on button "In tem 100mm" at bounding box center [345, 52] width 79 height 20
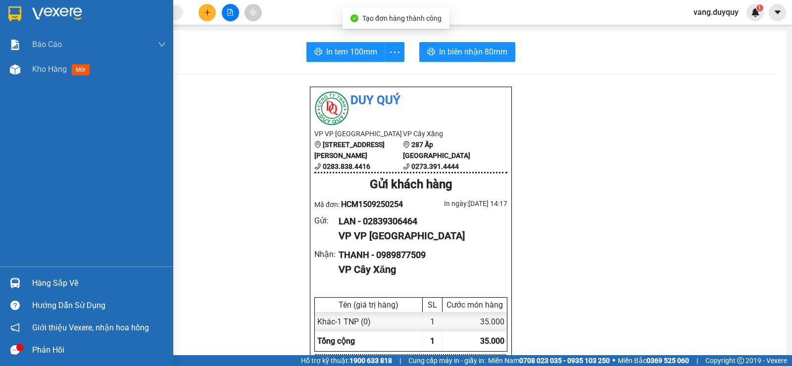
click at [19, 19] on img at bounding box center [14, 13] width 13 height 15
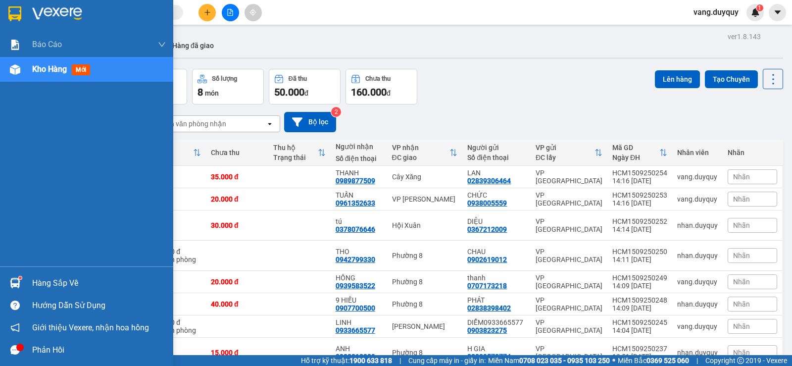
click at [0, 20] on div at bounding box center [86, 16] width 173 height 32
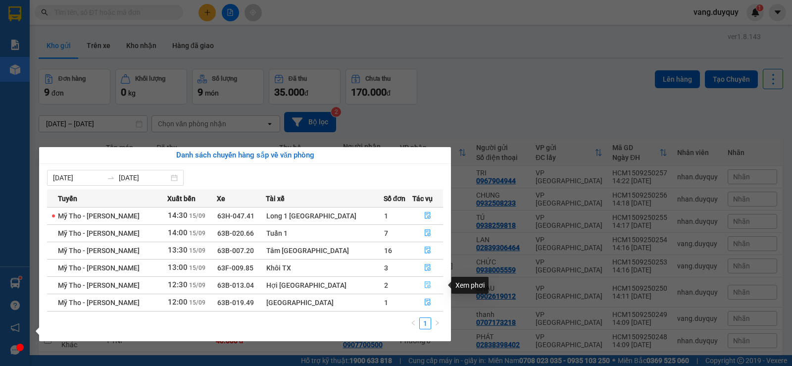
click at [425, 289] on span "file-done" at bounding box center [427, 285] width 7 height 8
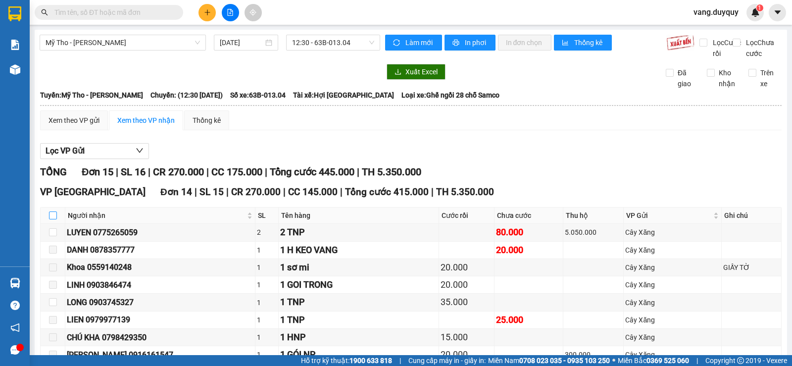
click at [53, 219] on input "checkbox" at bounding box center [53, 215] width 8 height 8
checkbox input "true"
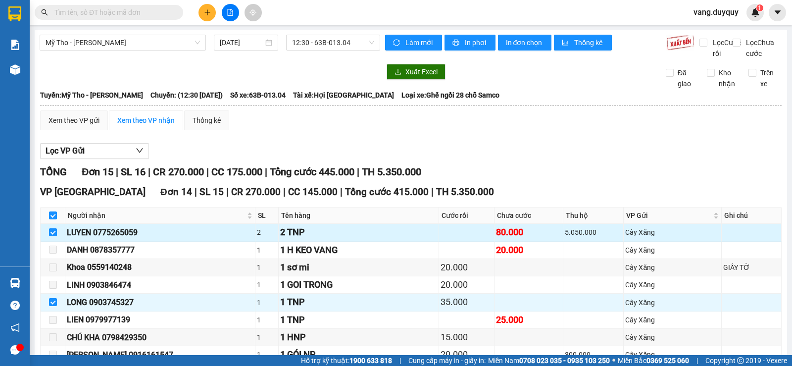
scroll to position [149, 0]
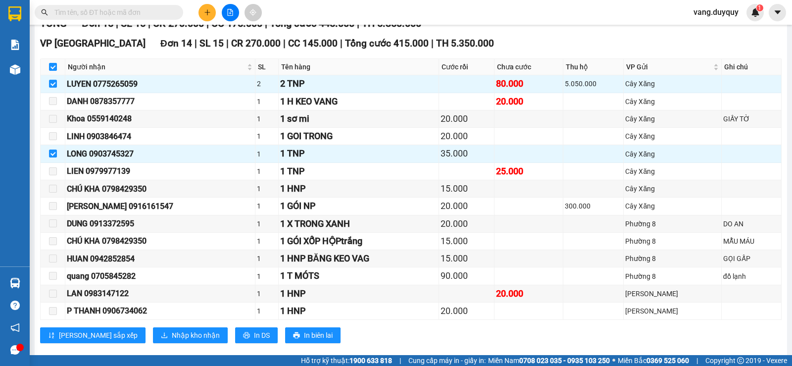
click at [149, 14] on input "text" at bounding box center [112, 12] width 117 height 11
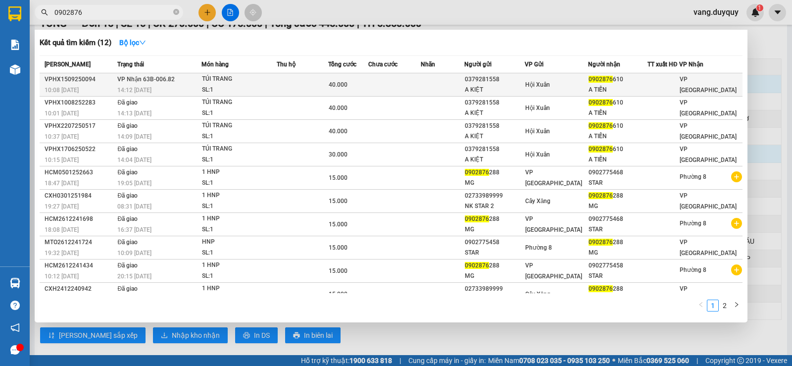
type input "0902876"
click at [414, 93] on td at bounding box center [394, 84] width 52 height 23
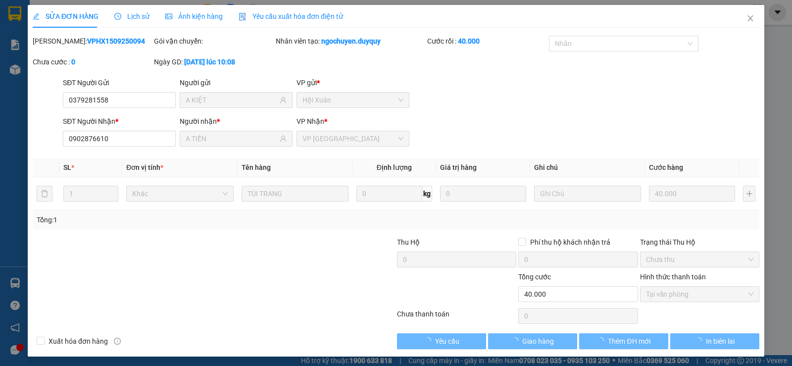
type input "0379281558"
type input "A KIỆT"
type input "0902876610"
type input "A TIẾN"
type input "40.000"
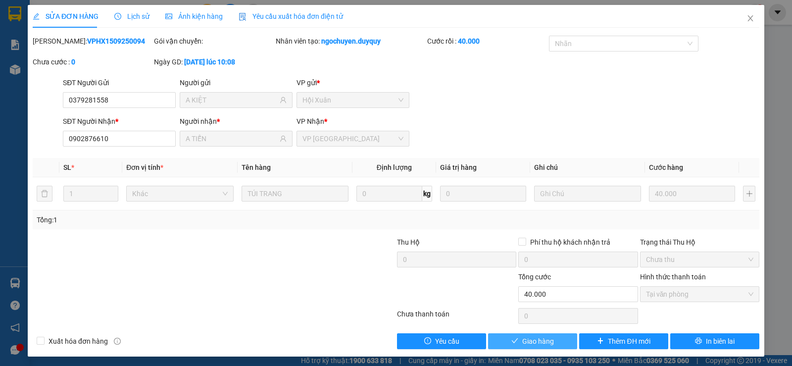
click at [540, 344] on span "Giao hàng" at bounding box center [538, 341] width 32 height 11
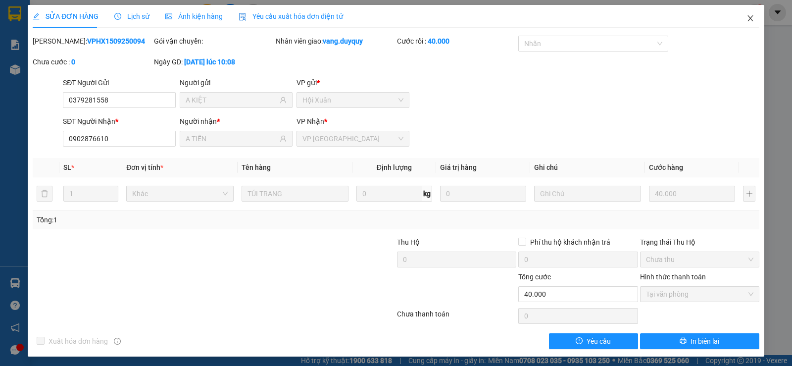
click at [747, 22] on icon "close" at bounding box center [751, 18] width 8 height 8
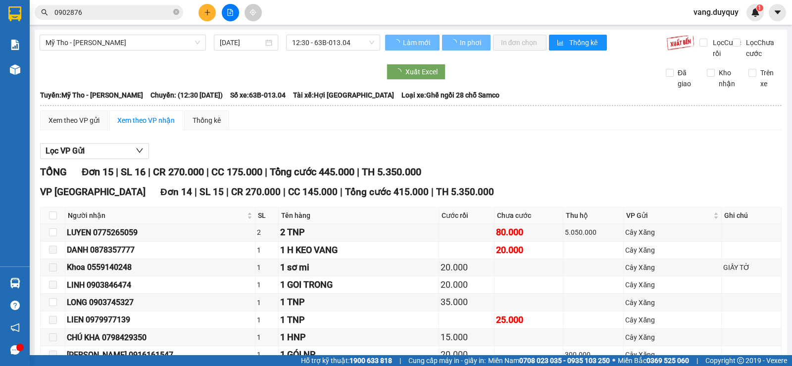
click at [143, 17] on input "0902876" at bounding box center [112, 12] width 117 height 11
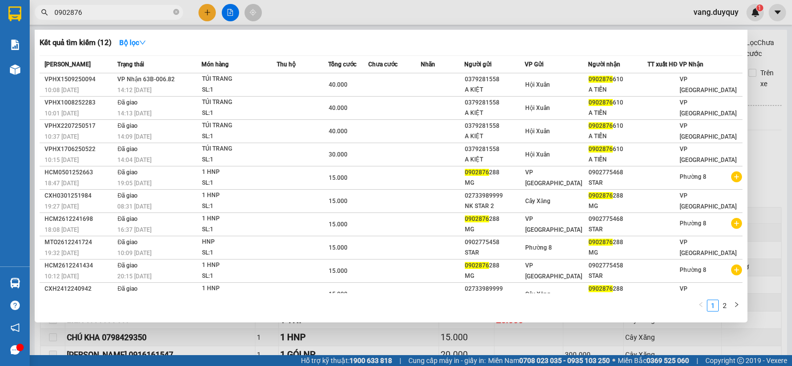
click at [143, 14] on input "0902876" at bounding box center [112, 12] width 117 height 11
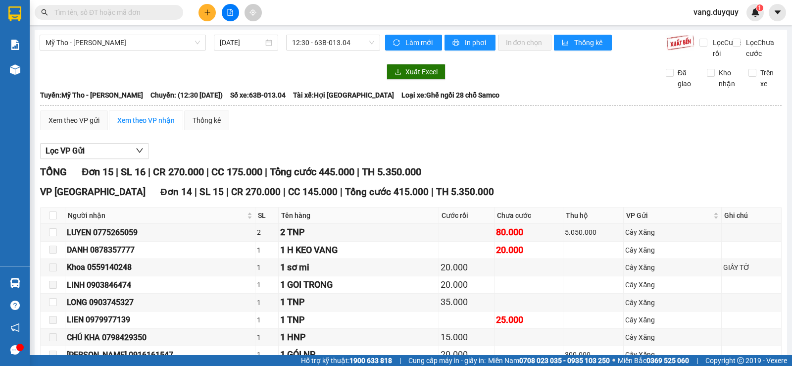
click at [27, 11] on div at bounding box center [15, 16] width 30 height 32
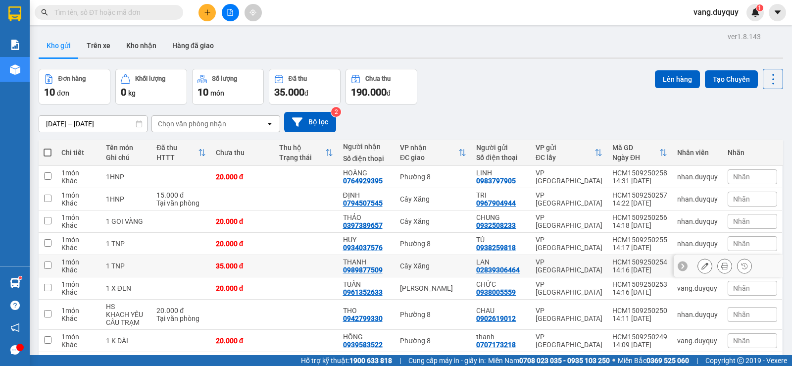
scroll to position [50, 0]
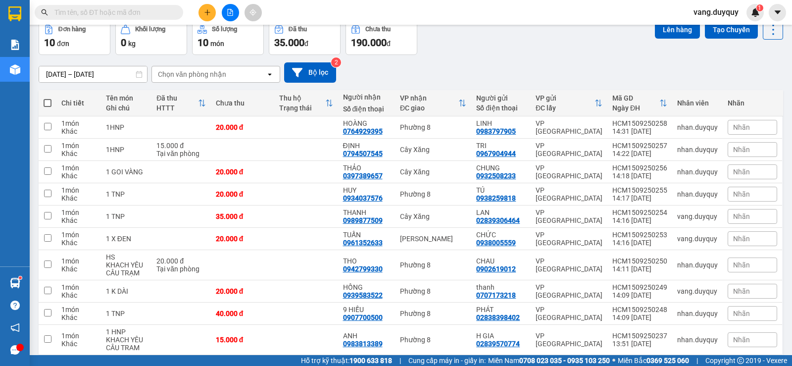
click at [209, 11] on icon "plus" at bounding box center [207, 12] width 7 height 7
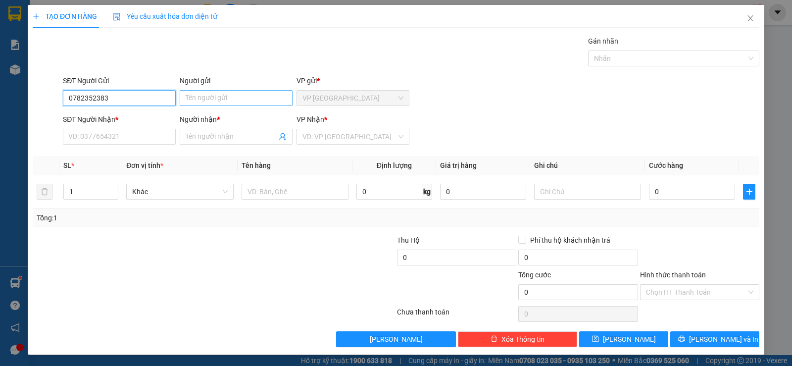
type input "0782352383"
click at [211, 100] on input "Người gửi" at bounding box center [236, 98] width 113 height 16
type input "VŨ"
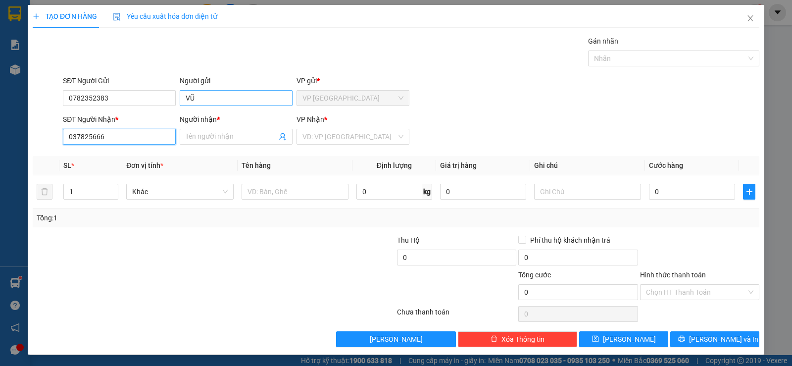
type input "0378256665"
click at [145, 158] on div "0378256665 - HMK" at bounding box center [118, 156] width 100 height 11
type input "HMK"
type input "20.000"
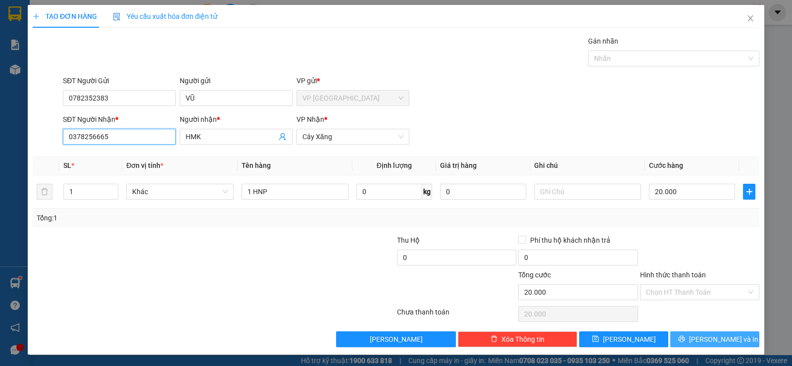
type input "0378256665"
click at [717, 335] on span "[PERSON_NAME] và In" at bounding box center [723, 339] width 69 height 11
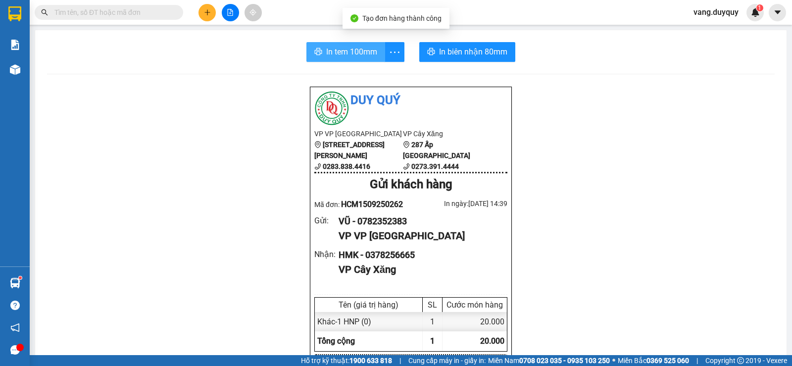
click at [353, 55] on span "In tem 100mm" at bounding box center [351, 52] width 51 height 12
click at [146, 14] on input "text" at bounding box center [112, 12] width 117 height 11
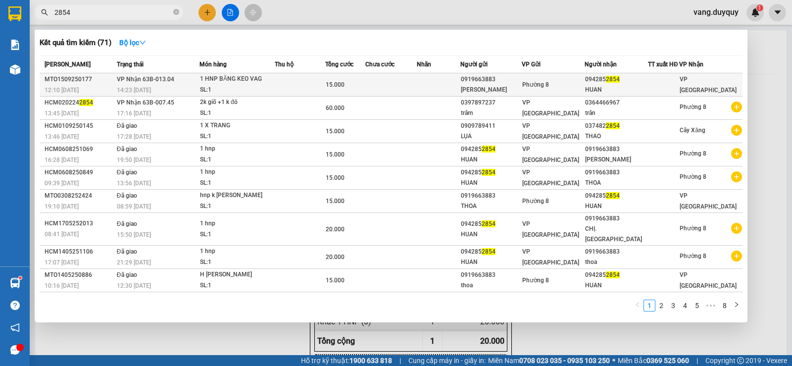
type input "2854"
click at [302, 78] on td at bounding box center [300, 84] width 50 height 23
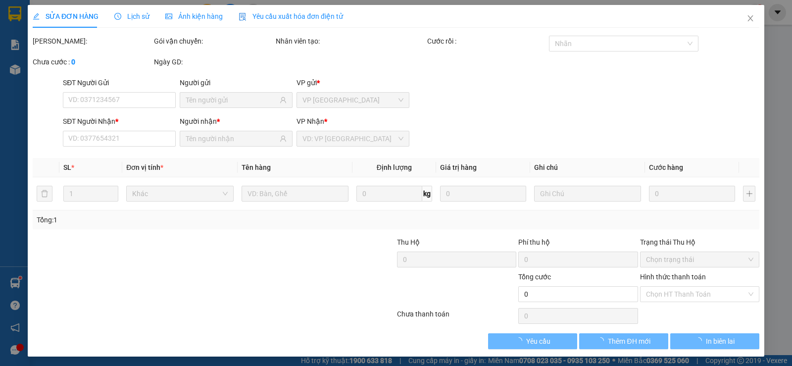
type input "0919663883"
type input "[PERSON_NAME]"
type input "0942852854"
type input "HUAN"
type input "15.000"
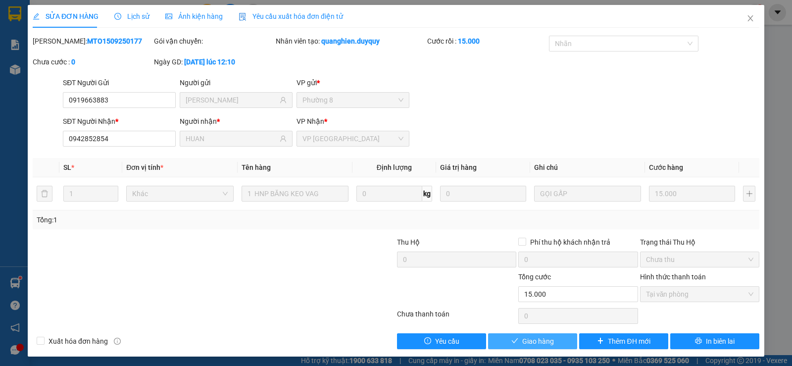
click at [512, 346] on button "Giao hàng" at bounding box center [532, 341] width 89 height 16
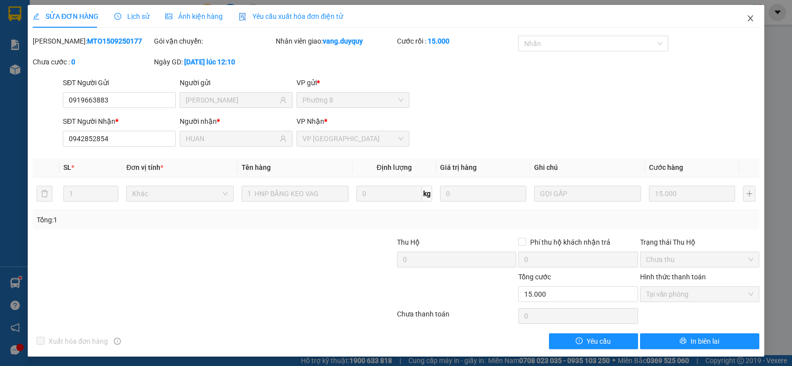
click at [747, 21] on icon "close" at bounding box center [751, 18] width 8 height 8
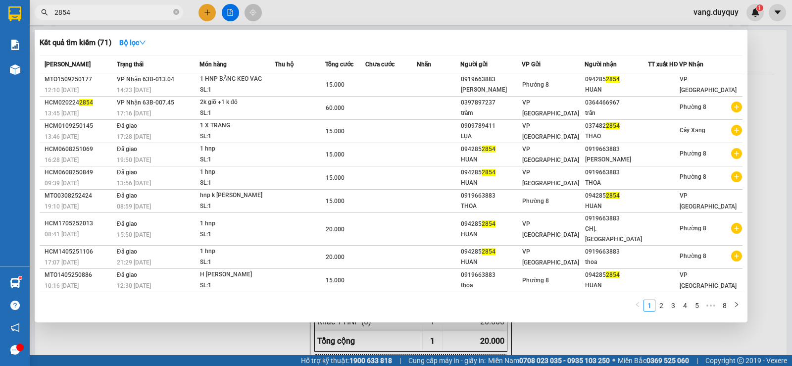
click at [179, 12] on span "2854" at bounding box center [109, 12] width 149 height 15
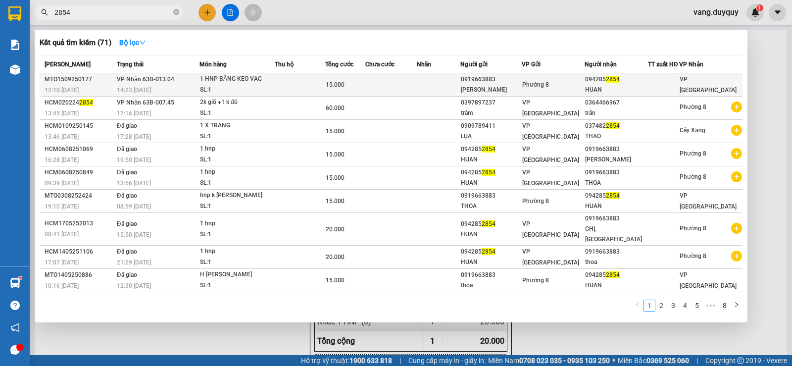
click at [321, 92] on td at bounding box center [300, 84] width 50 height 23
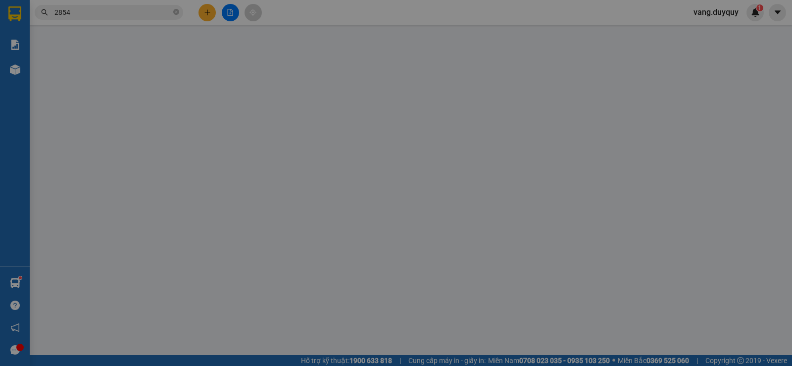
type input "0919663883"
type input "[PERSON_NAME]"
type input "0942852854"
type input "HUAN"
type input "15.000"
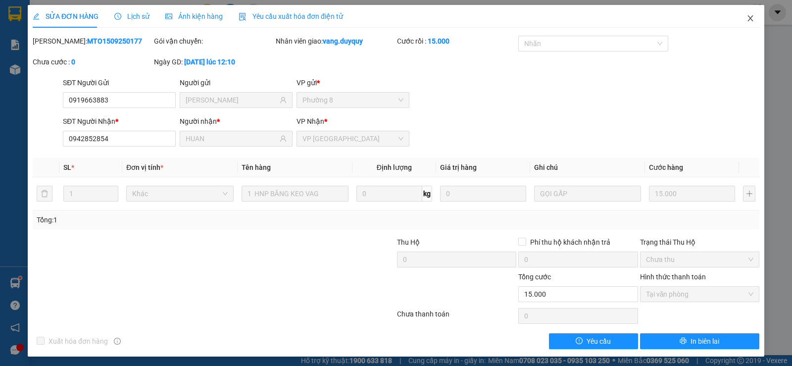
click at [747, 17] on icon "close" at bounding box center [751, 18] width 8 height 8
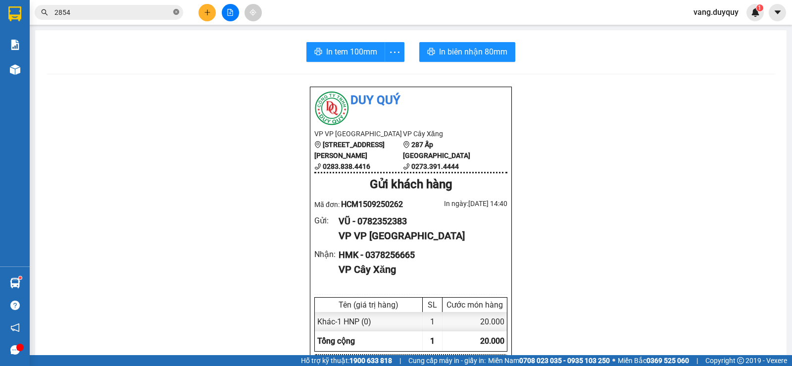
click at [177, 13] on icon "close-circle" at bounding box center [176, 12] width 6 height 6
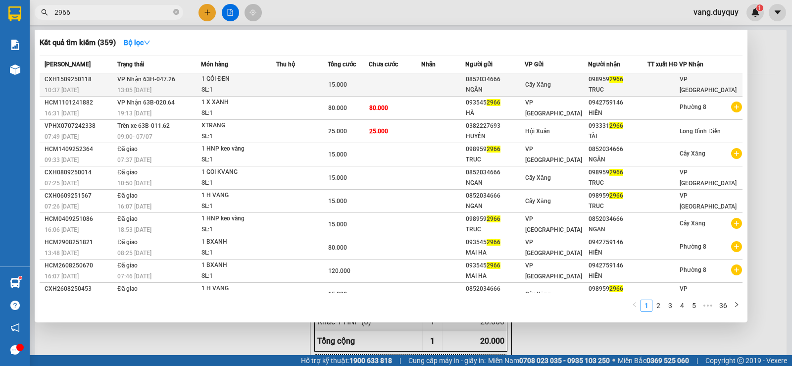
type input "2966"
click at [463, 83] on td at bounding box center [443, 84] width 44 height 23
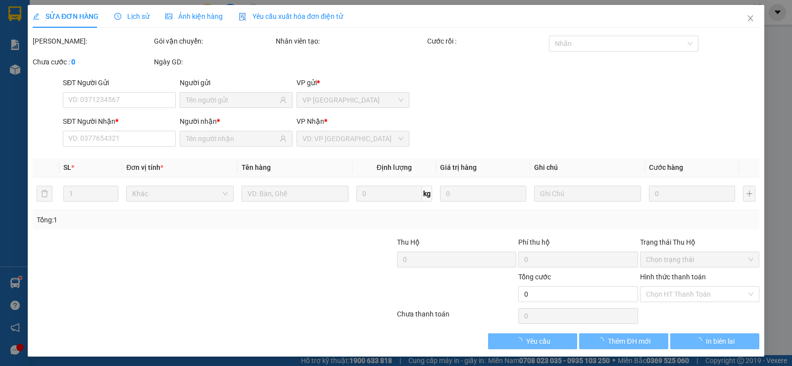
type input "0852034666"
type input "NGÂN"
type input "0989592966"
type input "TRUC"
type input "15.000"
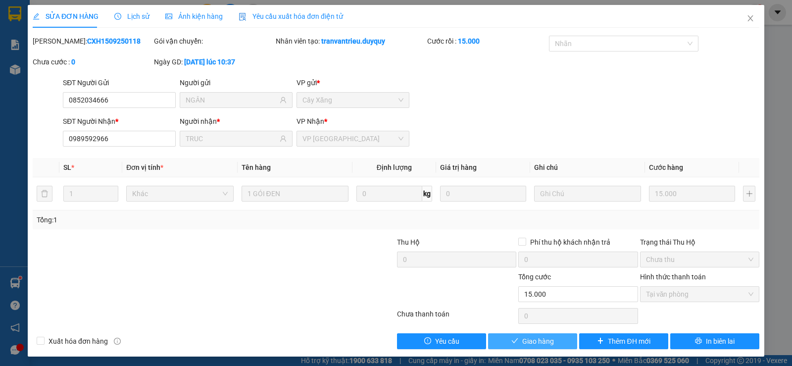
click at [528, 335] on button "Giao hàng" at bounding box center [532, 341] width 89 height 16
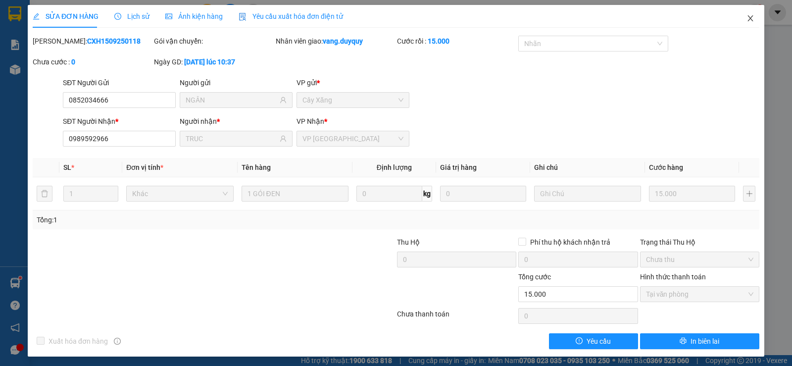
click at [745, 14] on span "Close" at bounding box center [751, 19] width 28 height 28
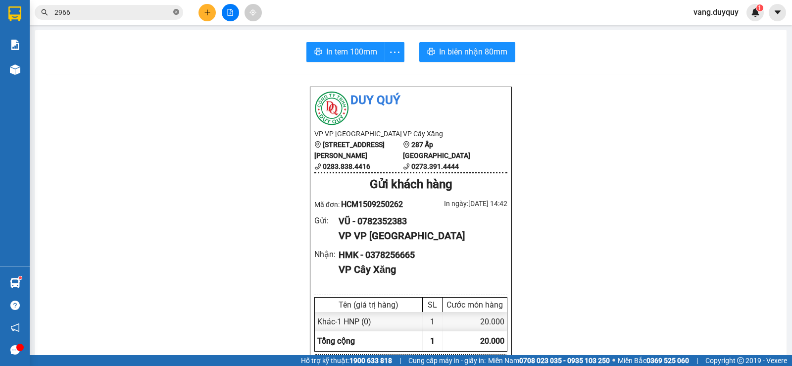
click at [177, 14] on icon "close-circle" at bounding box center [176, 12] width 6 height 6
